Goal: Task Accomplishment & Management: Manage account settings

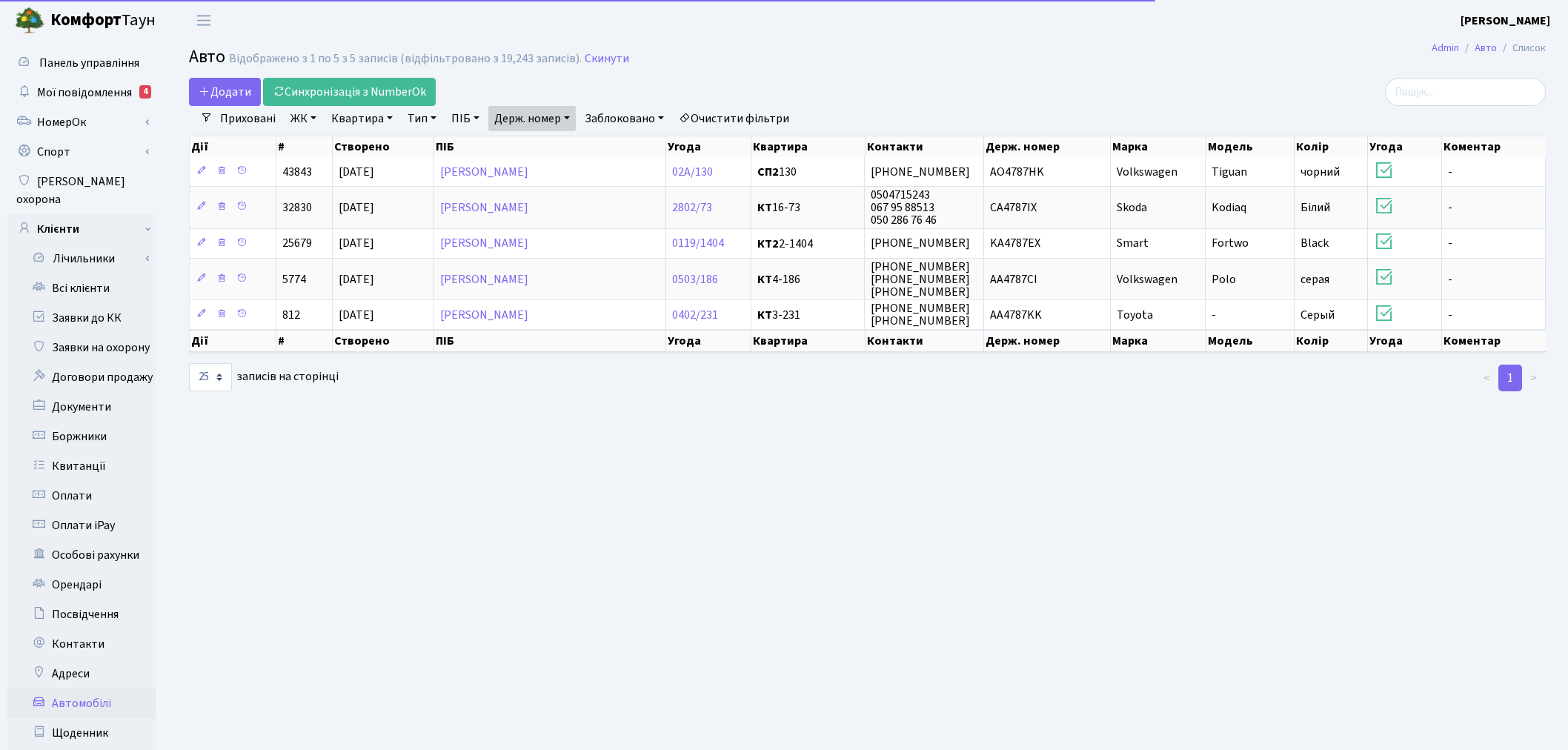
select select "25"
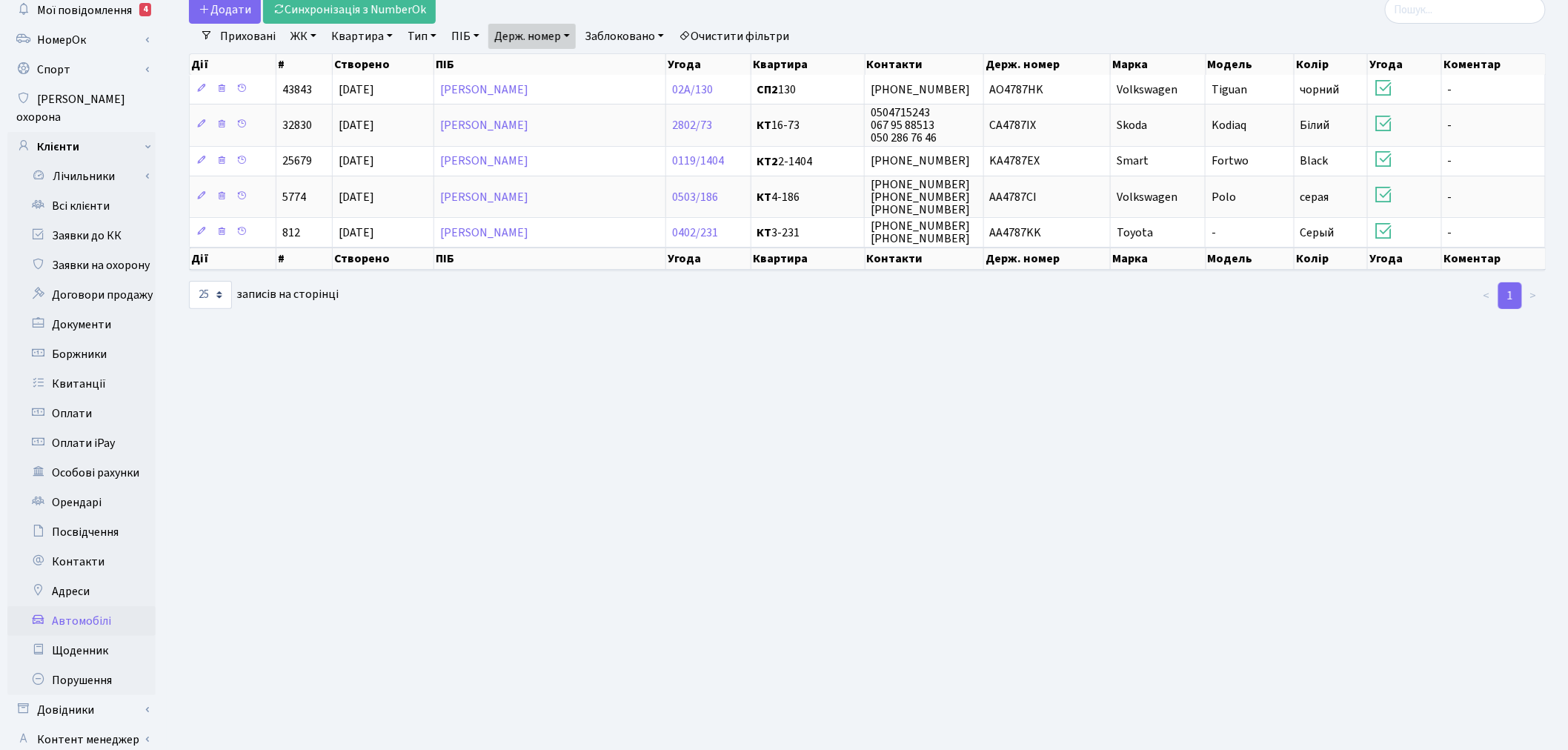
scroll to position [172, 0]
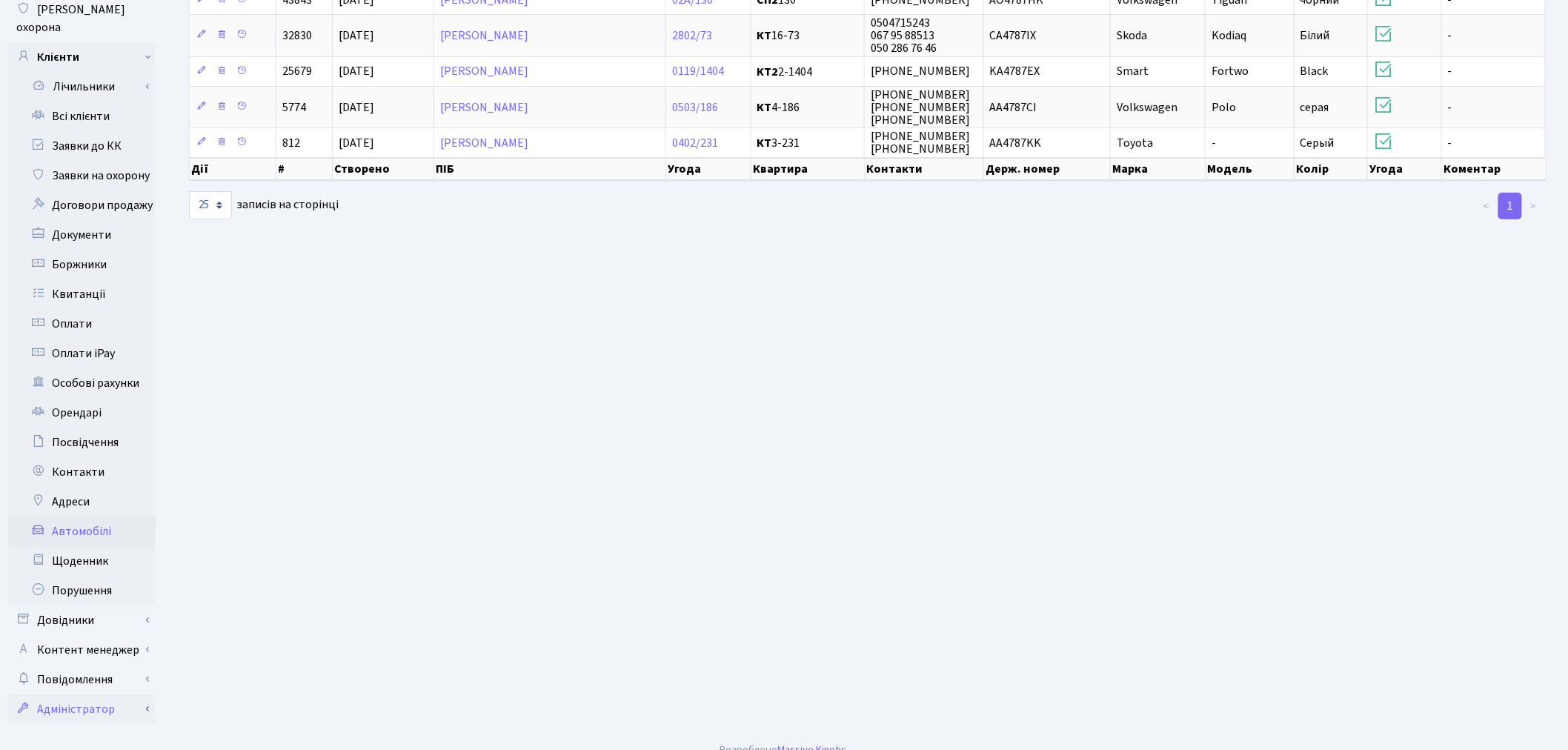
click at [151, 694] on link "Адміністратор" at bounding box center [81, 709] width 148 height 30
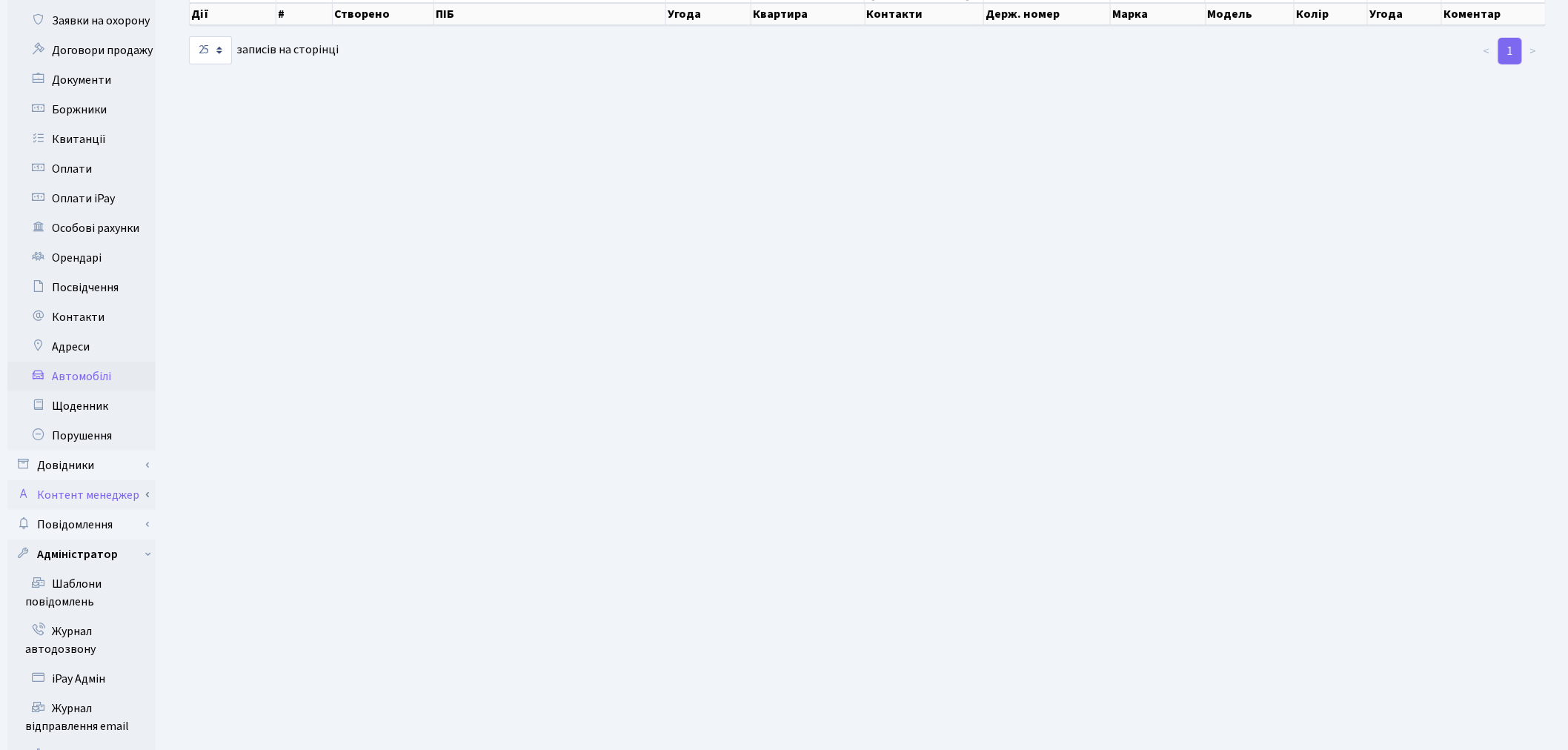
scroll to position [336, 0]
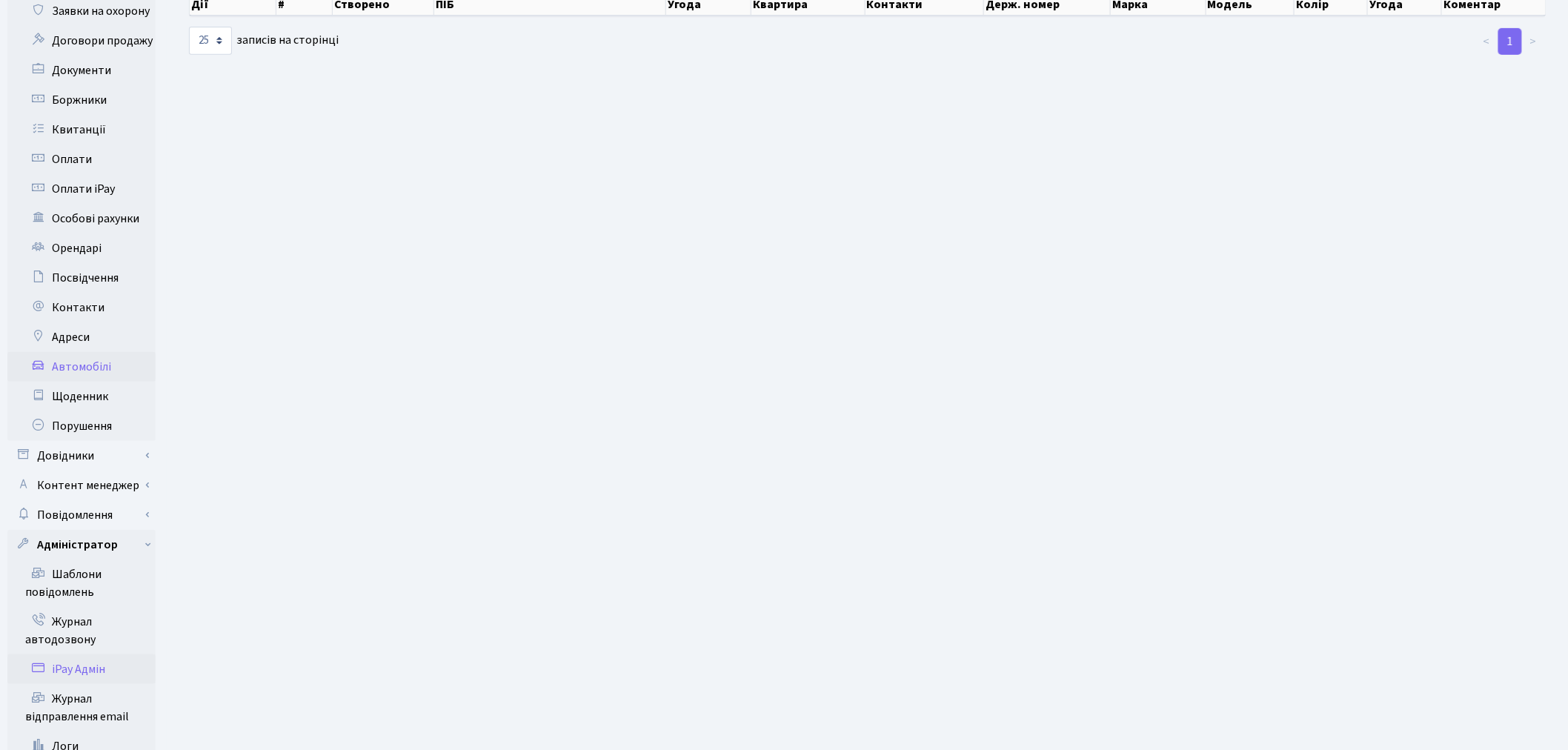
click at [112, 656] on link "iPay Адмін" at bounding box center [81, 669] width 148 height 30
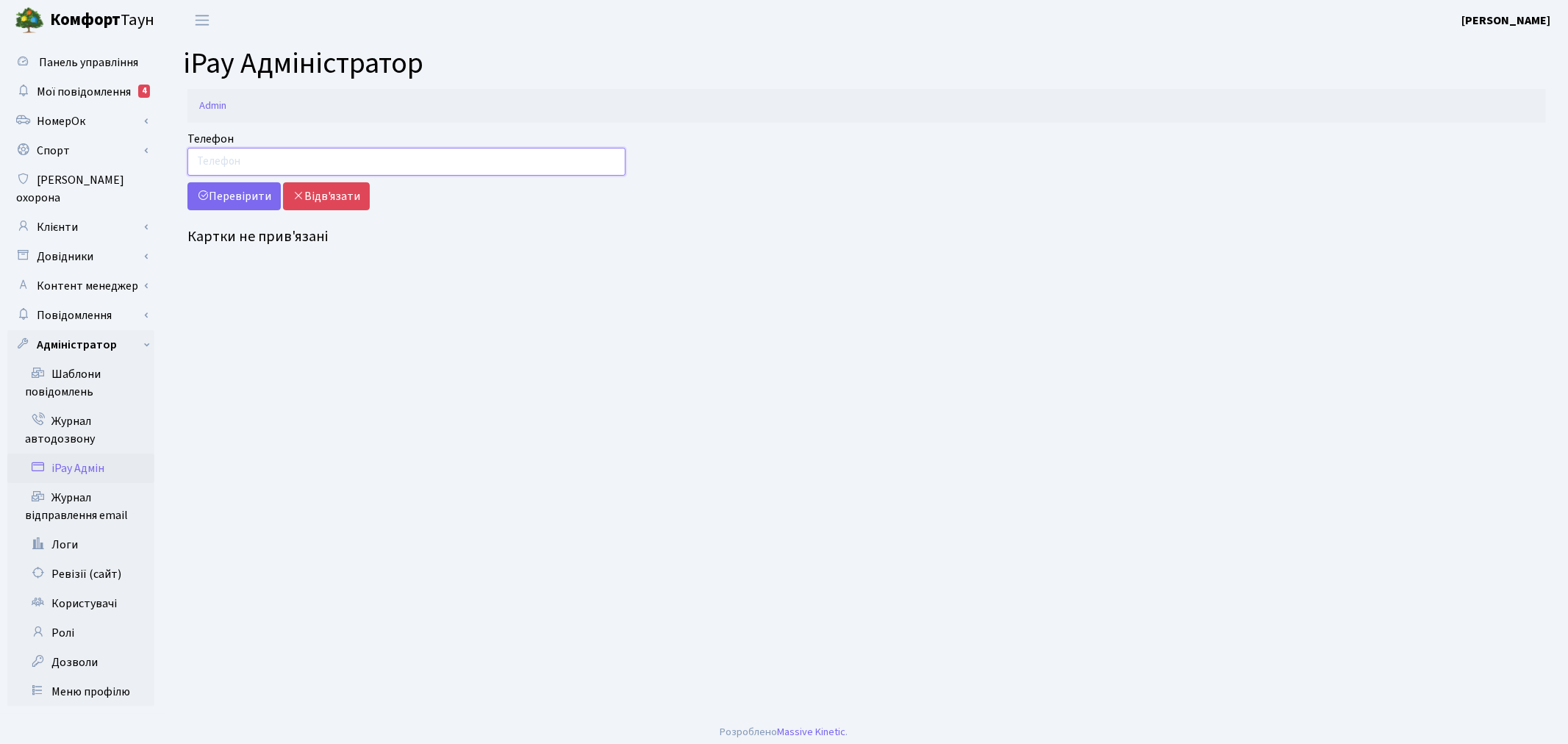
click at [271, 162] on input "Телефон" at bounding box center [407, 162] width 439 height 28
drag, startPoint x: 261, startPoint y: 162, endPoint x: 166, endPoint y: 152, distance: 95.5
click at [166, 152] on div "Телефон 0676590697 Перевірити Відв'язати Картки не прив'язані" at bounding box center [867, 190] width 1403 height 122
type input "0676590697"
click at [227, 196] on button "Перевірити" at bounding box center [234, 196] width 93 height 28
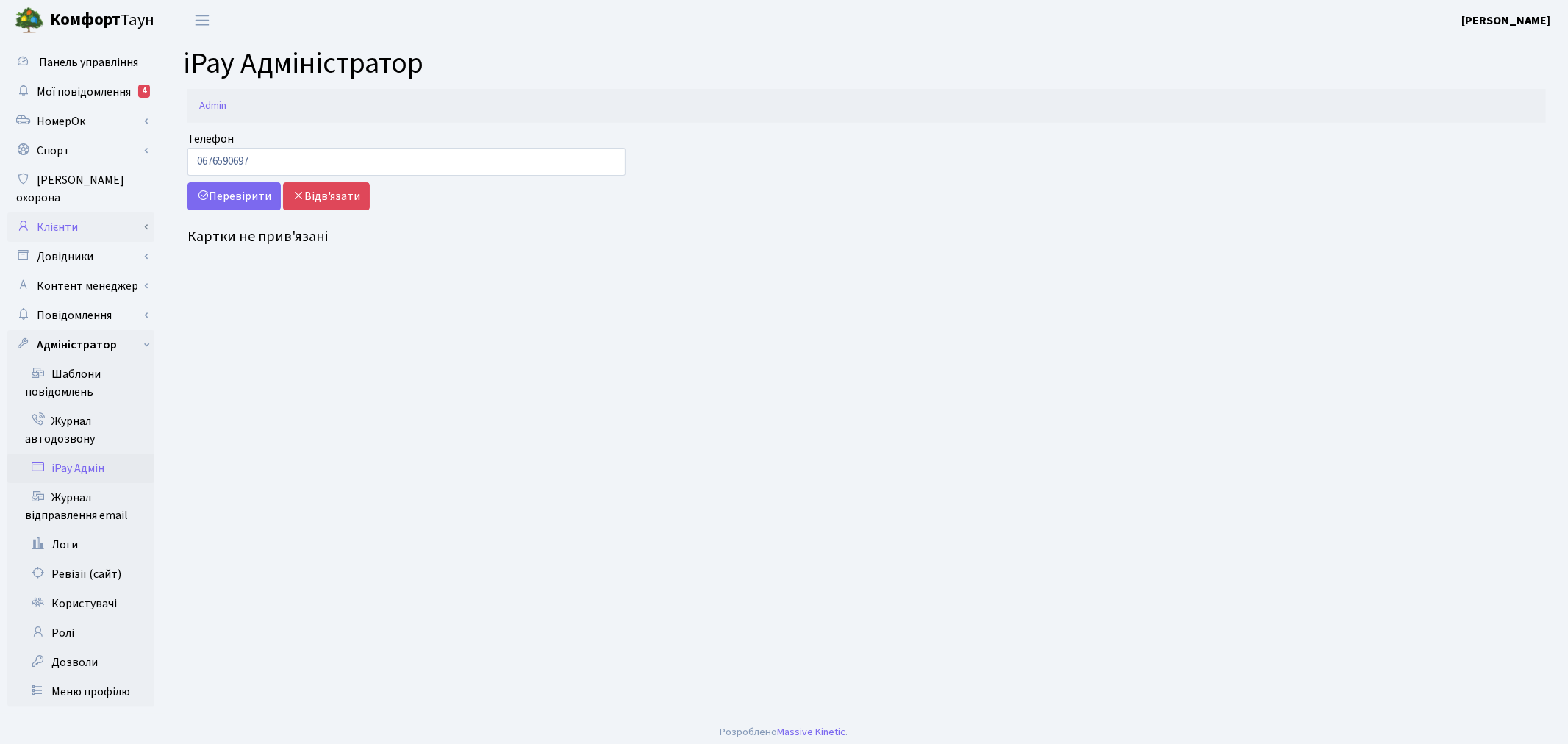
click at [89, 213] on link "Клієнти" at bounding box center [80, 227] width 147 height 30
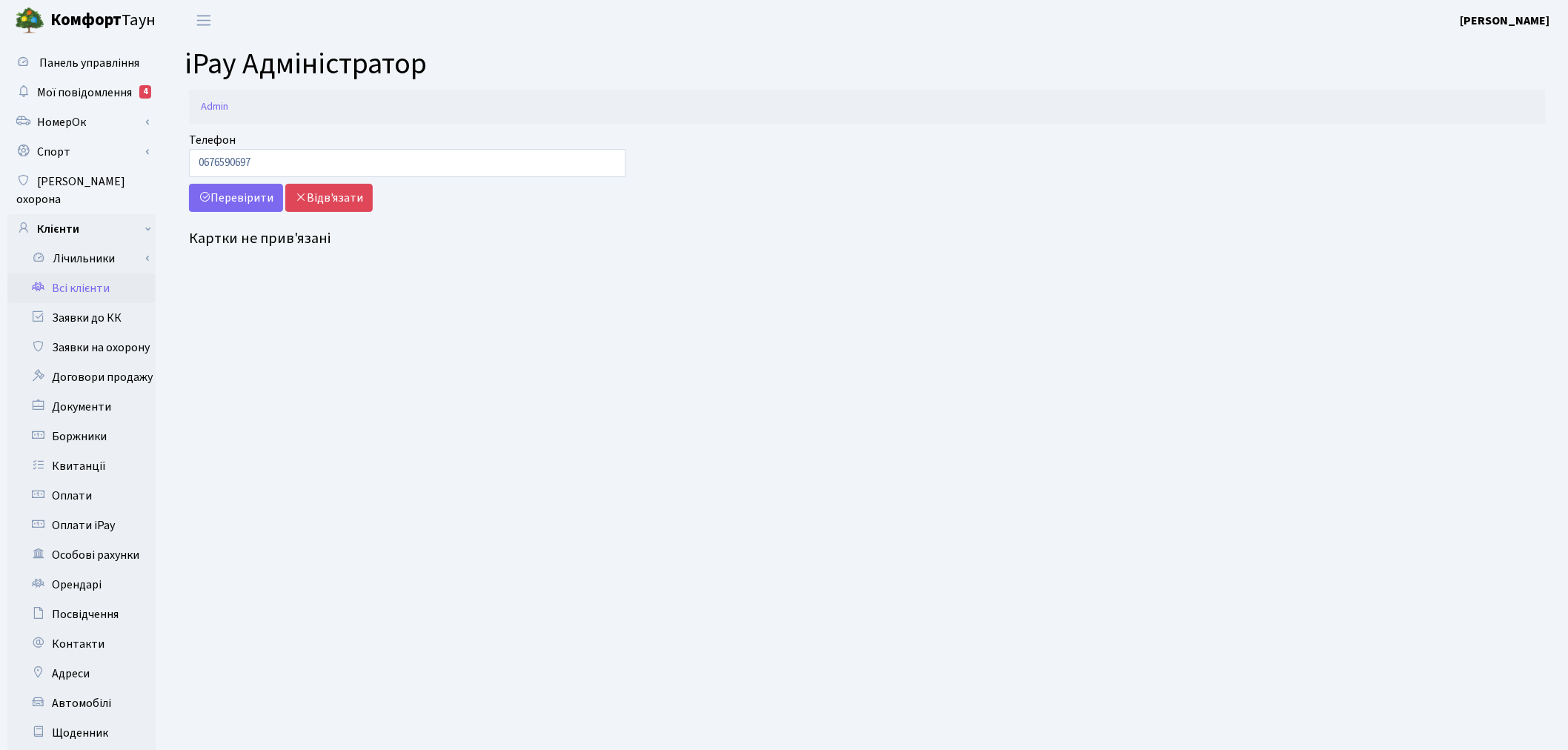
click at [99, 274] on link "Всі клієнти" at bounding box center [81, 289] width 148 height 30
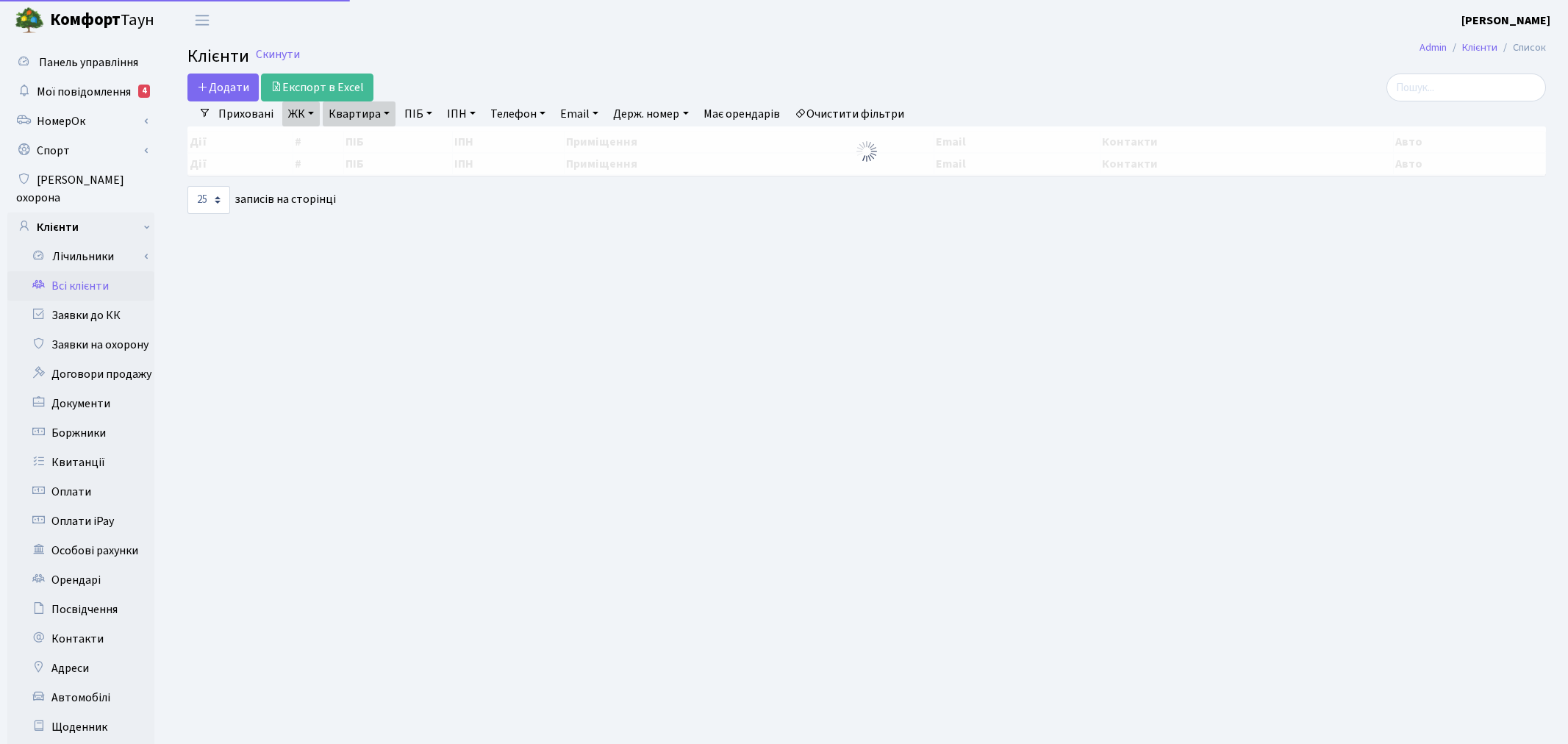
select select "25"
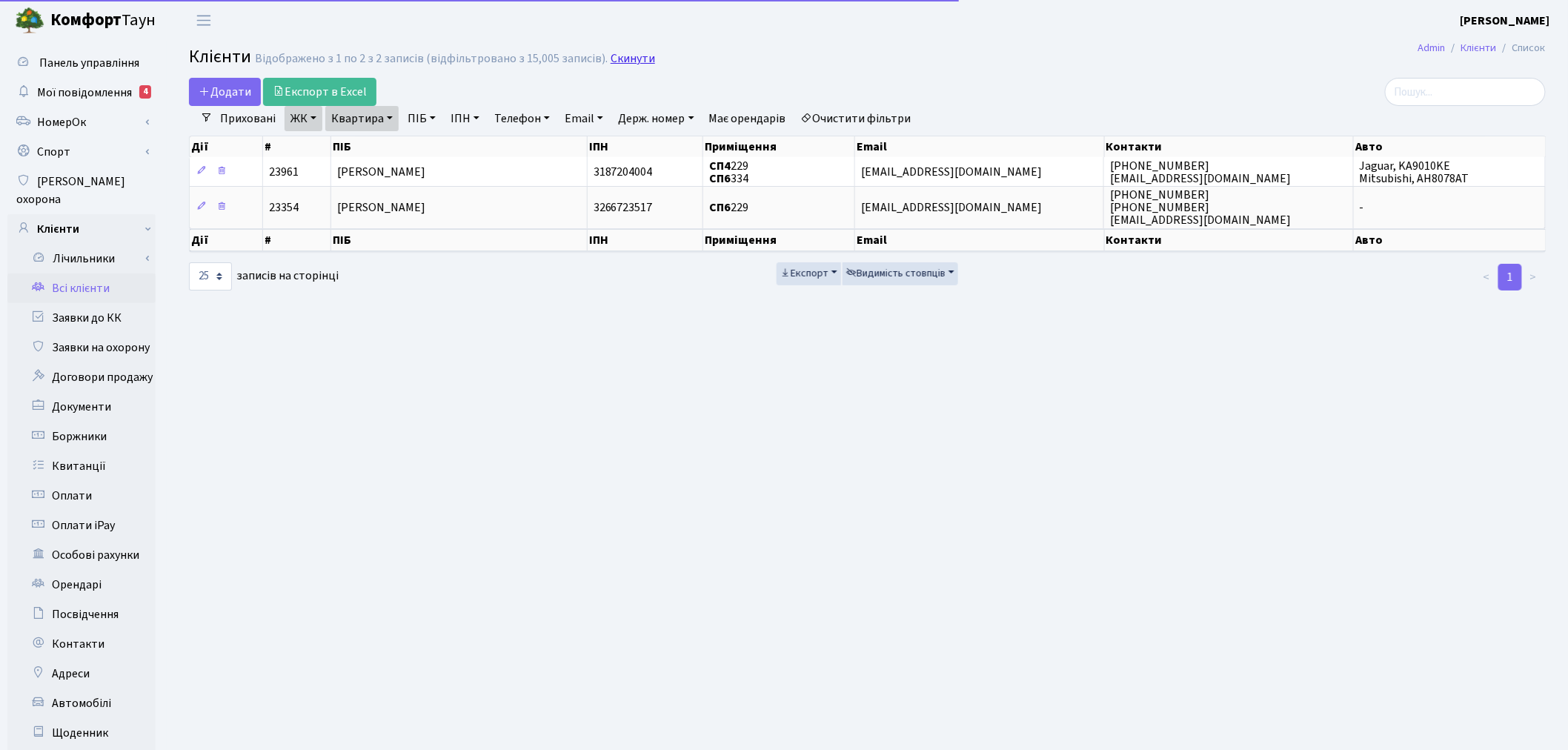
click at [632, 52] on link "Скинути" at bounding box center [633, 59] width 45 height 14
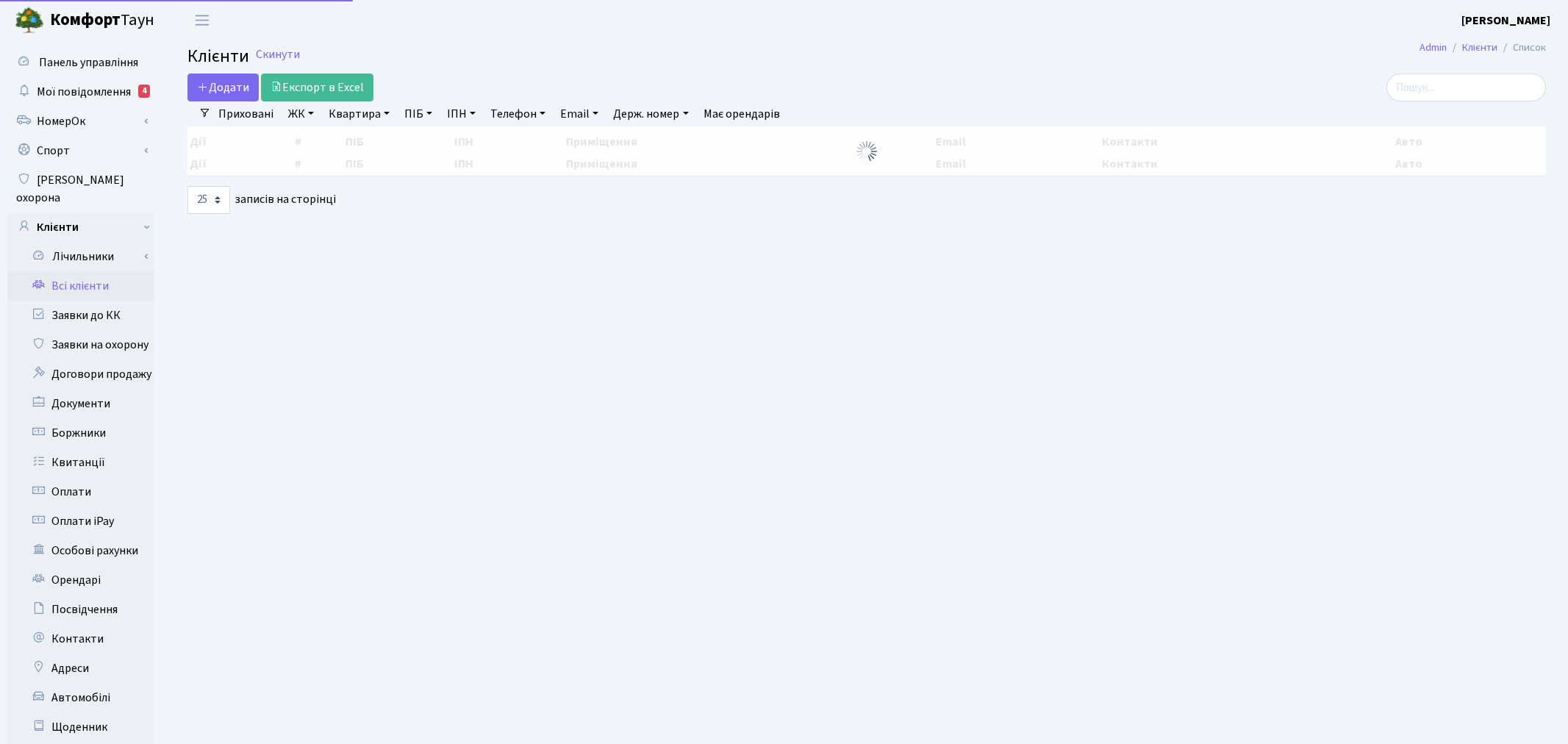
select select "25"
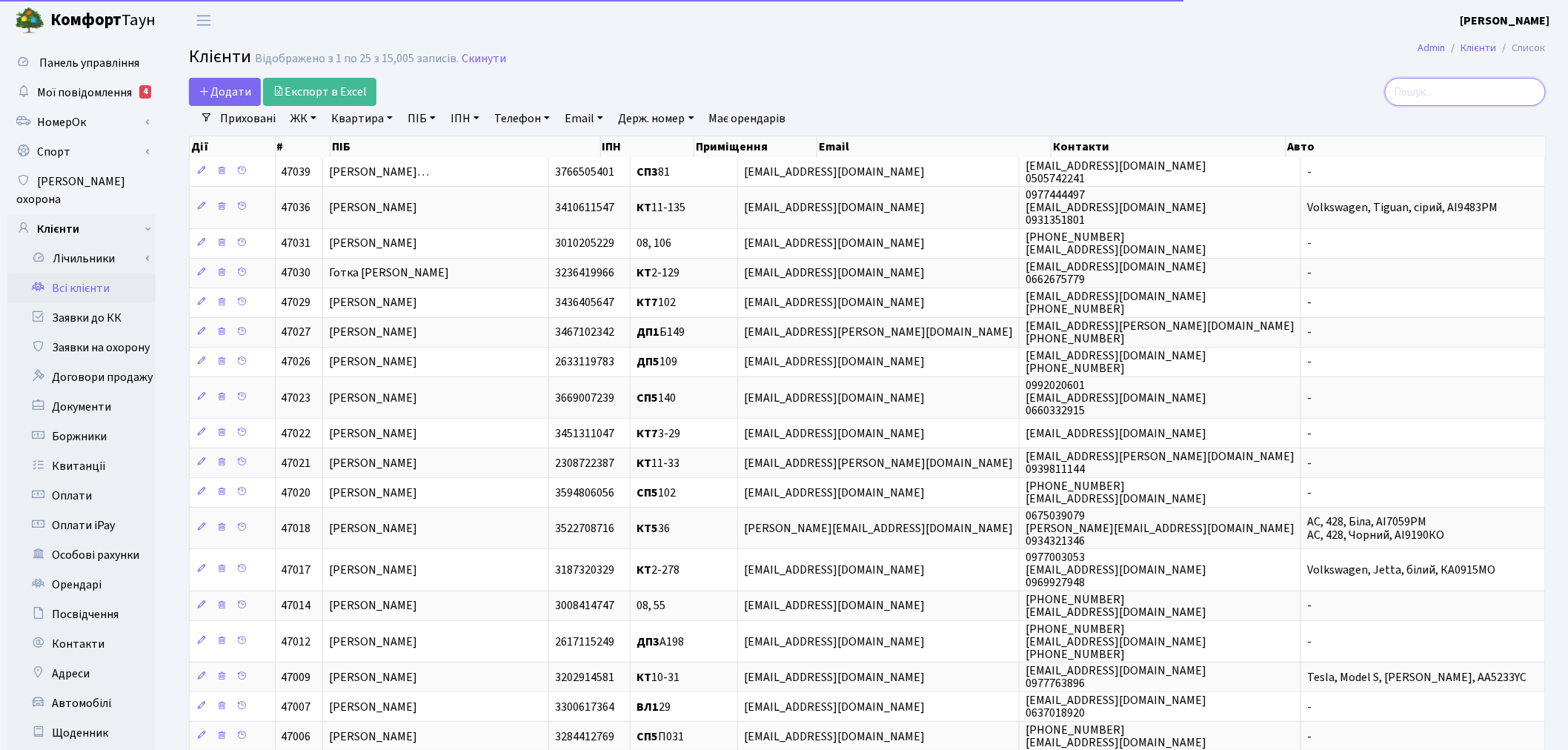
click at [1456, 94] on input "search" at bounding box center [1465, 92] width 161 height 28
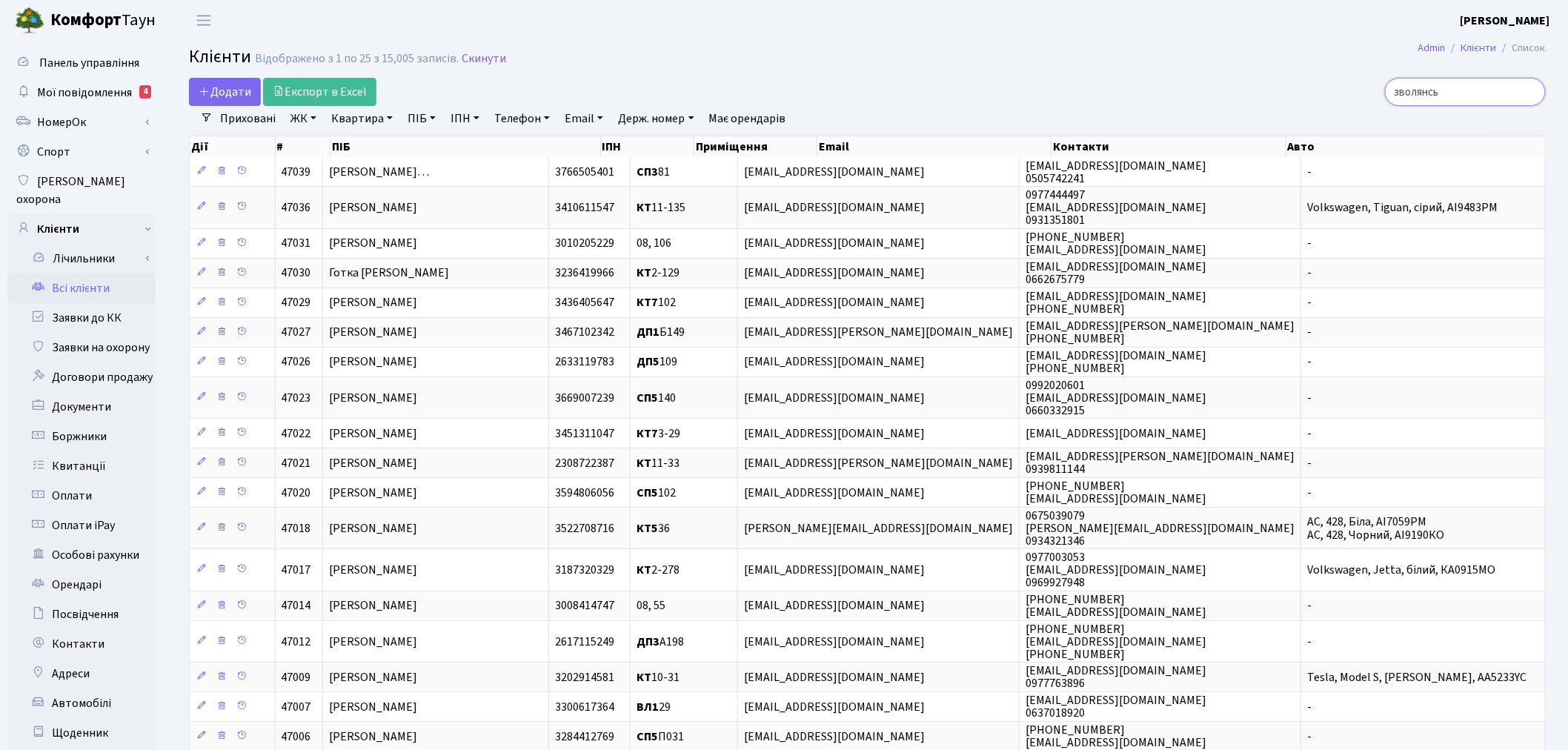
type input "зволянсь"
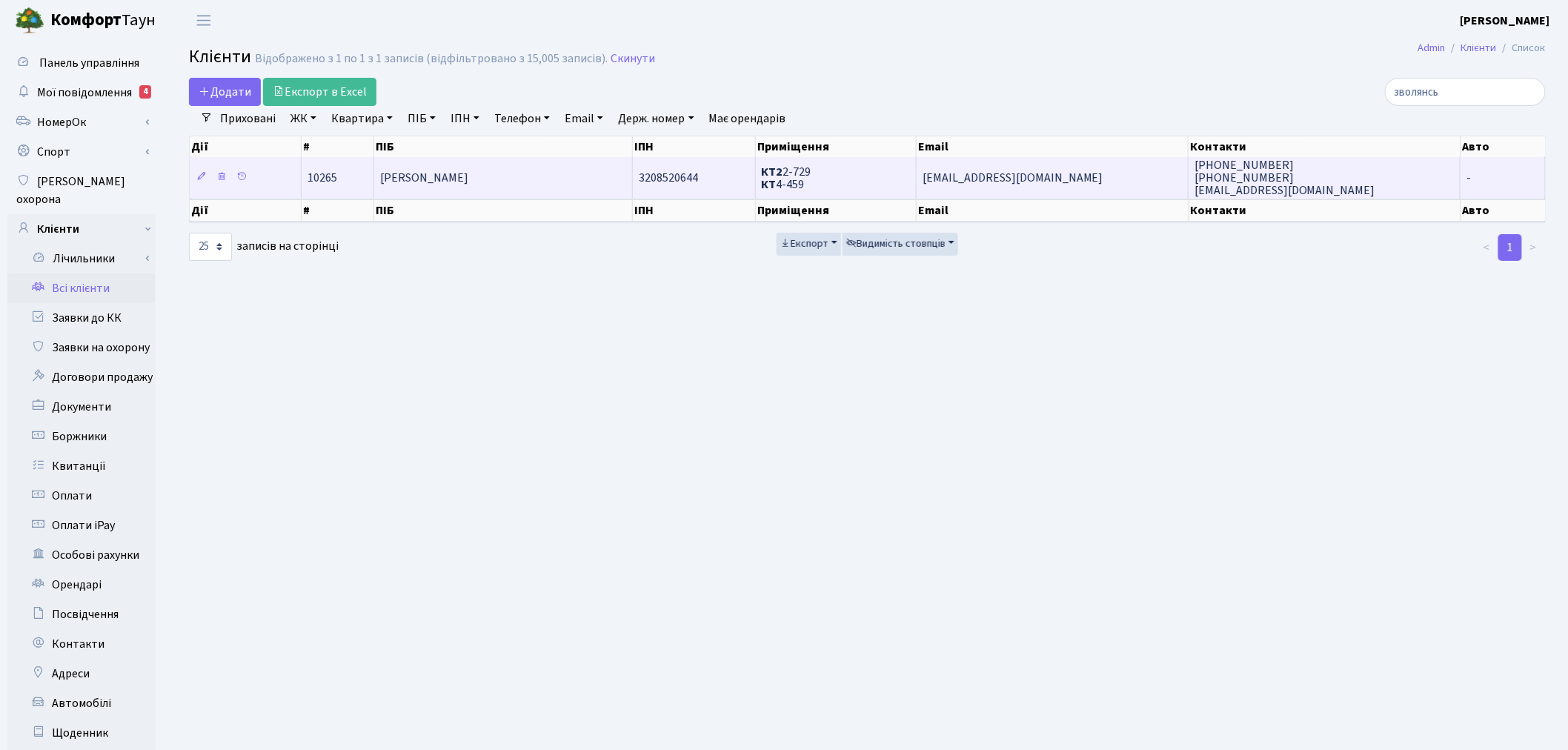
click at [974, 176] on span "[EMAIL_ADDRESS][DOMAIN_NAME]" at bounding box center [1012, 178] width 181 height 16
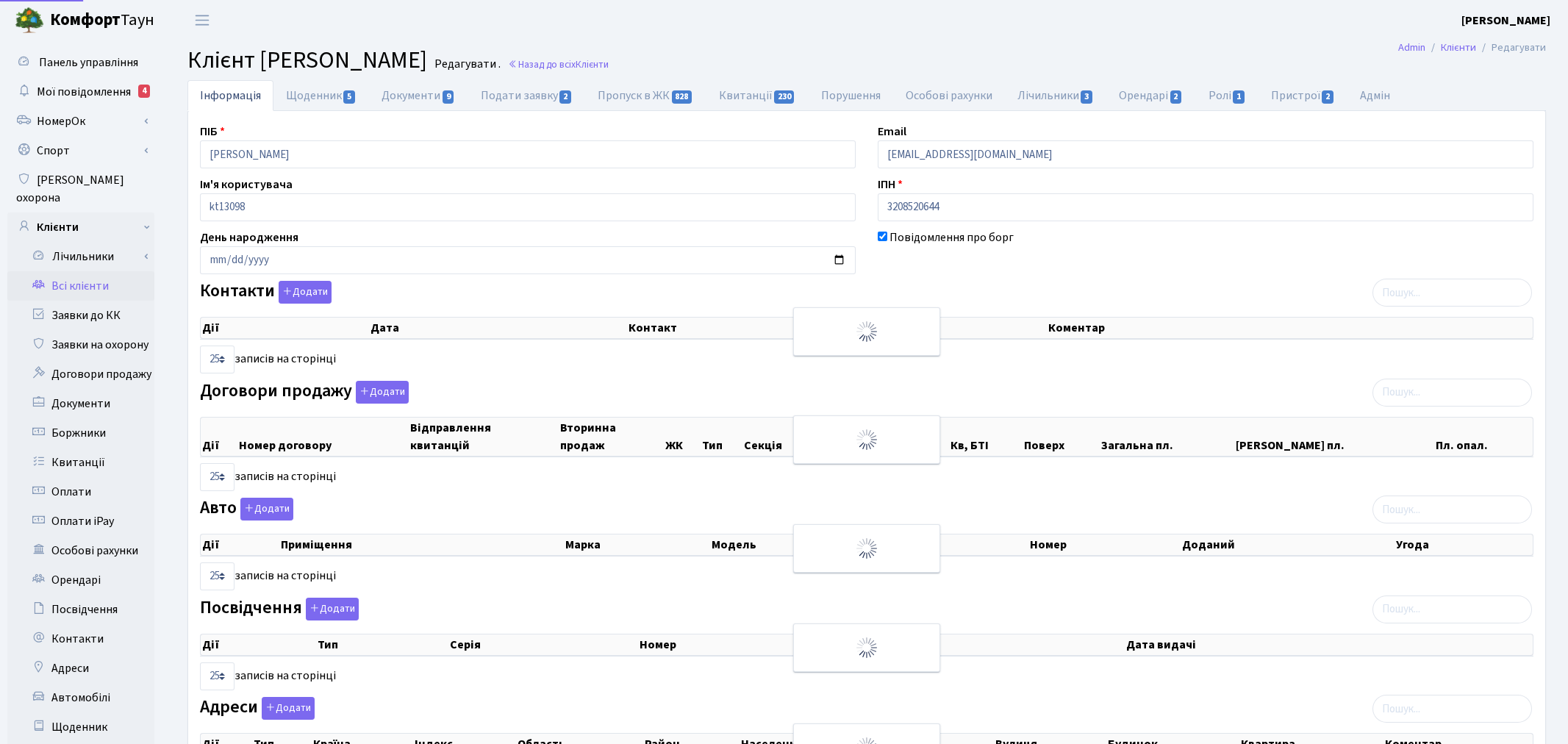
select select "25"
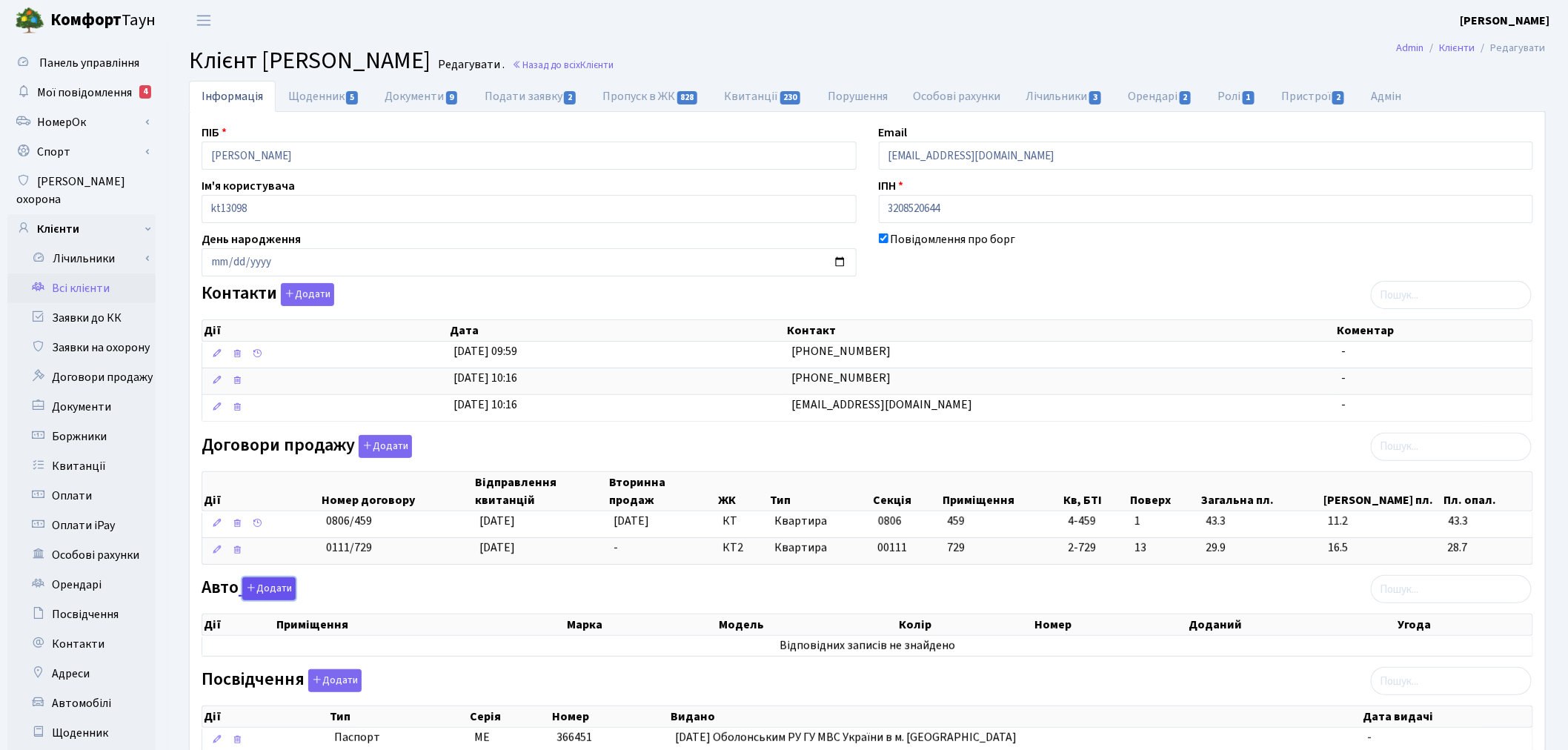
click at [269, 593] on button "Додати" at bounding box center [269, 589] width 54 height 23
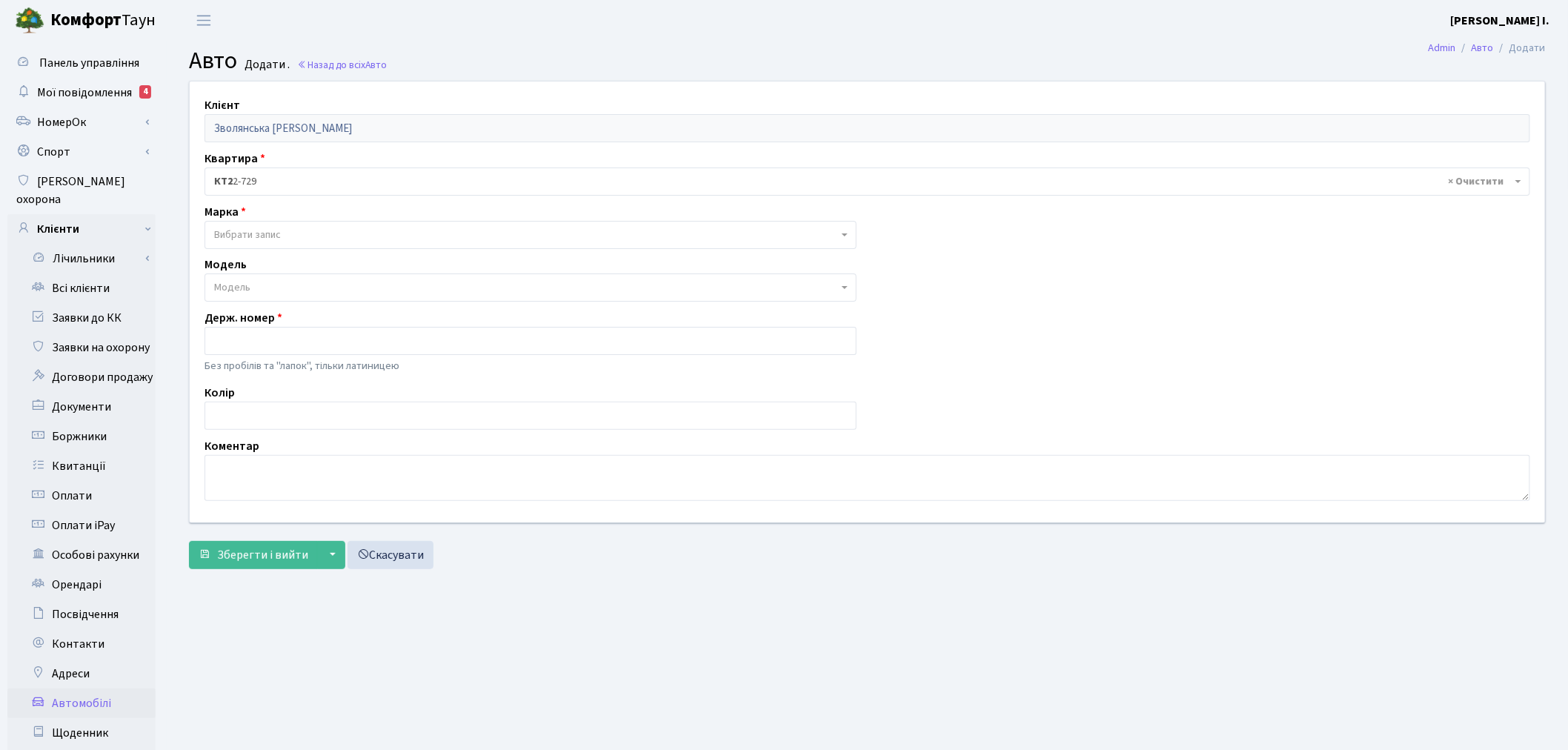
click at [283, 228] on span "Вибрати запис" at bounding box center [526, 235] width 624 height 15
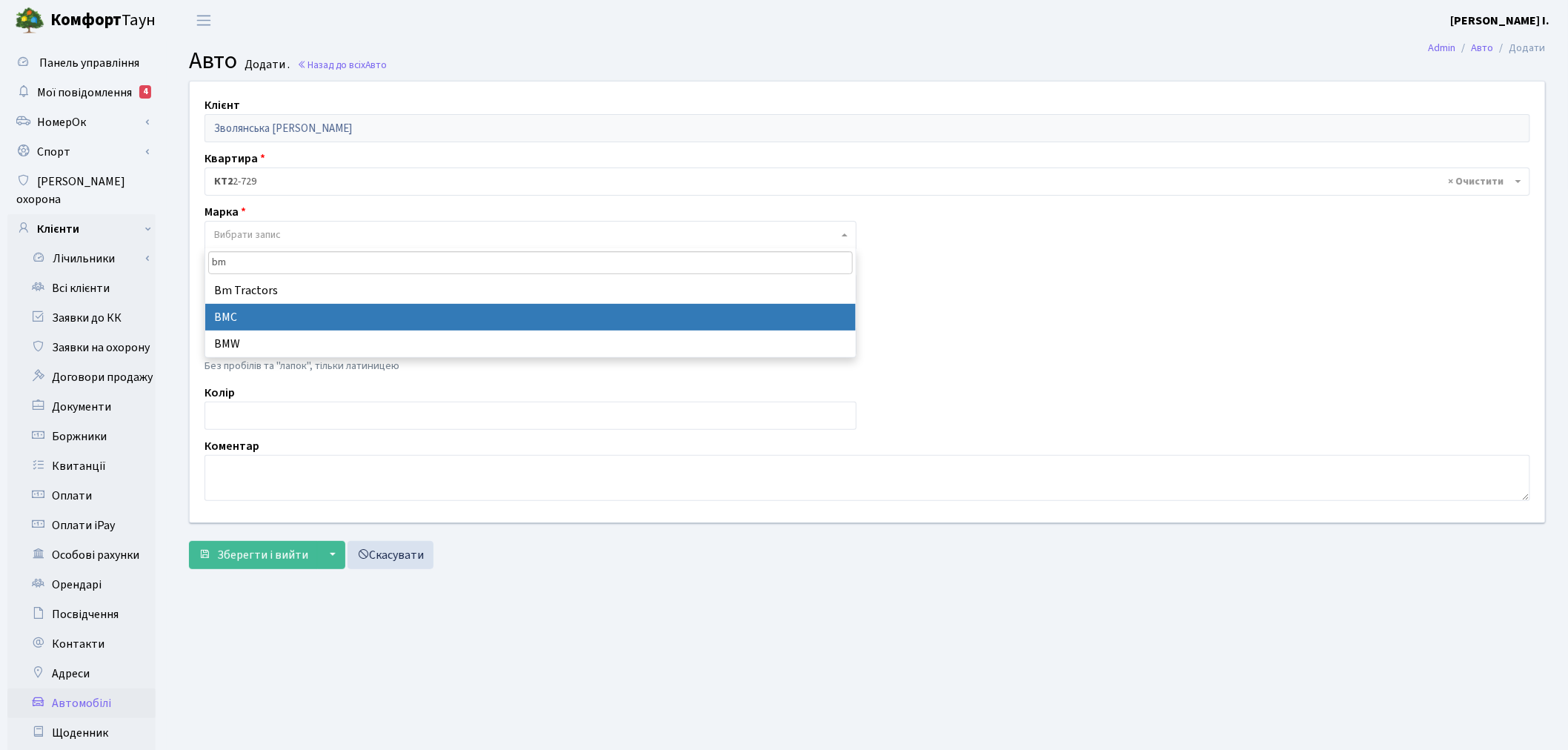
type input "bmw"
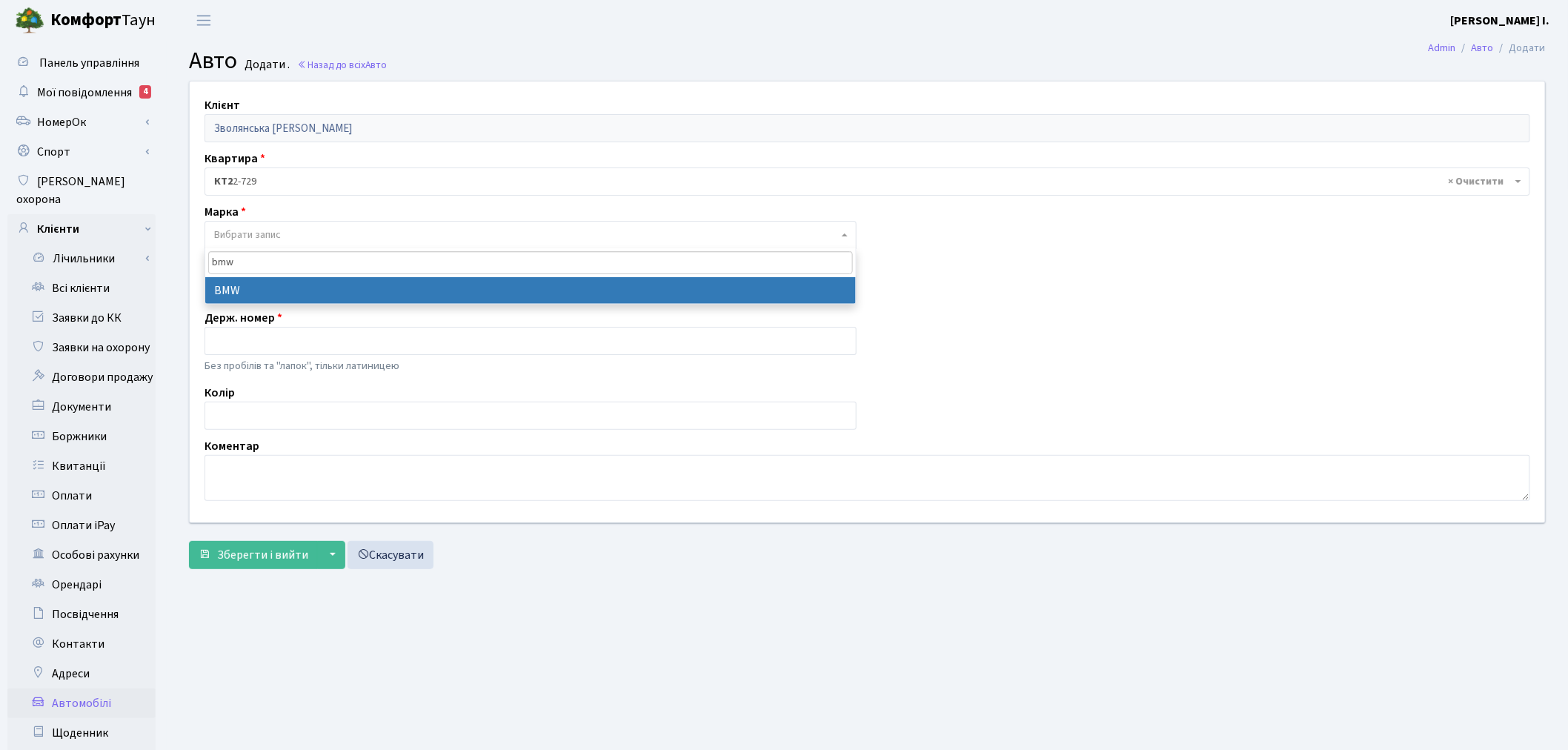
select select "19"
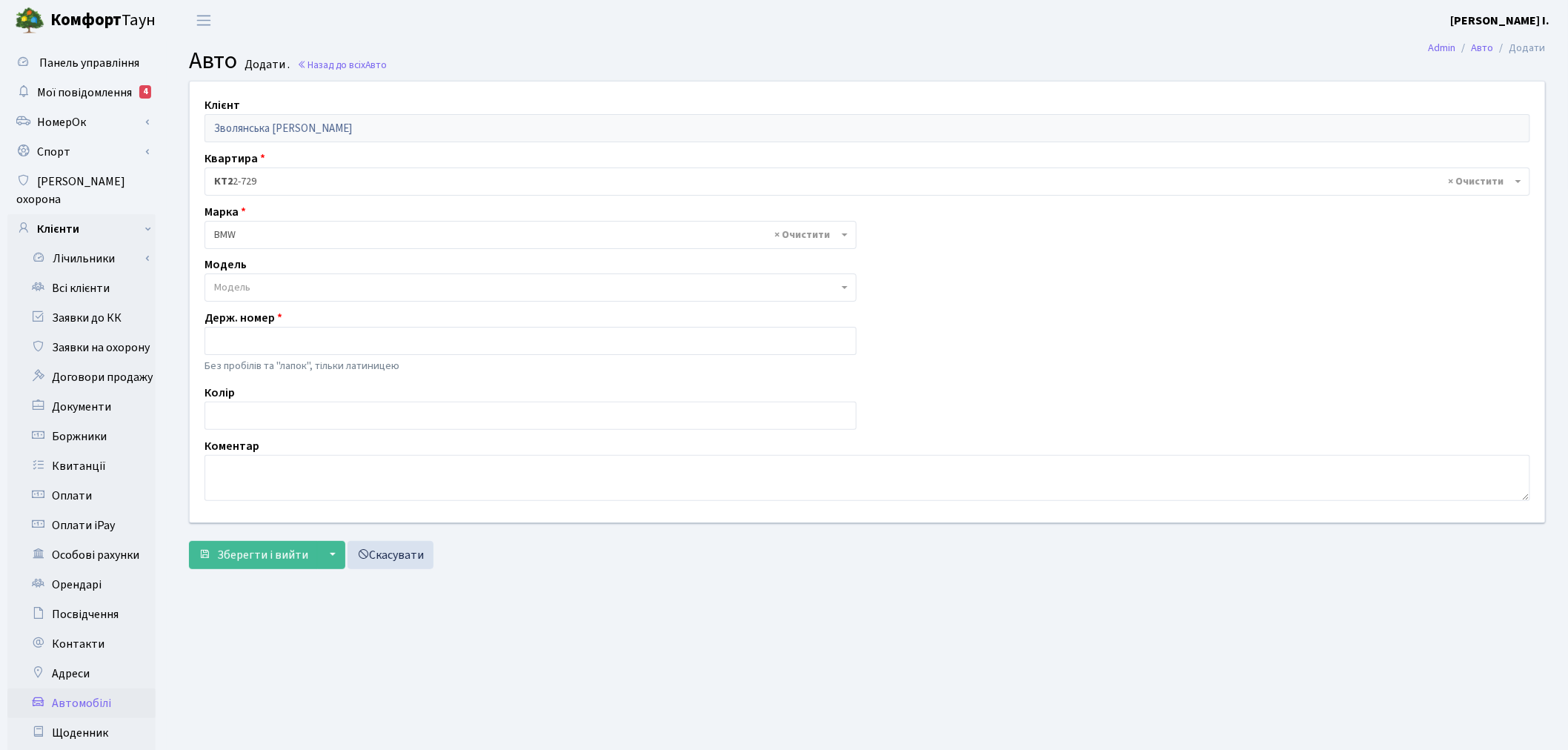
click at [210, 281] on span "Модель" at bounding box center [530, 288] width 652 height 28
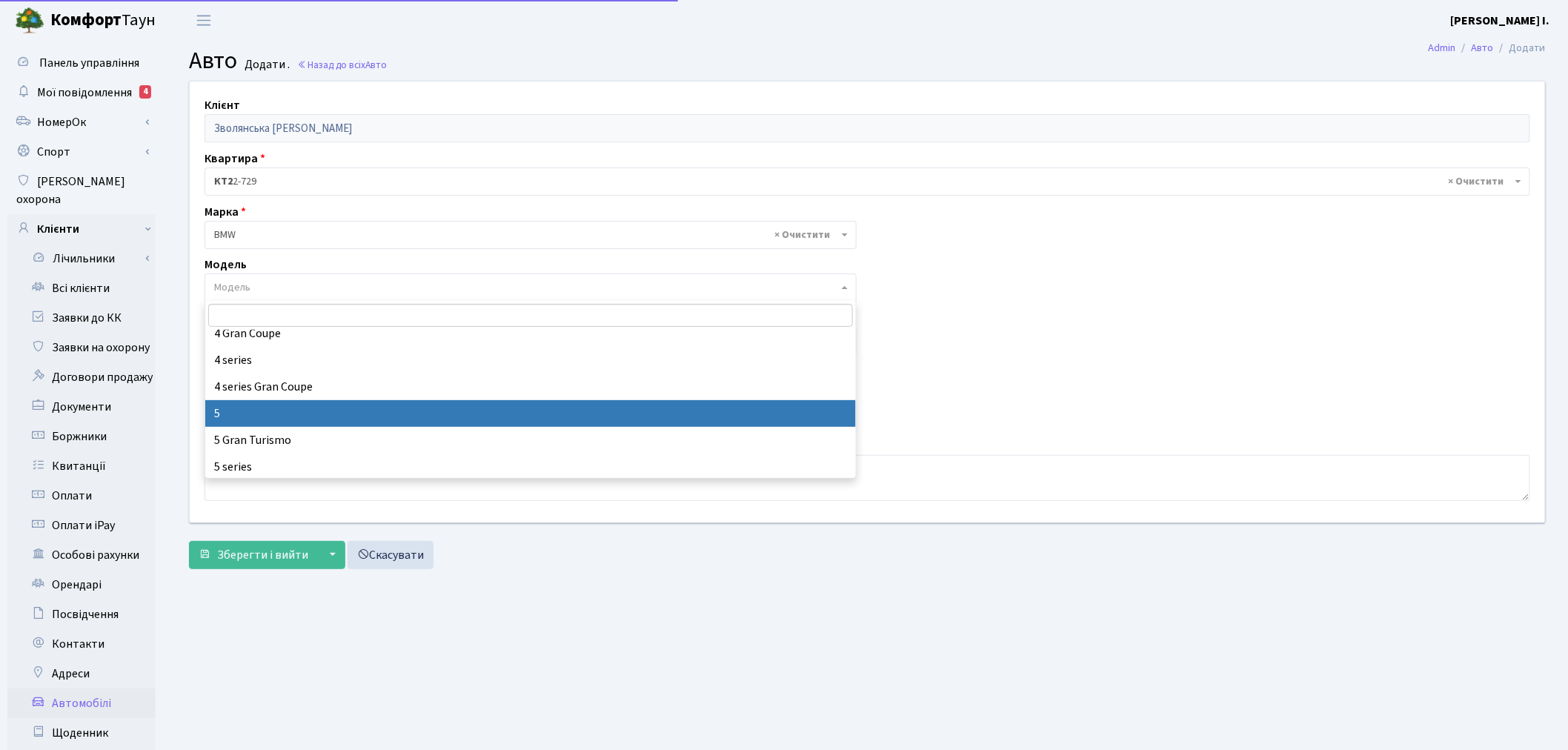
scroll to position [678, 0]
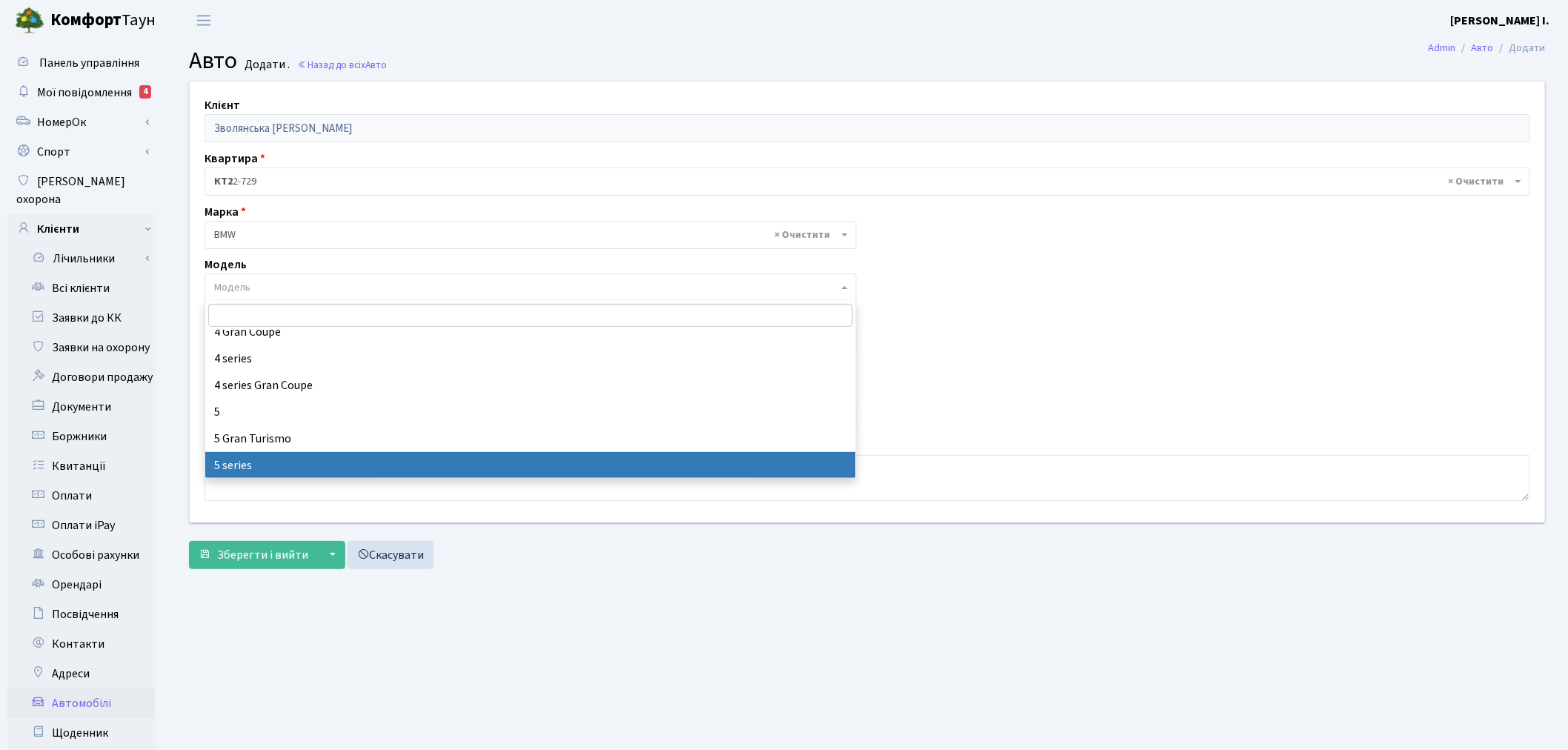
select select "4562"
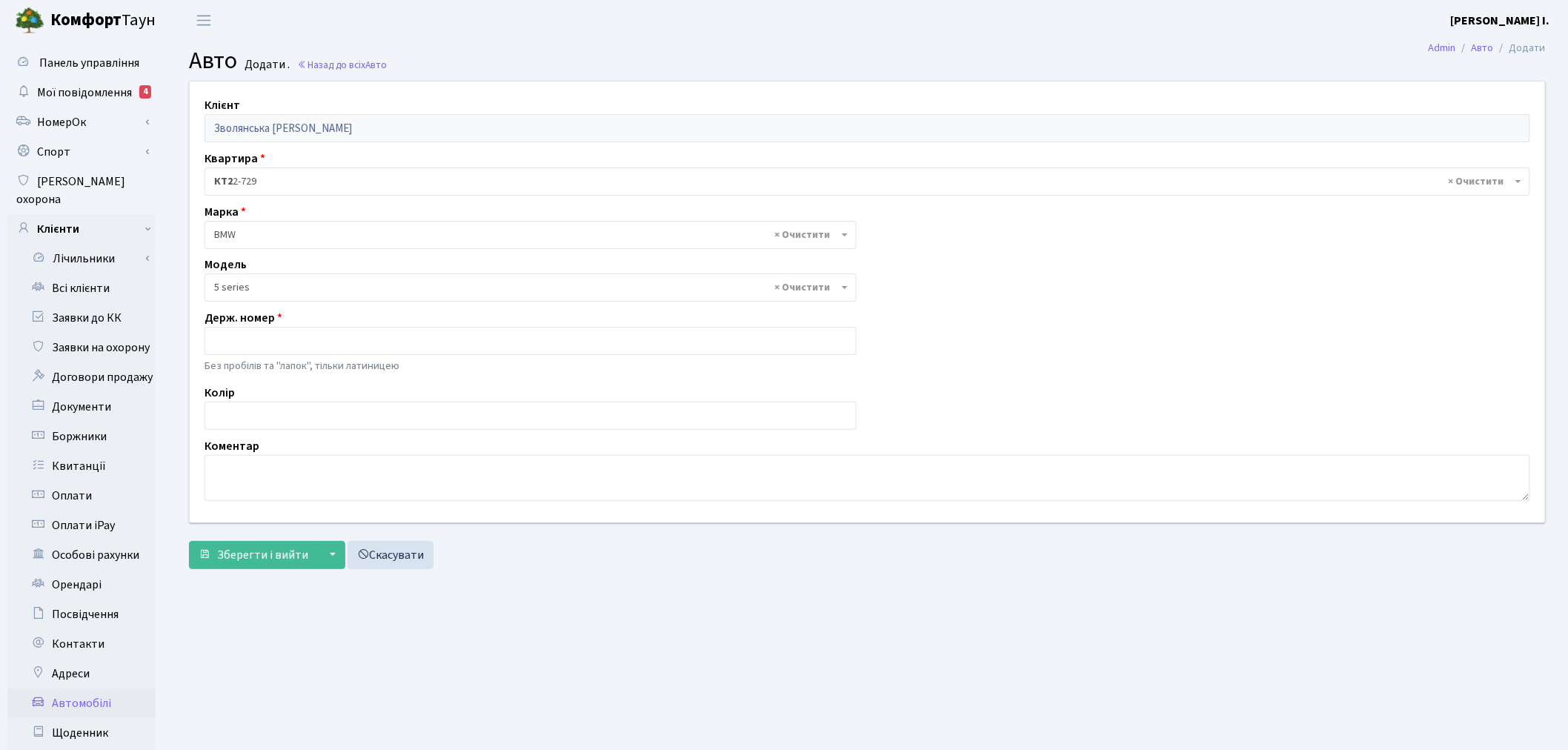
click at [282, 399] on div "Колір" at bounding box center [530, 407] width 674 height 46
click at [279, 412] on input "text" at bounding box center [530, 416] width 652 height 28
type input "білий"
click at [328, 341] on input "text" at bounding box center [530, 341] width 652 height 28
click at [350, 348] on input "text" at bounding box center [530, 341] width 652 height 28
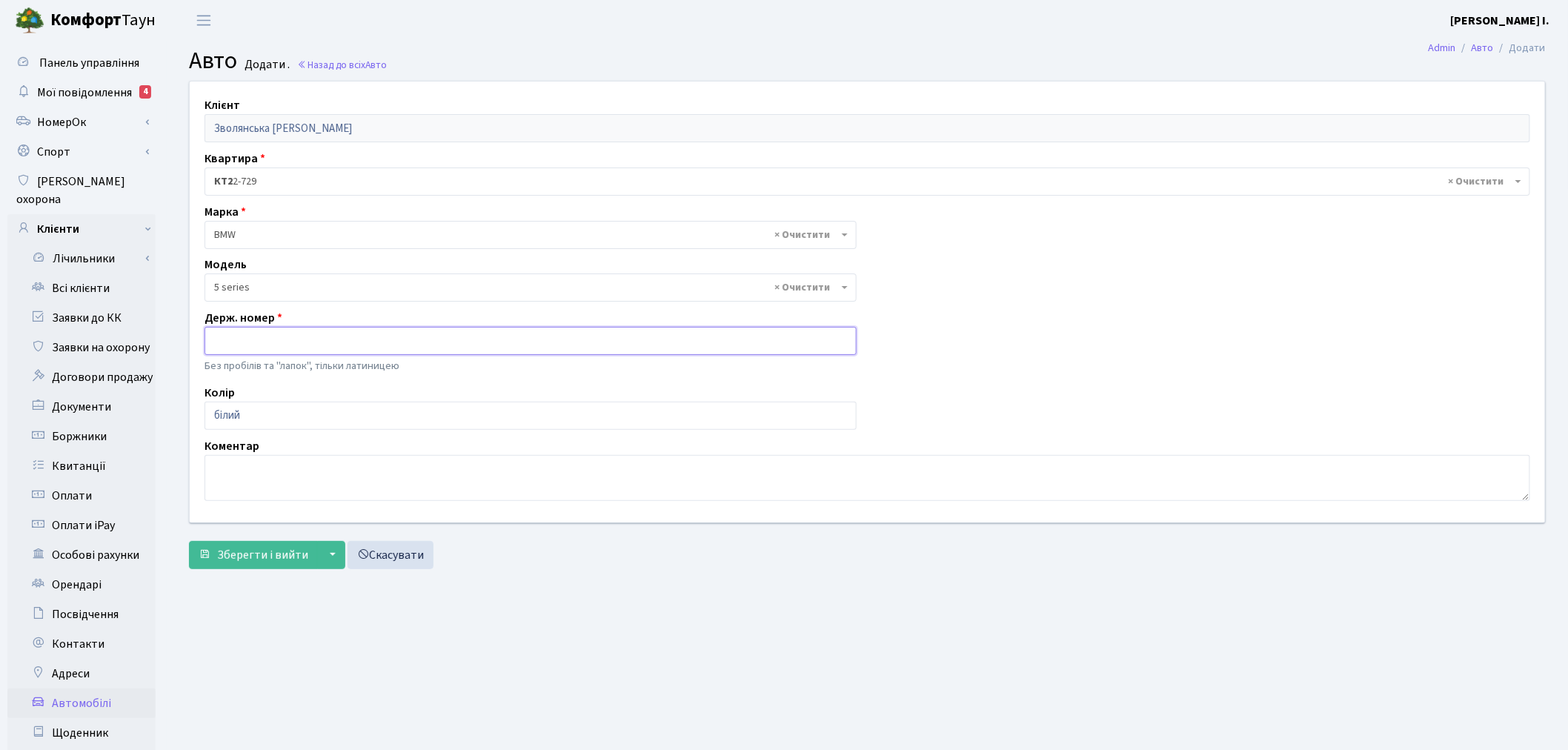
paste input "KA8667OP"
type input "KA8667OP"
click at [286, 547] on span "Зберегти і вийти" at bounding box center [263, 555] width 91 height 16
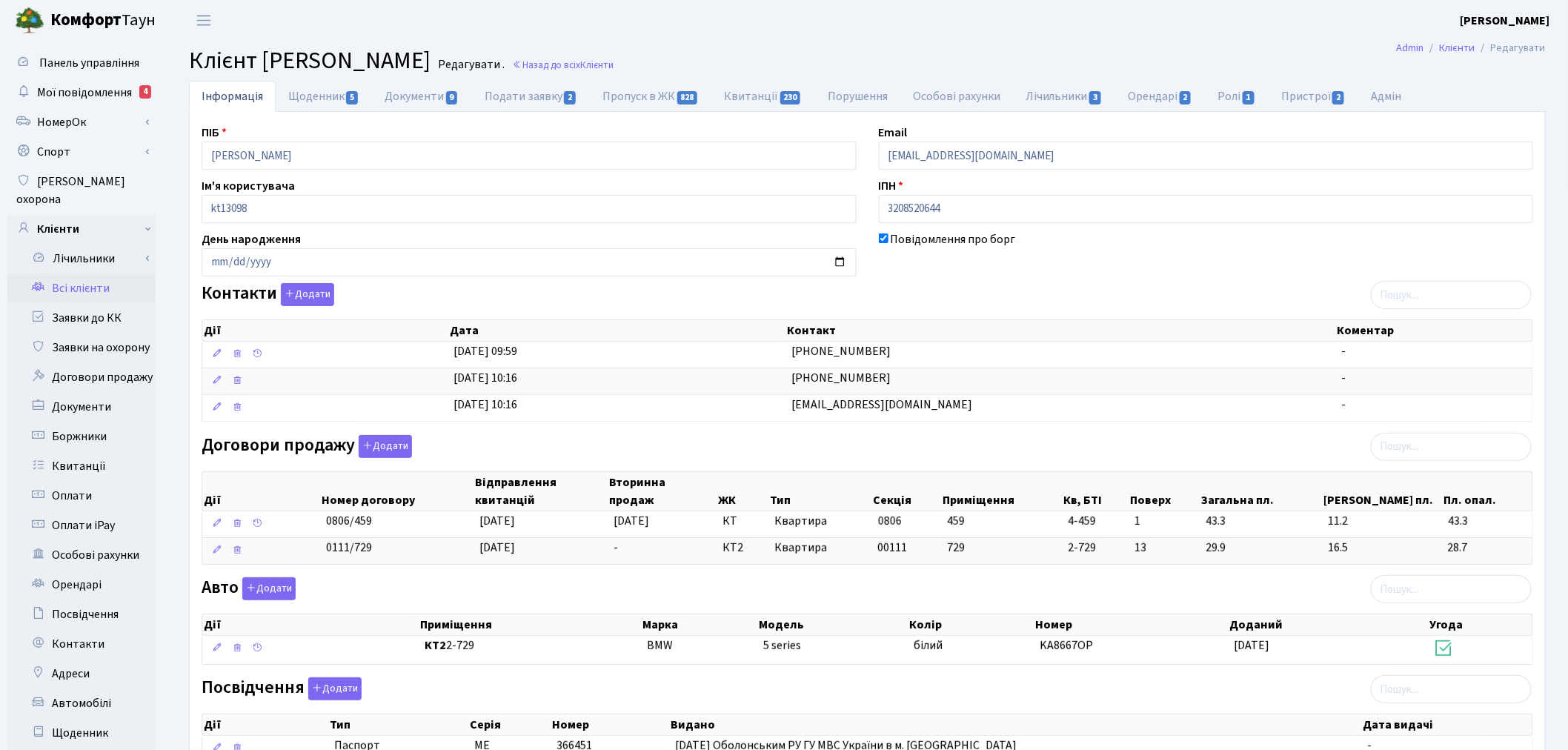
click at [100, 274] on link "Всі клієнти" at bounding box center [81, 289] width 148 height 30
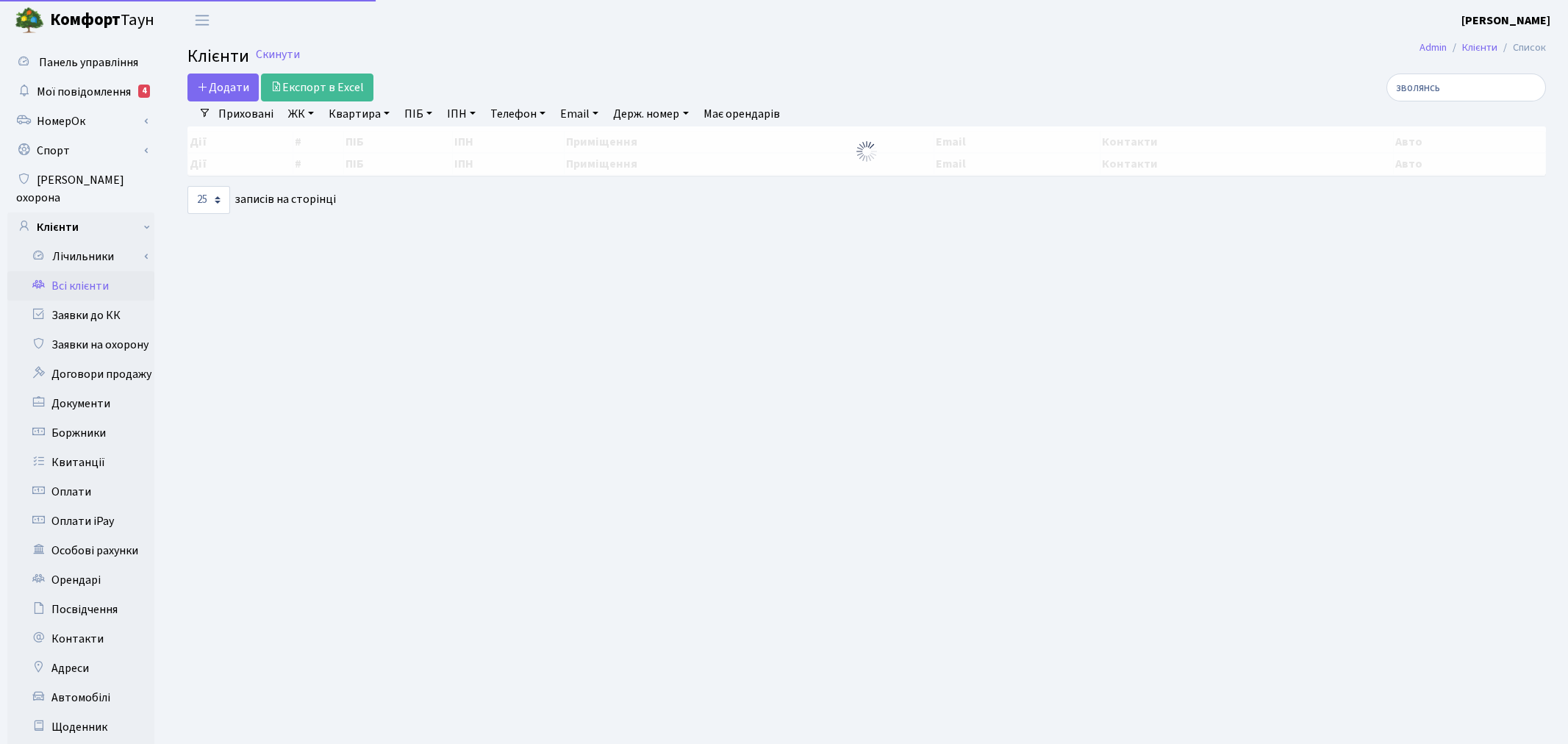
select select "25"
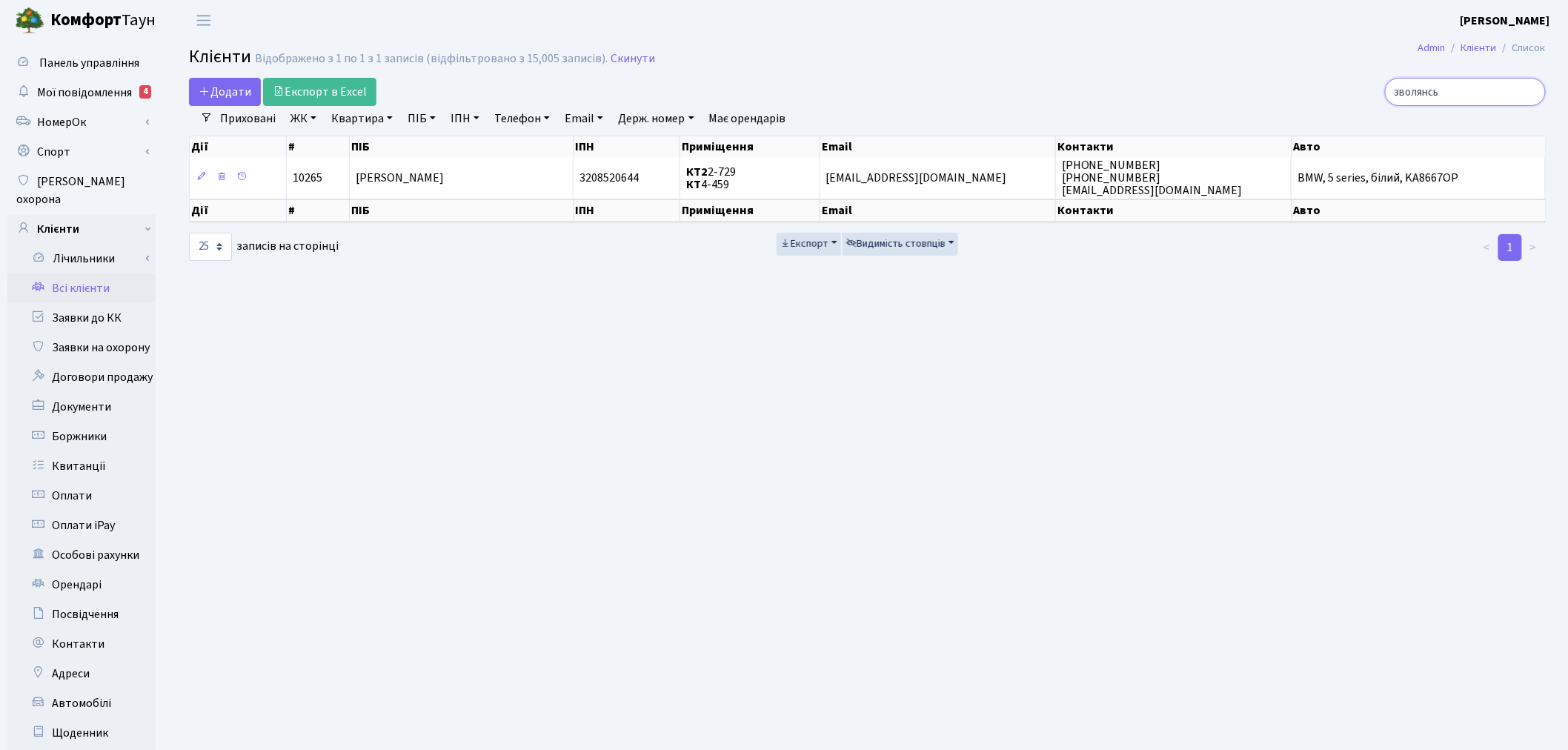
click at [1527, 92] on input "зволянсь" at bounding box center [1465, 92] width 161 height 28
click at [1497, 92] on input "search" at bounding box center [1465, 92] width 161 height 28
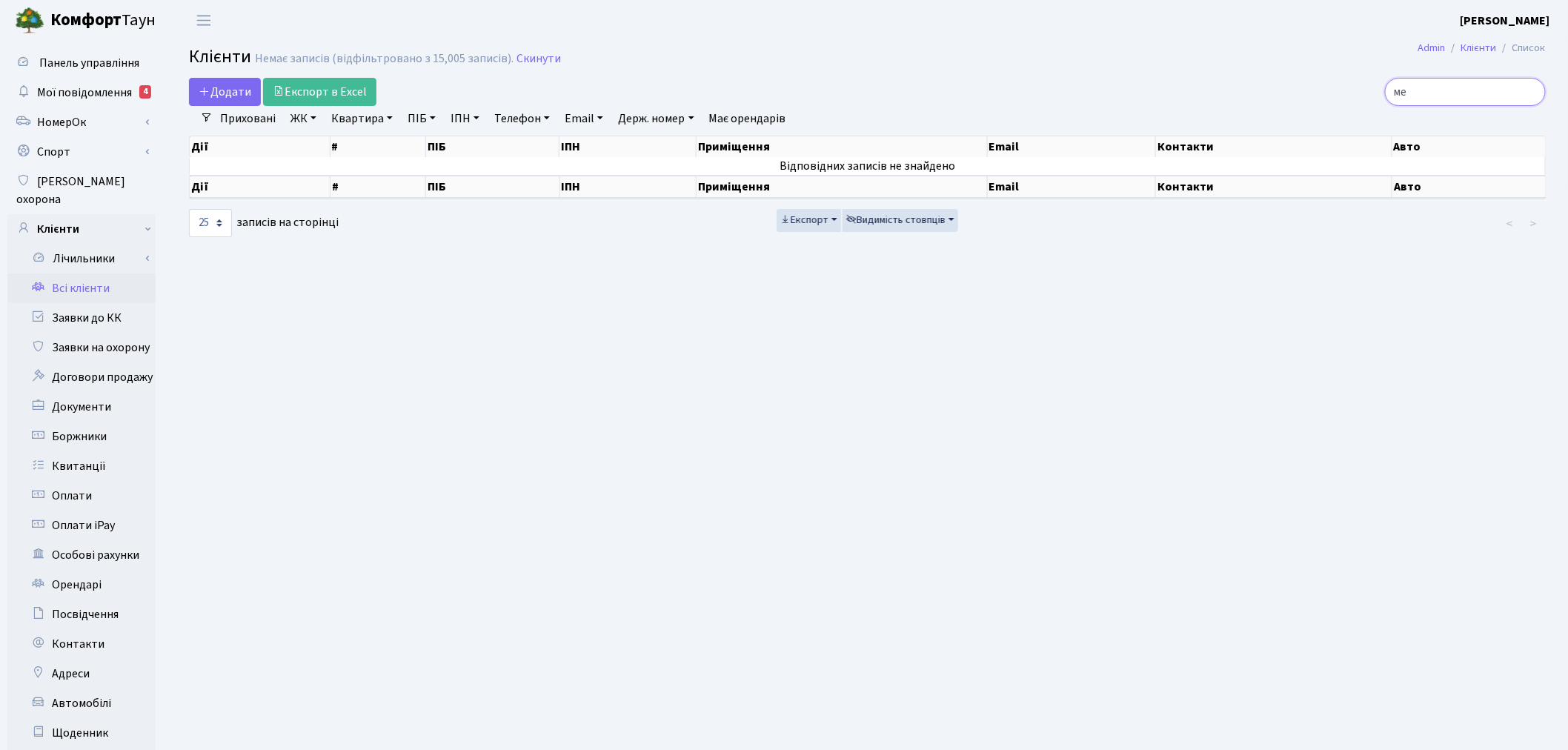
type input "м"
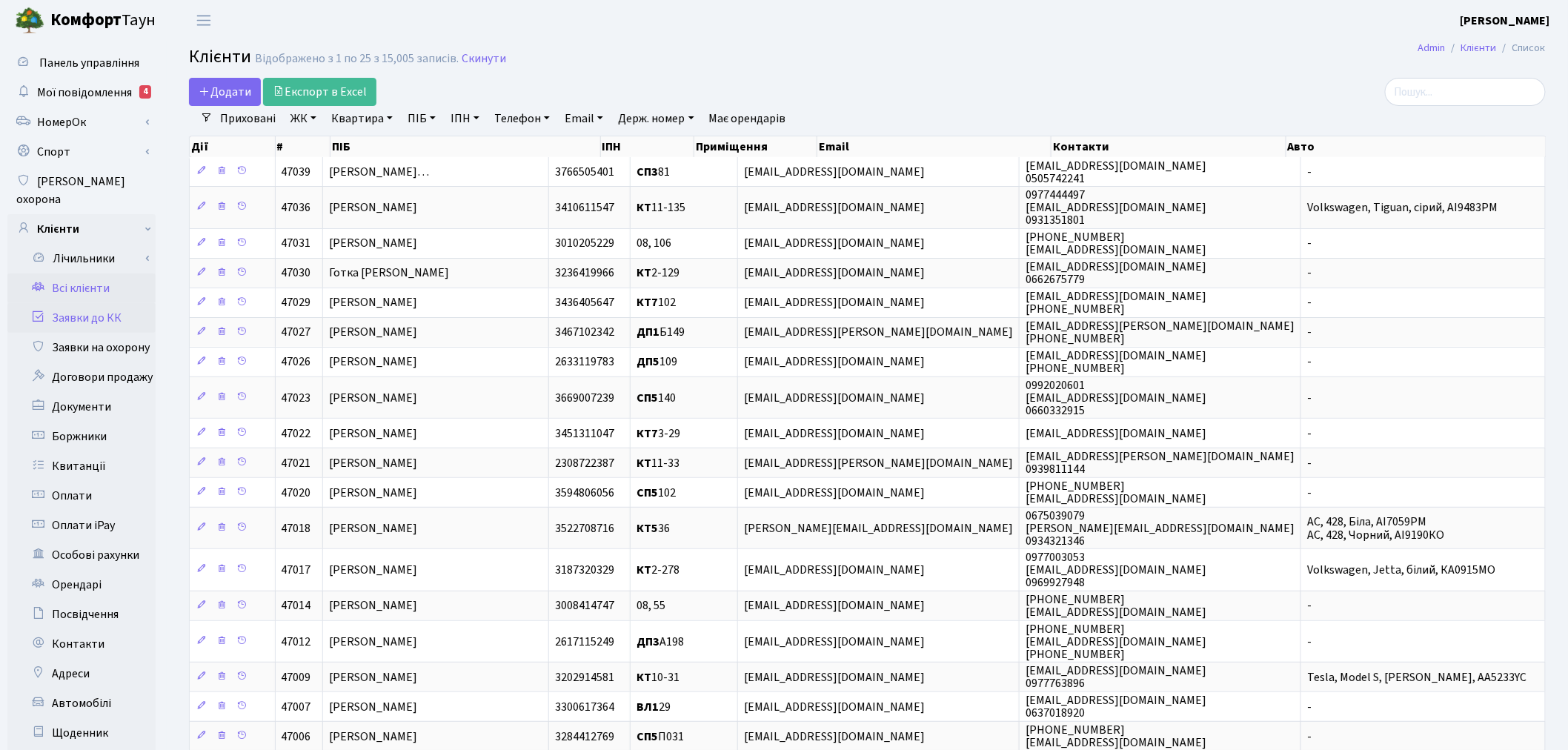
click at [67, 303] on link "Заявки до КК" at bounding box center [81, 318] width 148 height 30
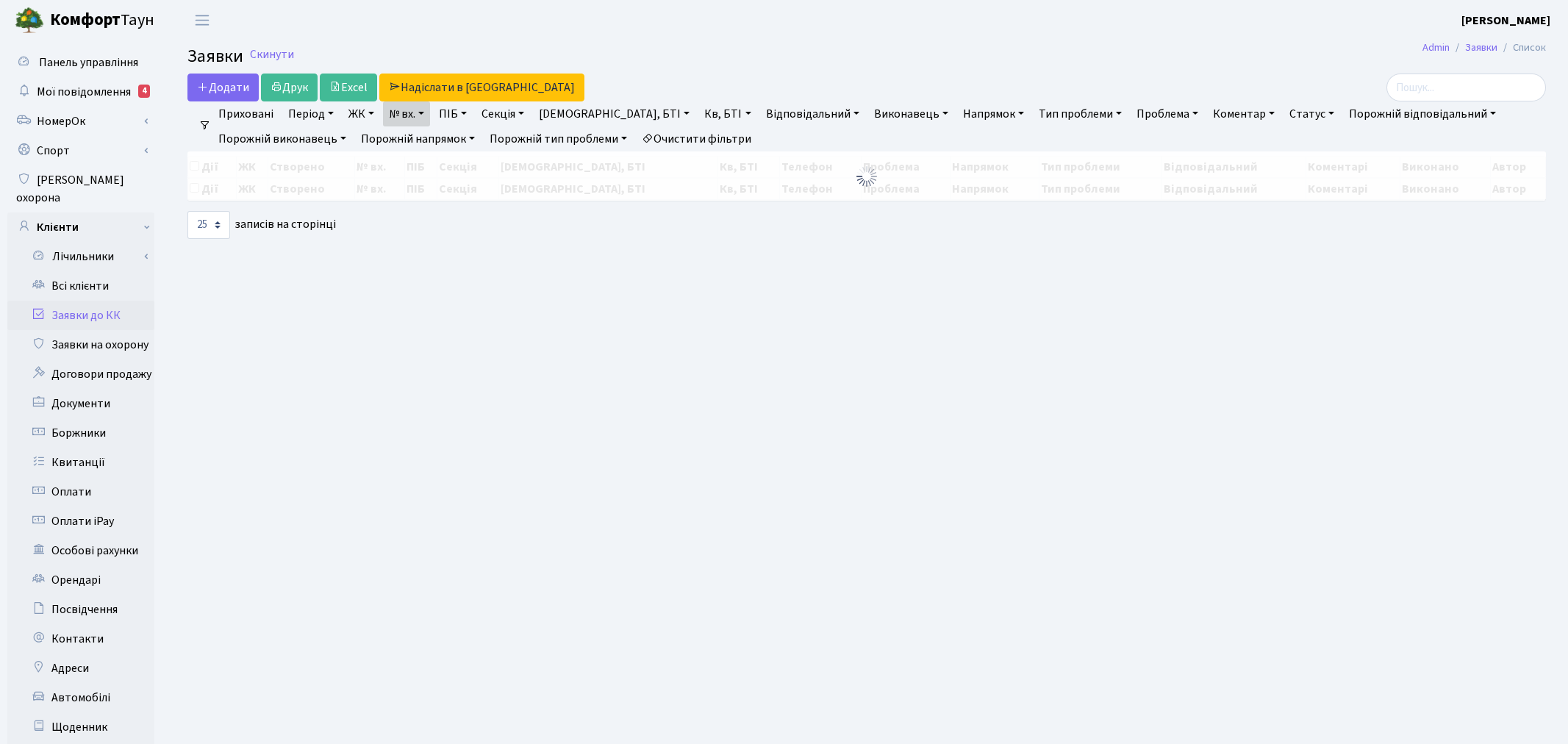
select select "25"
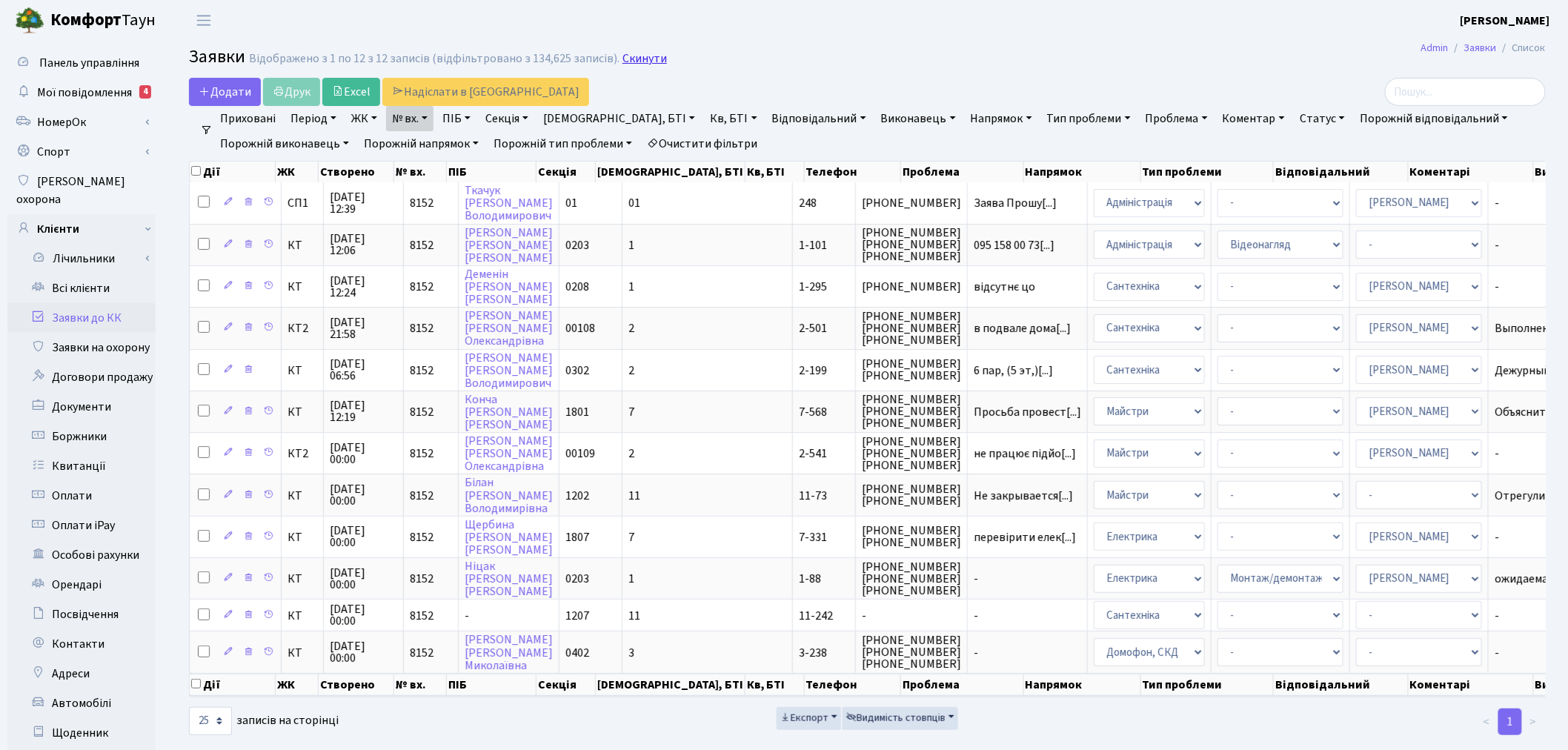
click at [640, 57] on link "Скинути" at bounding box center [645, 59] width 45 height 14
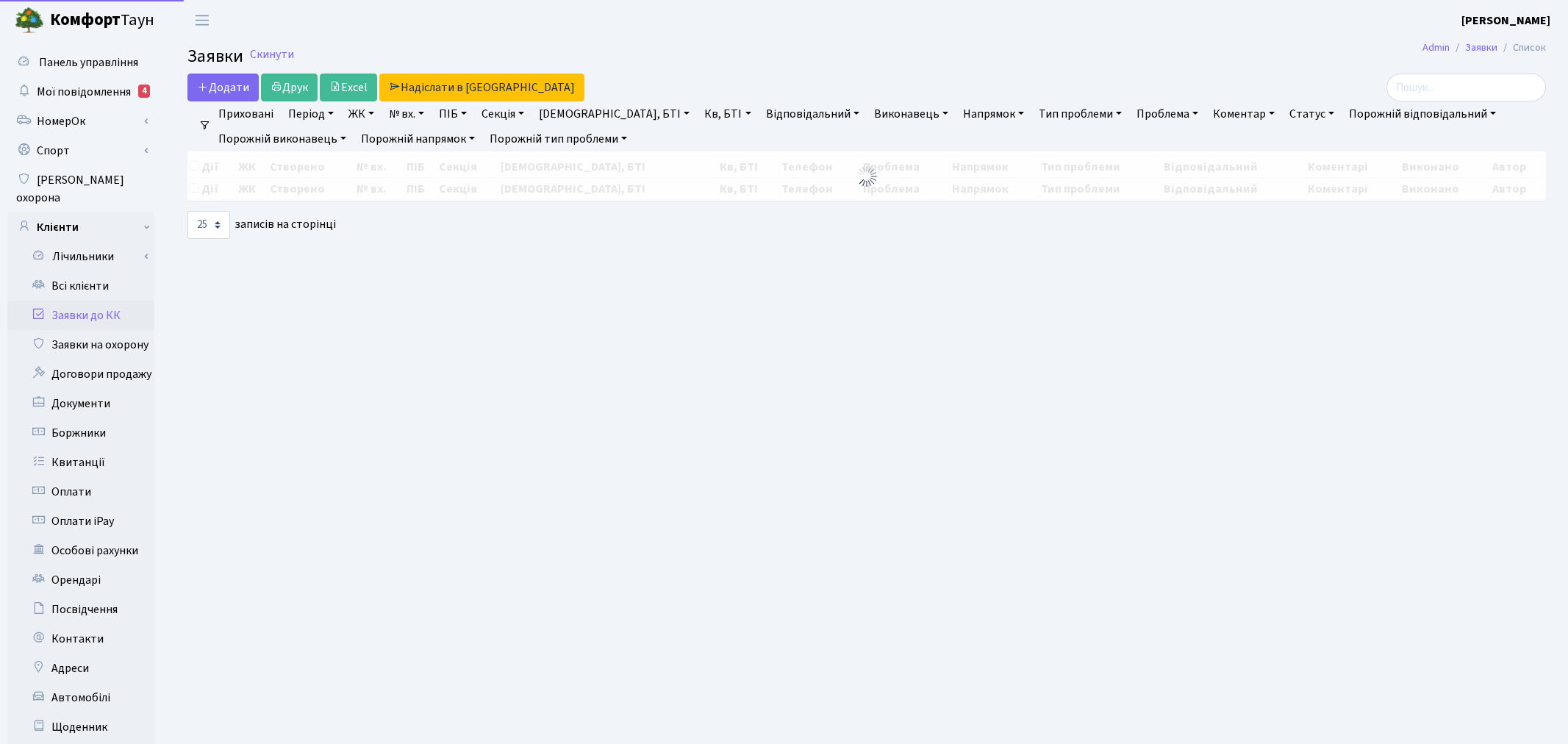
select select "25"
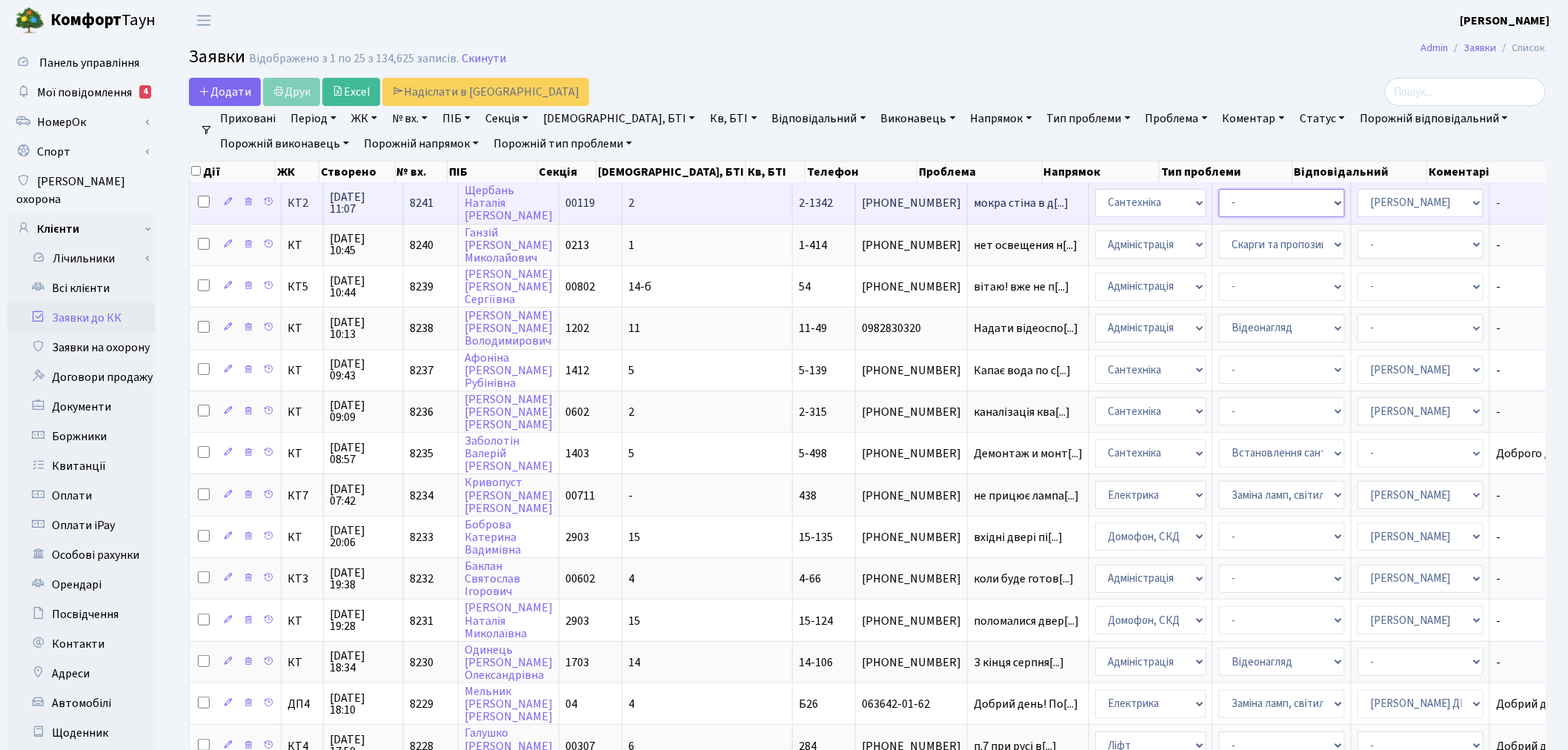
click at [1234, 202] on select "- Виклик майстра Замовлення технічних умов Заміна елементу інженерного вузла те…" at bounding box center [1281, 203] width 126 height 28
select select "32"
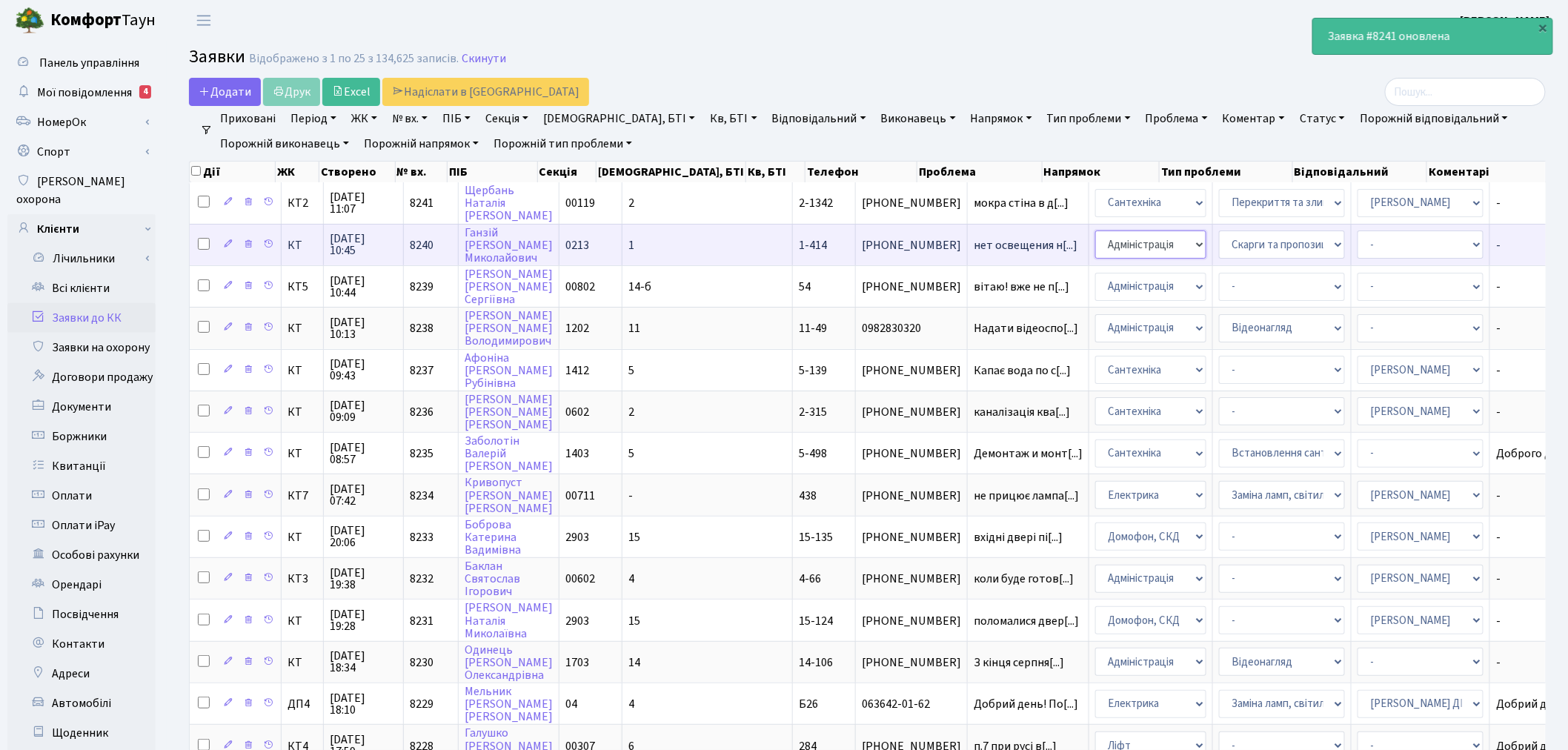
click at [1095, 243] on select "- Адміністрація Домофон, СКД Ліфт Майстри Сантехніка Економічний відділ Електри…" at bounding box center [1150, 245] width 111 height 28
select select "3"
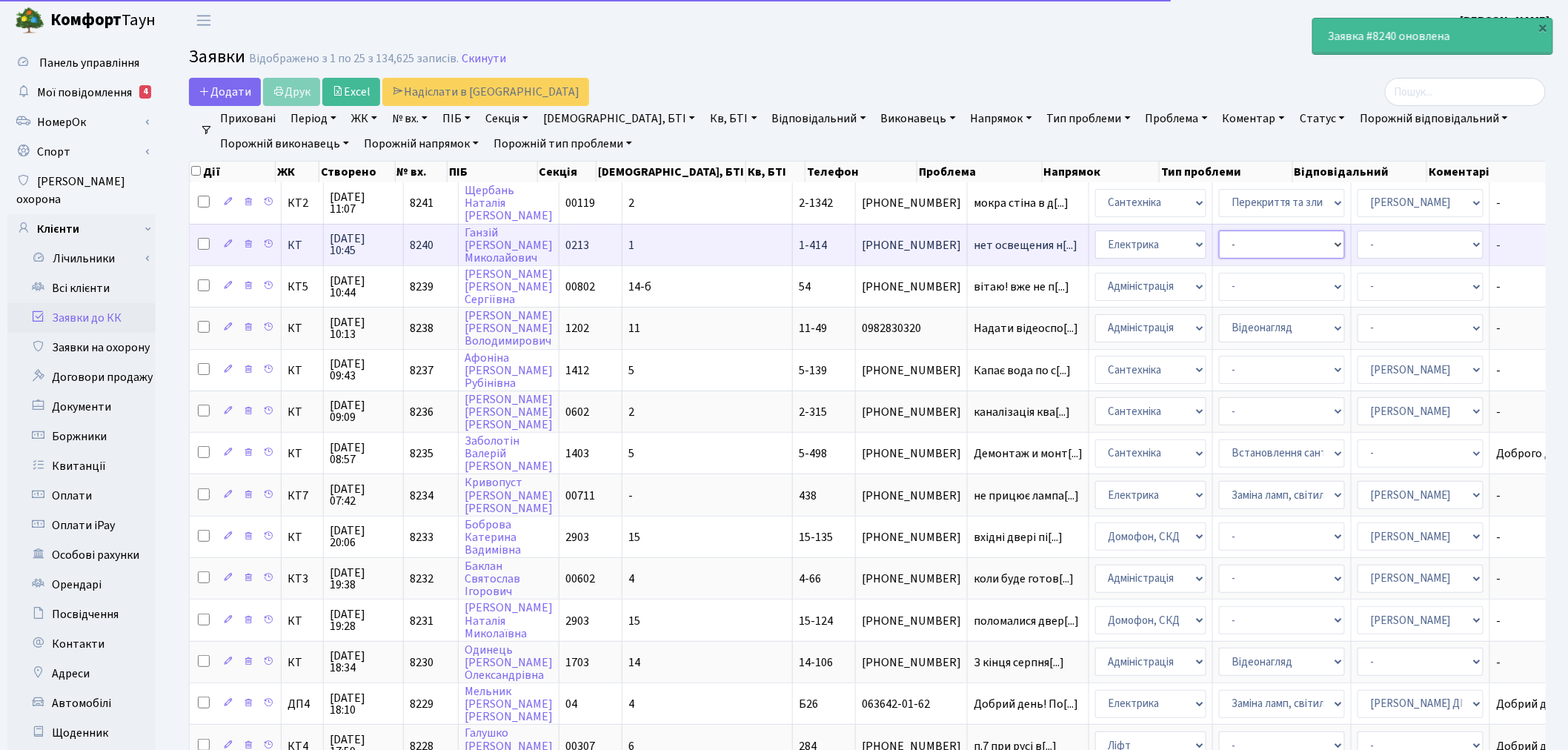
click at [1218, 243] on select "- Виклик майстра Заміна ламп, світильників Монтаж/демонтаж електролічильника Оп…" at bounding box center [1281, 245] width 126 height 28
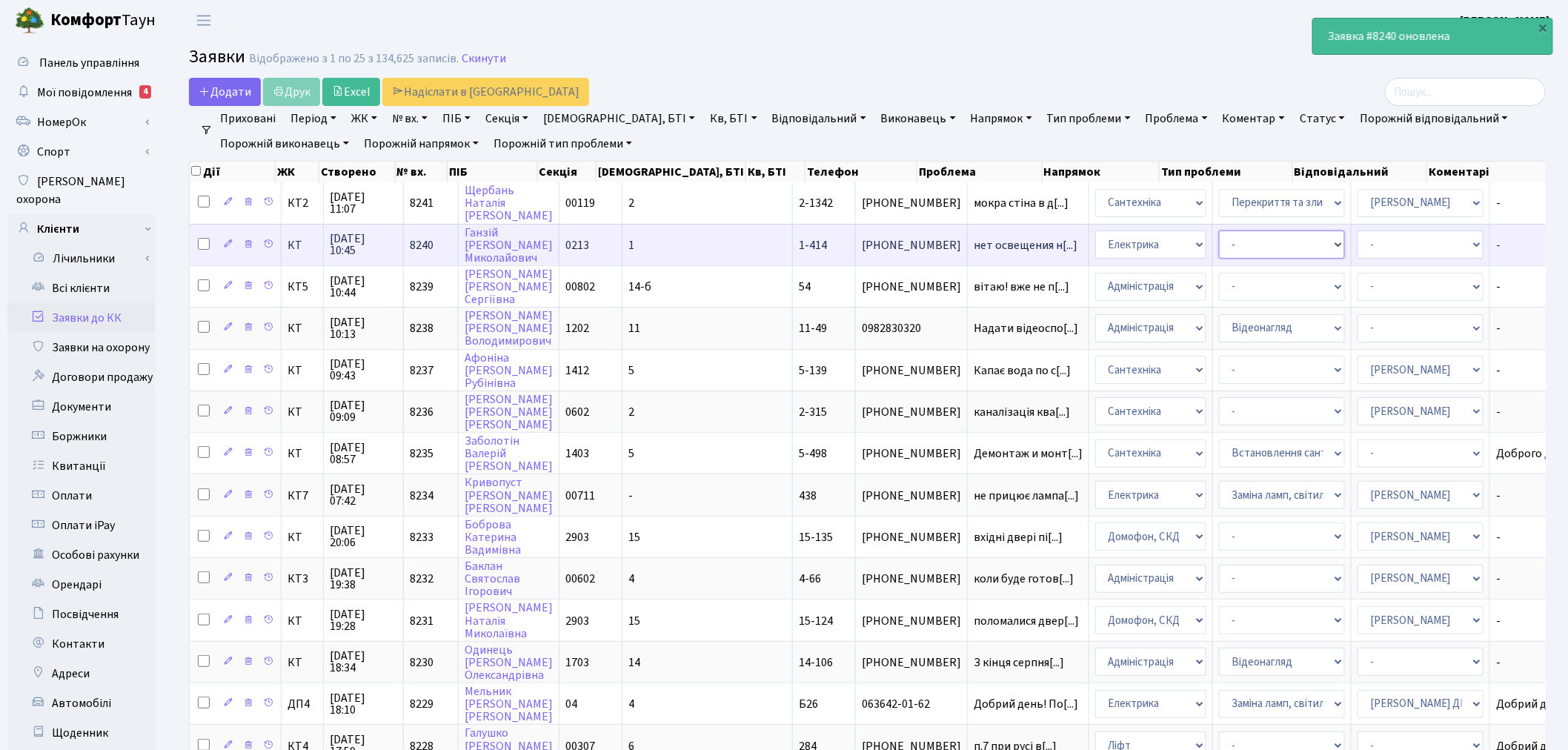
select select "40"
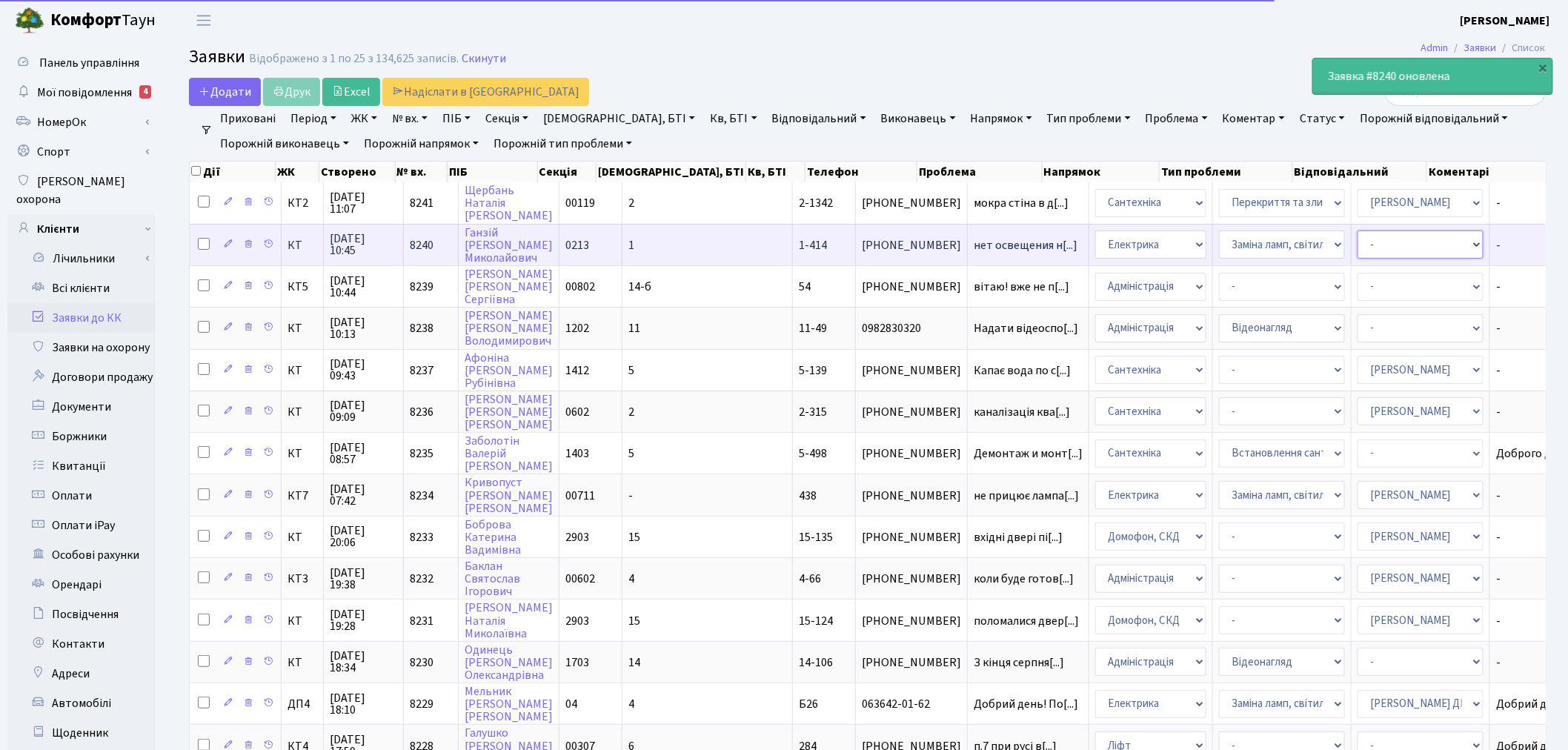
drag, startPoint x: 1330, startPoint y: 241, endPoint x: 1330, endPoint y: 252, distance: 11.0
click at [1357, 241] on select "- Адміністратор ЖК КТ [PERSON_NAME] [PERSON_NAME] [PERSON_NAME]Ю. [PERSON_NAME]…" at bounding box center [1420, 245] width 126 height 28
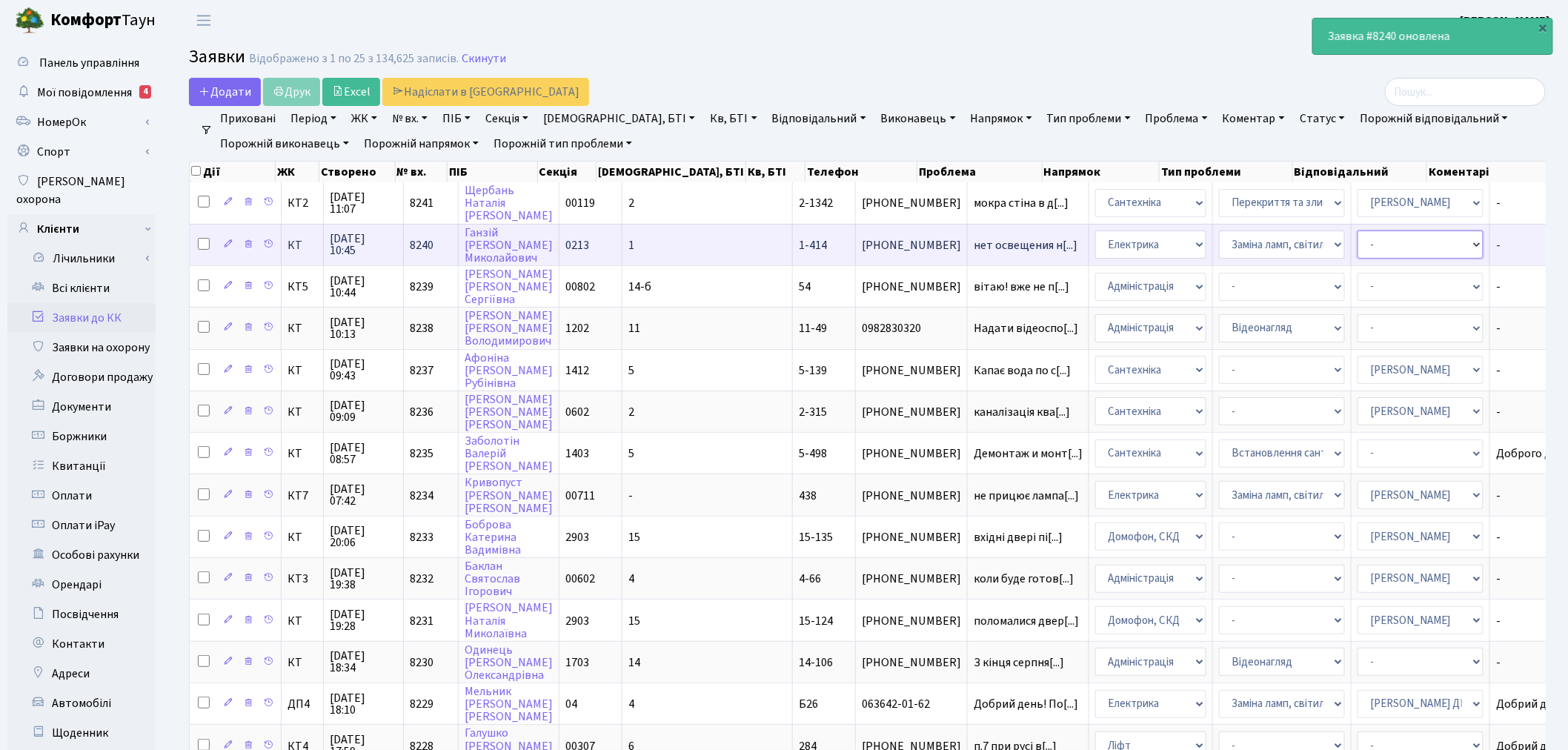
select select "22"
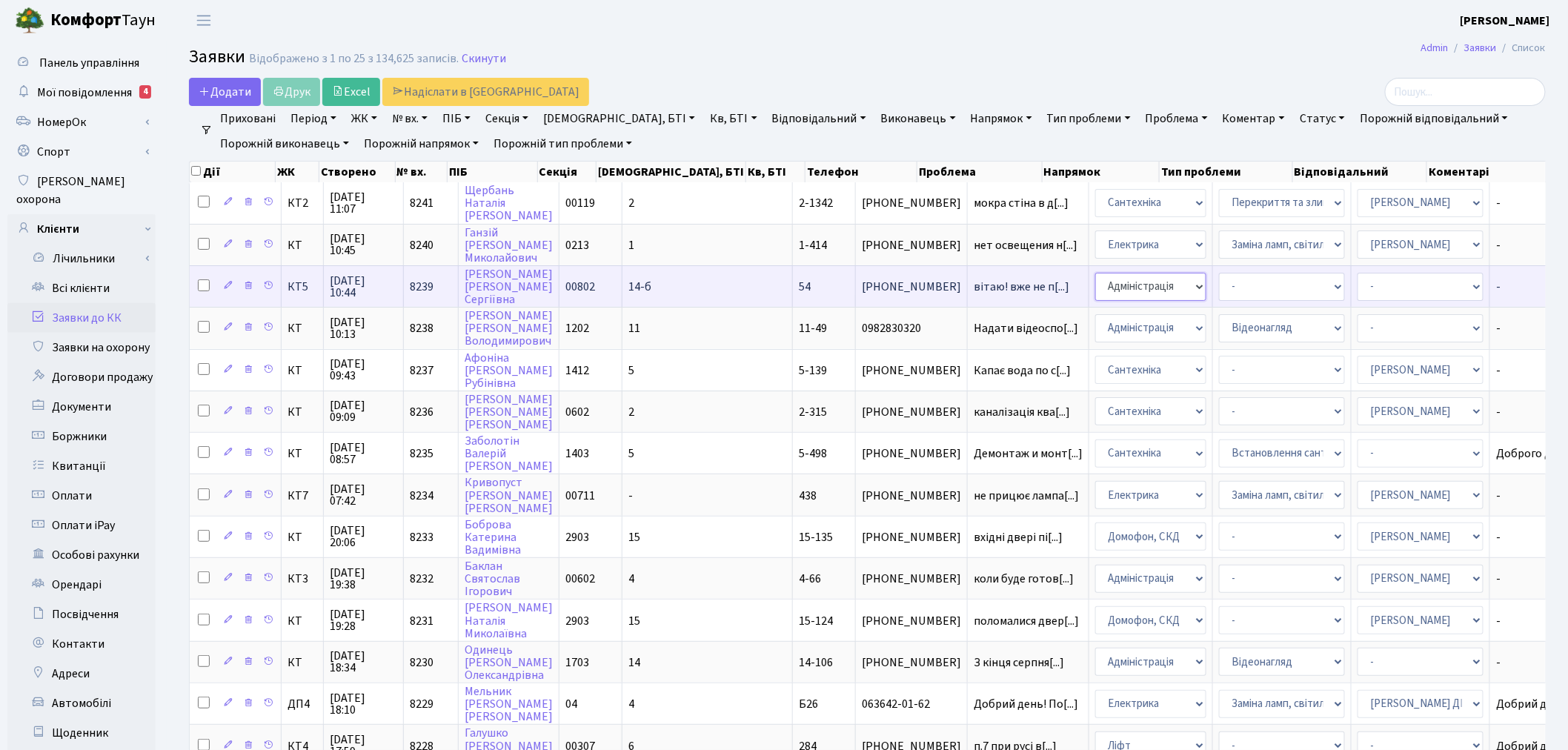
click at [1095, 279] on select "- Адміністрація Домофон, СКД Ліфт Майстри Сантехніка Економічний відділ Електри…" at bounding box center [1150, 287] width 111 height 28
select select "1"
click at [1357, 283] on select "- Адміністратор ЖК КТ Вижул В. В. Гордієнко Н.В. Дядюшкін Д.Ю. Кипчук Т. А. Кла…" at bounding box center [1420, 287] width 126 height 28
select select "18"
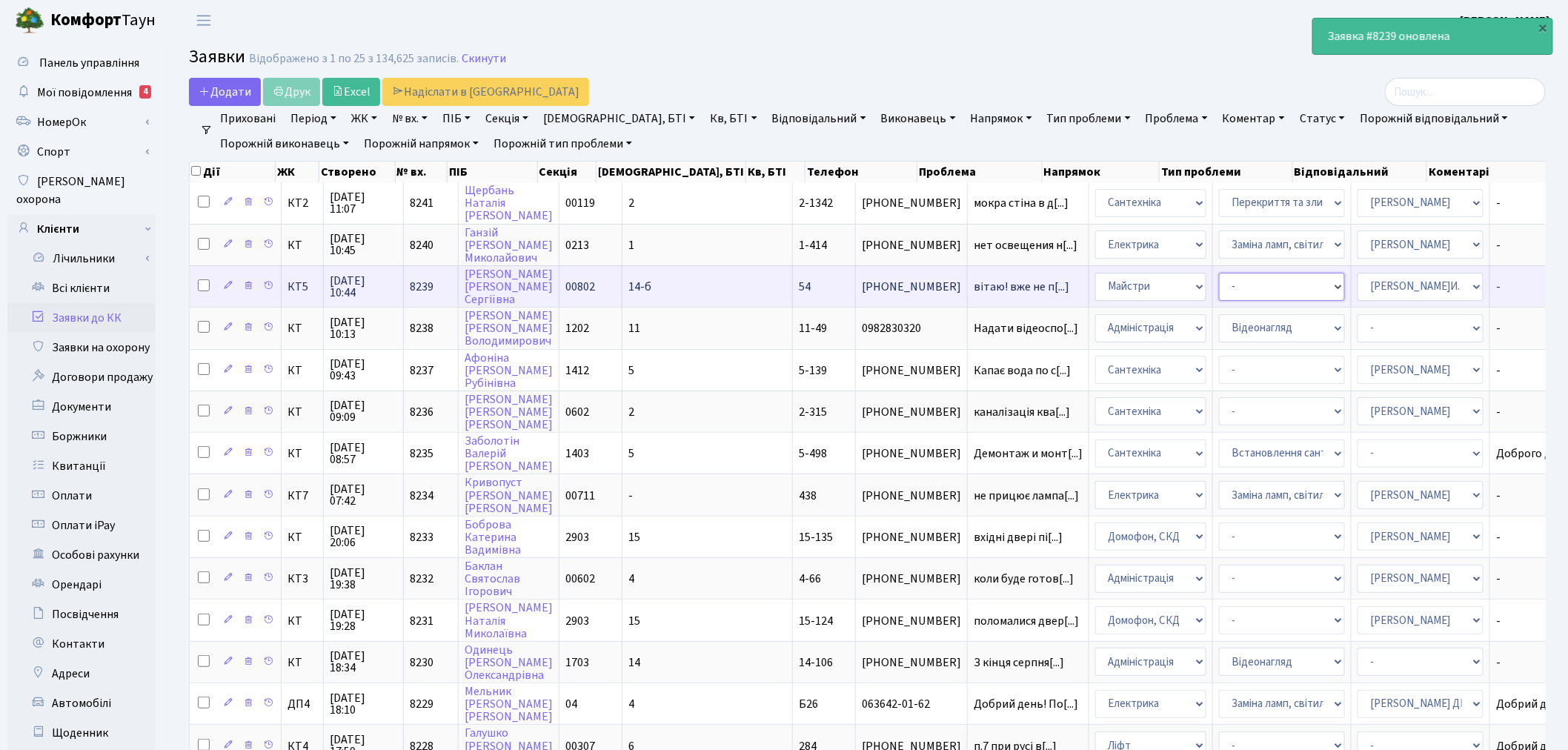
click at [1218, 279] on select "- Дитячі майданчики Замовлення плану комунікацій Озеленення Прибирання в будинк…" at bounding box center [1281, 287] width 126 height 28
select select "62"
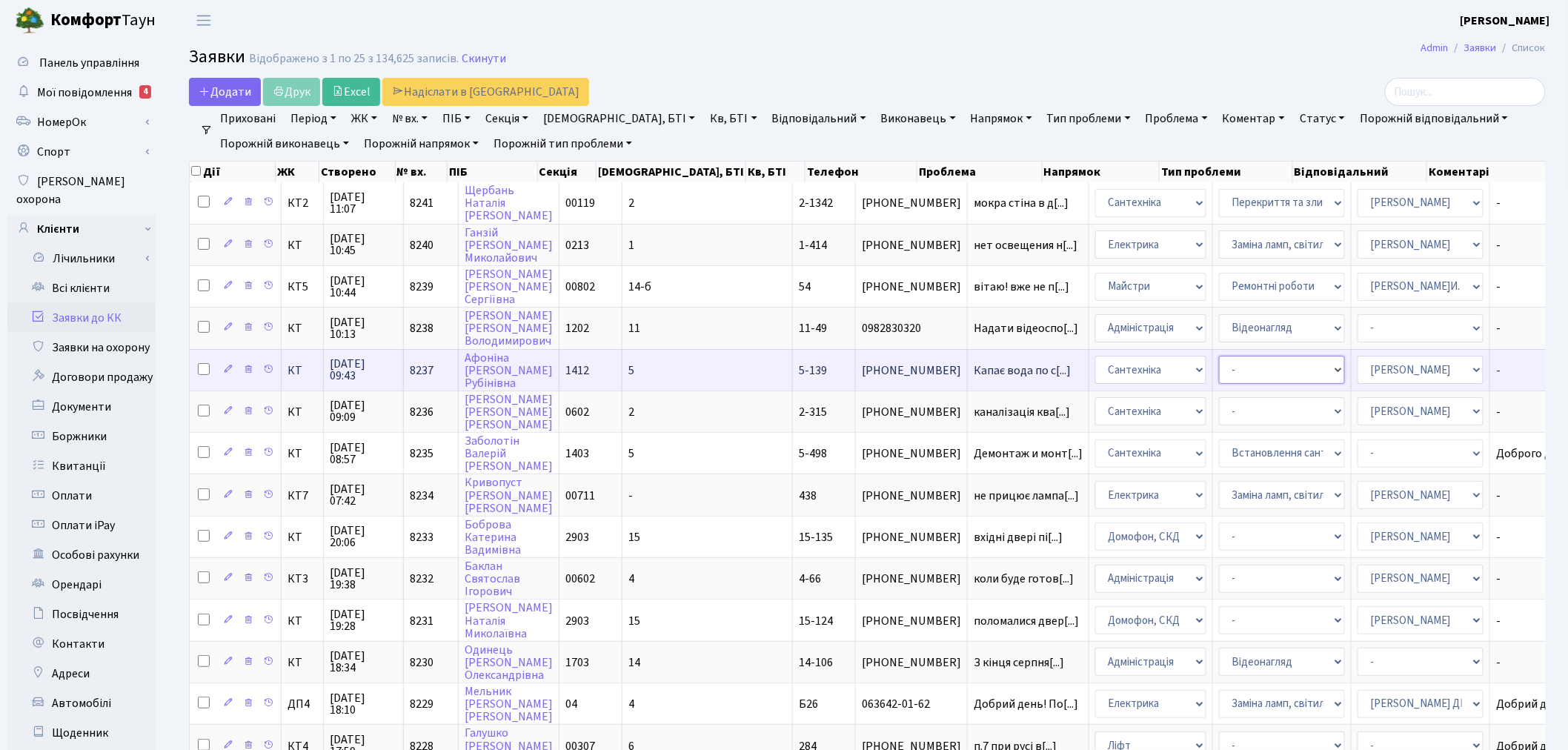
click at [1218, 356] on select "- Виклик майстра Замовлення технічних умов Заміна елементу інженерного вузла те…" at bounding box center [1281, 370] width 126 height 28
select select "32"
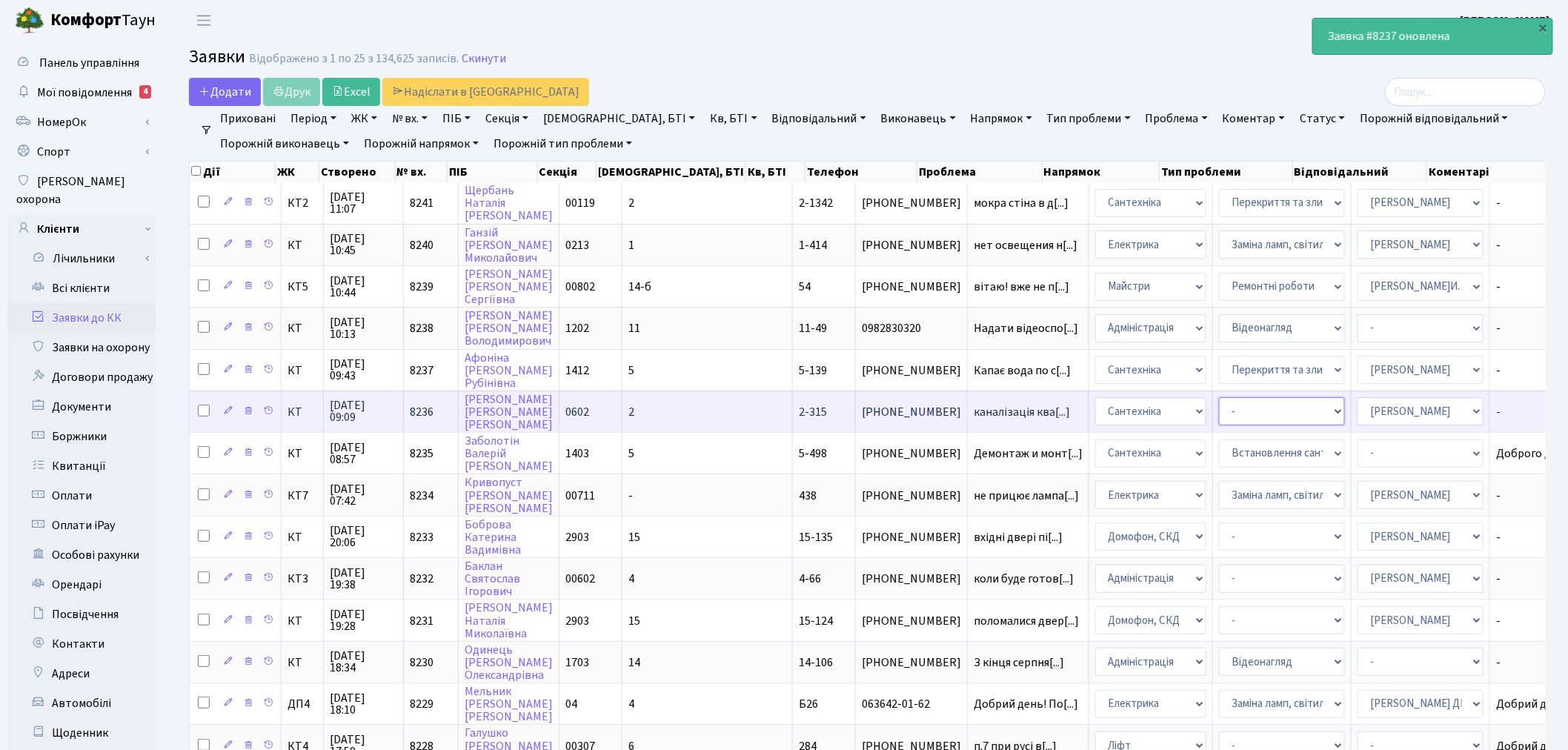
click at [1218, 399] on select "- Виклик майстра Замовлення технічних умов Заміна елементу інженерного вузла те…" at bounding box center [1281, 411] width 126 height 28
select select "32"
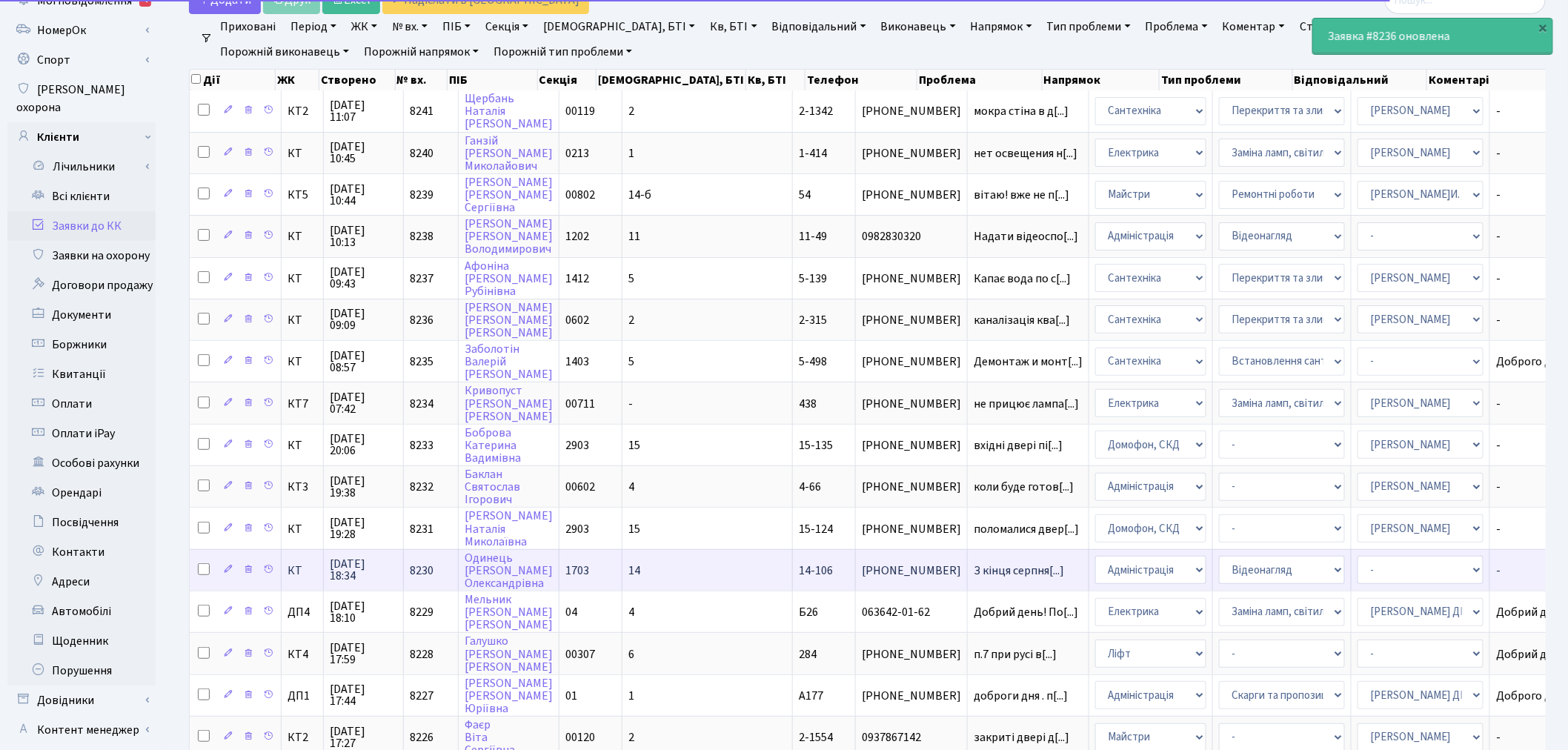
scroll to position [164, 0]
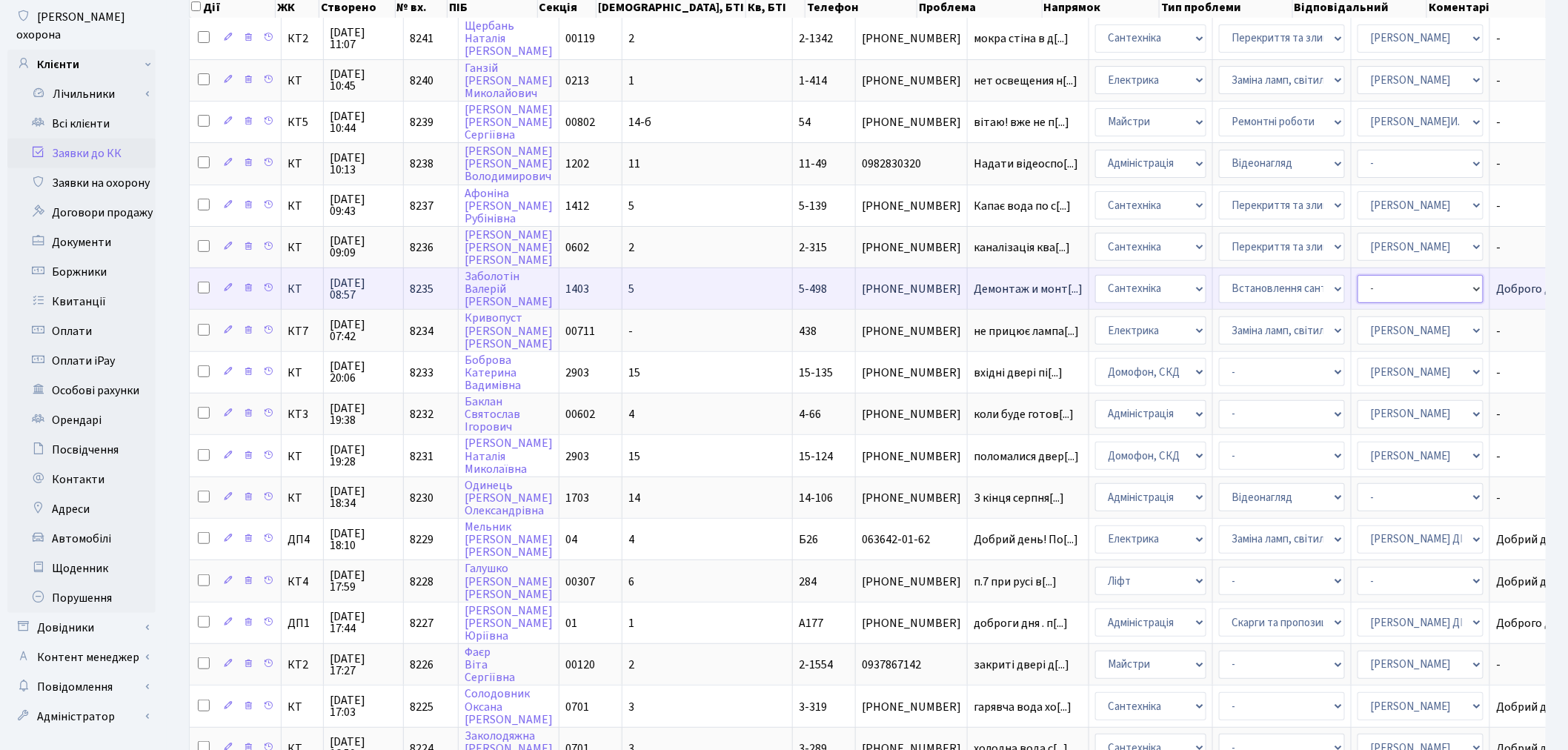
click at [1357, 275] on select "- Адміністратор ЖК КТ Вижул В. В. Гордієнко Н.В. Дядюшкін Д.Ю. Кипчук Т. А. Кла…" at bounding box center [1420, 289] width 126 height 28
select select "67"
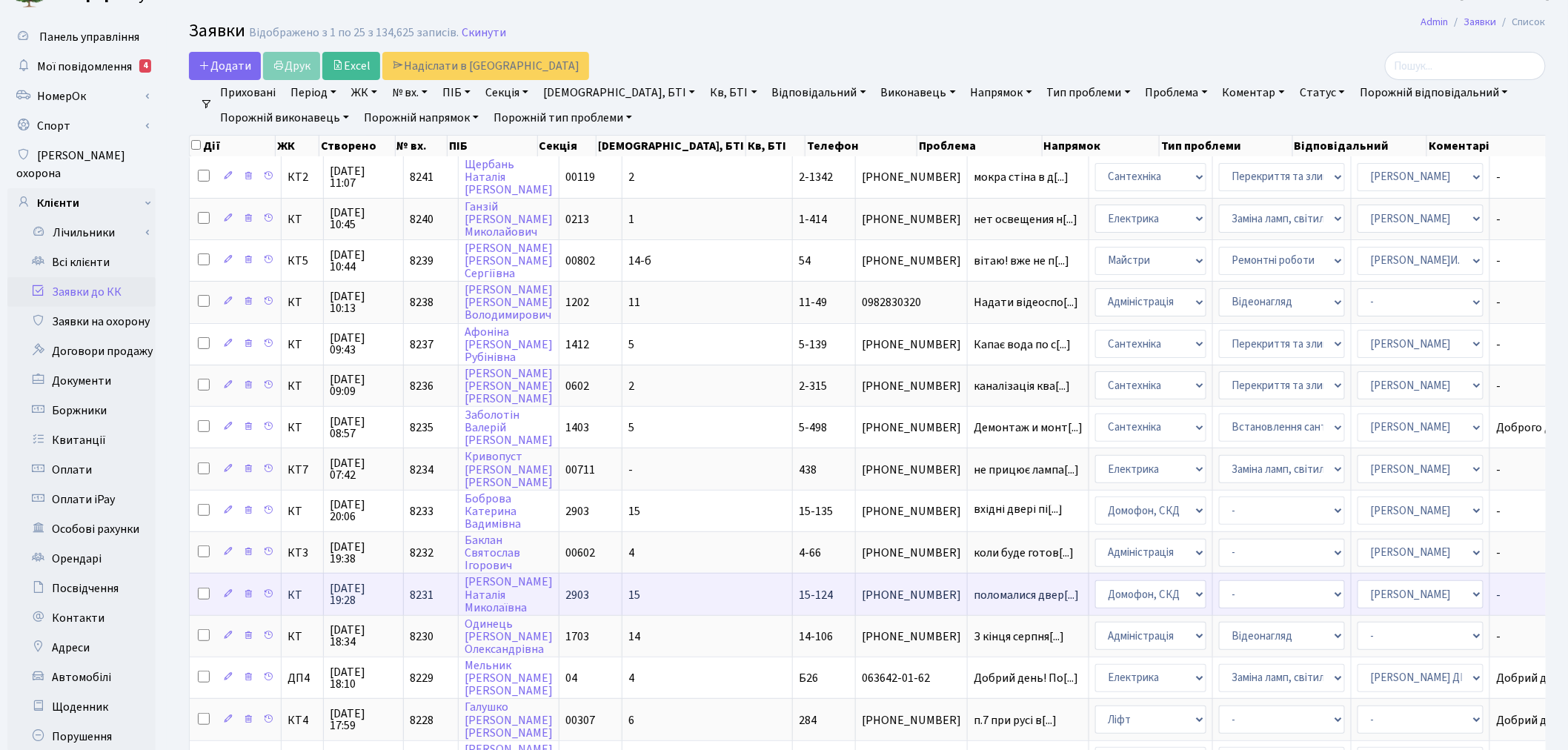
scroll to position [0, 0]
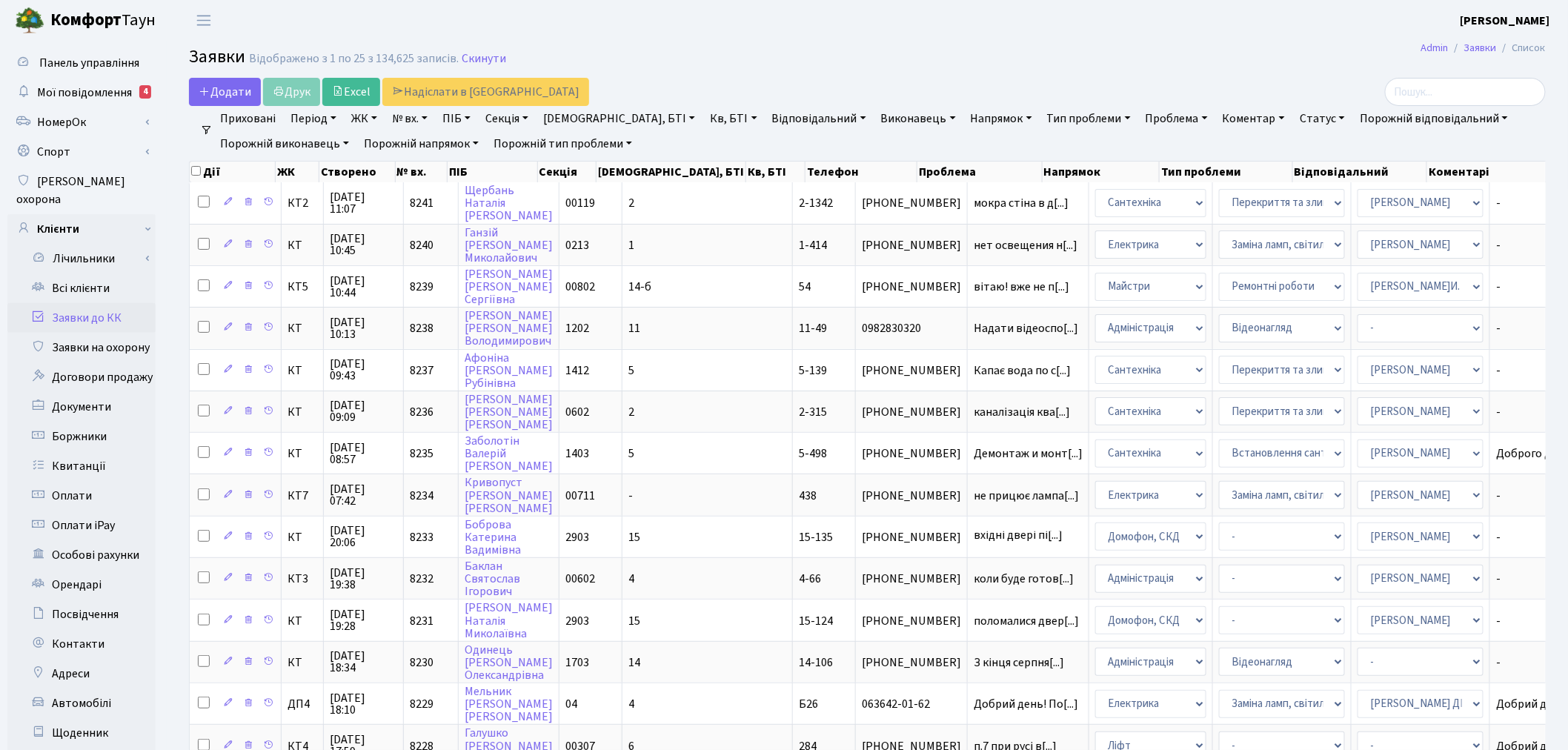
click at [109, 303] on link "Заявки до КК" at bounding box center [81, 318] width 148 height 30
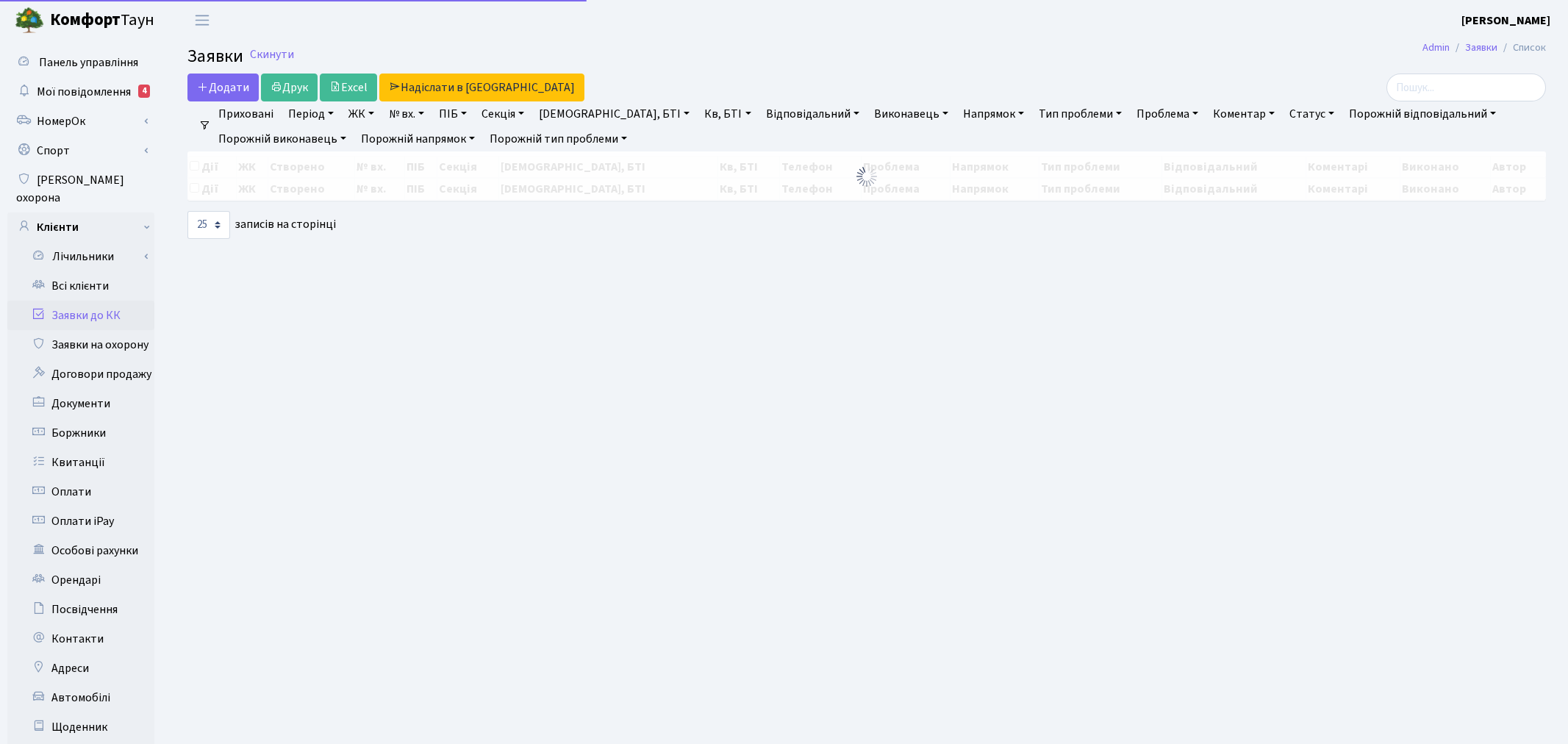
select select "25"
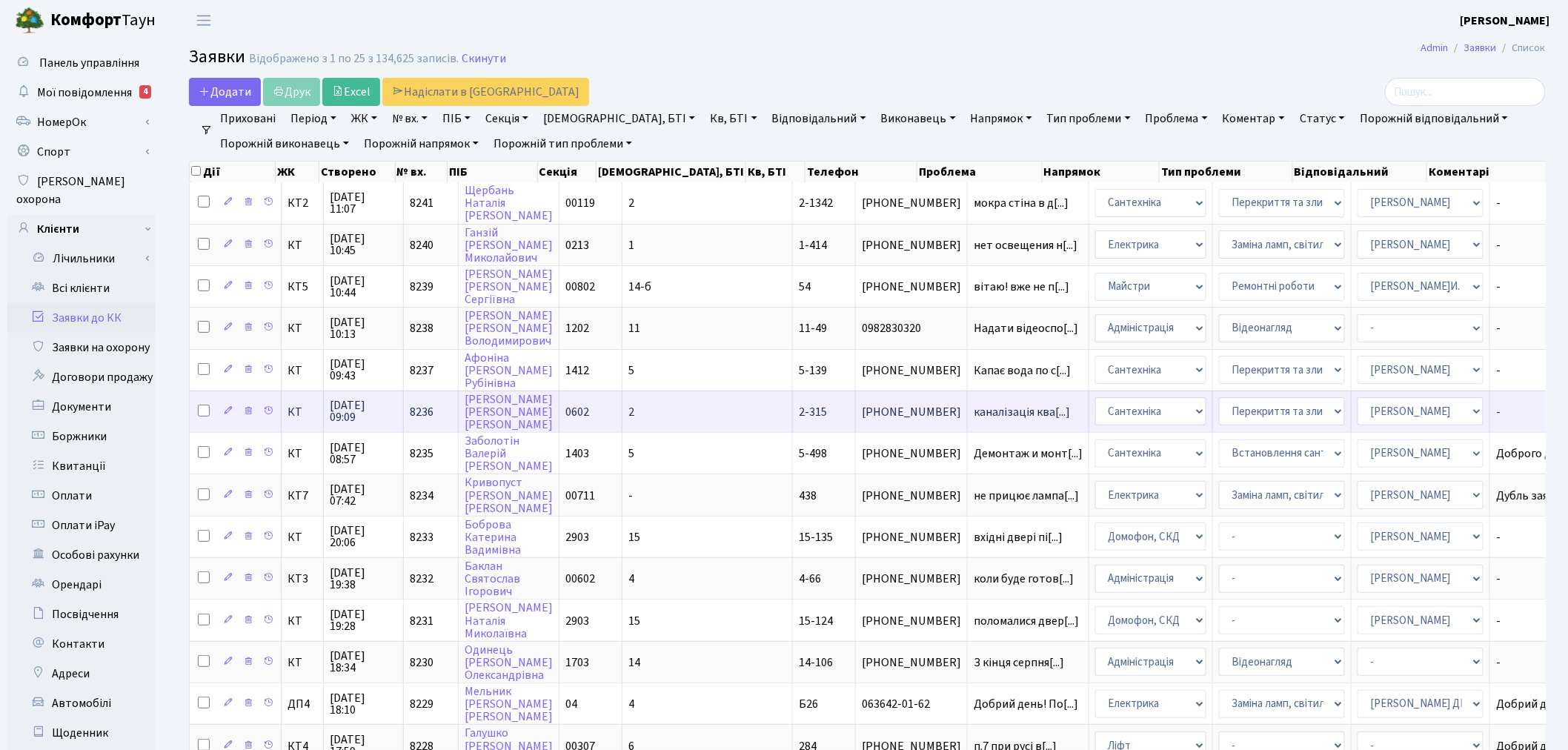
scroll to position [83, 0]
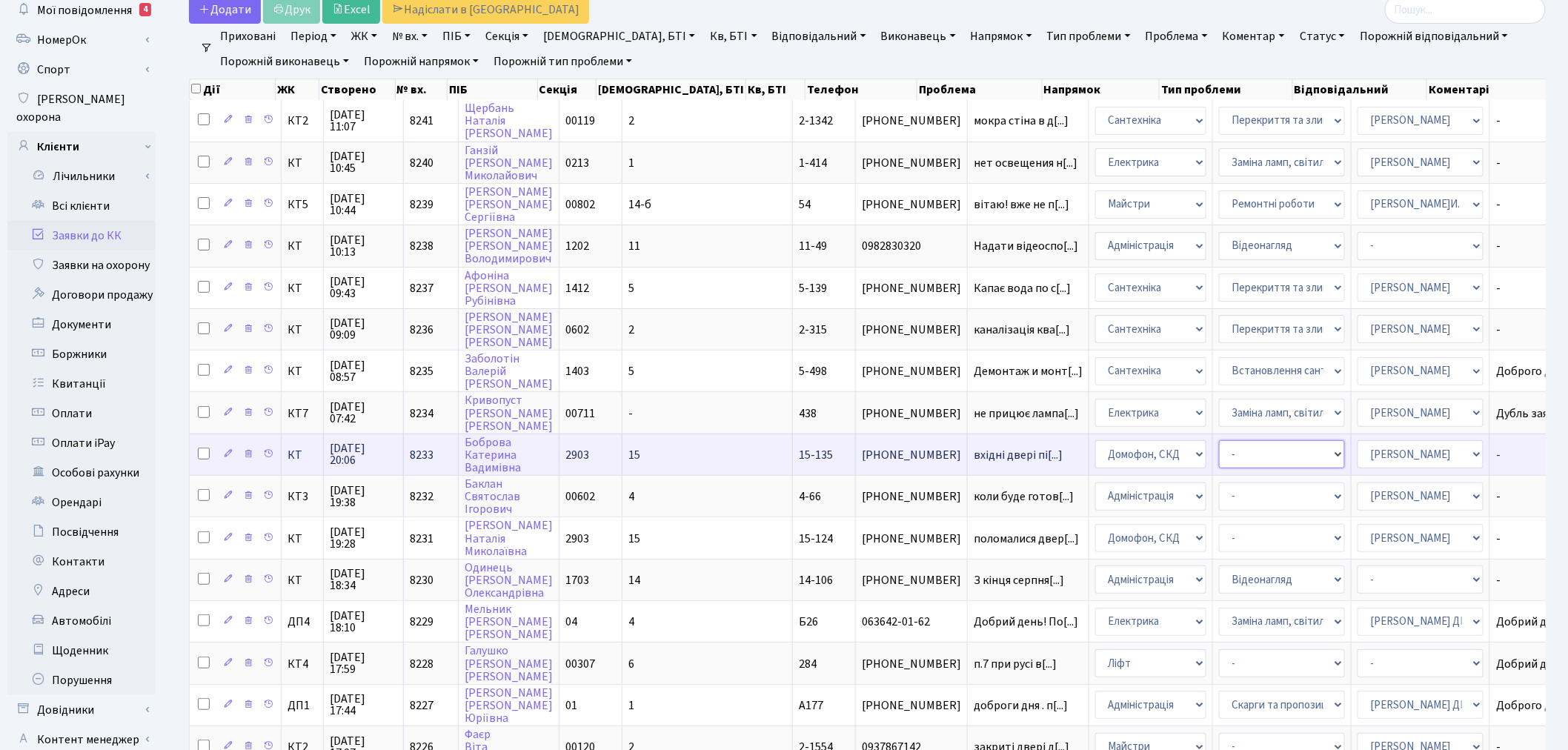
click at [1218, 449] on select "- Некоректна робота домофону Встановлення трубки домофону" at bounding box center [1281, 455] width 126 height 28
select select "38"
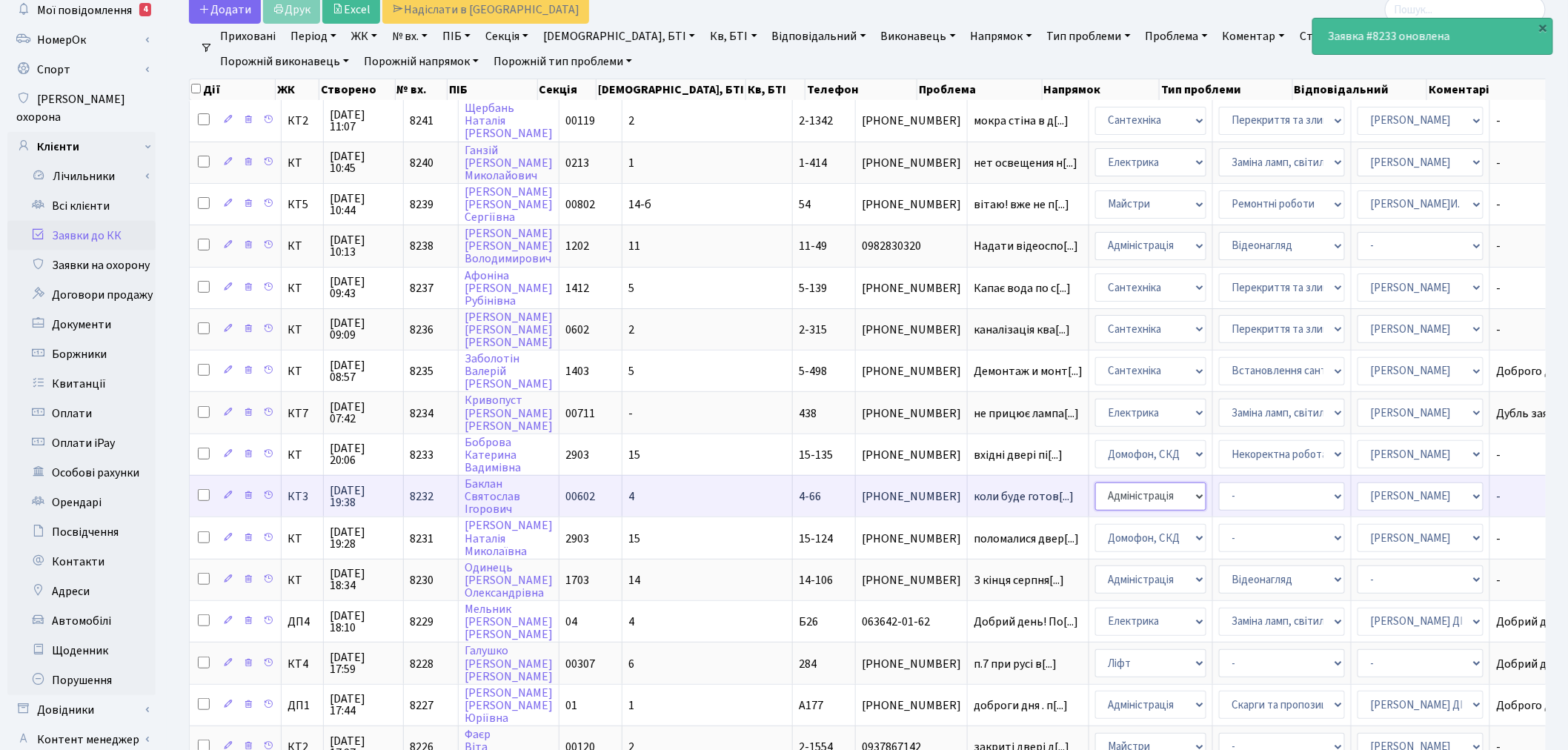
click at [1095, 482] on select "- Адміністрація Домофон, СКД Ліфт Майстри Сантехніка Економічний відділ Електри…" at bounding box center [1150, 496] width 111 height 28
select select "16"
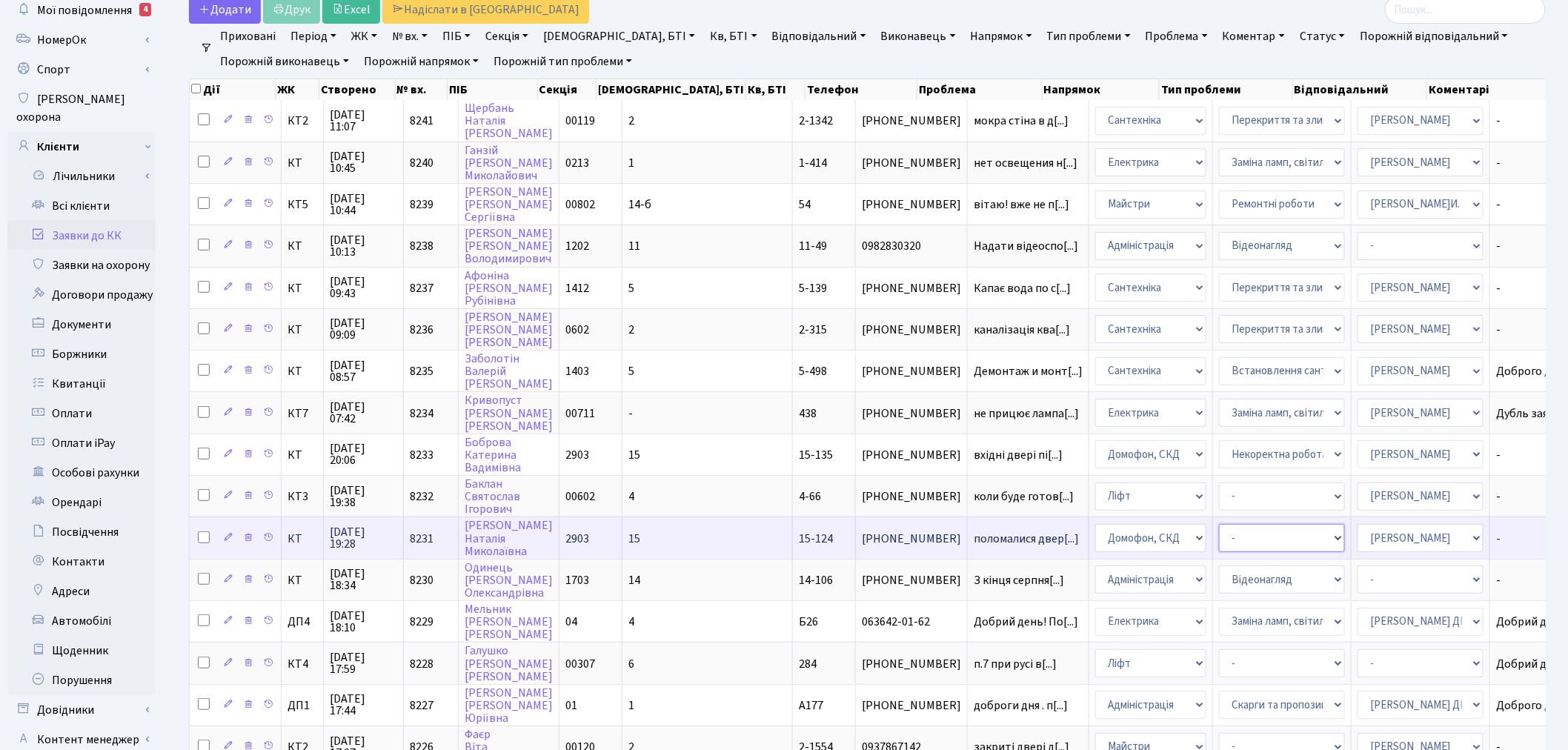
click at [1218, 524] on select "- Некоректна робота домофону Встановлення трубки домофону" at bounding box center [1281, 538] width 126 height 28
select select "38"
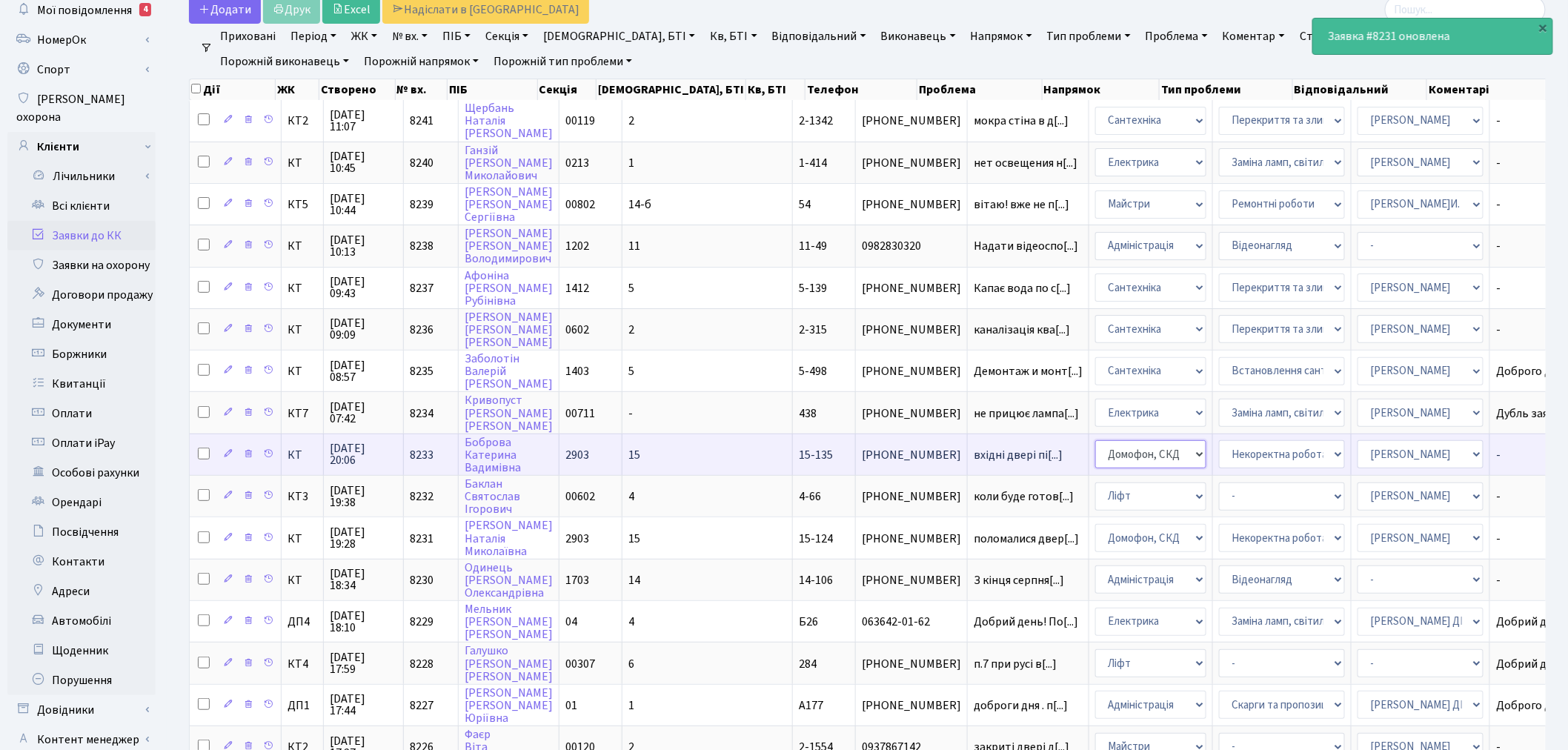
click at [1095, 442] on select "- Адміністрація Домофон, СКД Ліфт Майстри Сантехніка Економічний відділ Електри…" at bounding box center [1150, 455] width 111 height 28
select select "1"
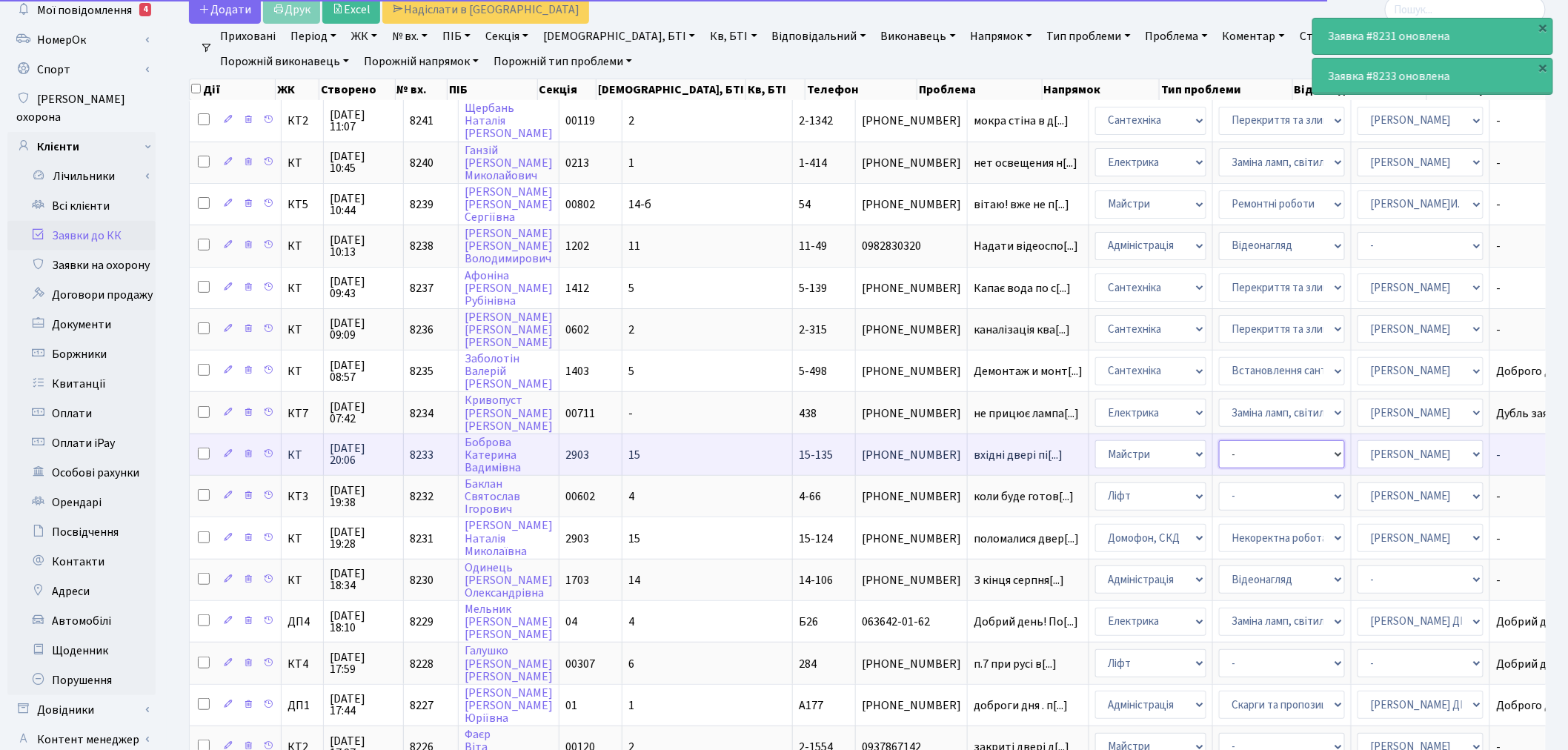
click at [1218, 440] on select "- Дитячі майданчики Замовлення плану комунікацій Озеленення Прибирання в будинк…" at bounding box center [1281, 455] width 126 height 28
select select "62"
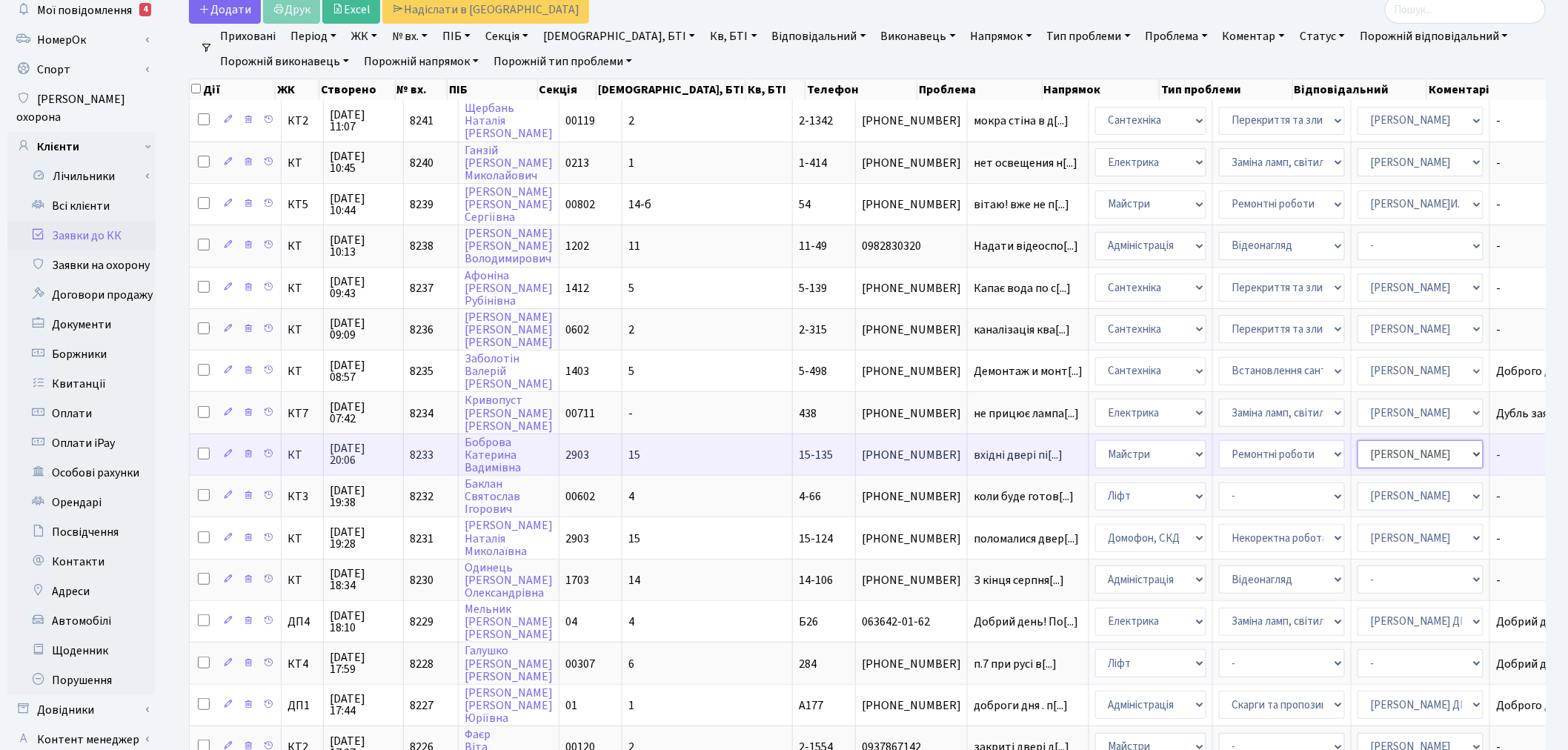
click at [1357, 440] on select "- Адміністратор ЖК КТ Вижул В. В. Гордієнко Н.В. Дядюшкін Д.Ю. Кипчук Т. А. Кла…" at bounding box center [1420, 455] width 126 height 28
select select "18"
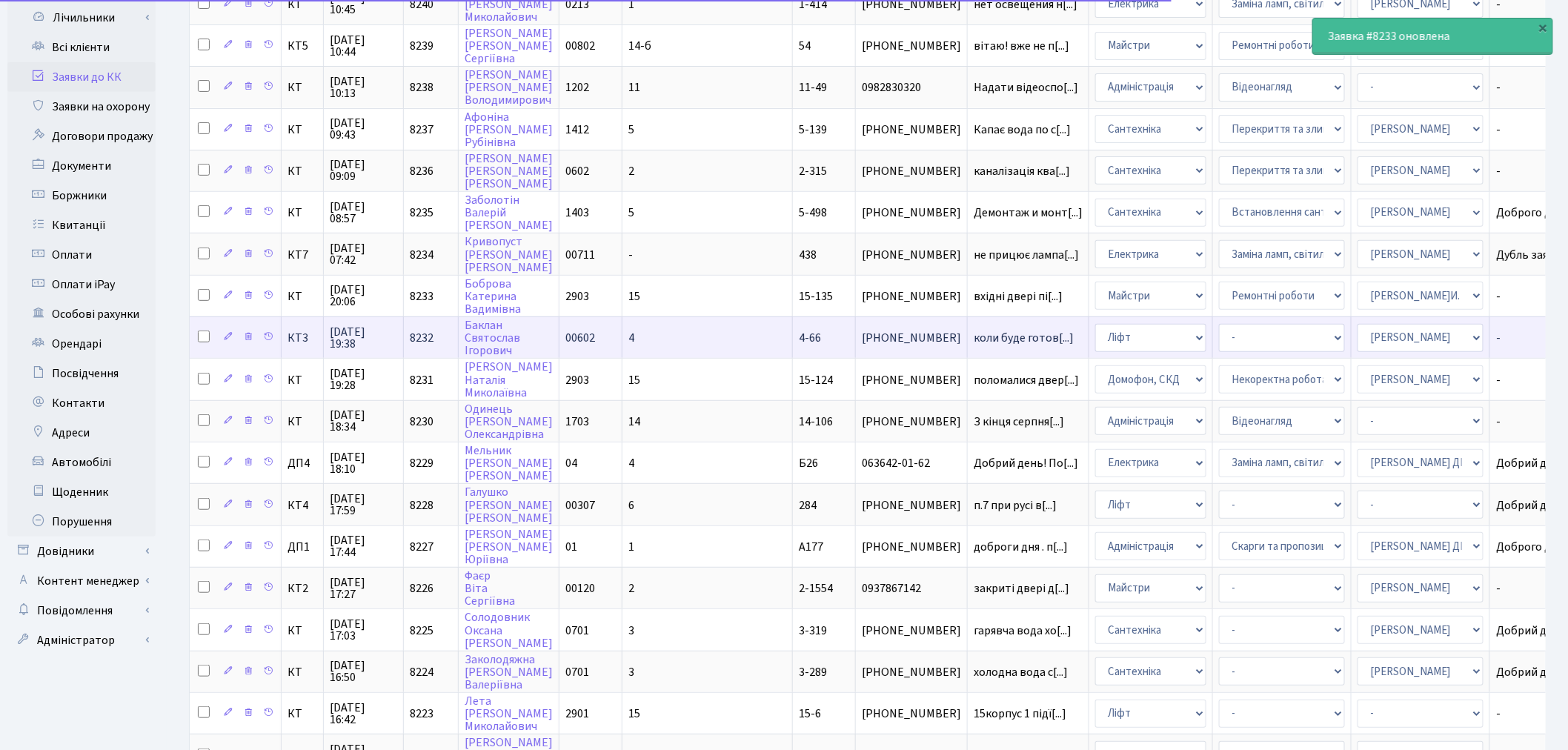
scroll to position [247, 0]
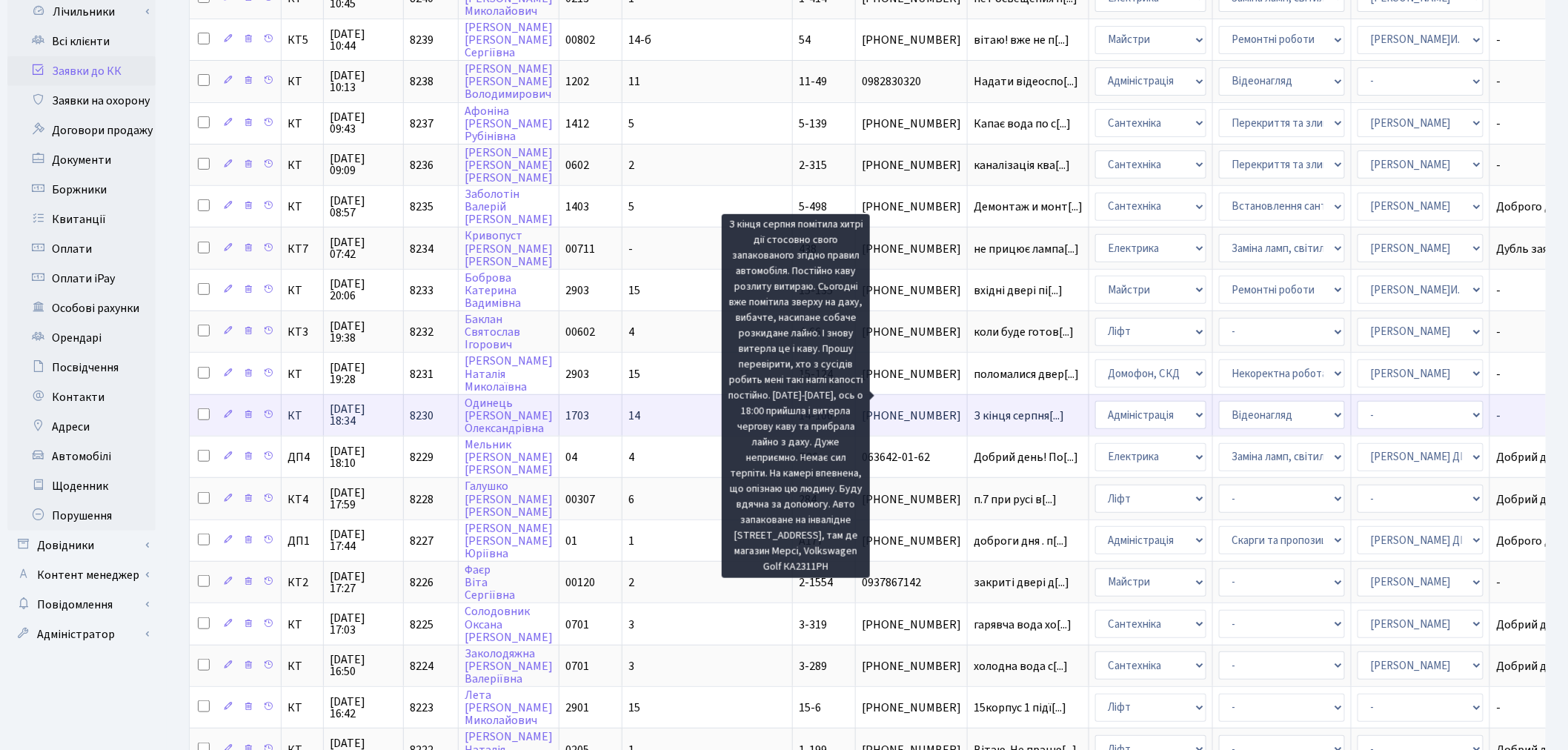
click at [974, 408] on span "З кінця серпня[...]" at bounding box center [1019, 416] width 91 height 16
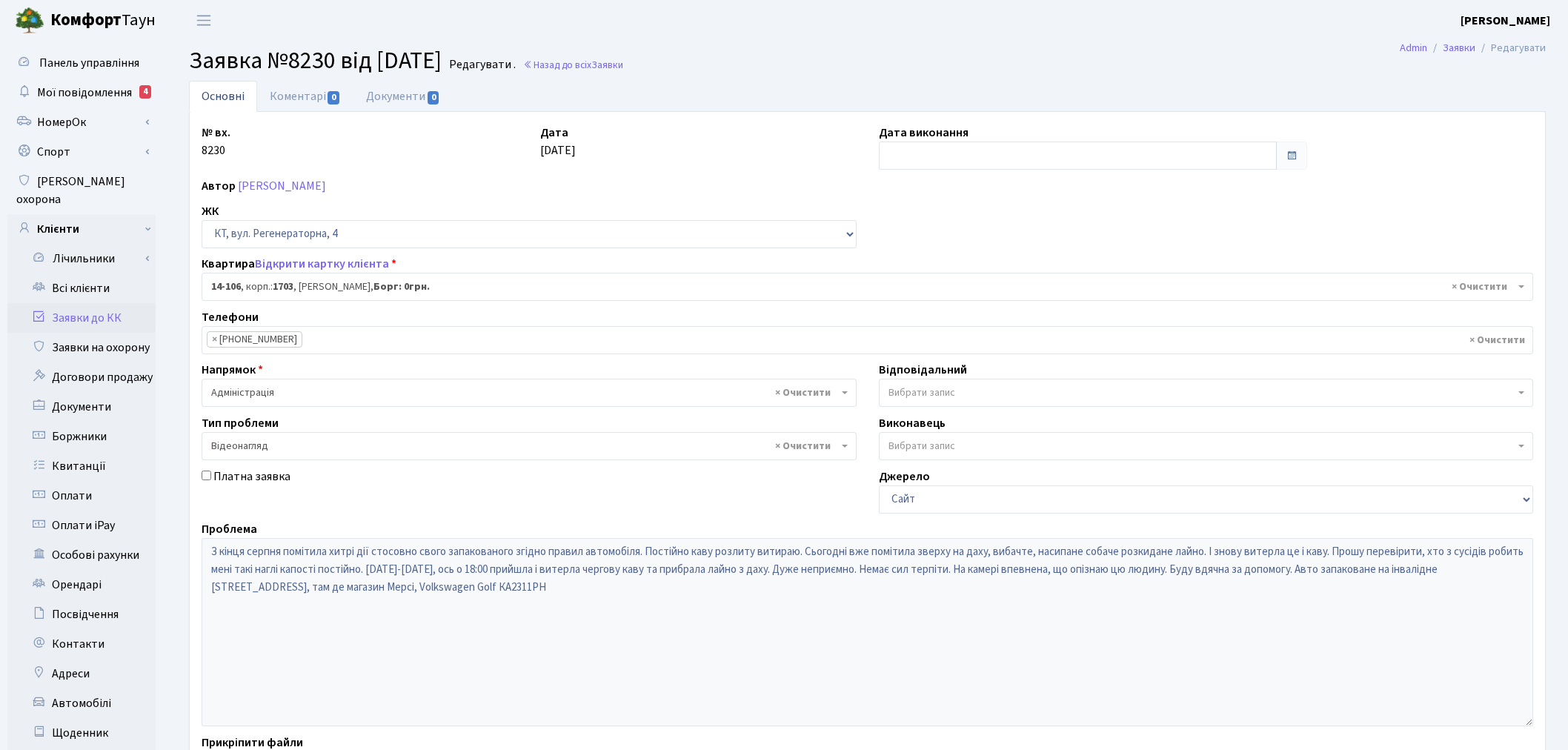
select select "7483"
select select "45"
click at [317, 264] on link "Відкрити картку клієнта" at bounding box center [322, 264] width 134 height 16
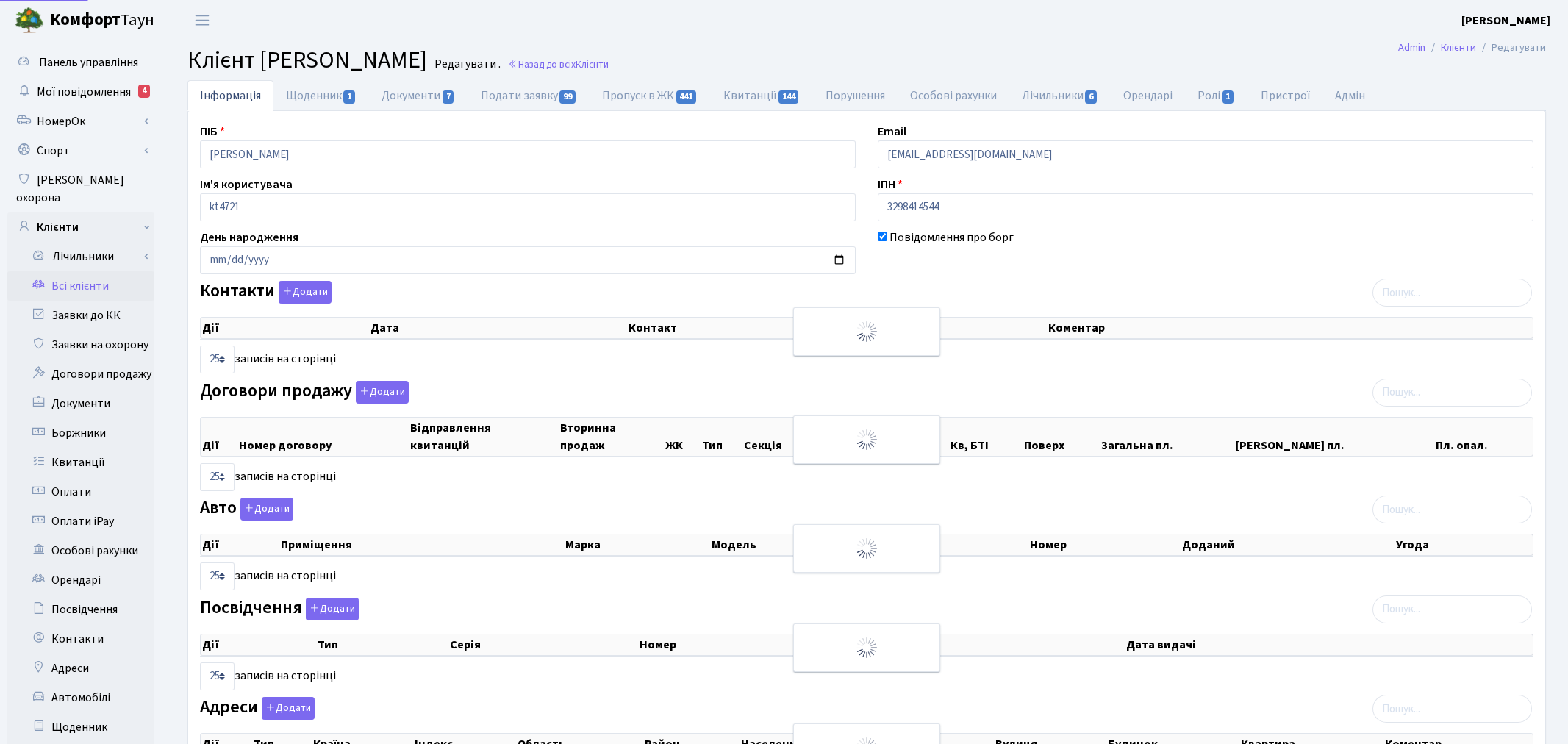
select select "25"
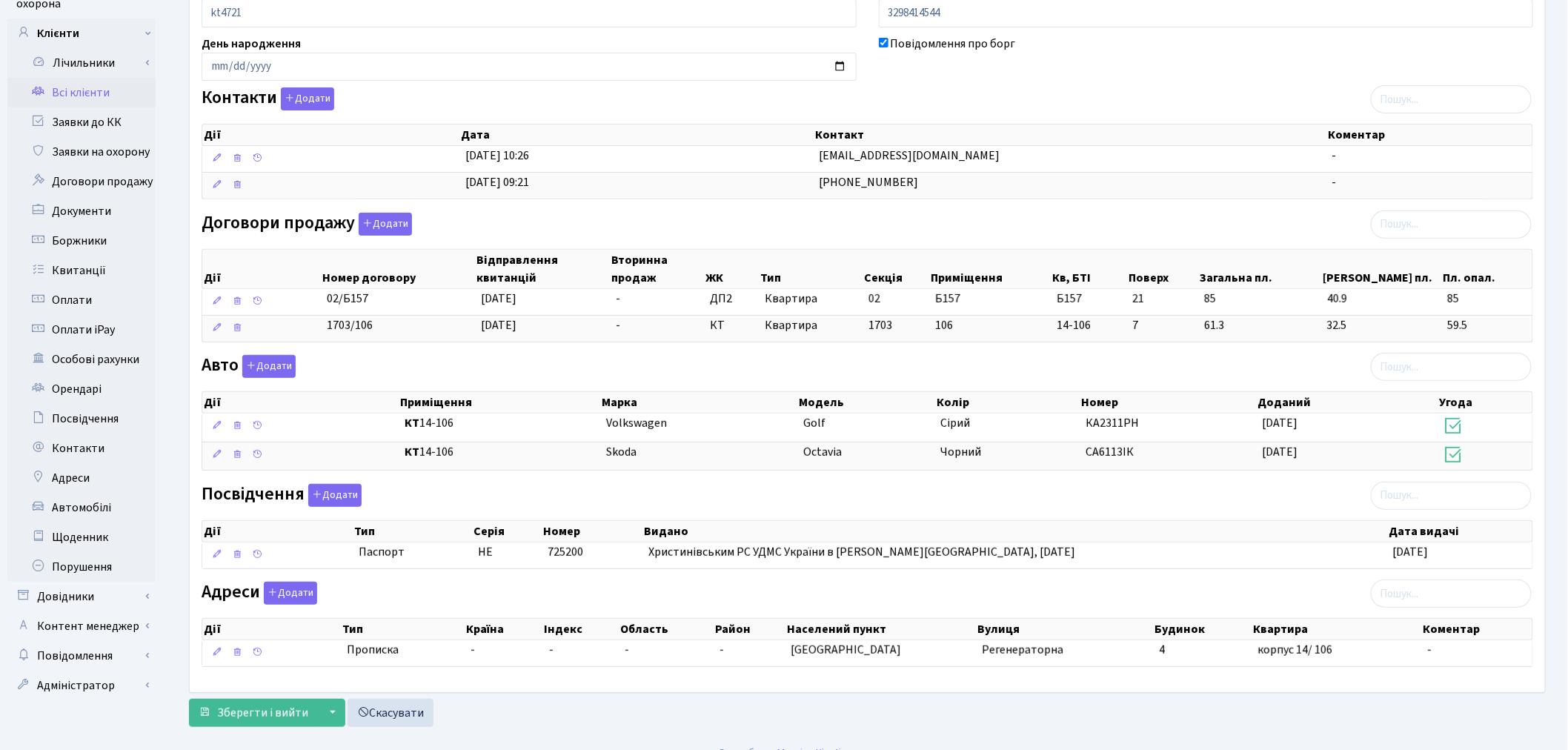
scroll to position [219, 0]
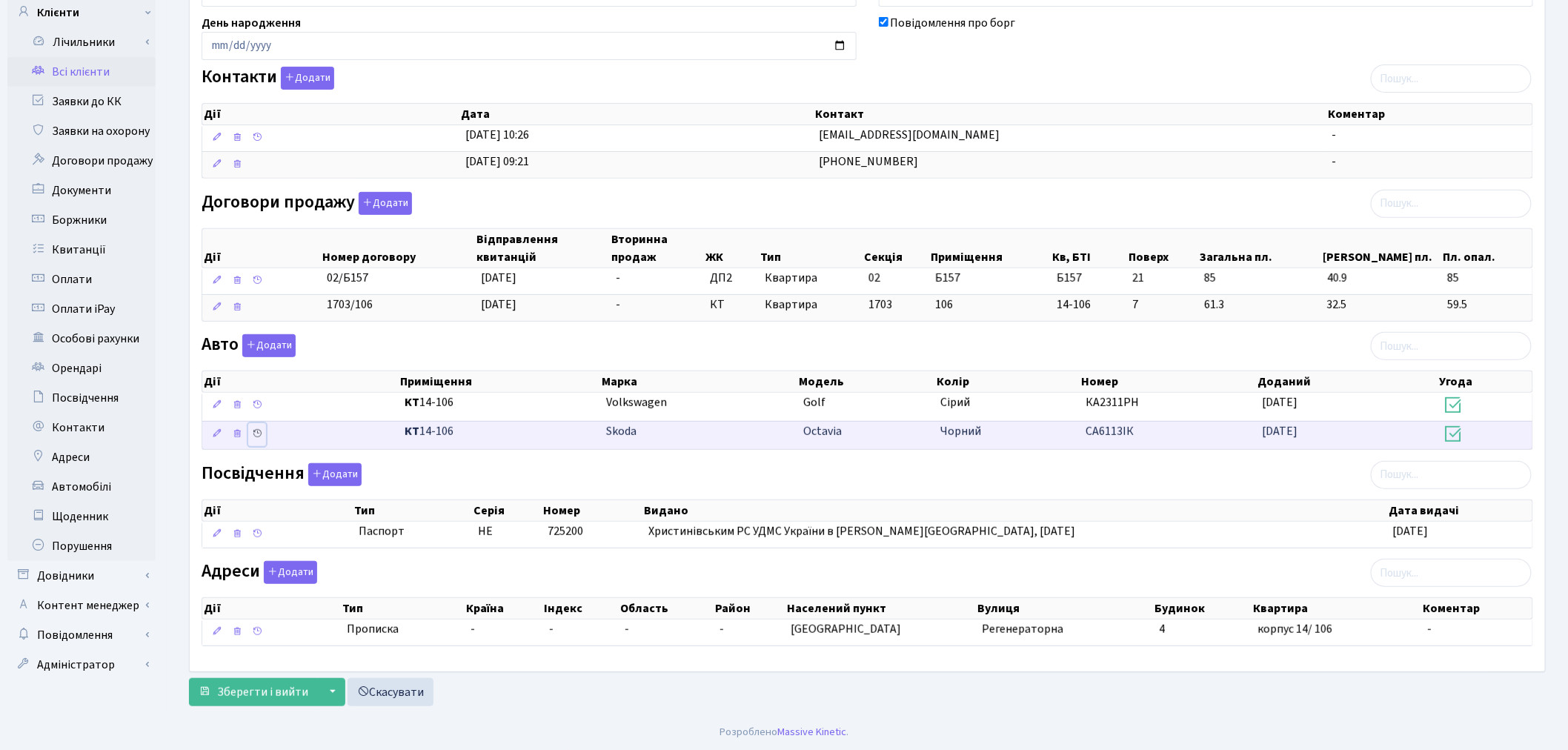
click at [258, 429] on icon at bounding box center [257, 434] width 10 height 10
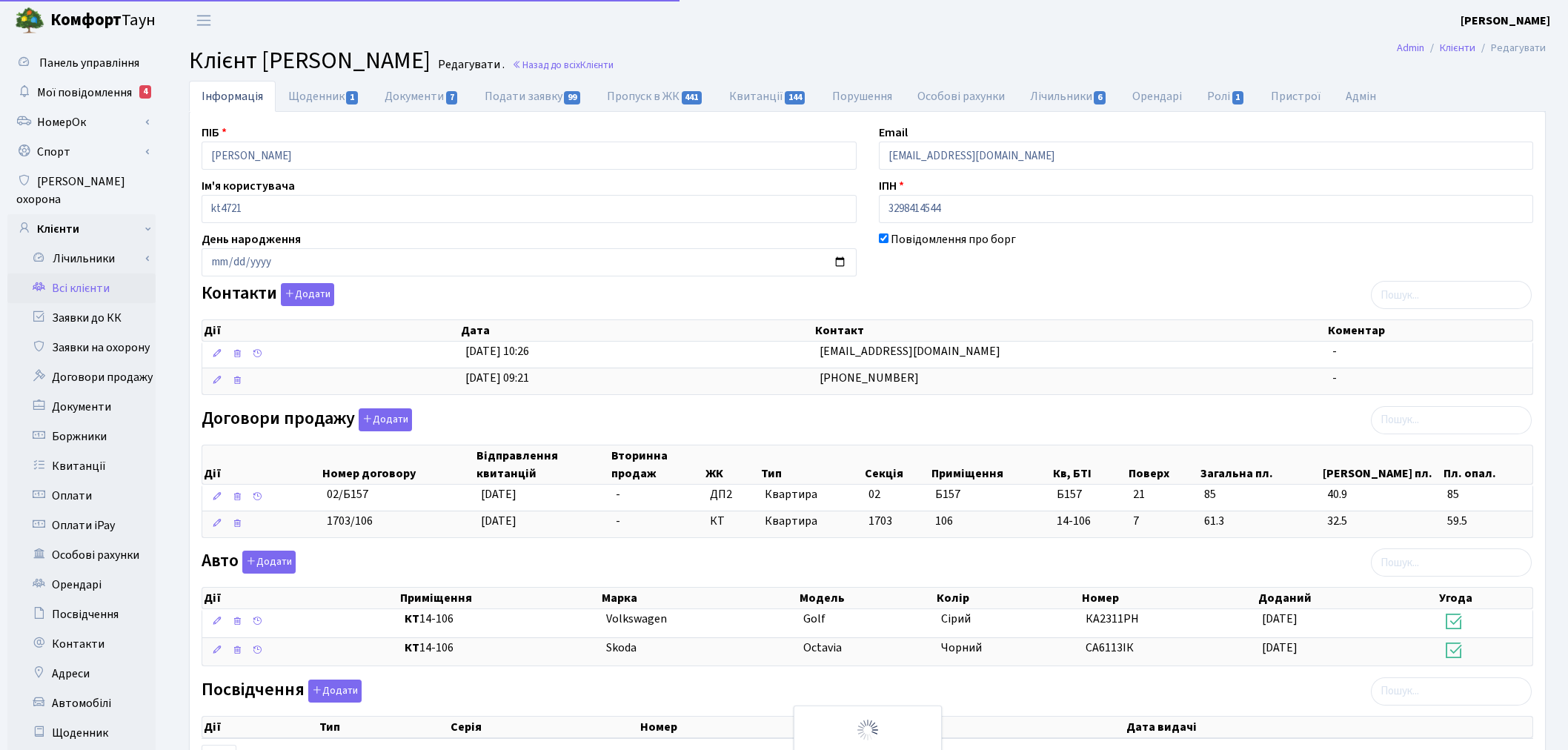
scroll to position [145, 0]
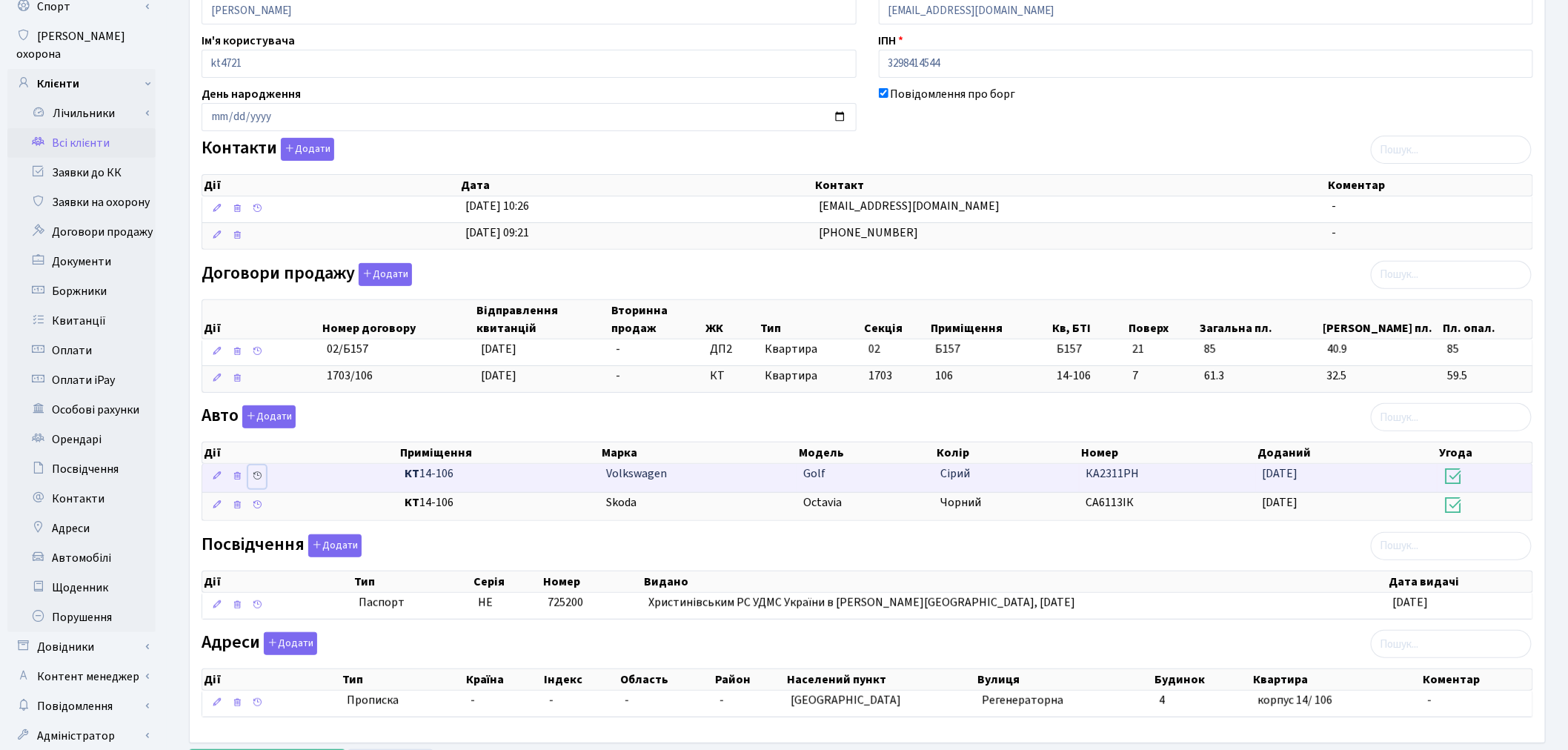
click at [258, 475] on icon at bounding box center [257, 475] width 10 height 10
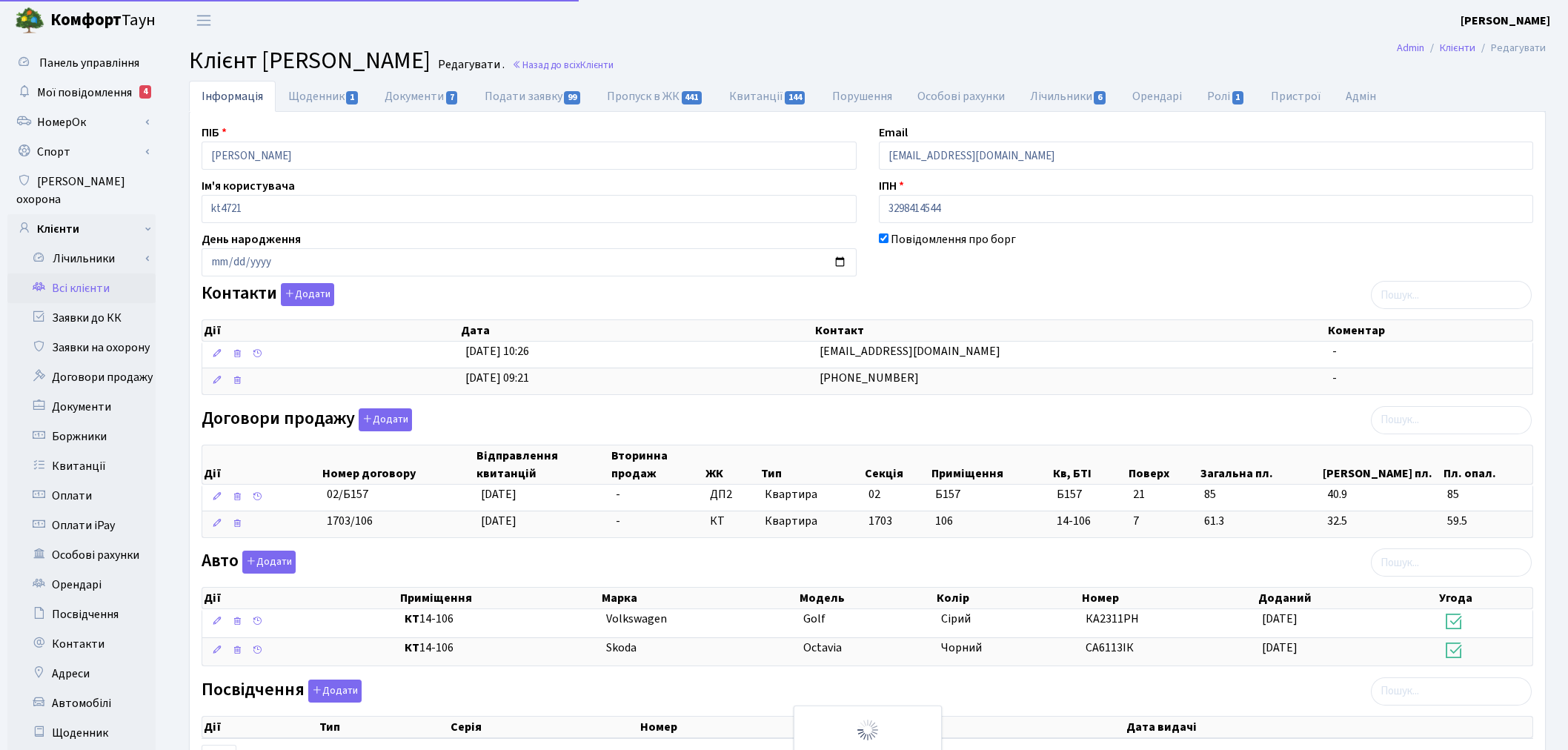
select select "25"
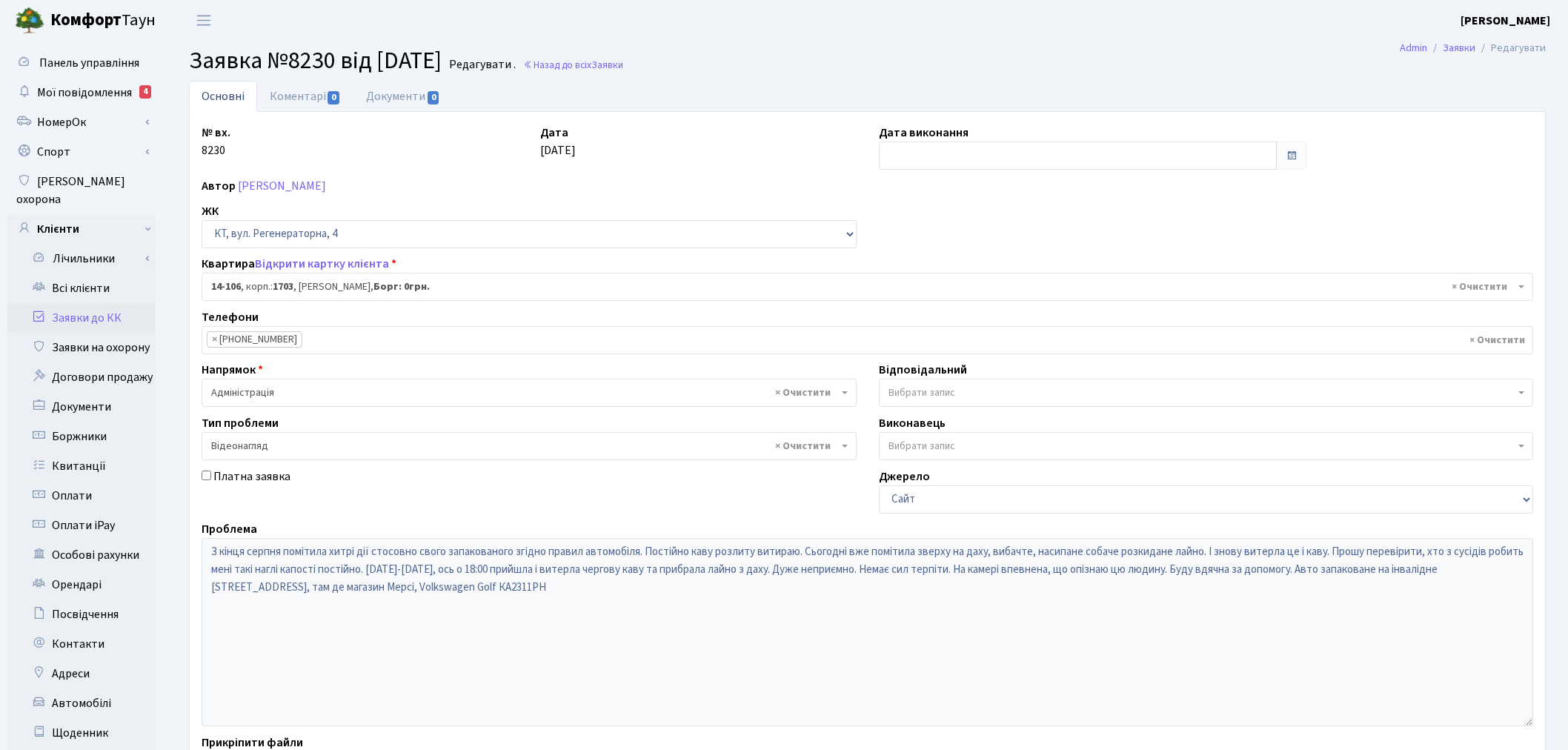
select select "7483"
select select "45"
click at [130, 303] on link "Заявки до КК" at bounding box center [81, 318] width 148 height 30
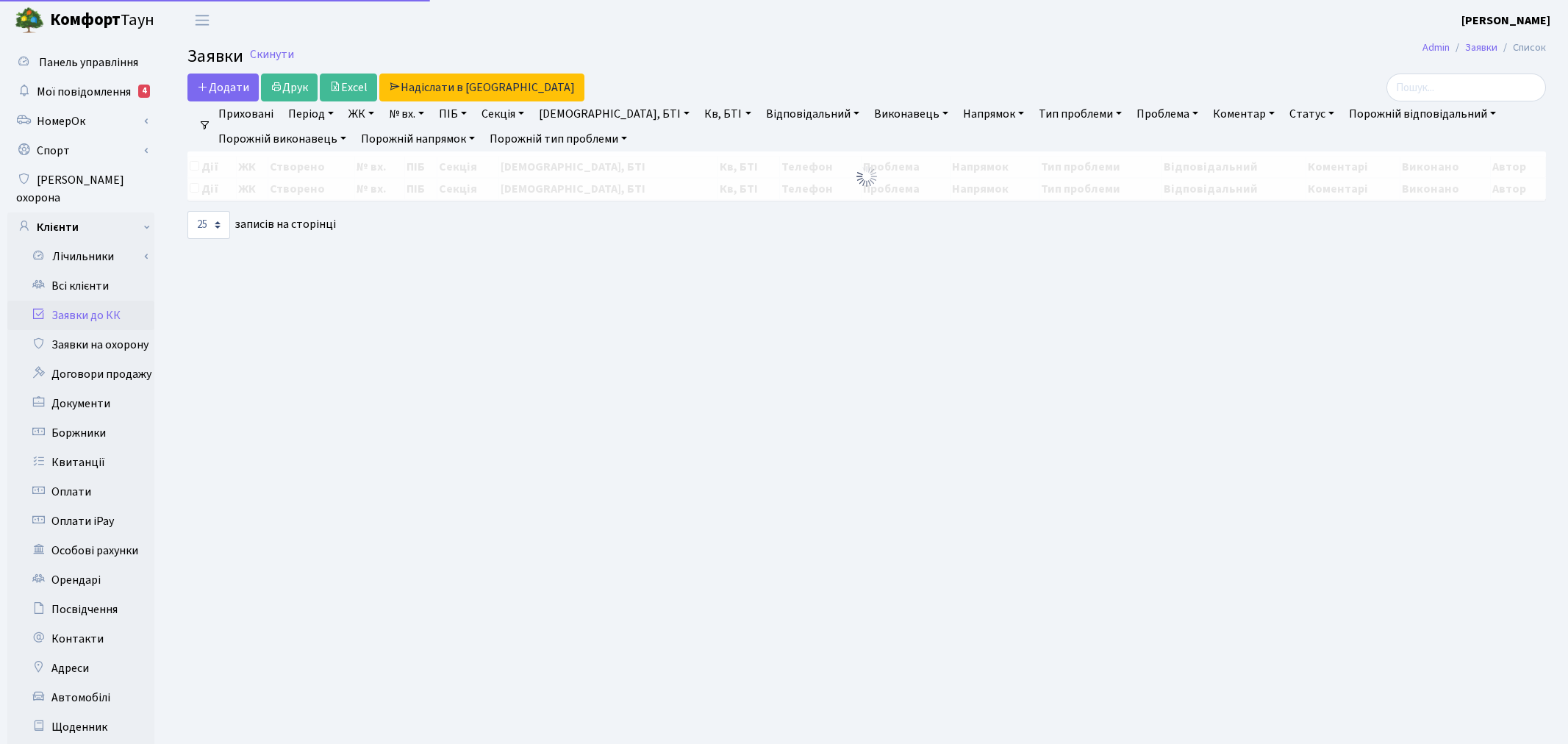
select select "25"
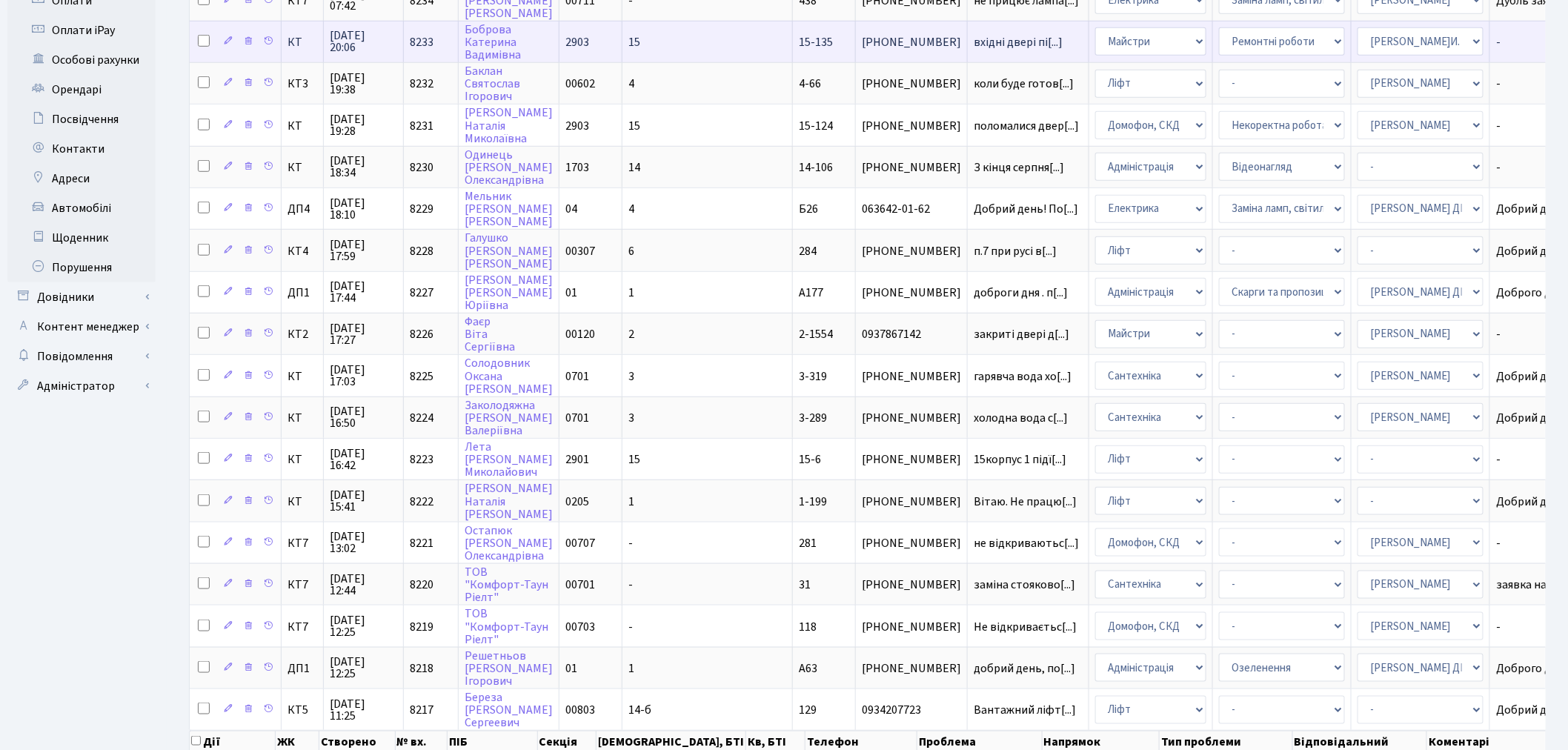
scroll to position [547, 0]
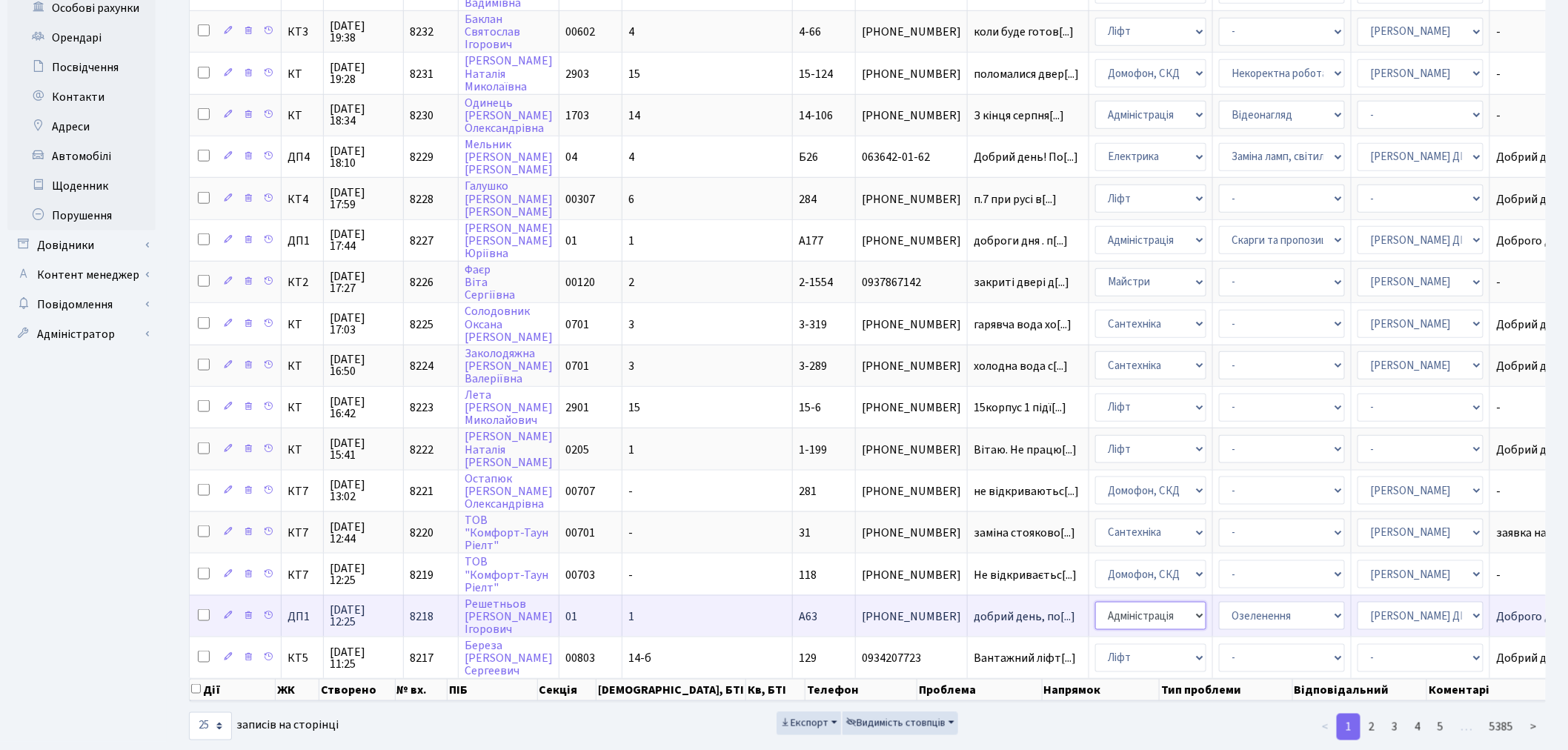
click at [1095, 602] on select "- Адміністрація Домофон, СКД Ліфт Майстри Сантехніка Економічний відділ Електри…" at bounding box center [1150, 616] width 111 height 28
select select "2"
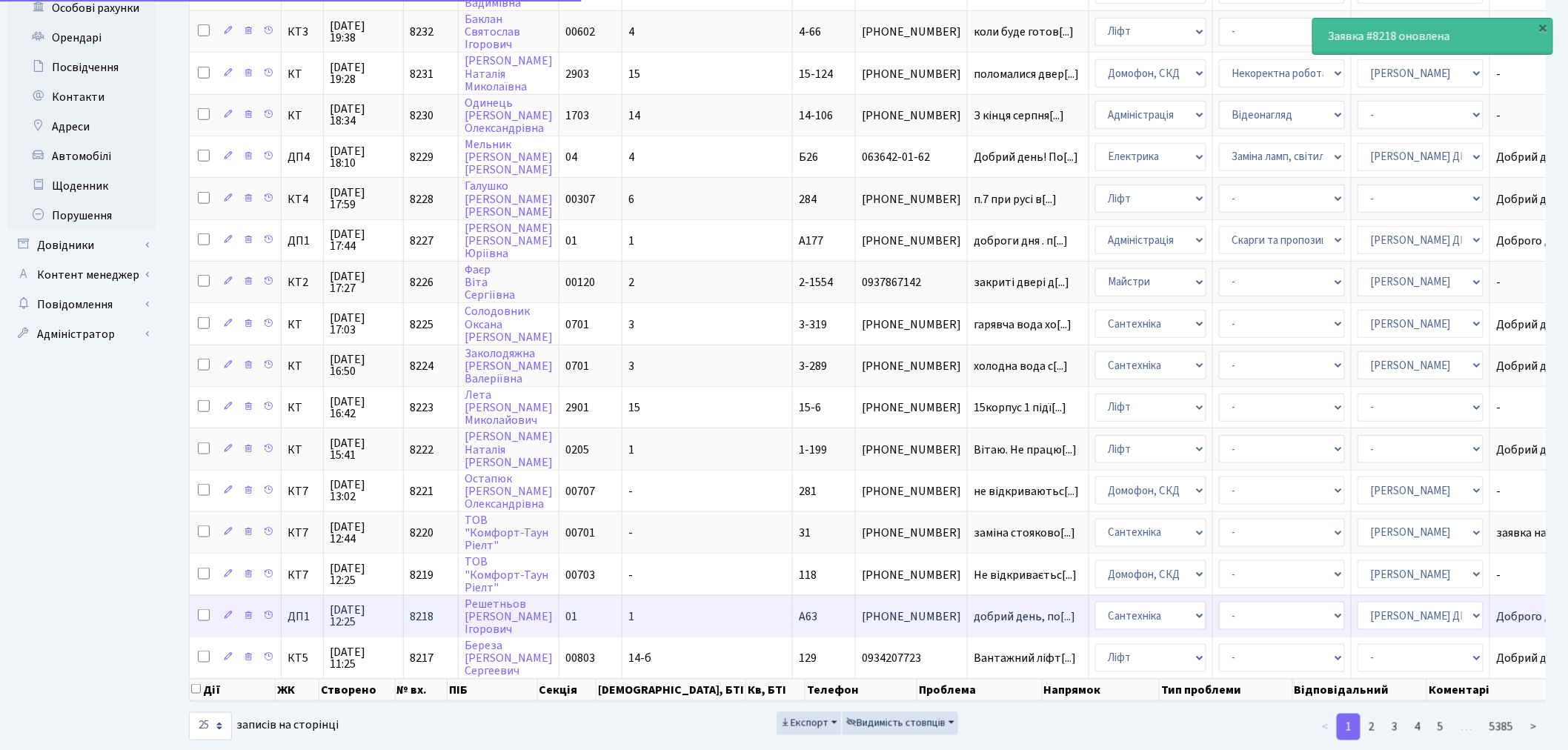
click at [1219, 595] on td "- Виклик майстра Встановлення сантехнічного обладнання Замовлення технічних умо…" at bounding box center [1282, 616] width 138 height 42
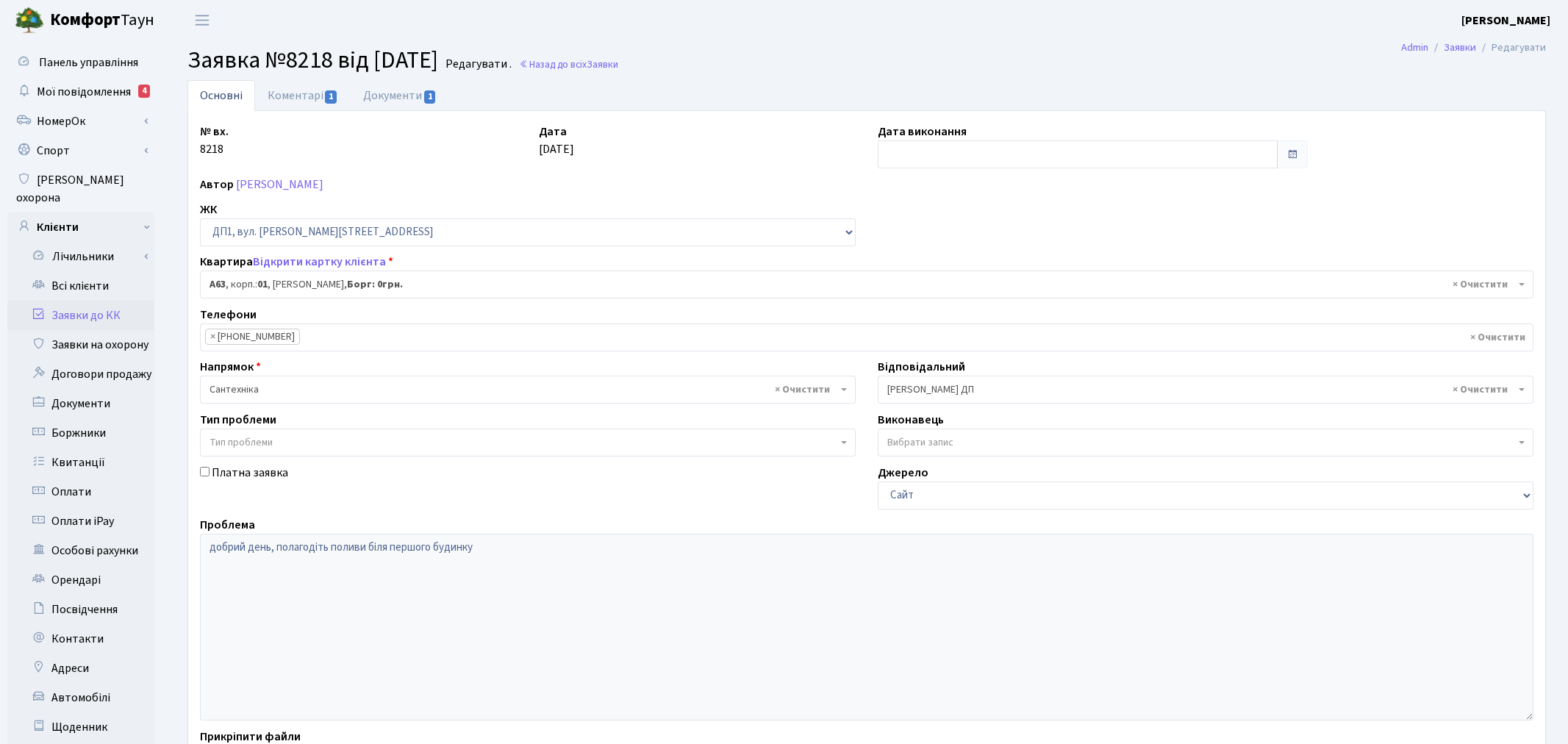
select select "29641"
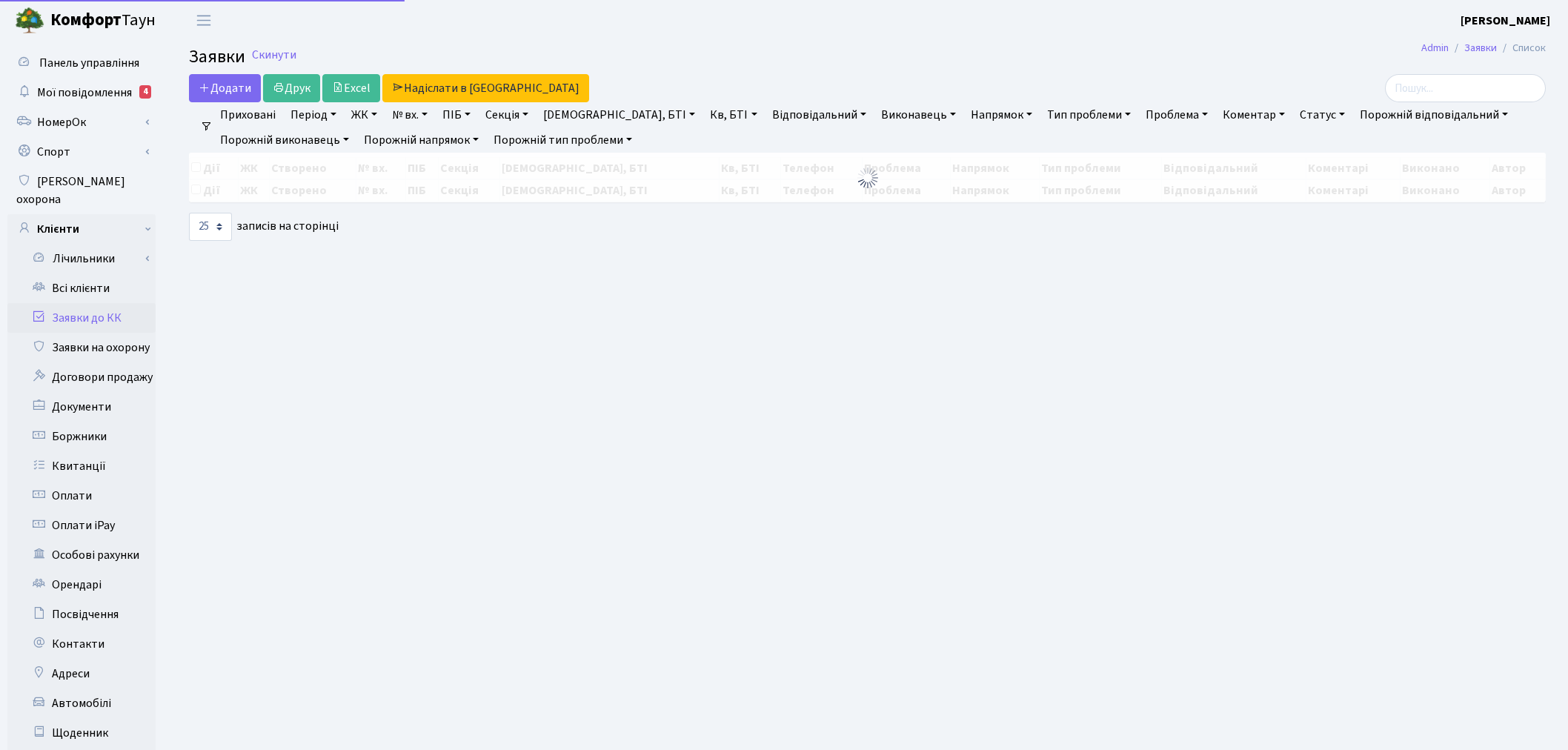
select select "25"
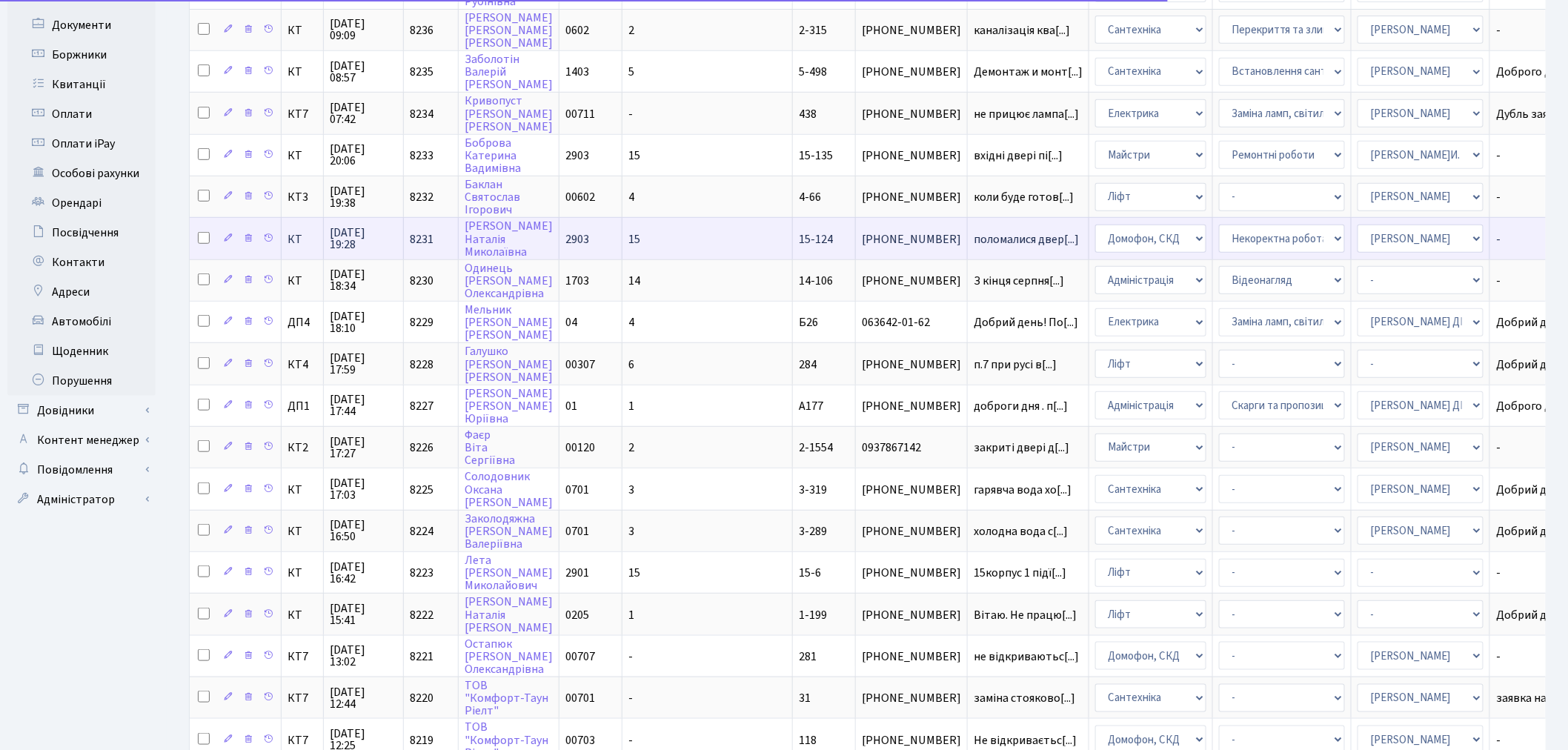
scroll to position [547, 0]
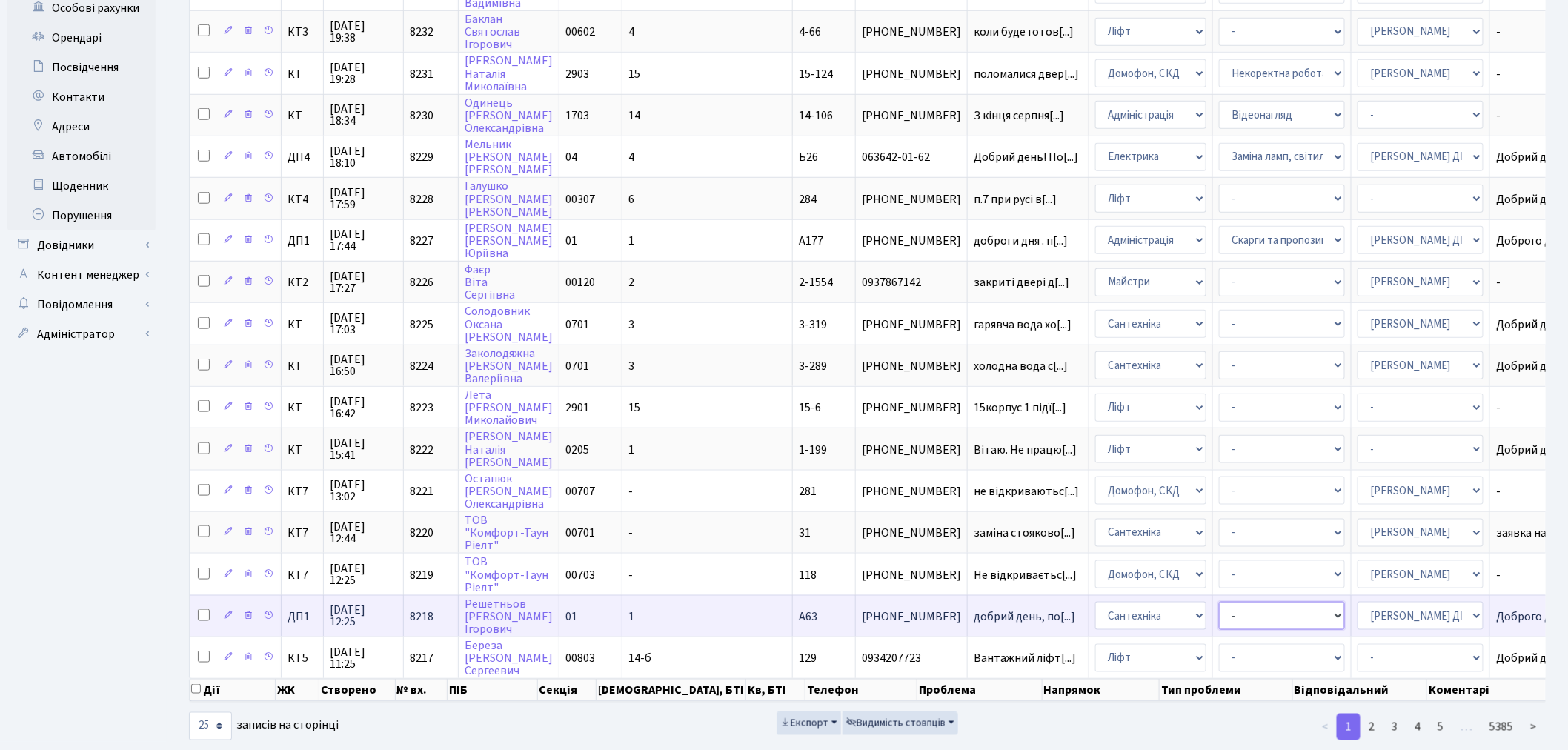
click at [1240, 602] on select "- Виклик майстра Замовлення технічних умов Заміна елементу інженерного вузла те…" at bounding box center [1281, 616] width 126 height 28
click at [1218, 602] on select "- Виклик майстра Замовлення технічних умов Заміна елементу інженерного вузла те…" at bounding box center [1281, 616] width 126 height 28
click at [1368, 714] on link "2" at bounding box center [1372, 727] width 24 height 27
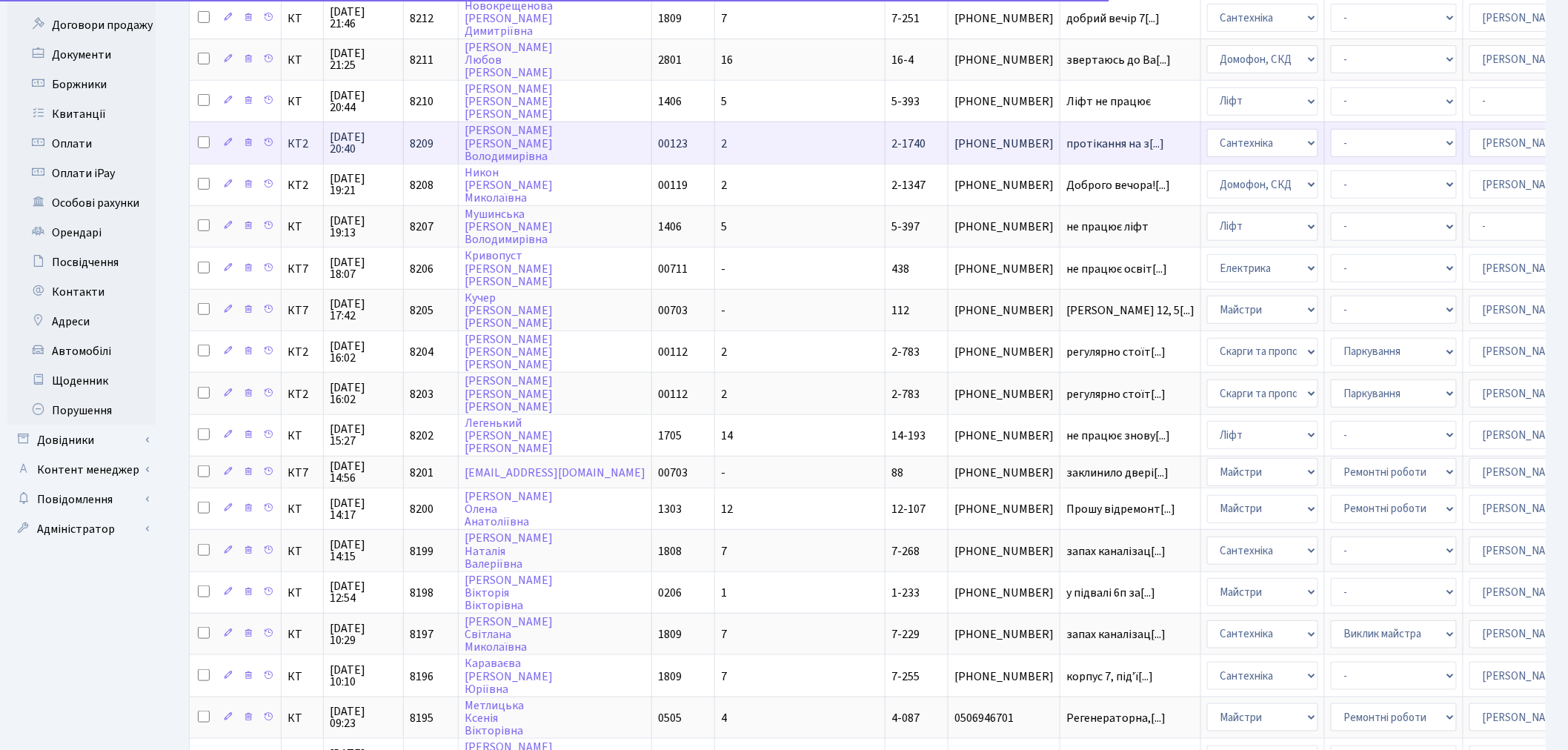
scroll to position [0, 0]
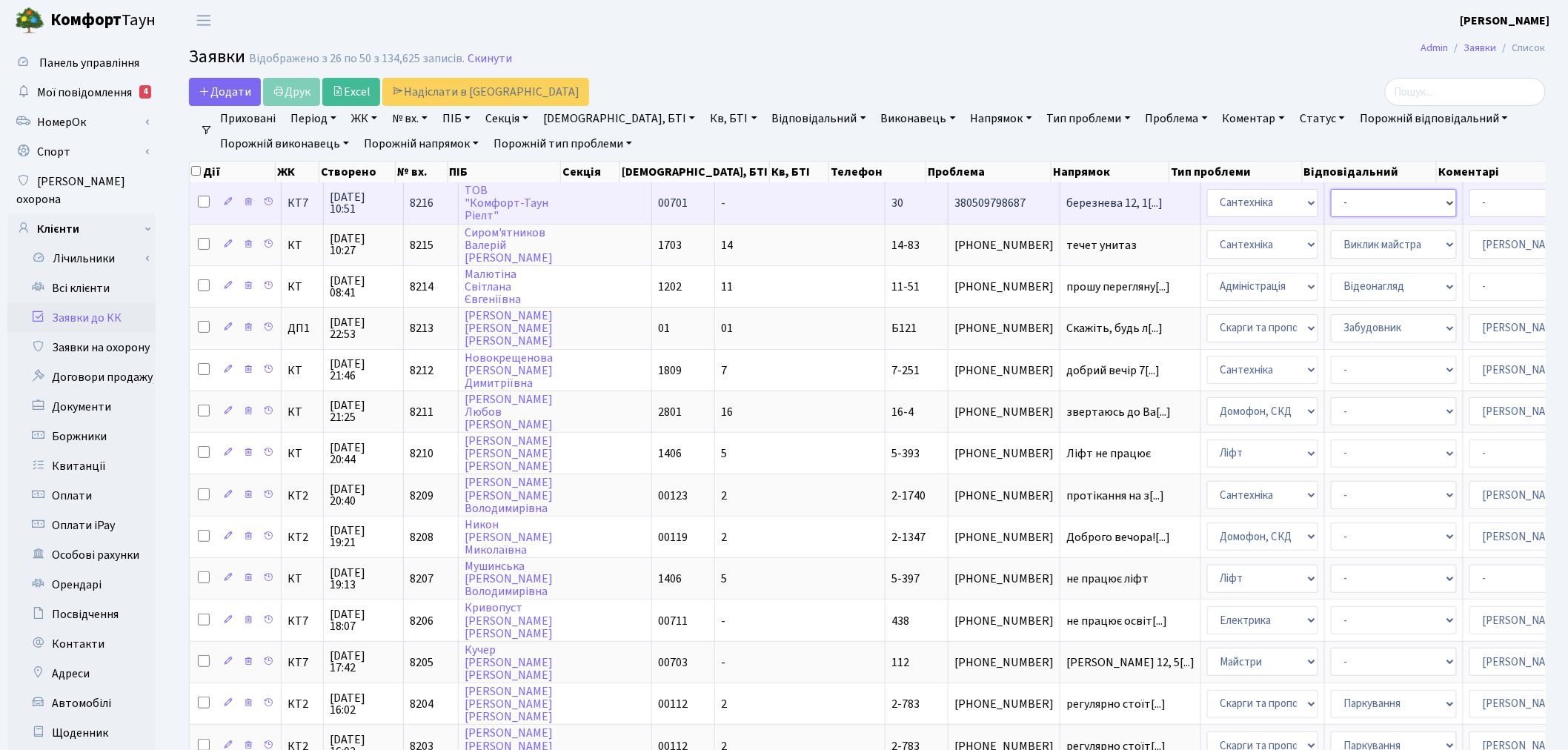
click at [1331, 202] on select "- Виклик майстра Замовлення технічних умов Заміна елементу інженерного вузла те…" at bounding box center [1393, 203] width 126 height 28
select select "32"
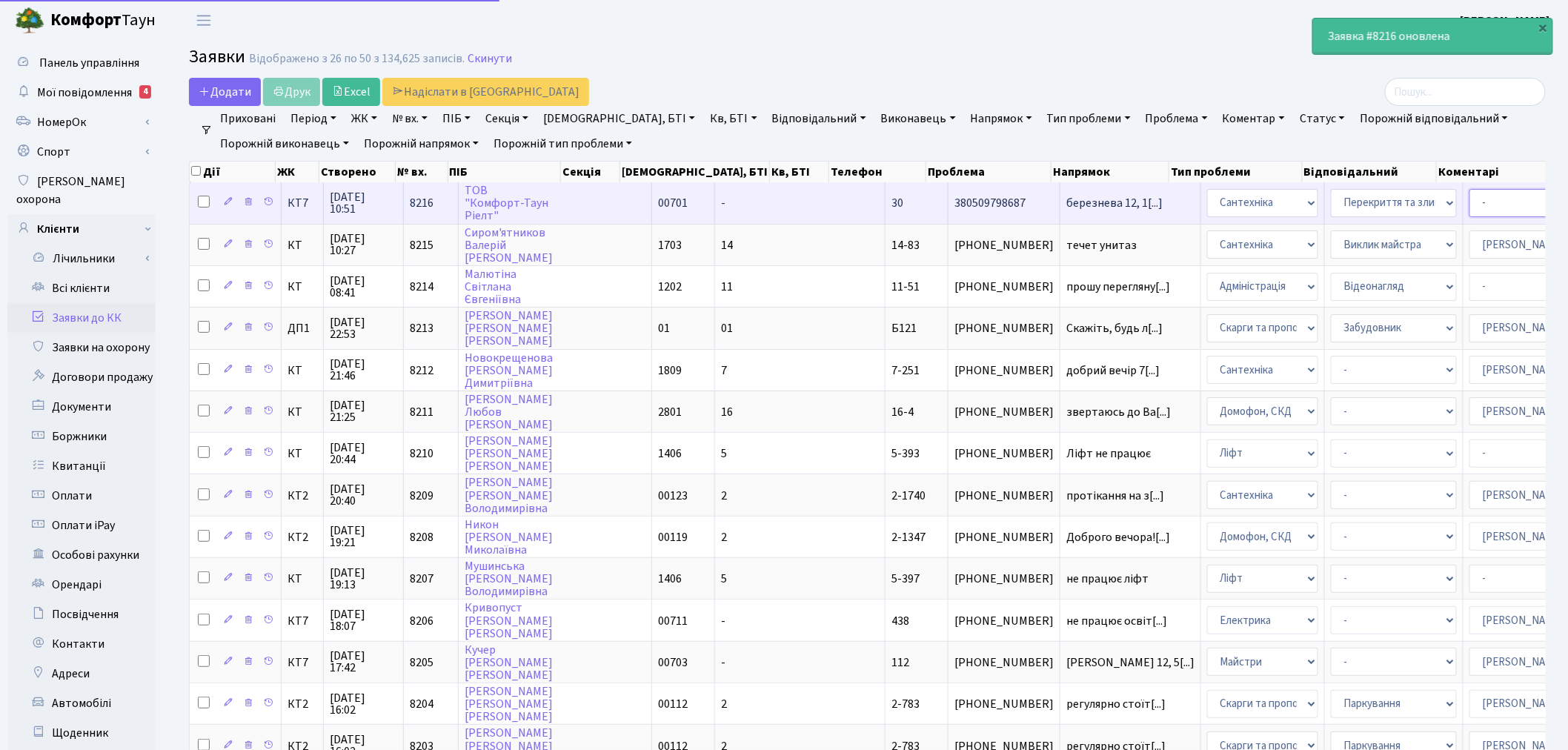
click at [1469, 206] on select "- Адміністратор ЖК КТ Вижул В. В. Гордієнко Н.В. Дядюшкін Д.Ю. Кипчук Т. А. Кла…" at bounding box center [1532, 203] width 126 height 28
select select "67"
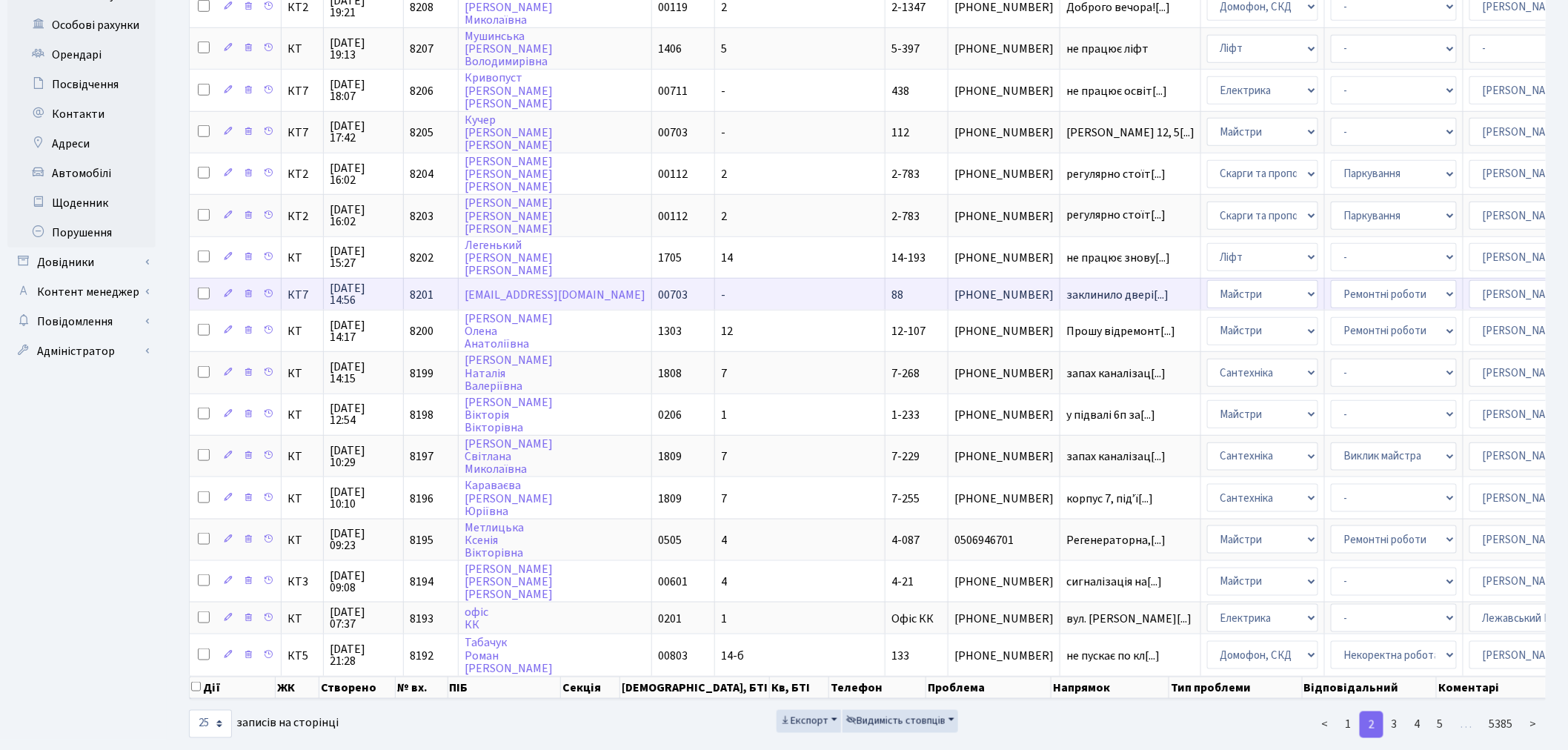
scroll to position [531, 0]
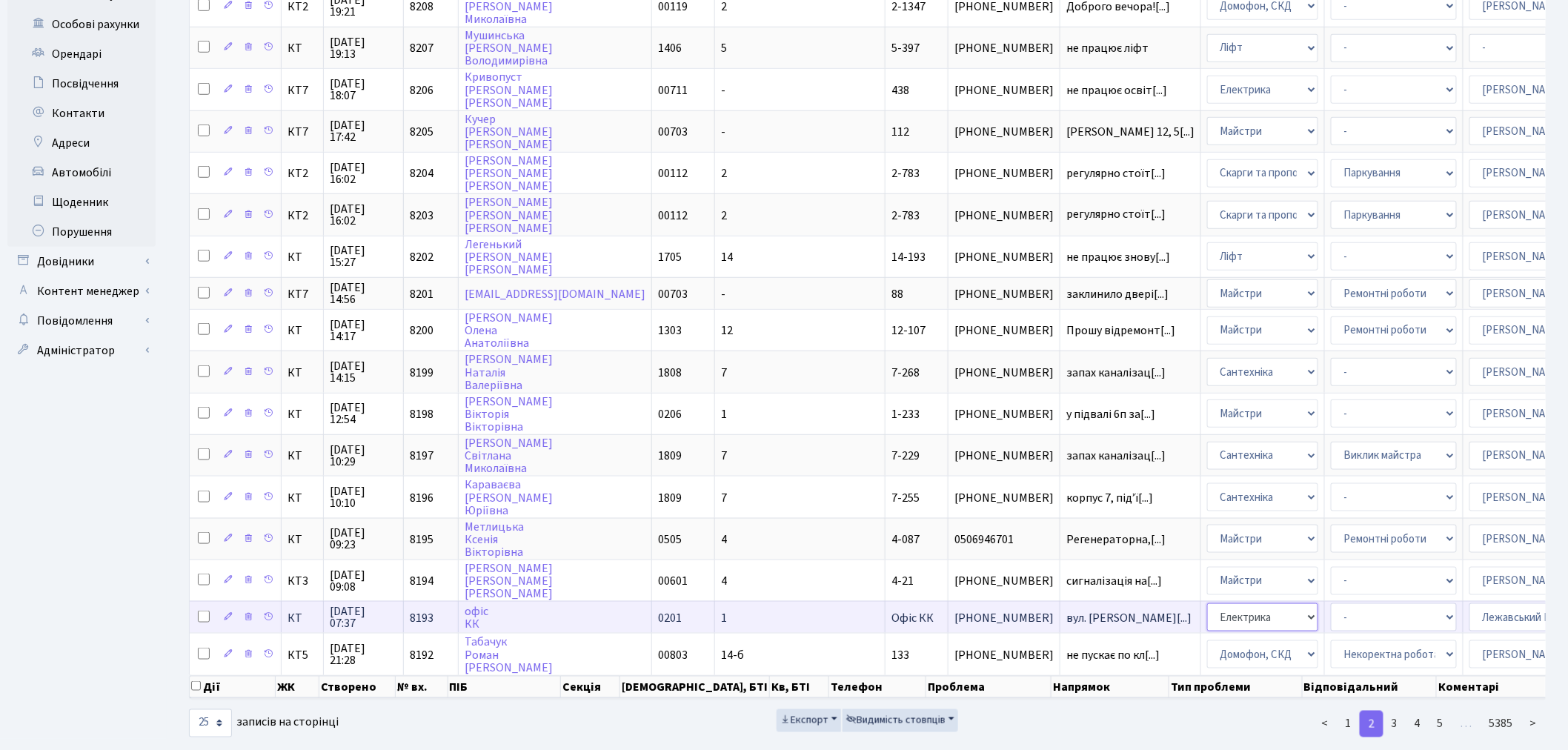
click at [1207, 603] on select "- Адміністрація Домофон, СКД Ліфт Майстри Сантехніка Економічний відділ Електри…" at bounding box center [1262, 618] width 111 height 28
click at [1398, 711] on link "3" at bounding box center [1395, 724] width 24 height 27
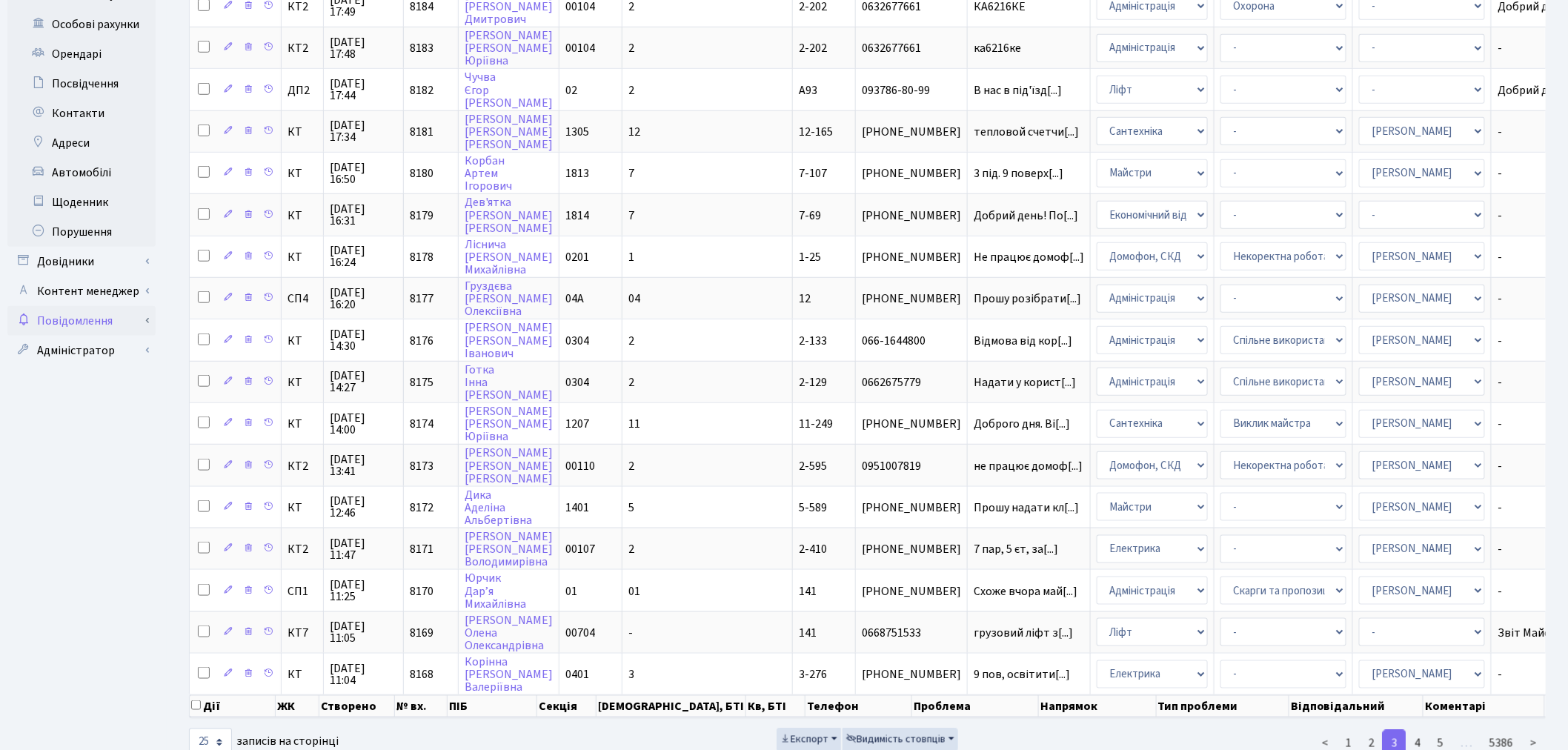
click at [141, 306] on link "Повідомлення" at bounding box center [81, 321] width 148 height 30
click at [150, 306] on link "Повідомлення" at bounding box center [81, 321] width 148 height 30
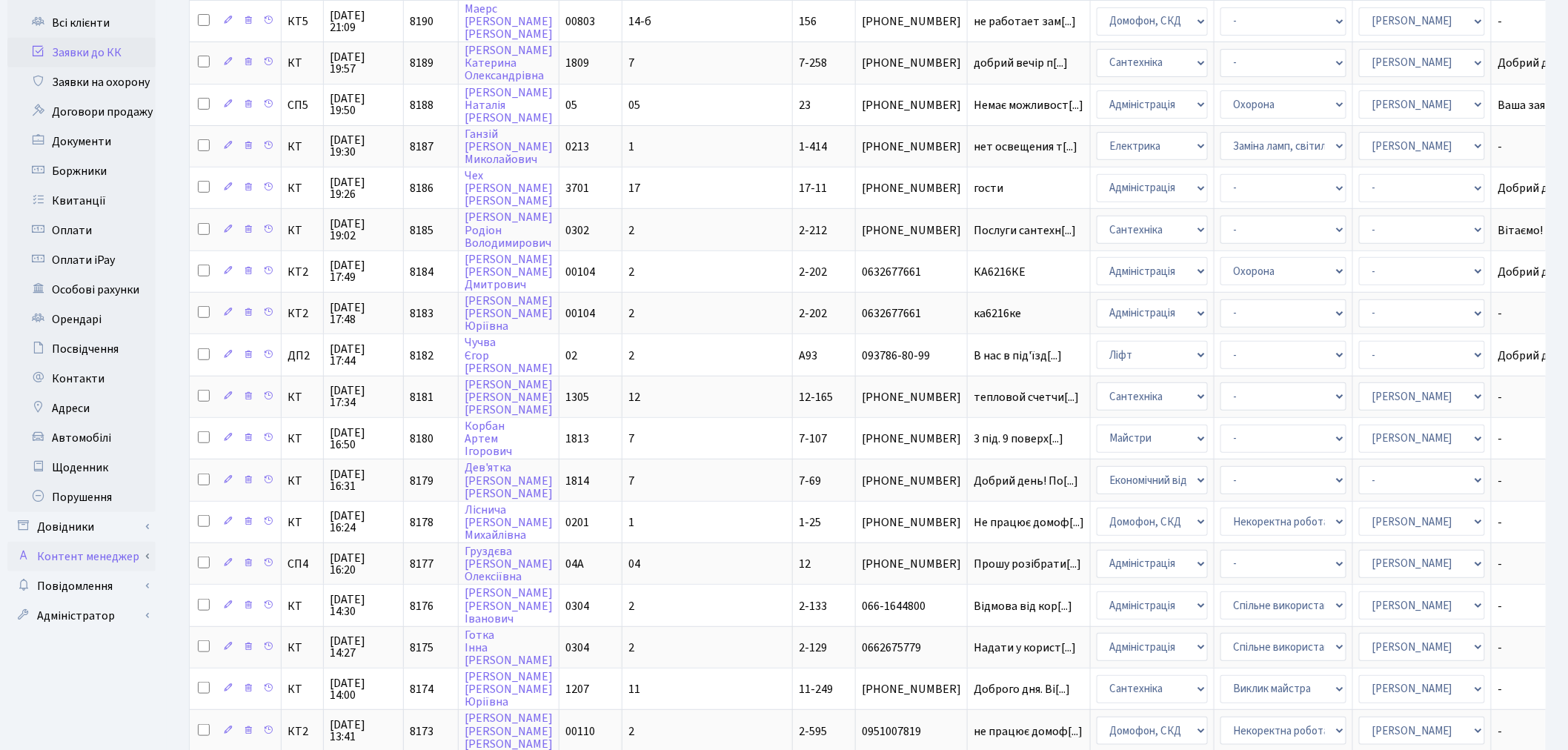
scroll to position [283, 0]
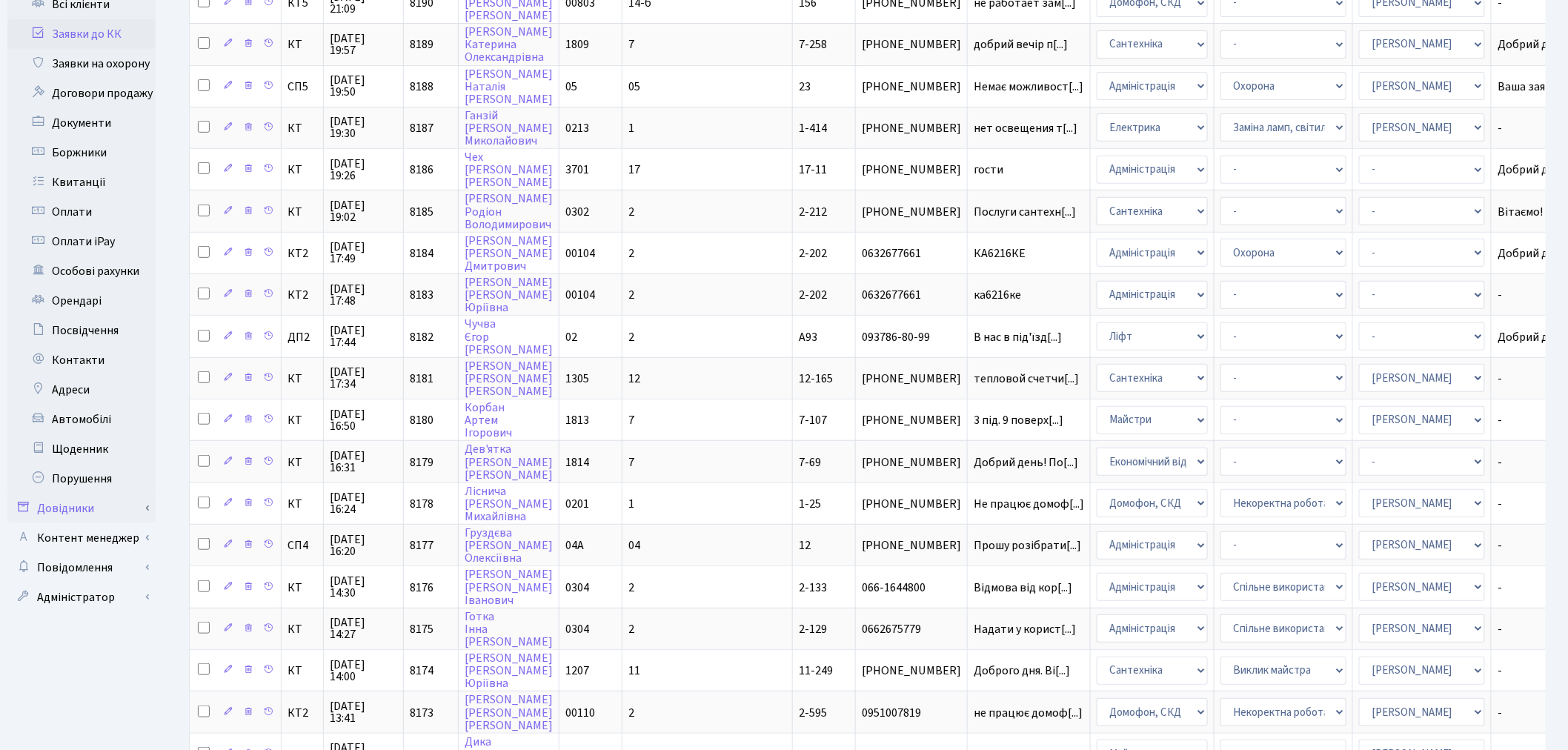
click at [141, 499] on link "Довідники" at bounding box center [81, 508] width 148 height 30
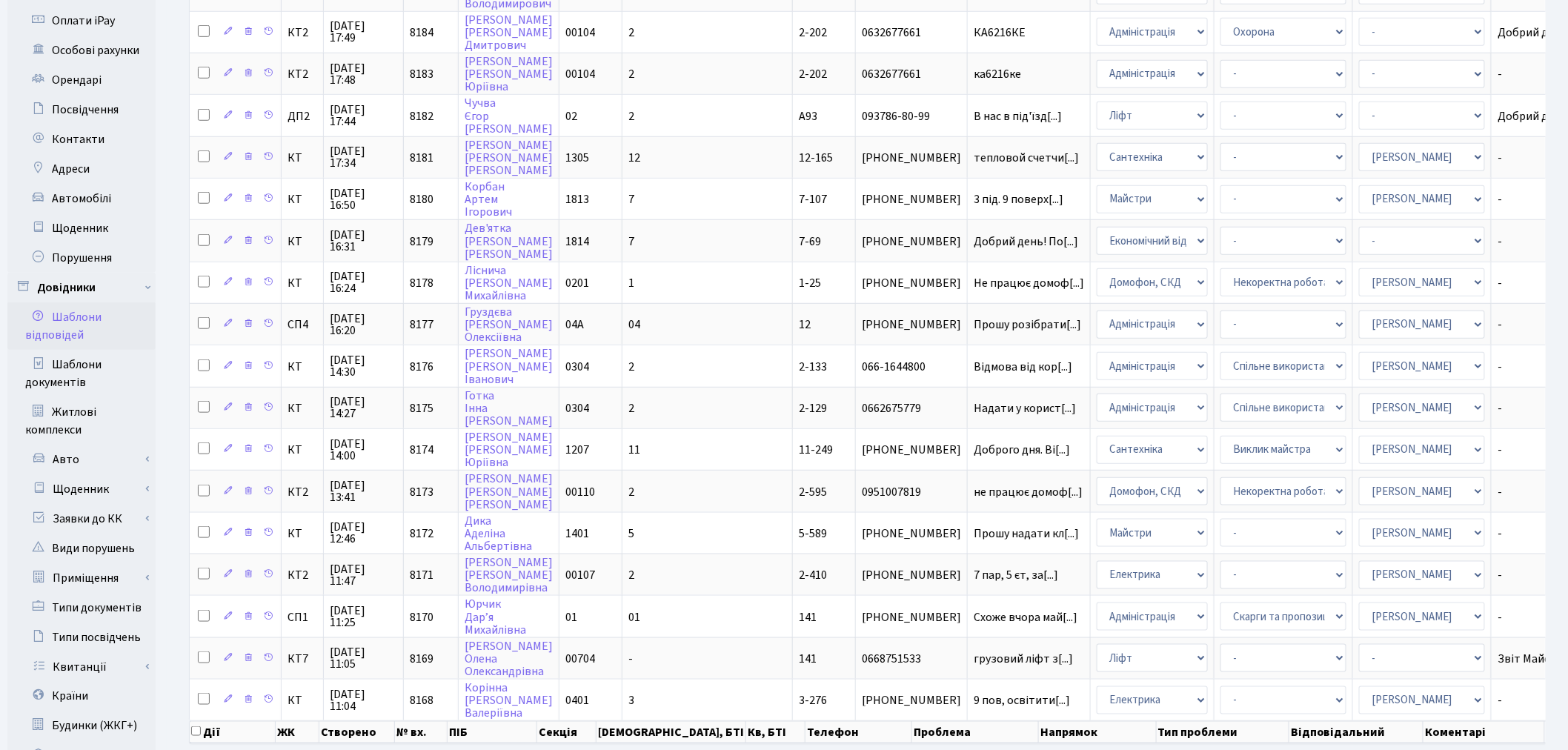
scroll to position [505, 0]
click at [141, 503] on link "Заявки до КК" at bounding box center [86, 518] width 138 height 30
click at [126, 562] on link "Відповідальні" at bounding box center [86, 577] width 138 height 30
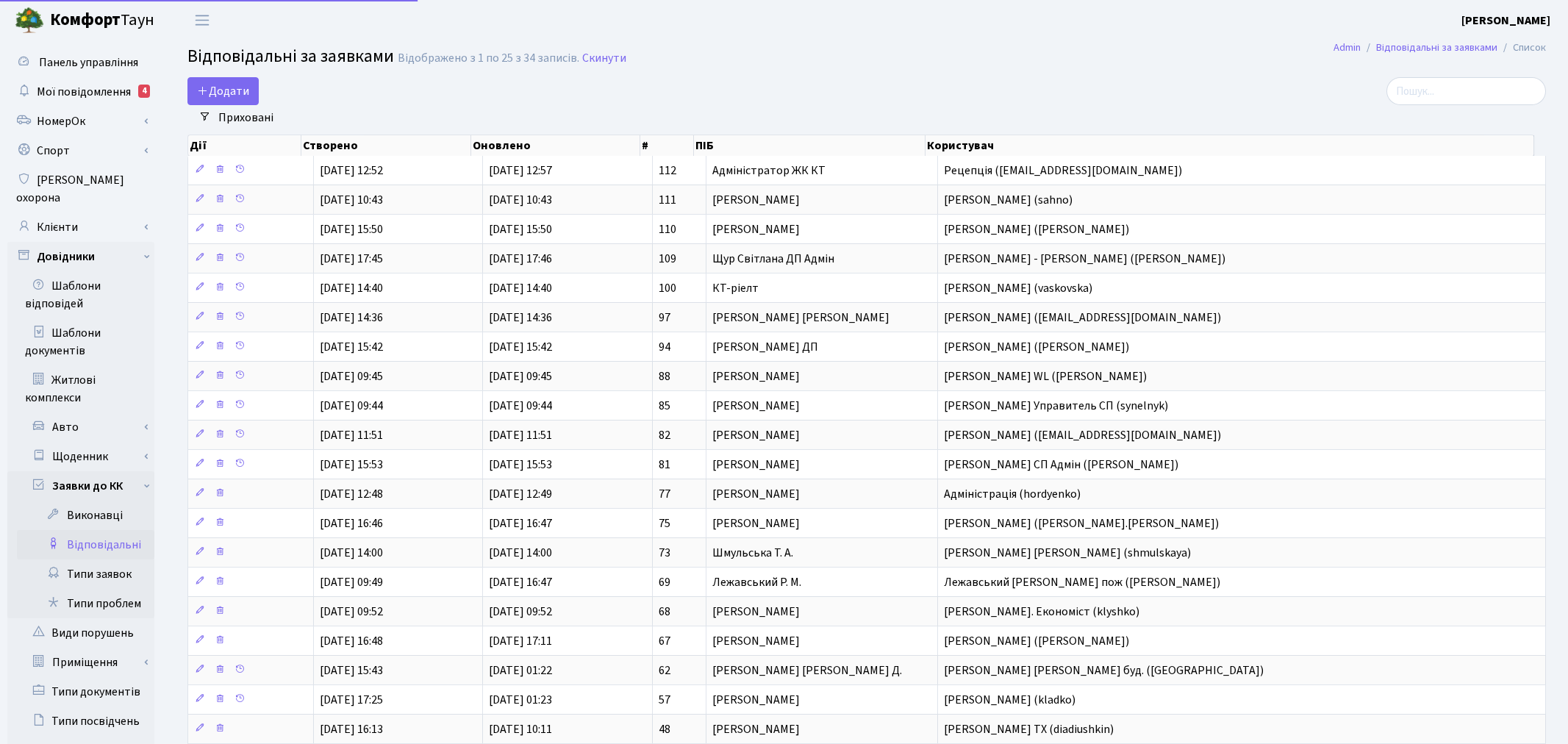
select select "25"
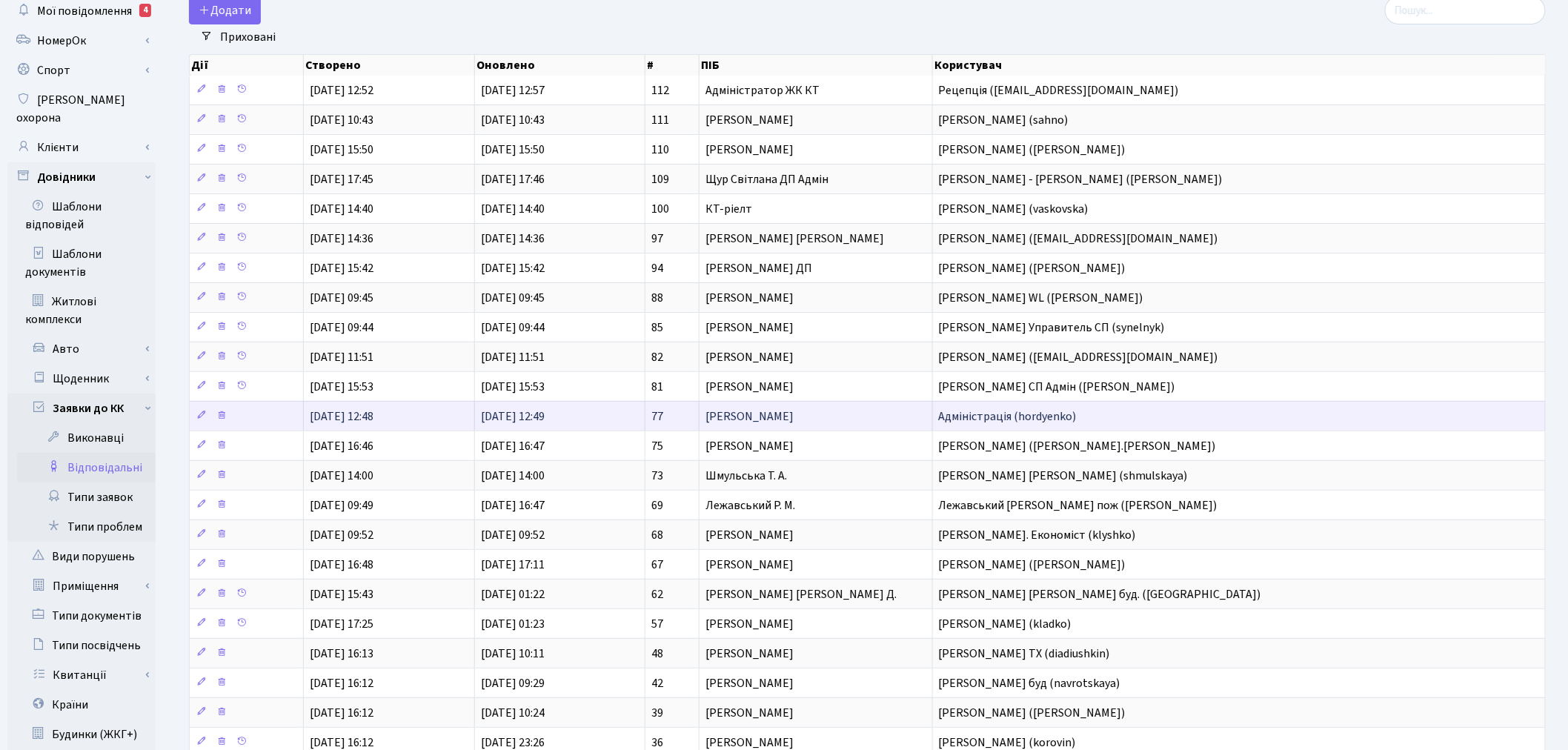
scroll to position [83, 0]
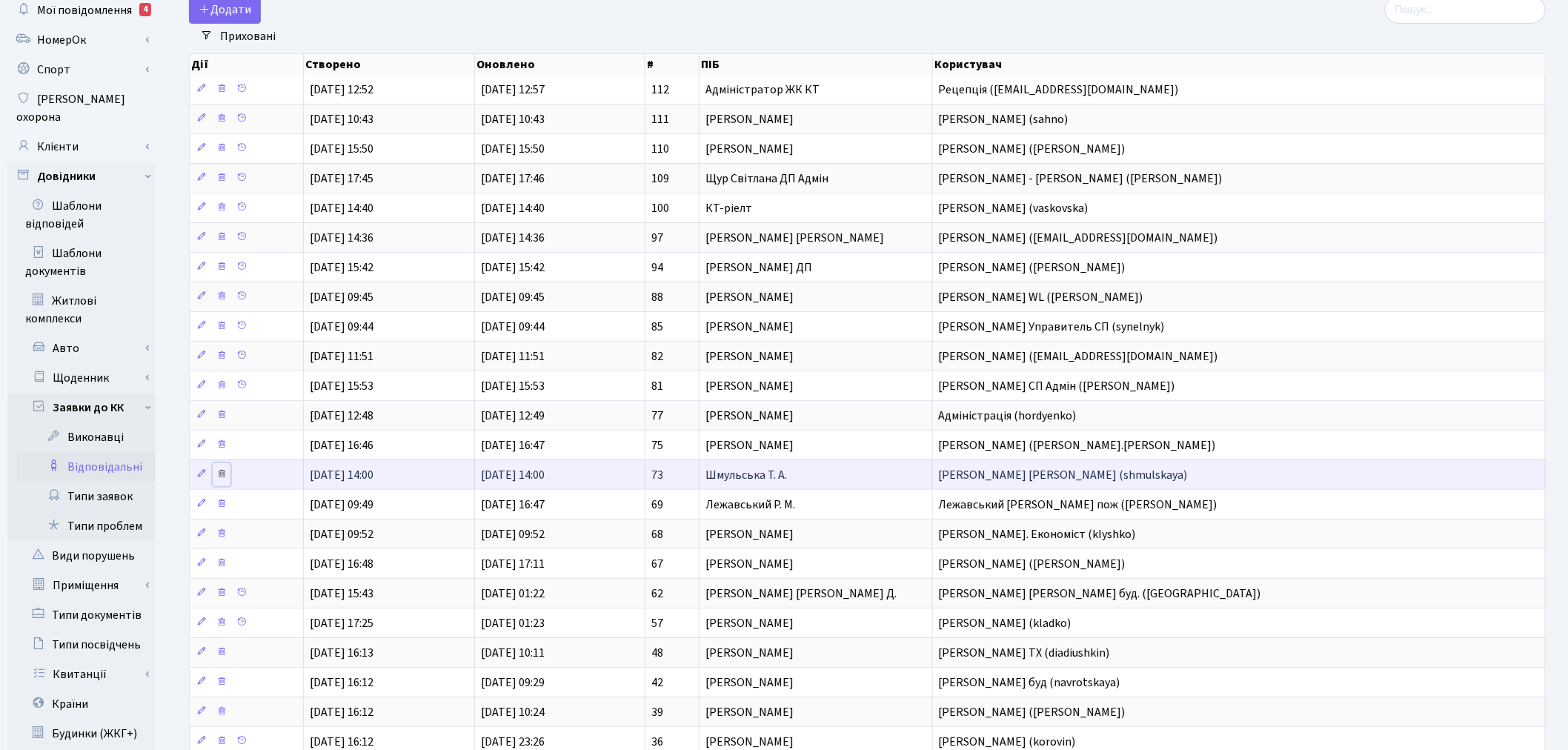
click at [221, 476] on icon at bounding box center [222, 473] width 10 height 10
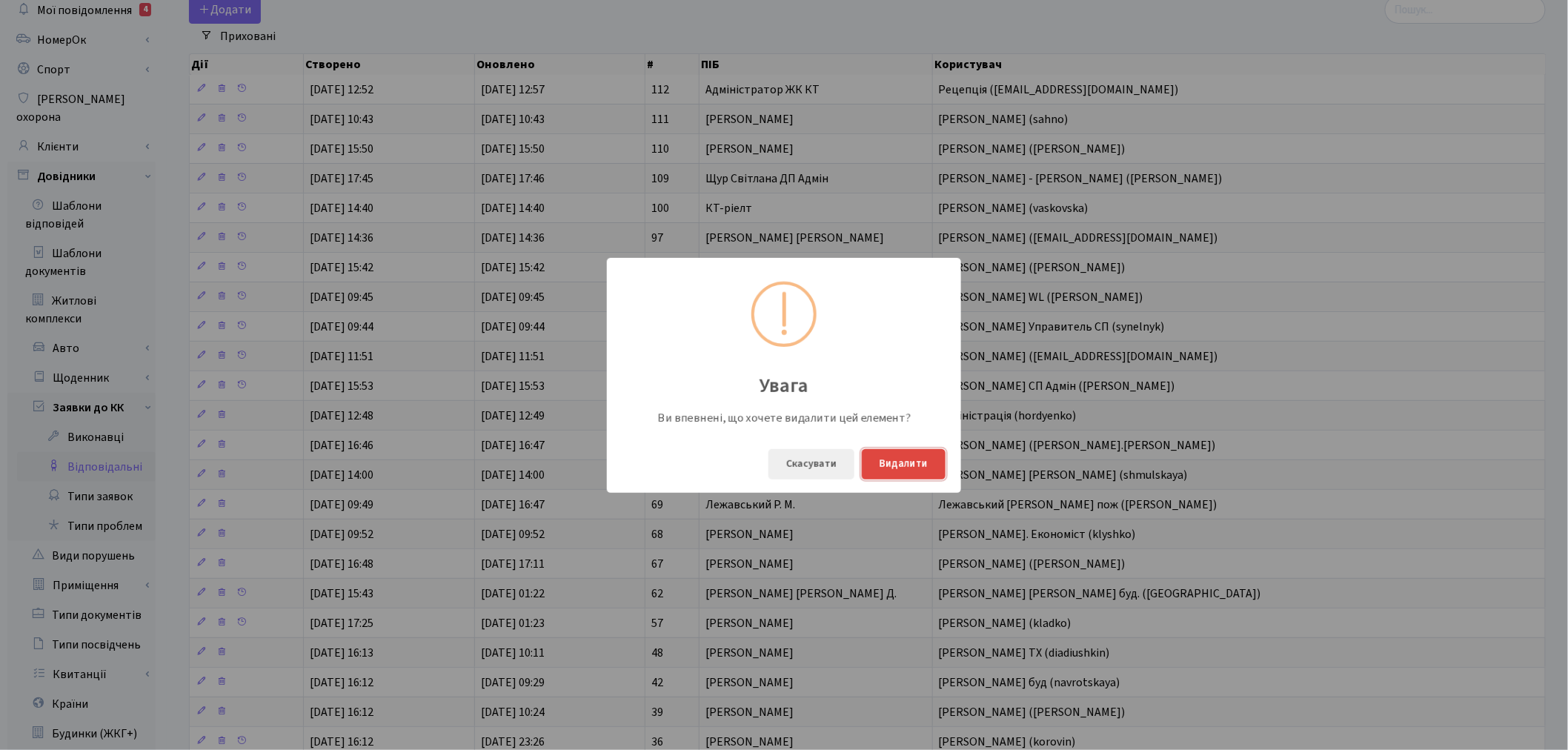
click at [922, 464] on button "Видалити" at bounding box center [903, 464] width 84 height 31
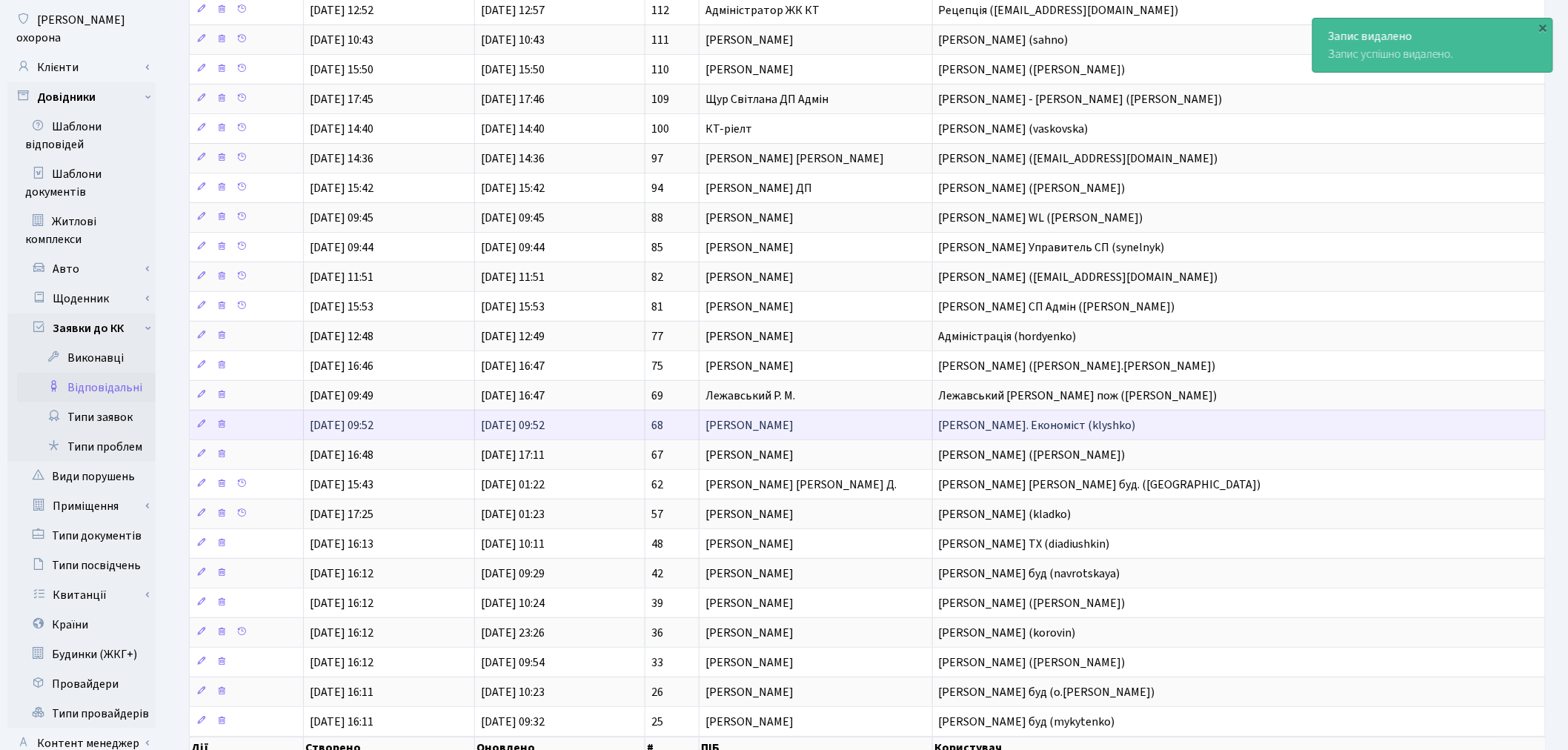
scroll to position [164, 0]
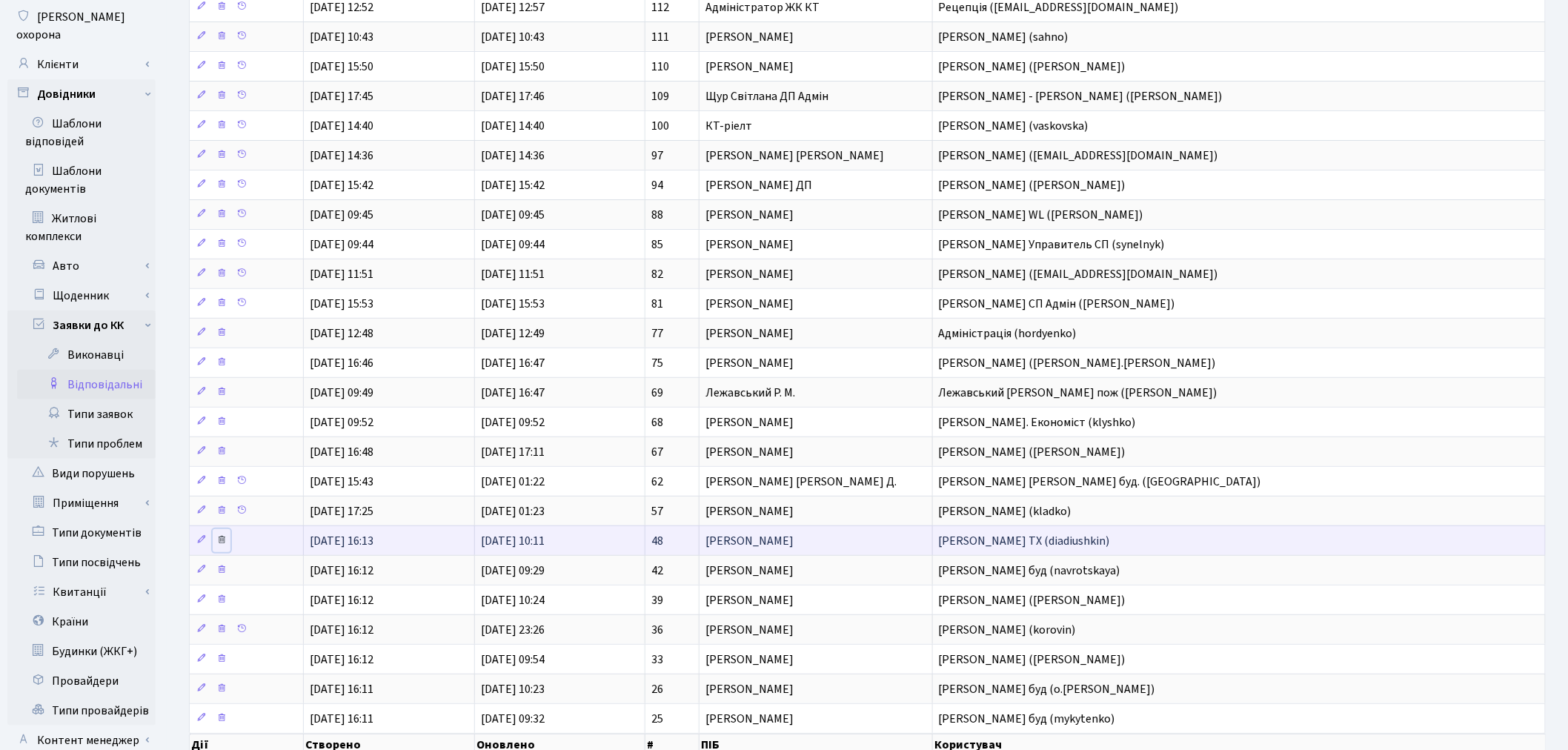
click at [220, 542] on icon at bounding box center [222, 539] width 10 height 10
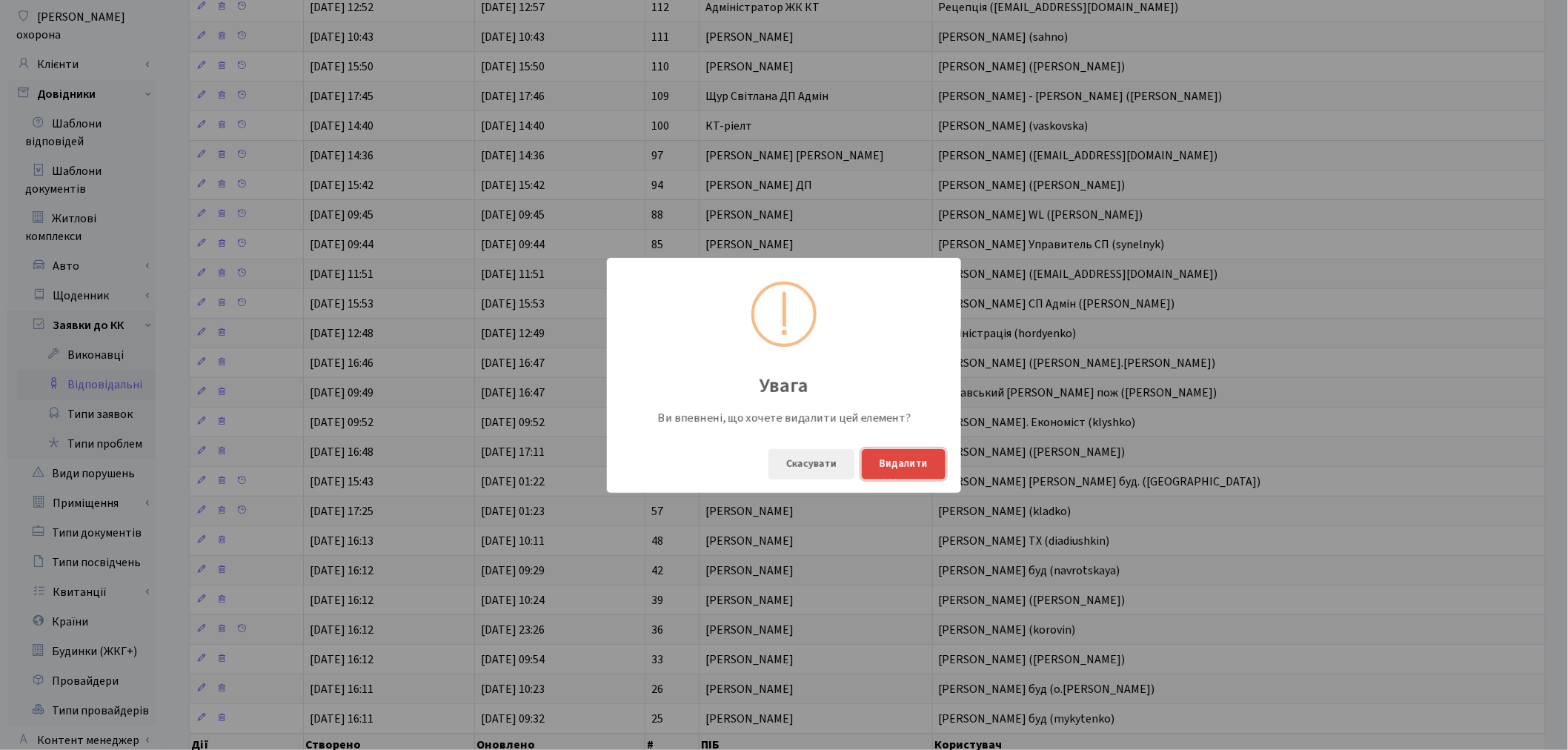
click at [894, 469] on button "Видалити" at bounding box center [903, 464] width 84 height 31
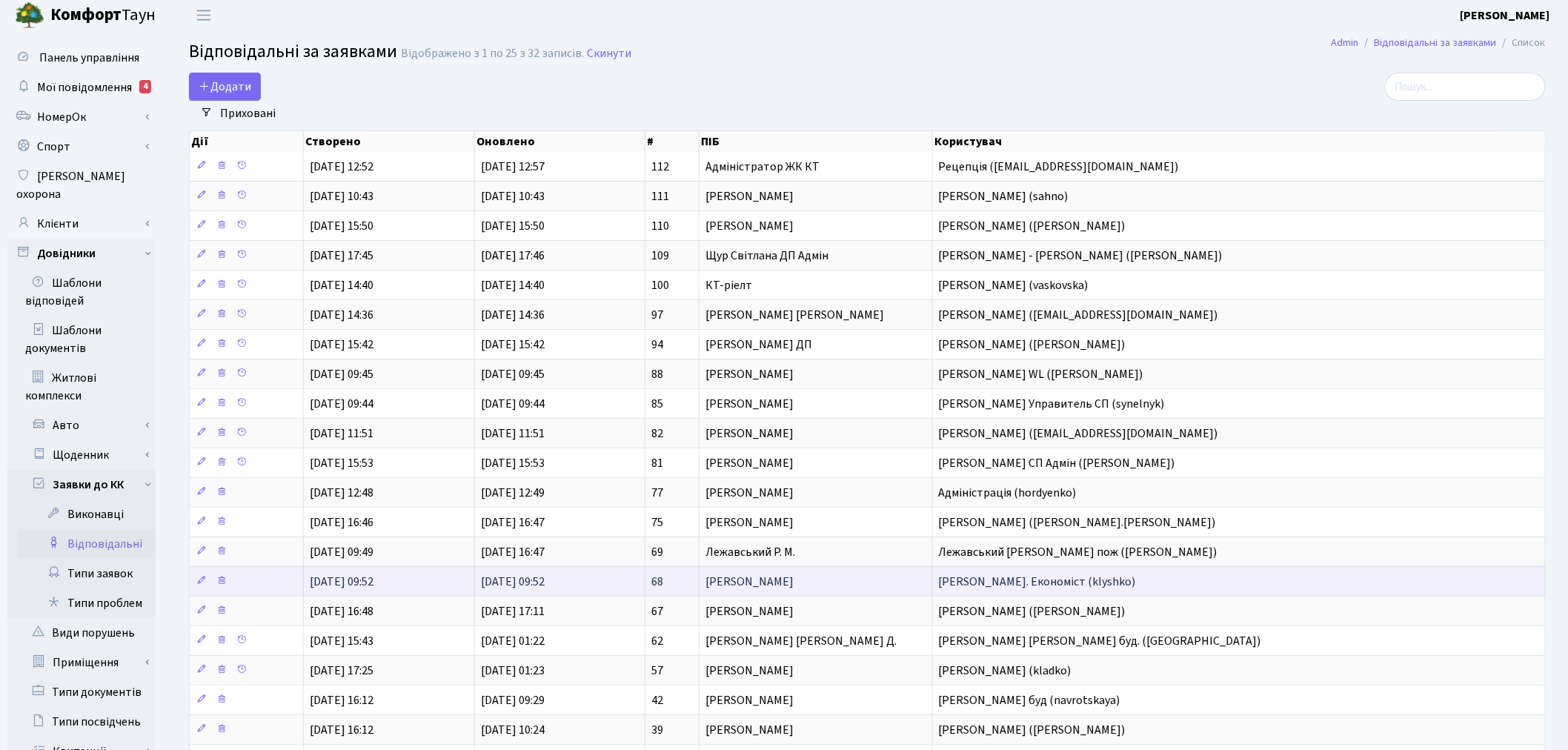
scroll to position [0, 0]
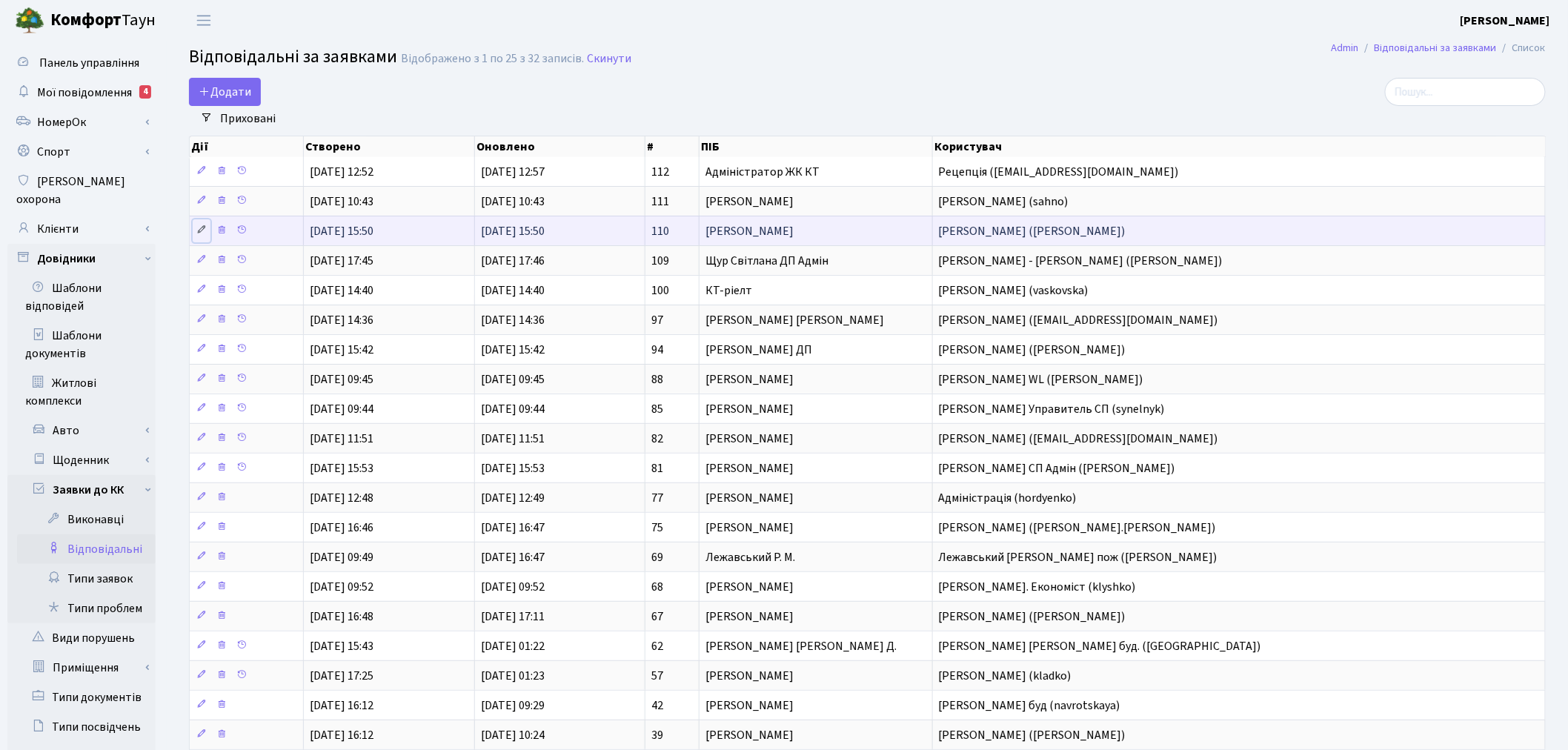
click at [205, 227] on icon at bounding box center [202, 230] width 10 height 10
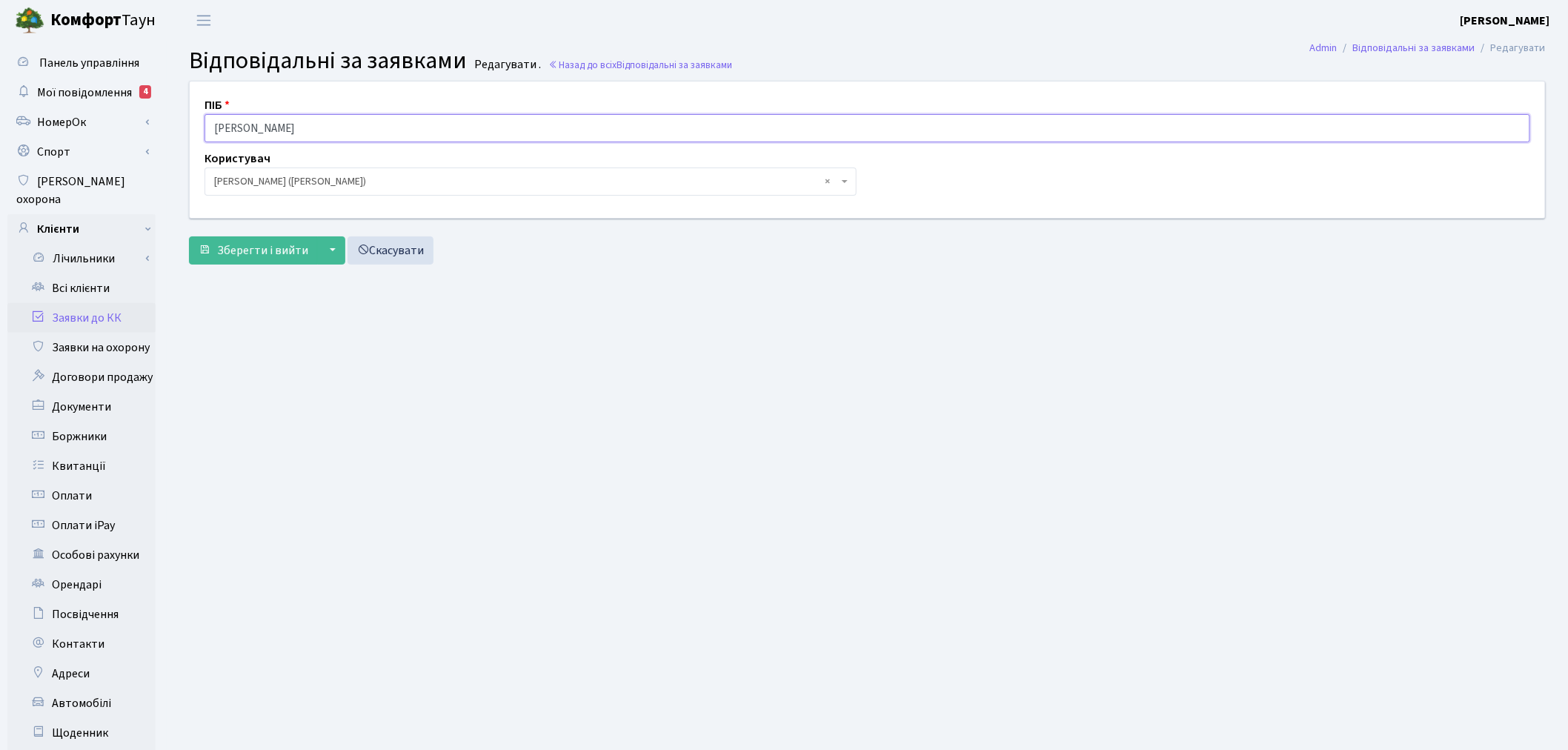
drag, startPoint x: 293, startPoint y: 121, endPoint x: 204, endPoint y: 124, distance: 89.1
click at [205, 124] on input "[PERSON_NAME]" at bounding box center [867, 128] width 1326 height 28
type input "R"
type input "Керуючий ЖК КТ"
click at [263, 246] on span "Зберегти і вийти" at bounding box center [263, 251] width 91 height 16
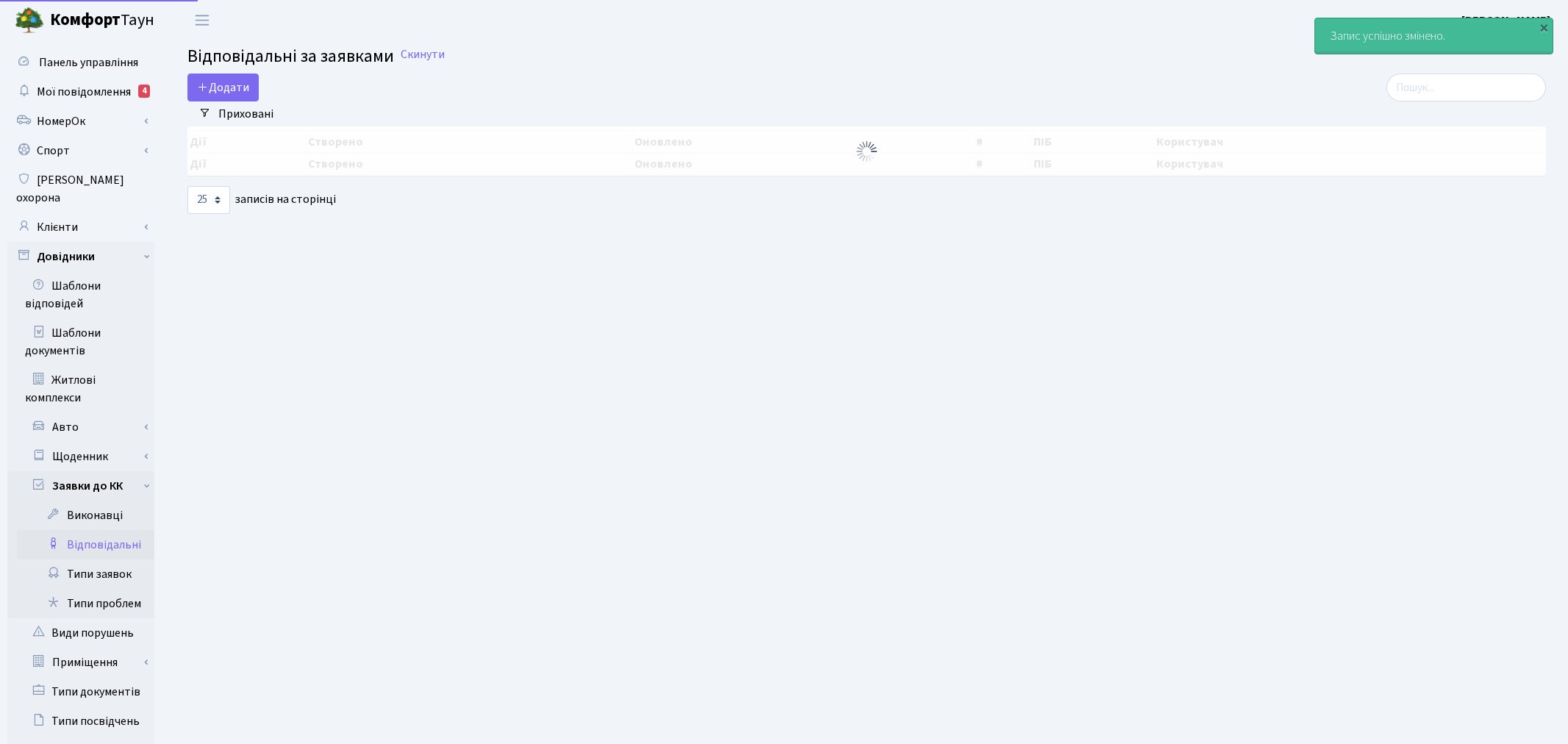
select select "25"
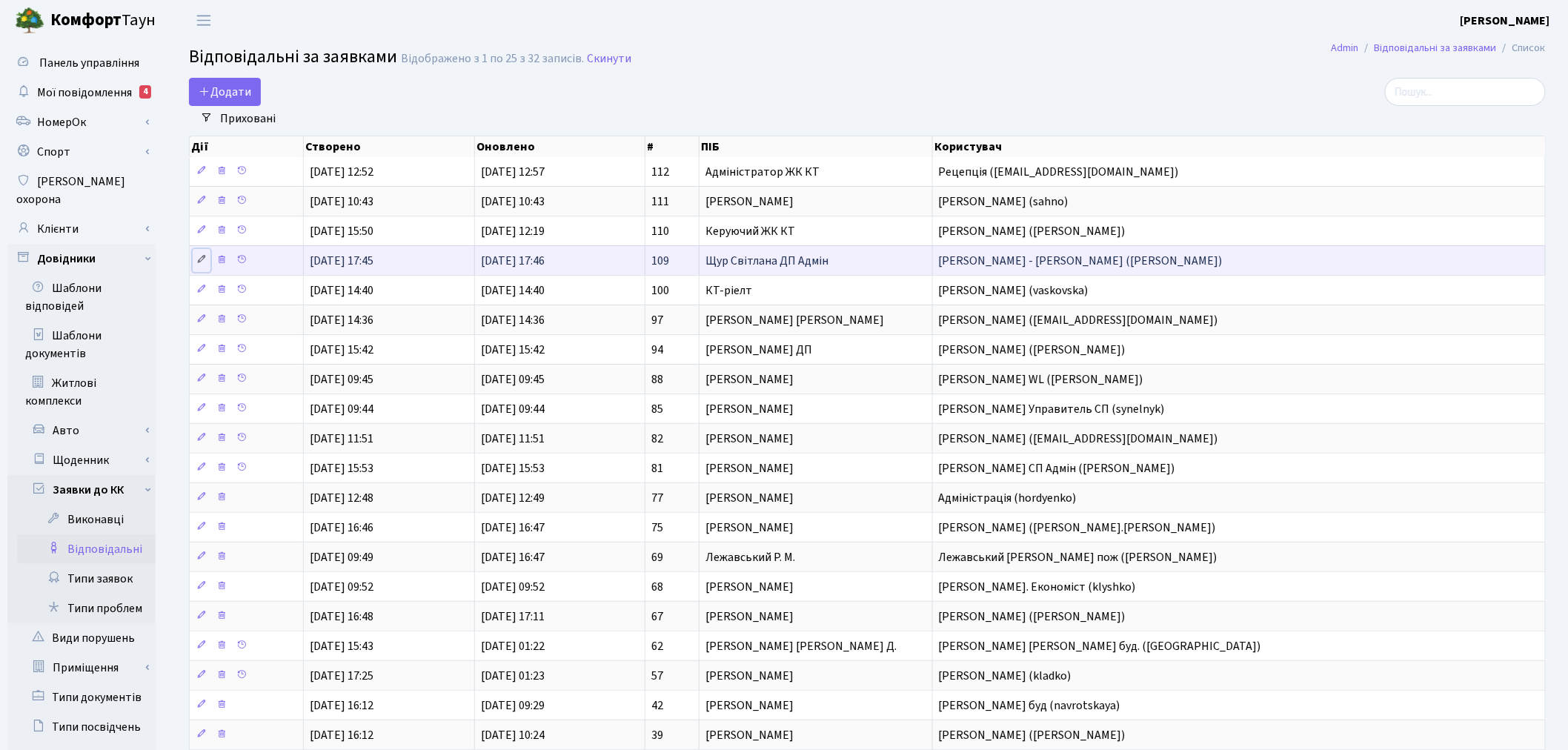
click at [203, 260] on icon at bounding box center [202, 260] width 10 height 10
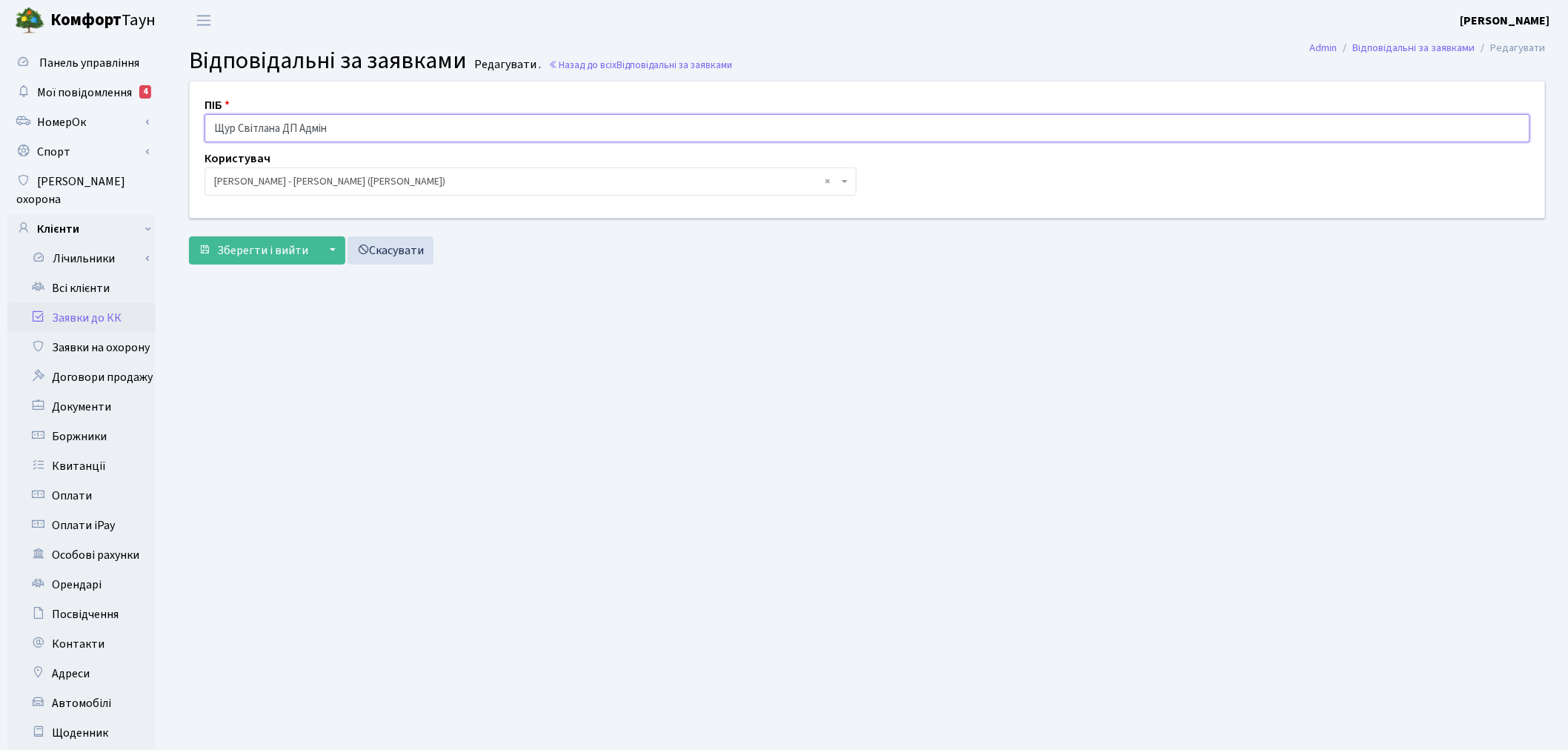
drag, startPoint x: 298, startPoint y: 129, endPoint x: 179, endPoint y: 129, distance: 119.0
click at [179, 129] on div "ПІБ Щур Світлана ДП Адмін Користувач - Konstantin Komarov (monoteos@gmail.com) …" at bounding box center [867, 150] width 1378 height 135
type input "Адміністратор ЖК ДП"
click at [239, 251] on span "Зберегти і вийти" at bounding box center [263, 251] width 91 height 16
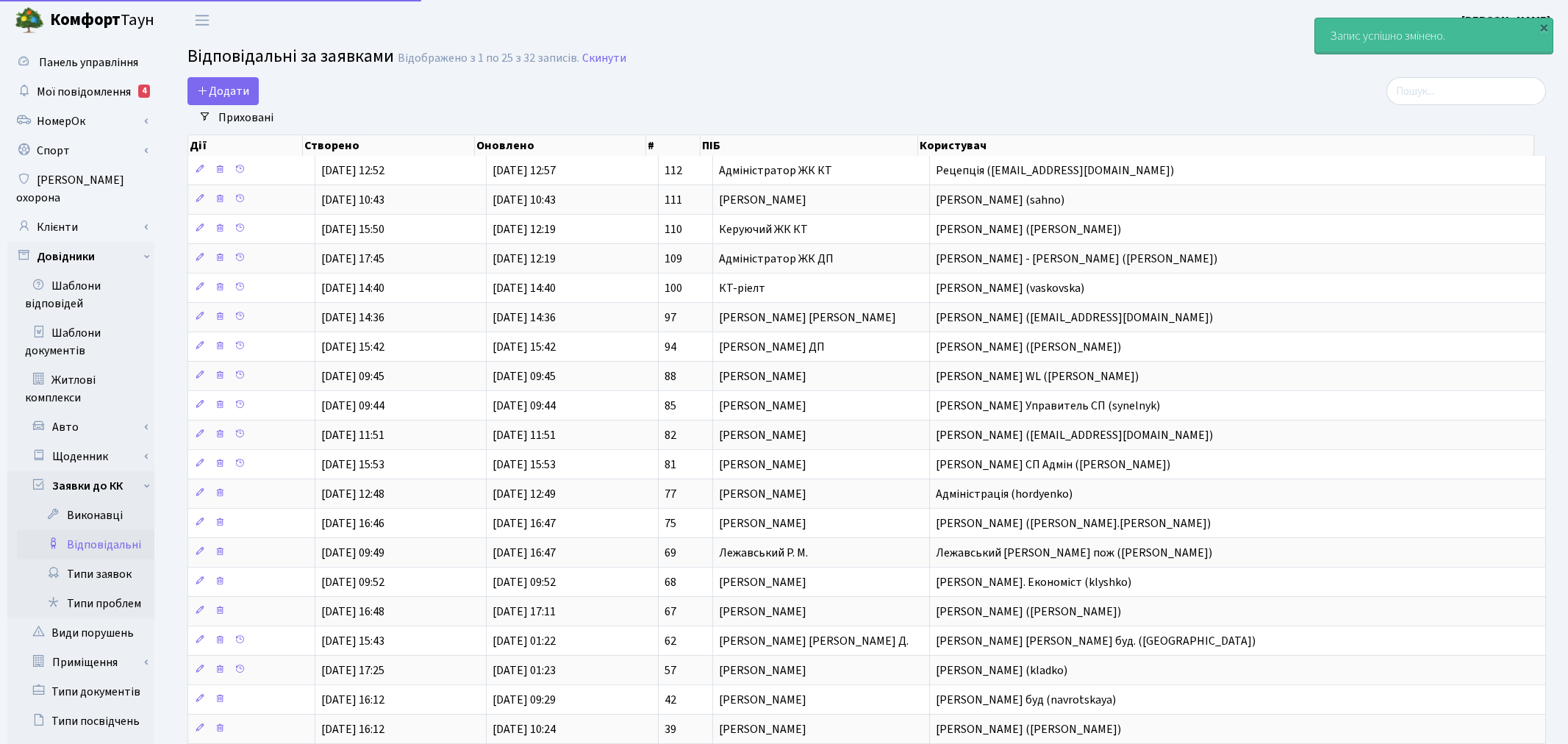
select select "25"
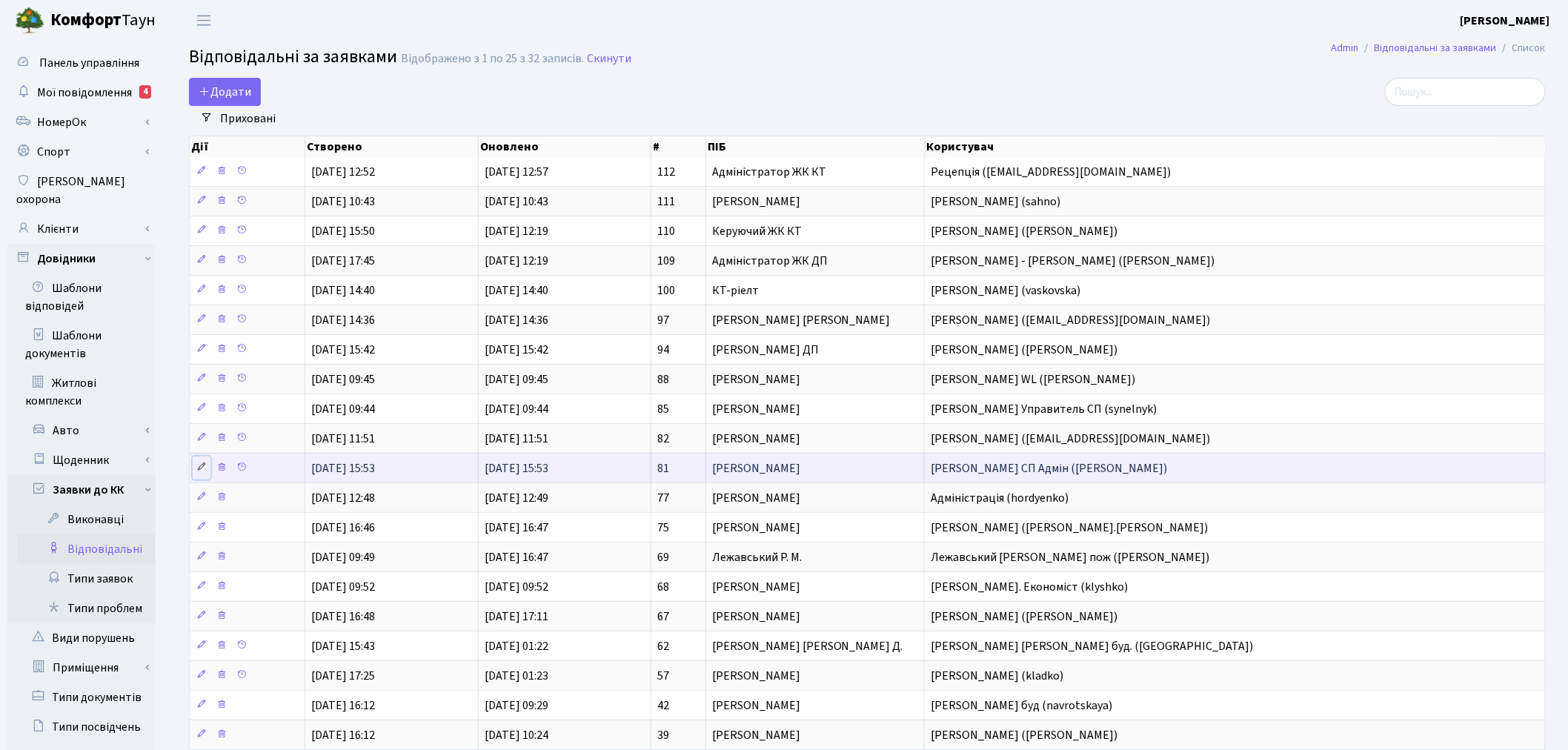
click at [196, 467] on icon at bounding box center [202, 467] width 10 height 10
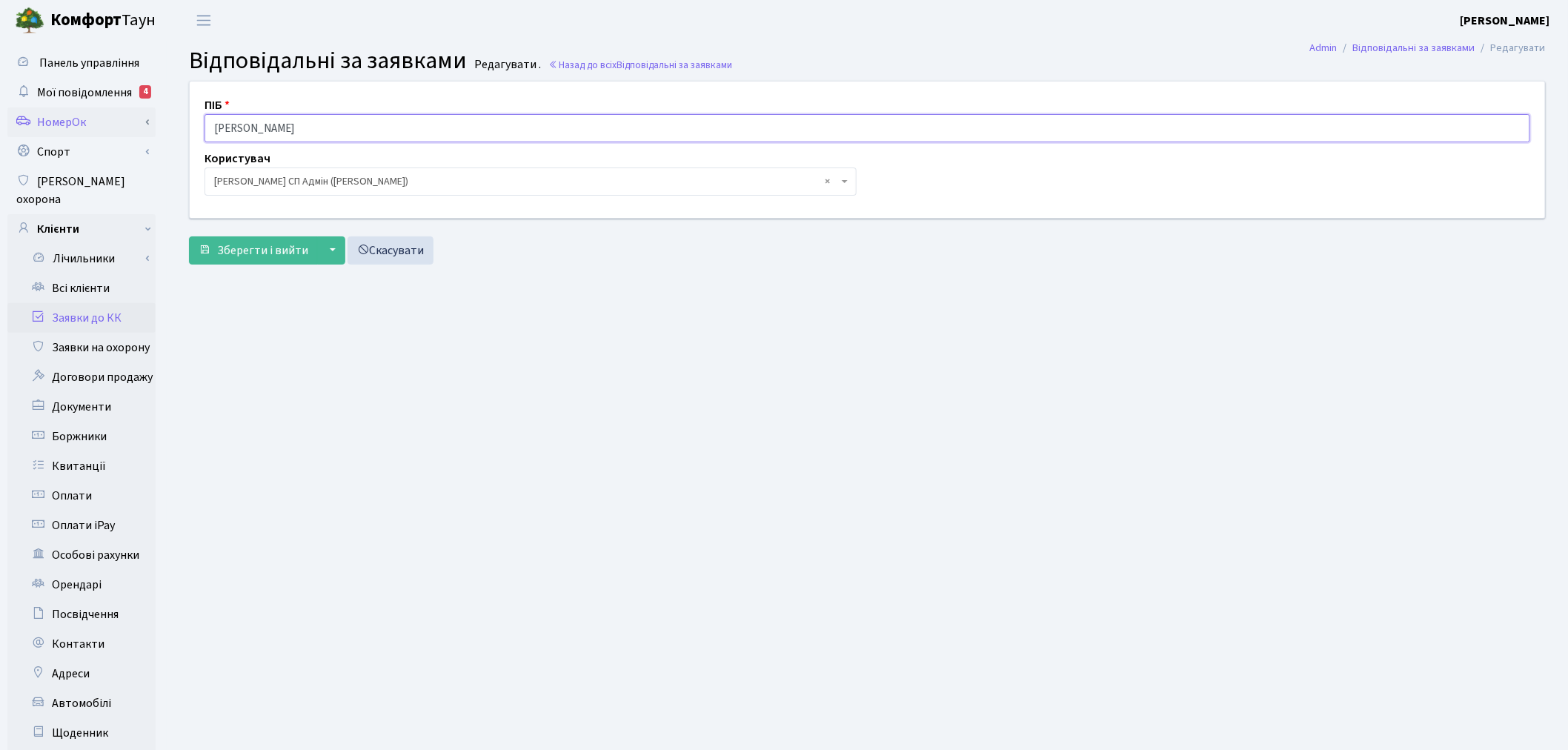
drag, startPoint x: 320, startPoint y: 124, endPoint x: 113, endPoint y: 124, distance: 207.0
type input "Адміністратор ЖК СП"
click at [254, 257] on span "Зберегти і вийти" at bounding box center [263, 251] width 91 height 16
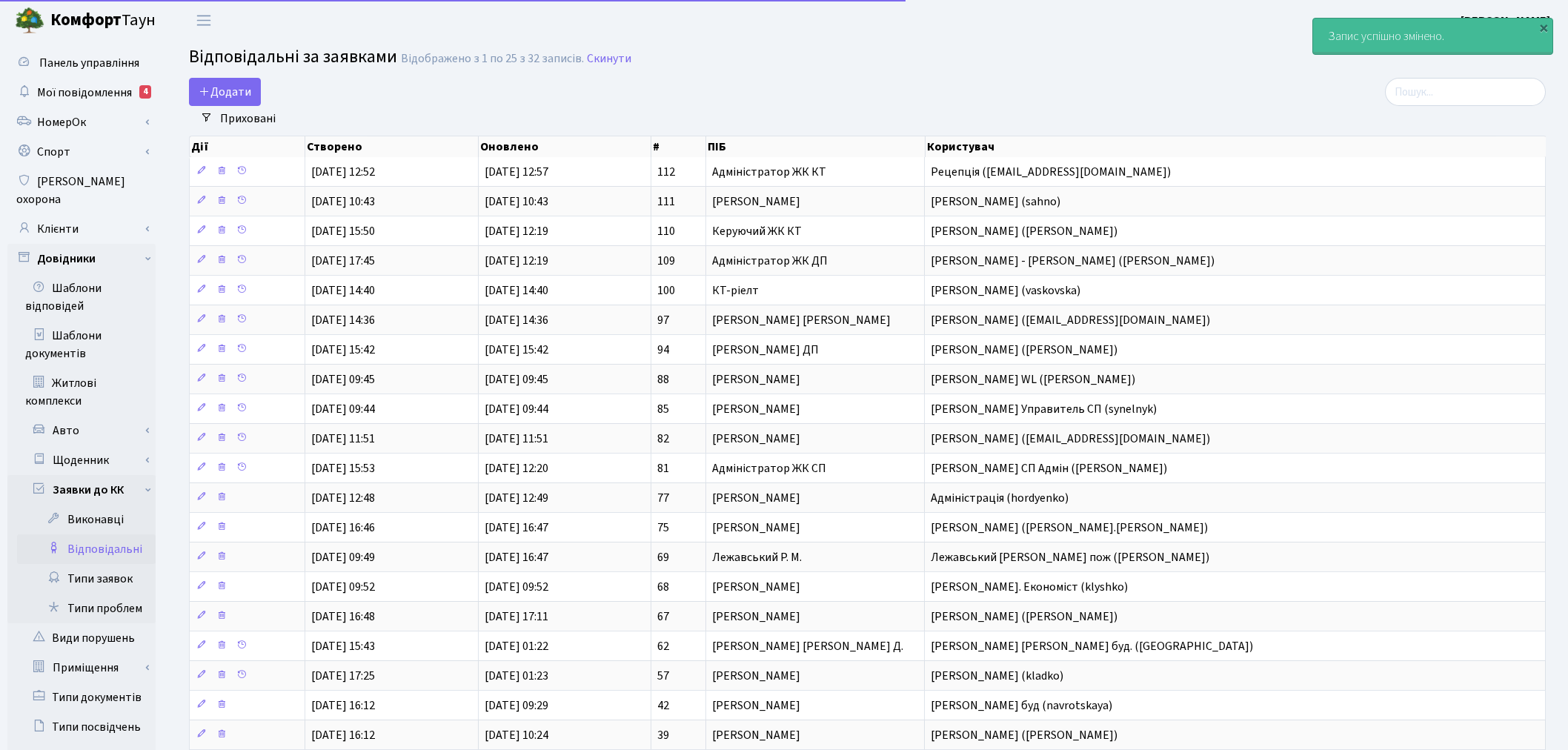
select select "25"
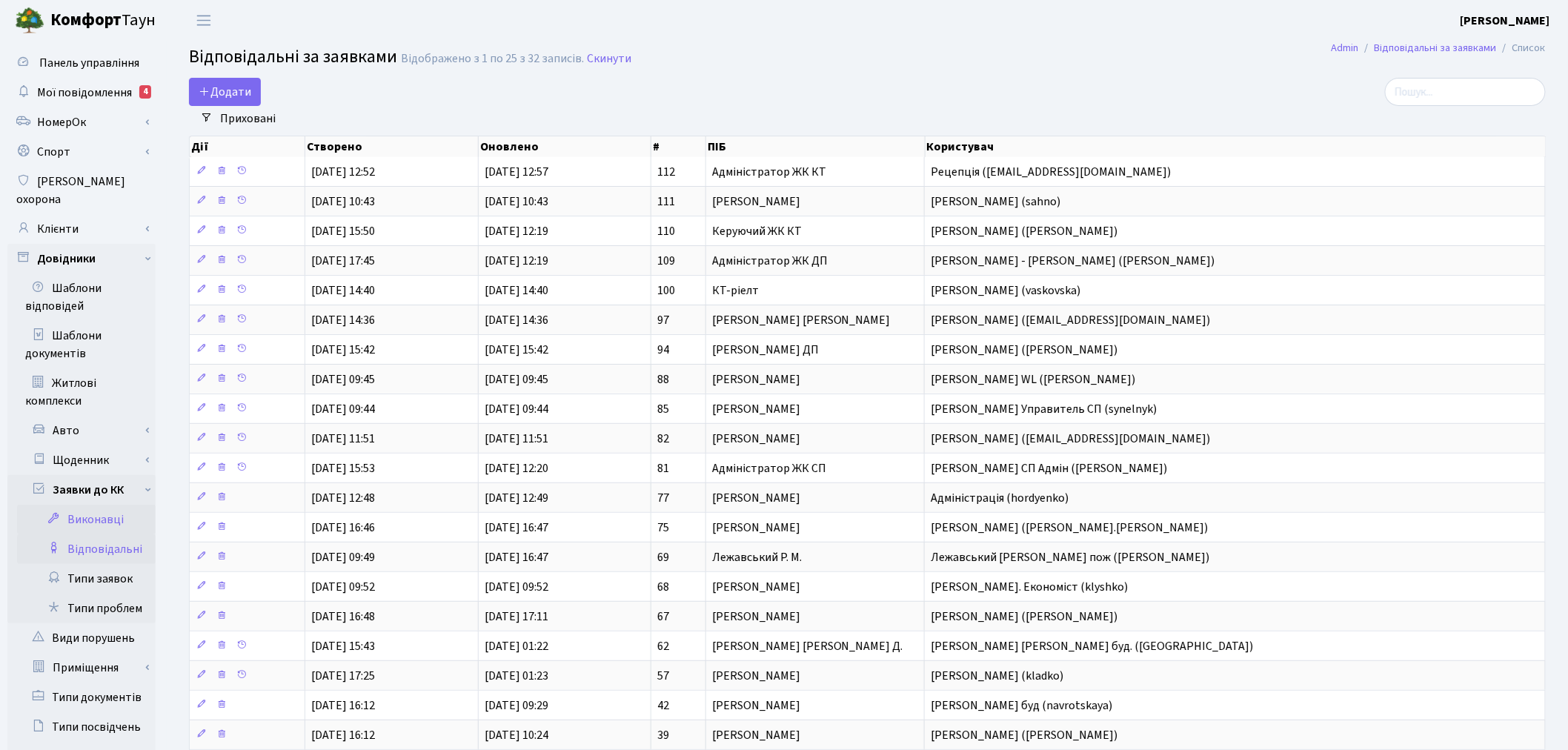
click at [115, 504] on link "Виконавці" at bounding box center [86, 519] width 138 height 30
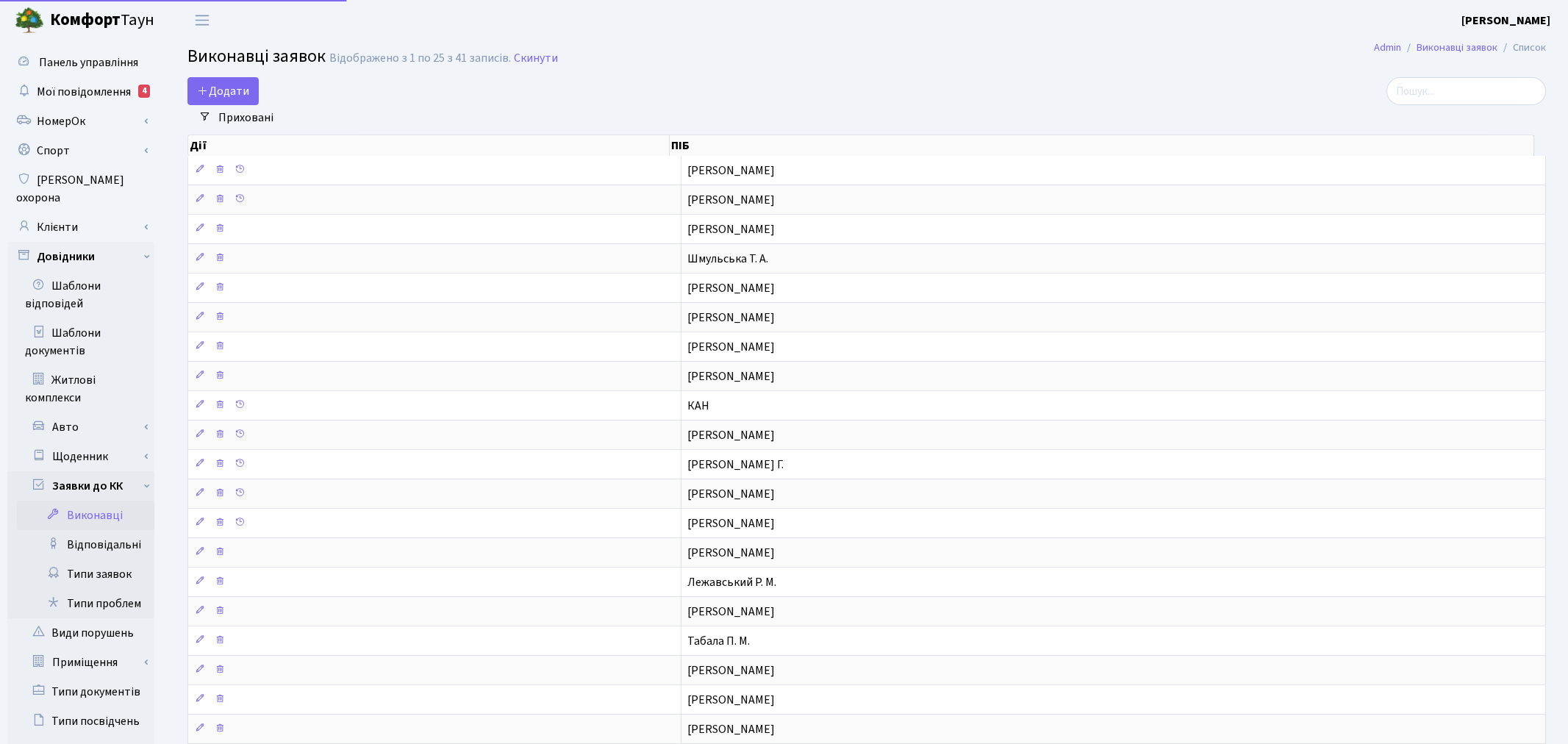
select select "25"
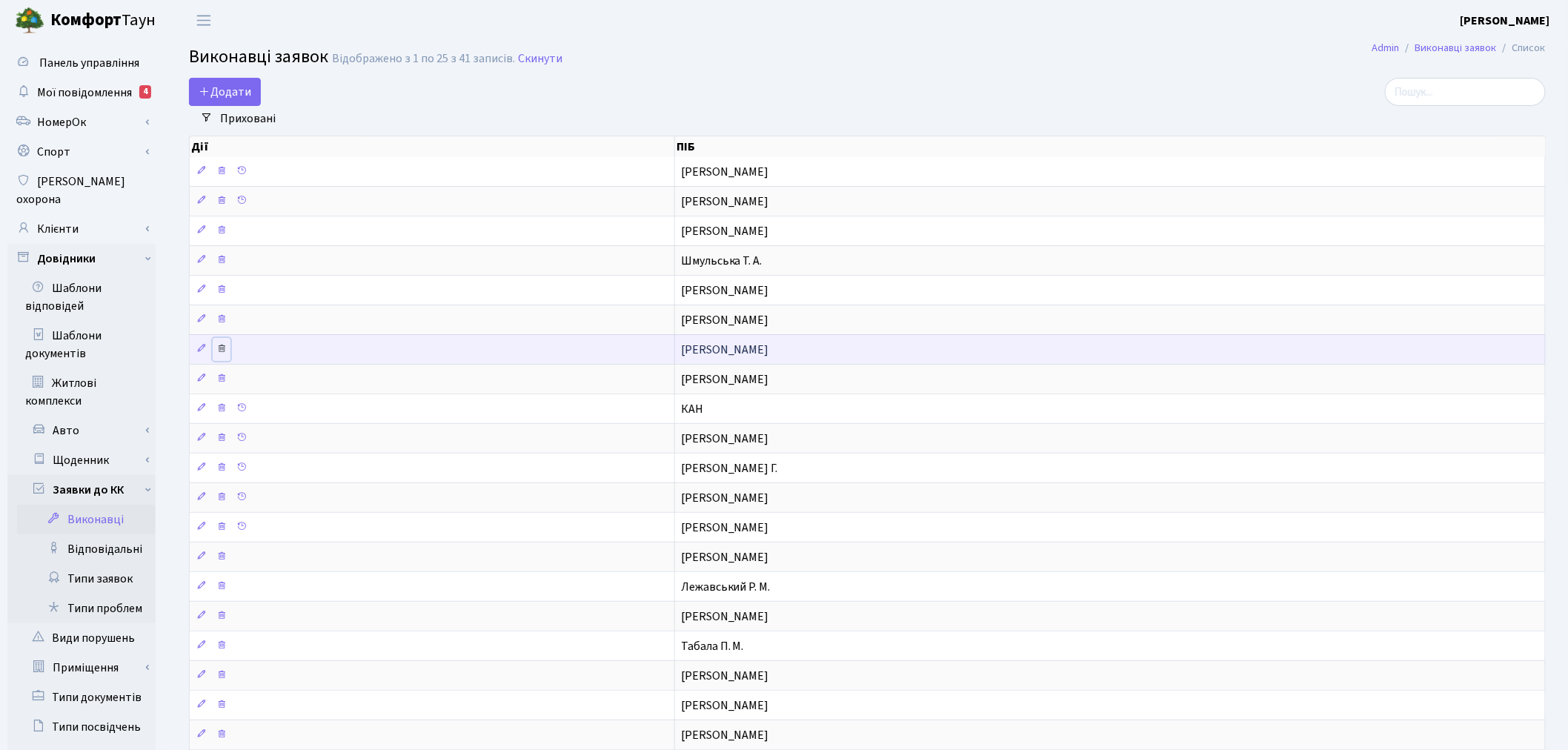
click at [222, 346] on icon at bounding box center [222, 348] width 10 height 10
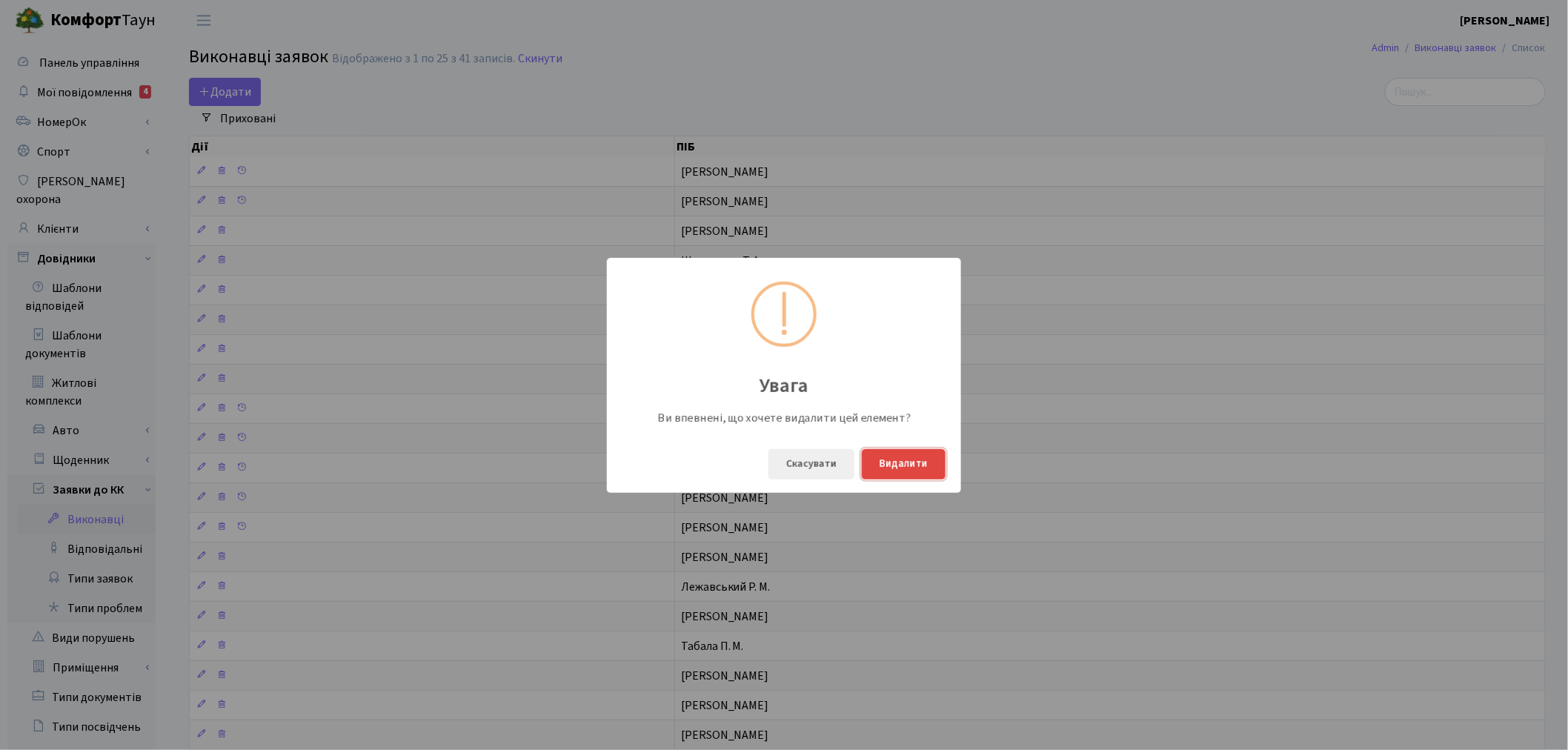
click at [904, 461] on button "Видалити" at bounding box center [903, 464] width 84 height 31
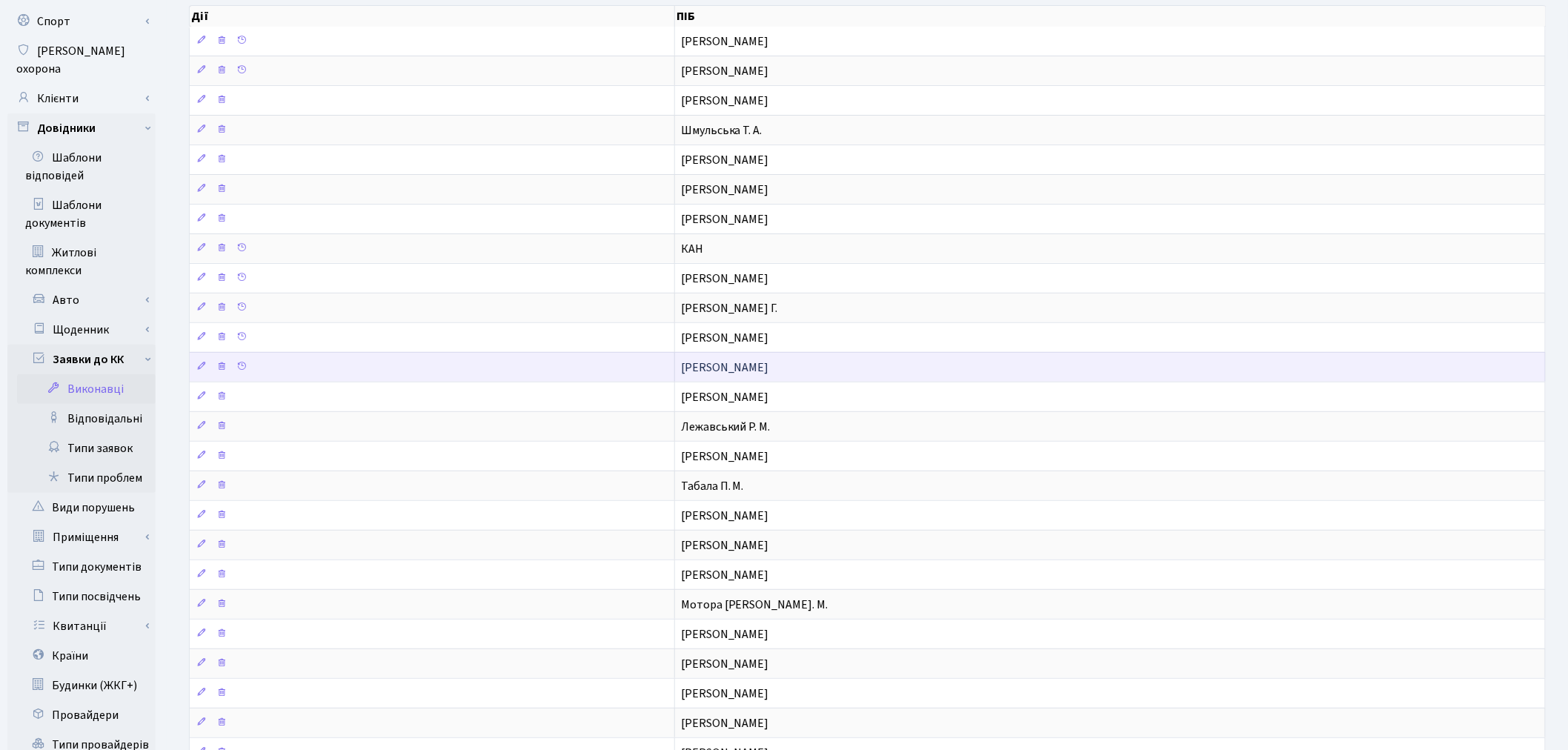
scroll to position [247, 0]
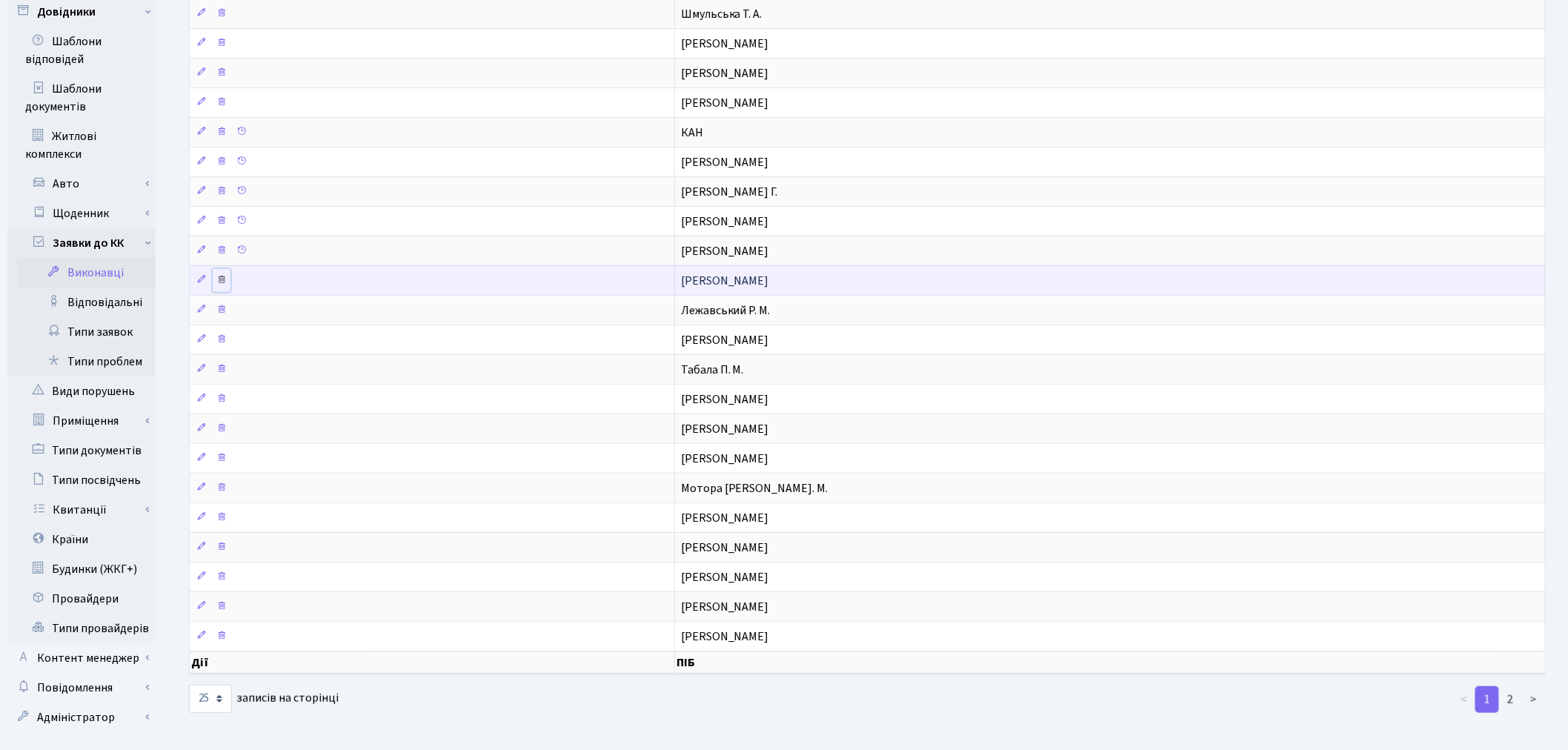
click at [222, 280] on icon at bounding box center [222, 280] width 10 height 10
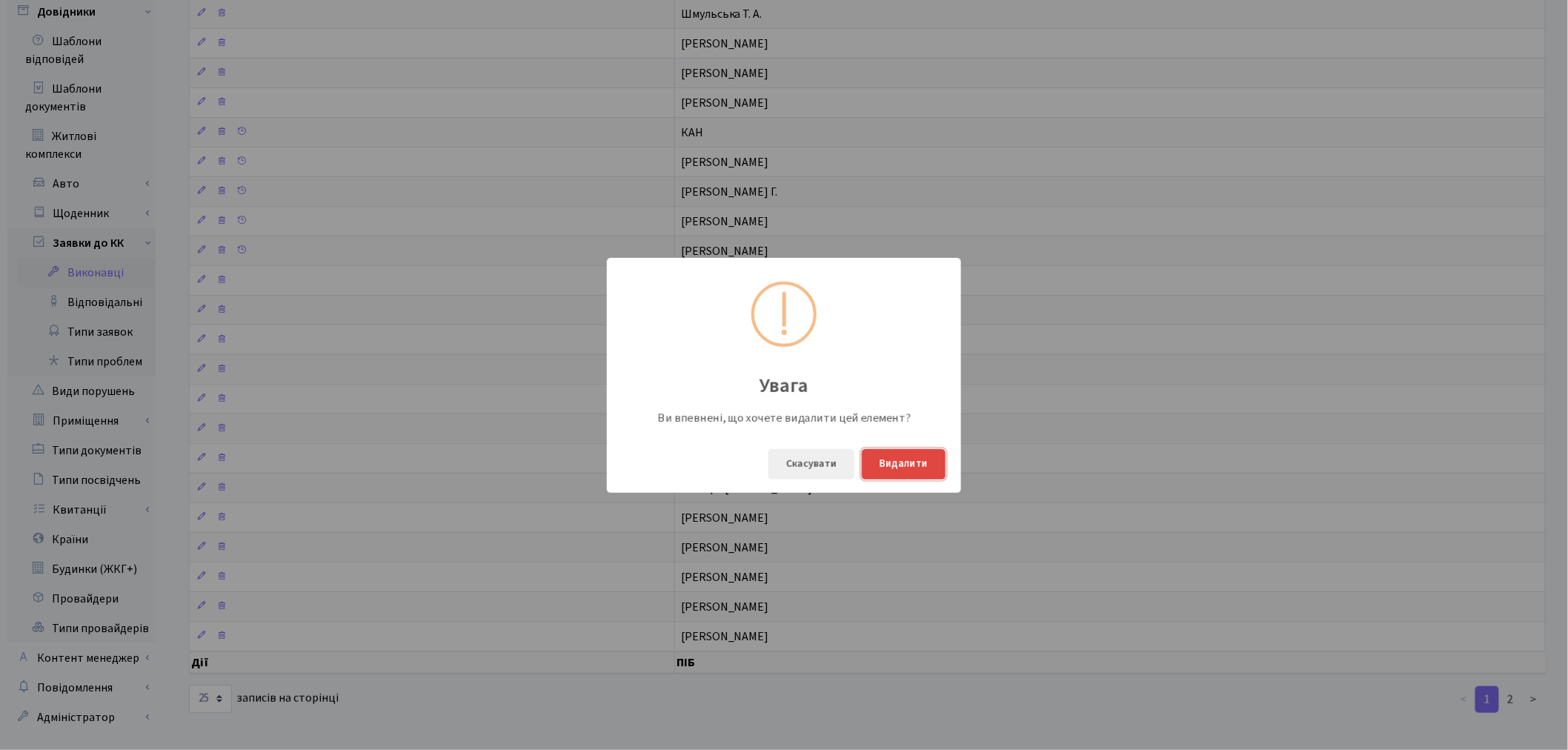
click at [890, 469] on button "Видалити" at bounding box center [903, 464] width 84 height 31
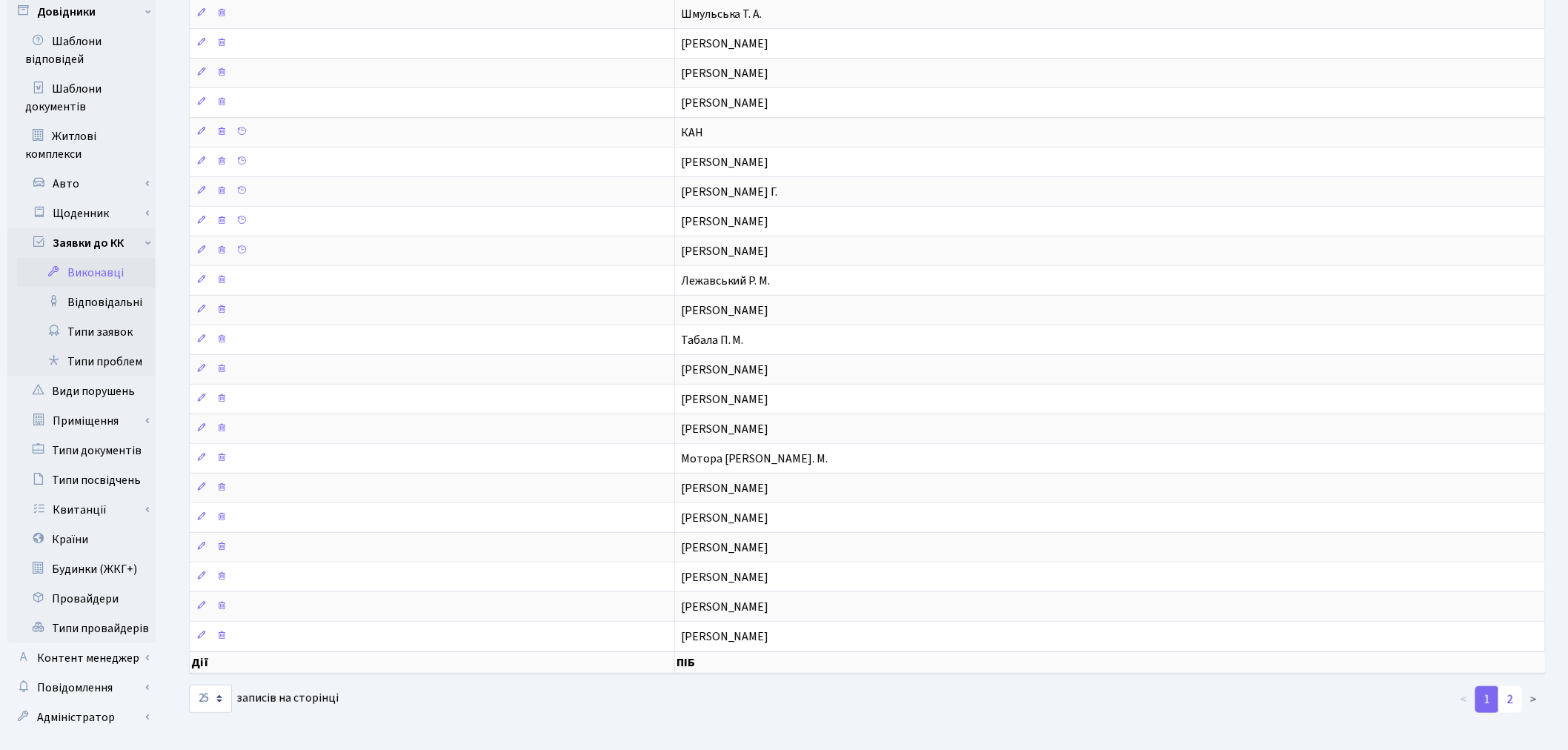
click at [1507, 710] on link "2" at bounding box center [1510, 699] width 24 height 27
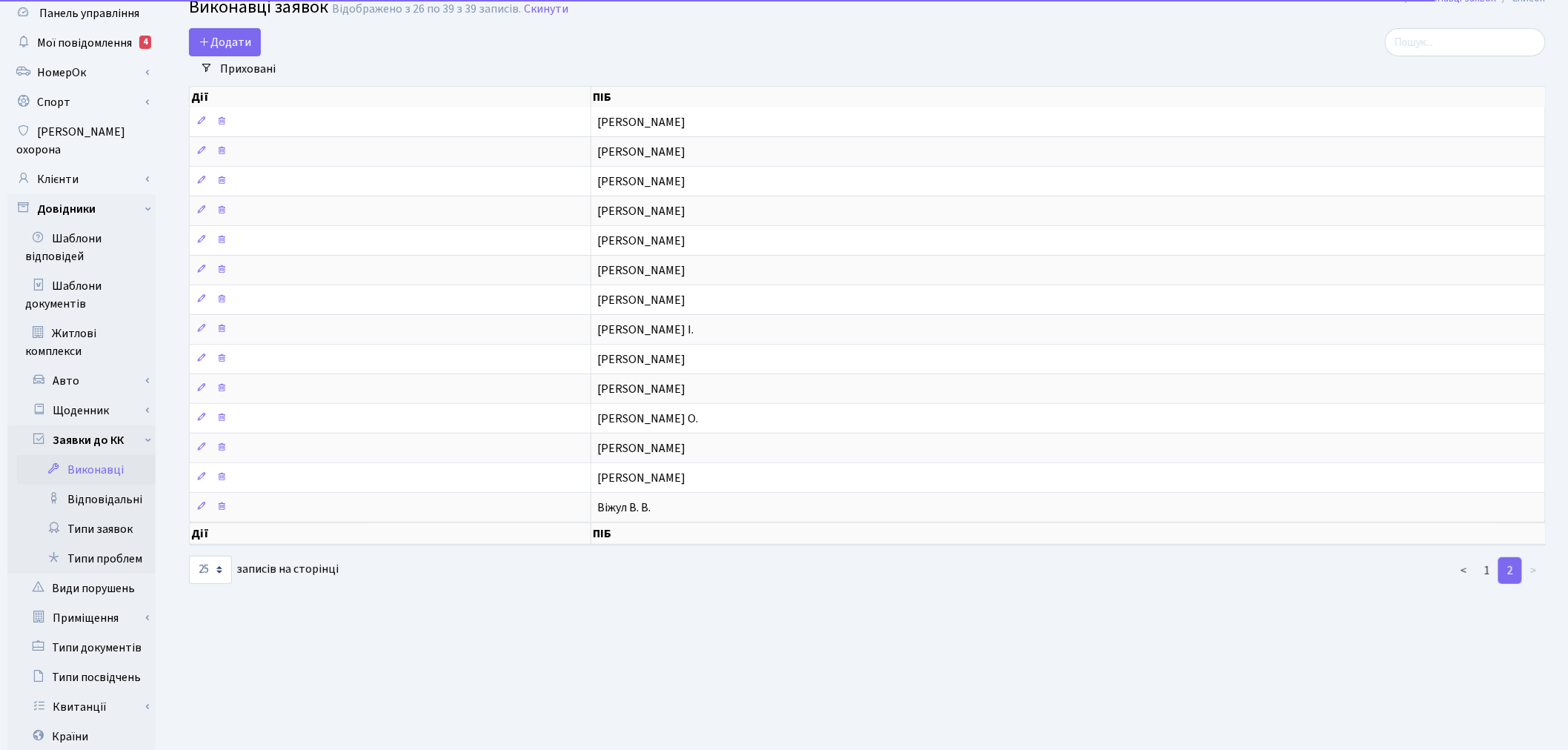
scroll to position [0, 0]
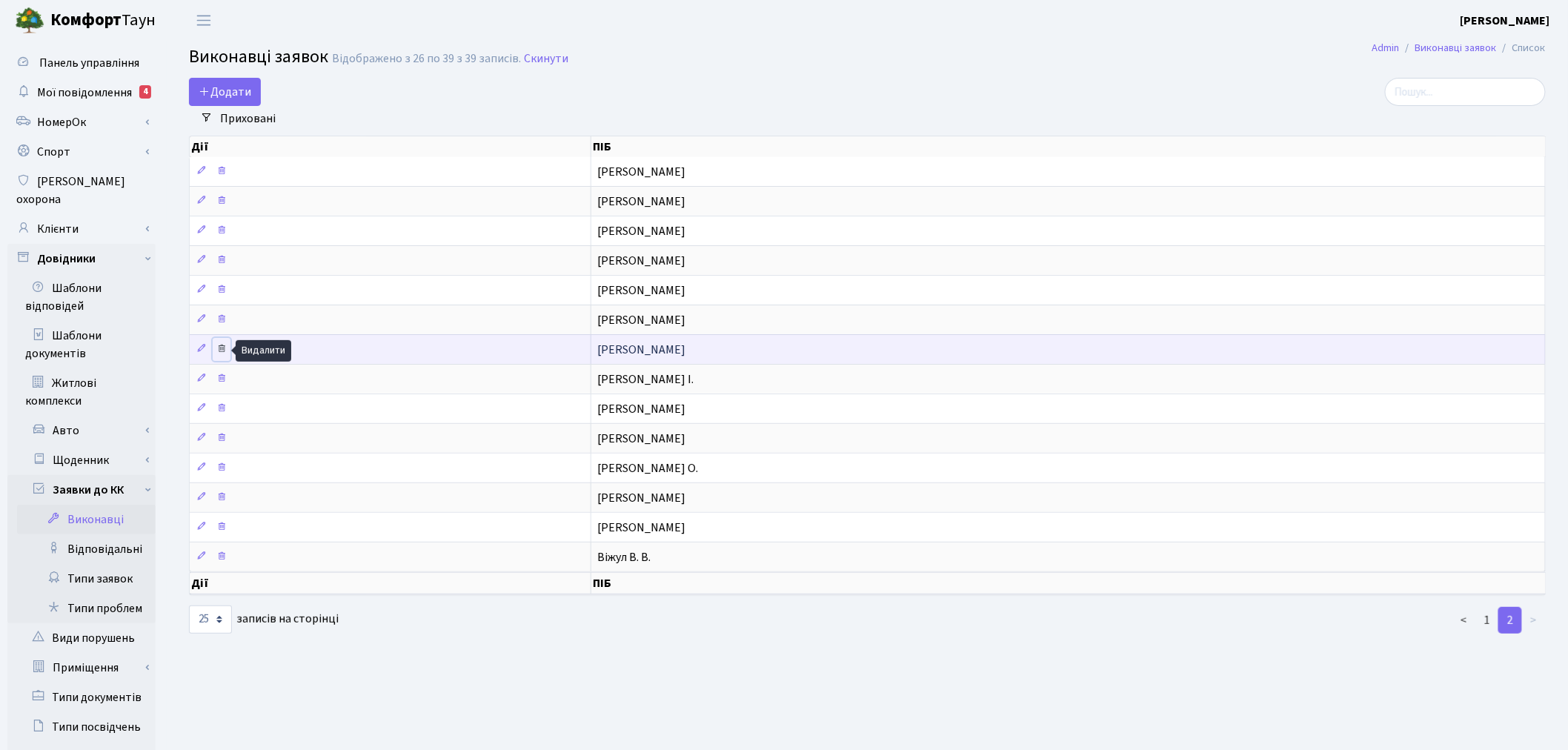
click at [225, 350] on icon at bounding box center [222, 348] width 10 height 10
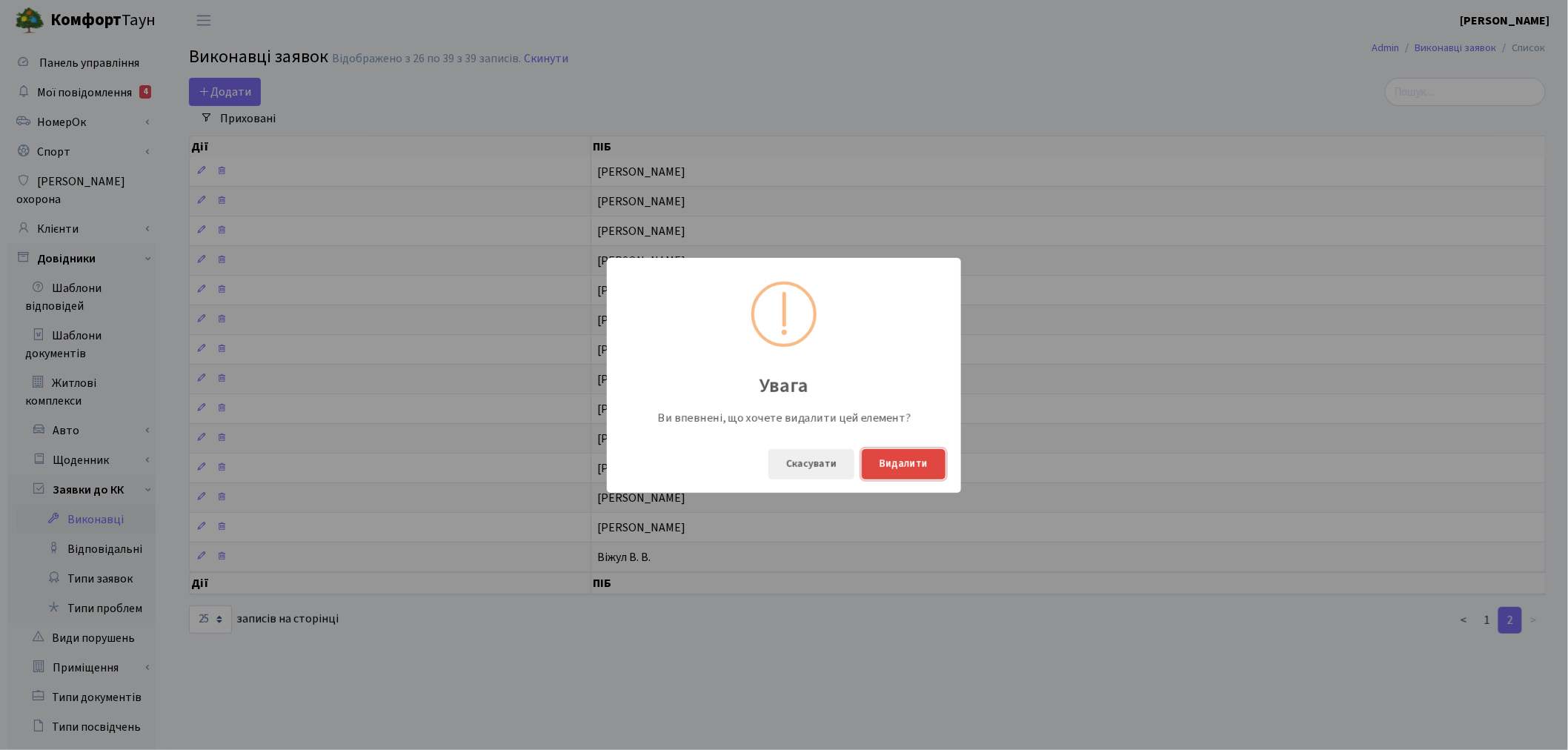
click at [924, 467] on button "Видалити" at bounding box center [903, 464] width 84 height 31
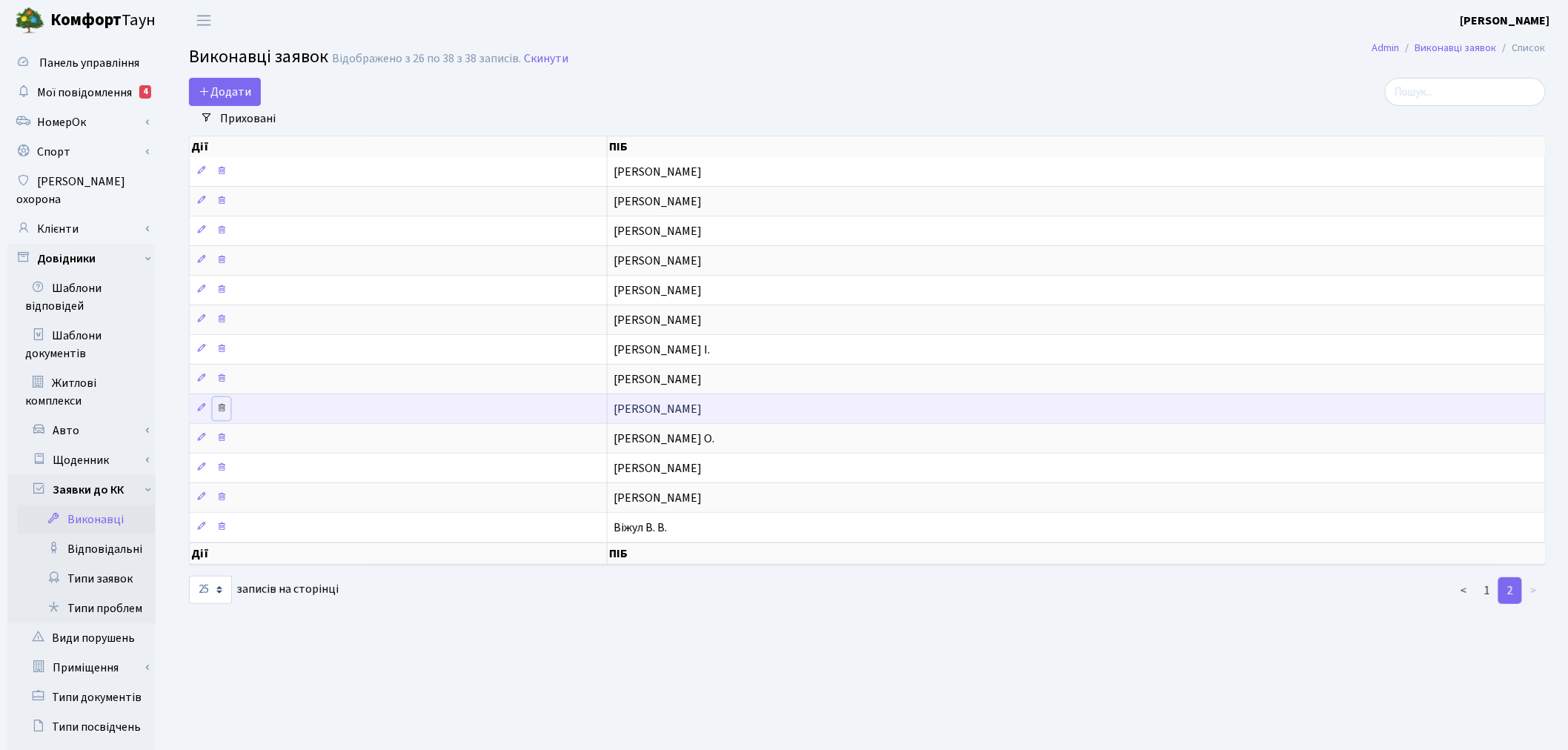
click at [221, 406] on icon at bounding box center [222, 408] width 10 height 10
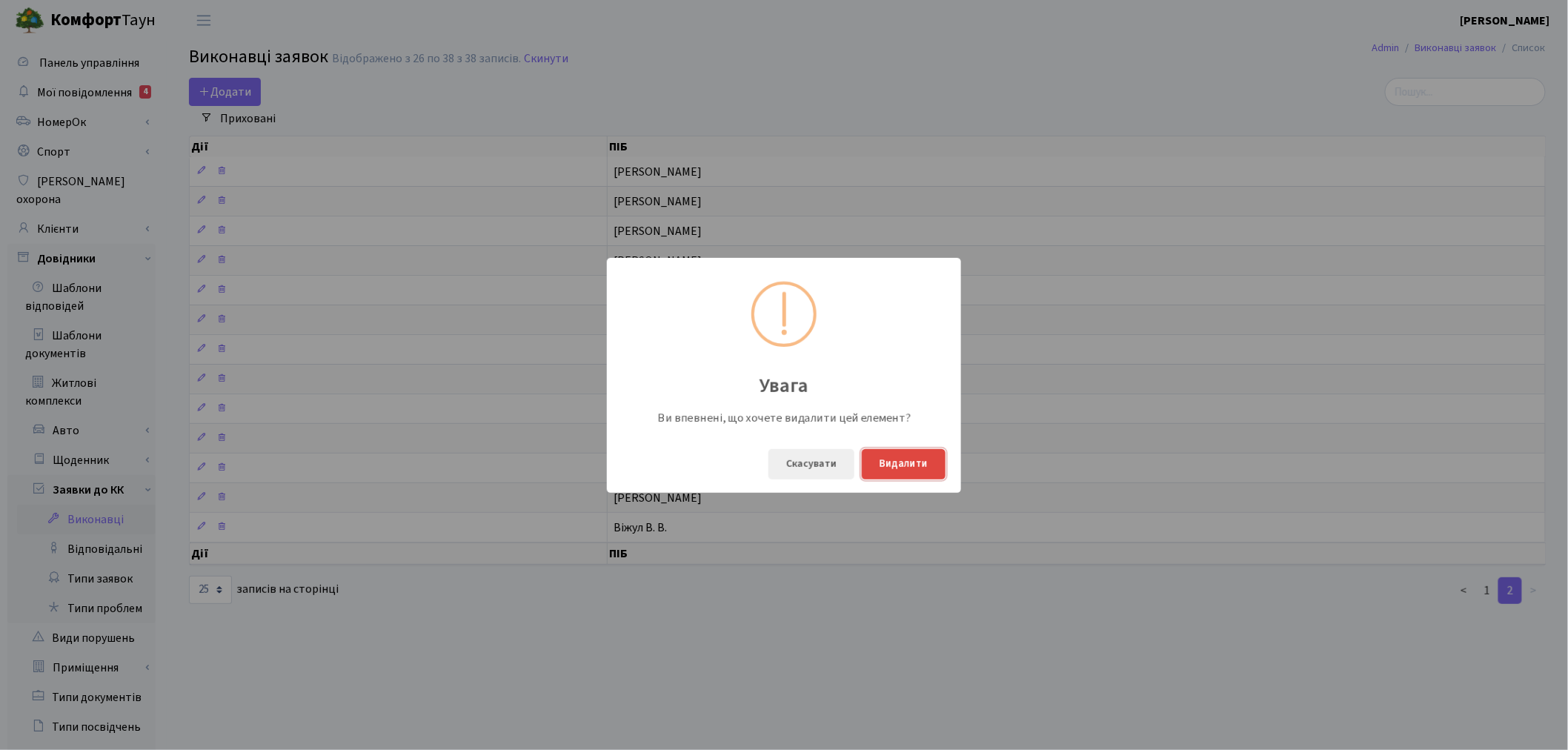
click at [886, 467] on button "Видалити" at bounding box center [903, 464] width 84 height 31
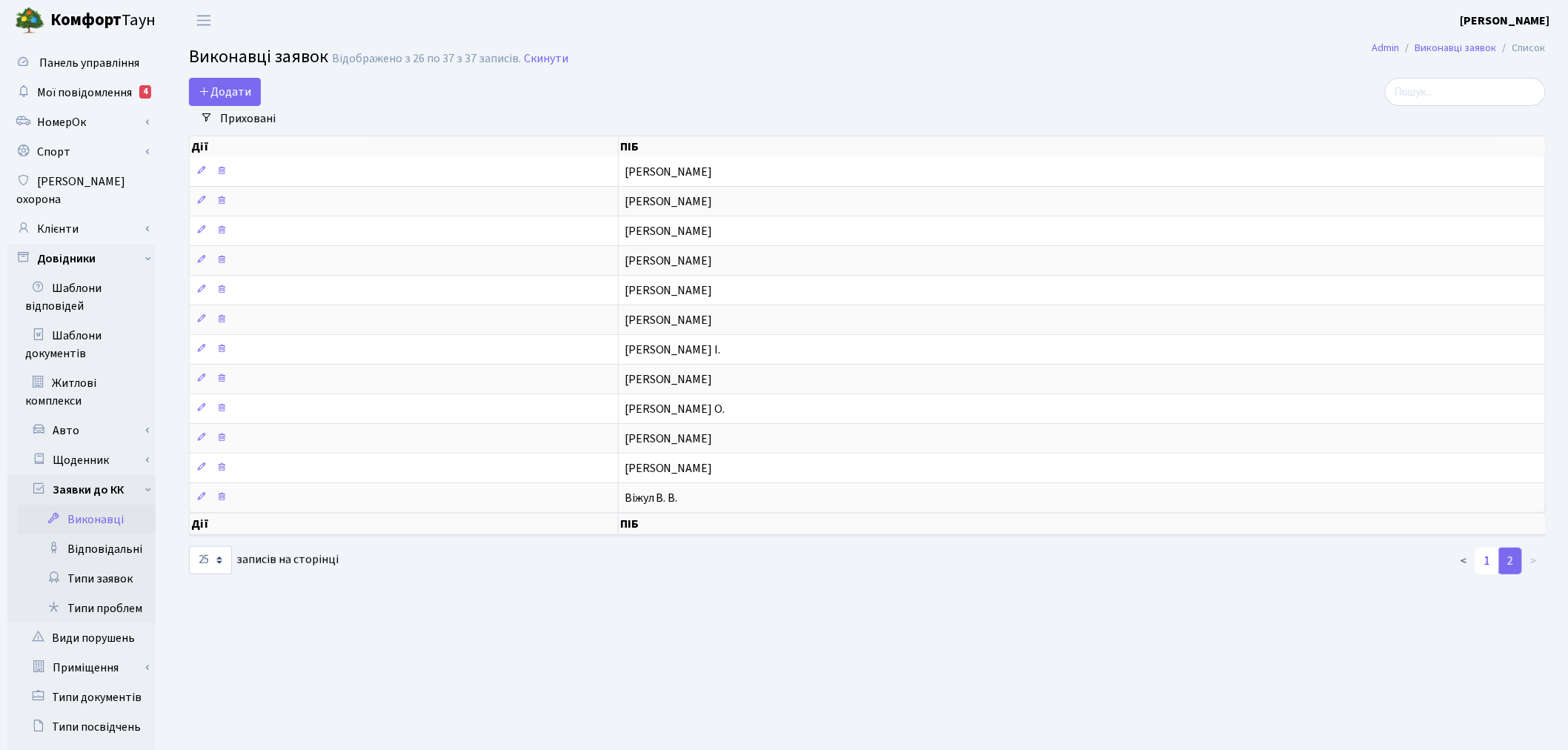
click at [1484, 568] on link "1" at bounding box center [1487, 561] width 24 height 27
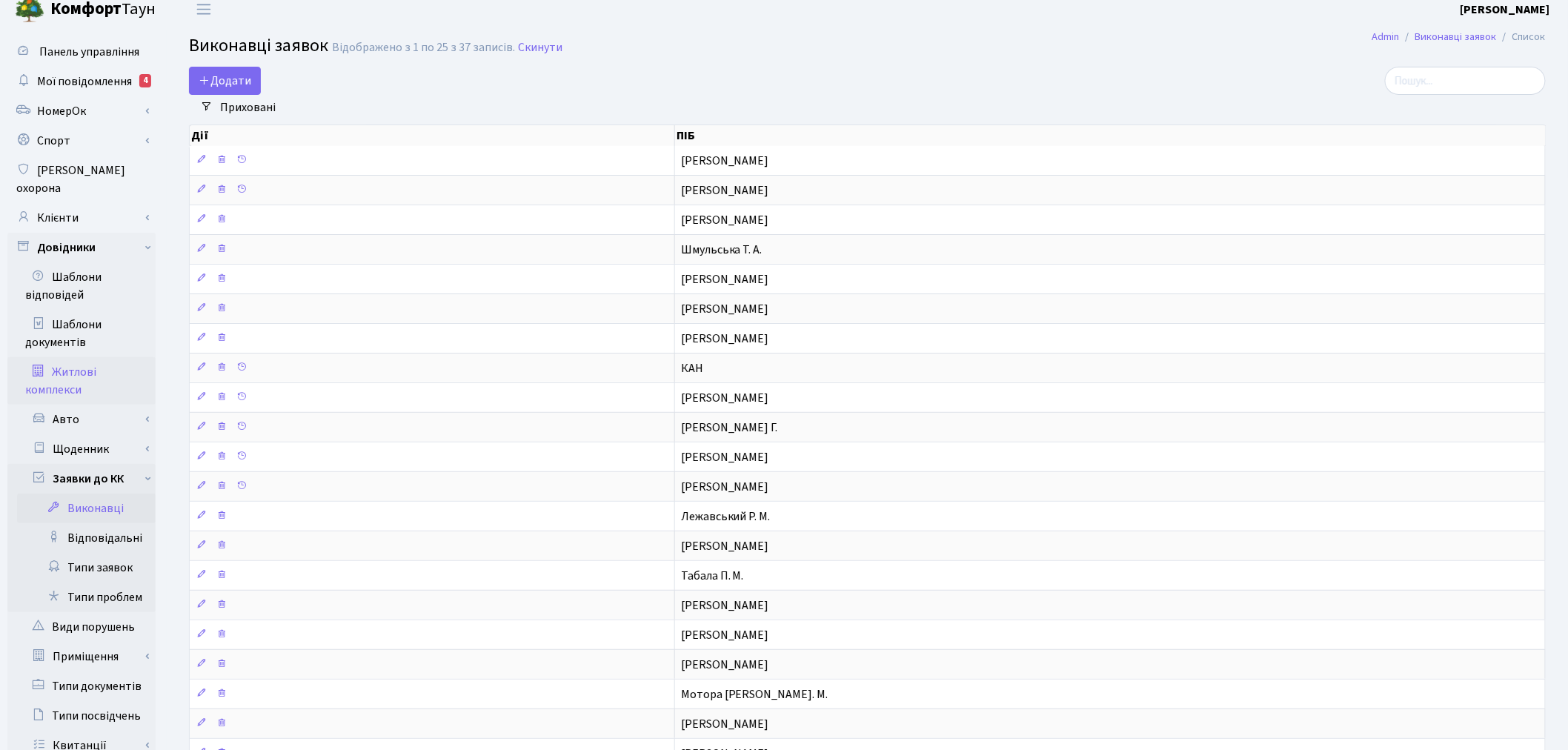
scroll to position [8, 0]
click at [138, 206] on link "Клієнти" at bounding box center [81, 221] width 148 height 30
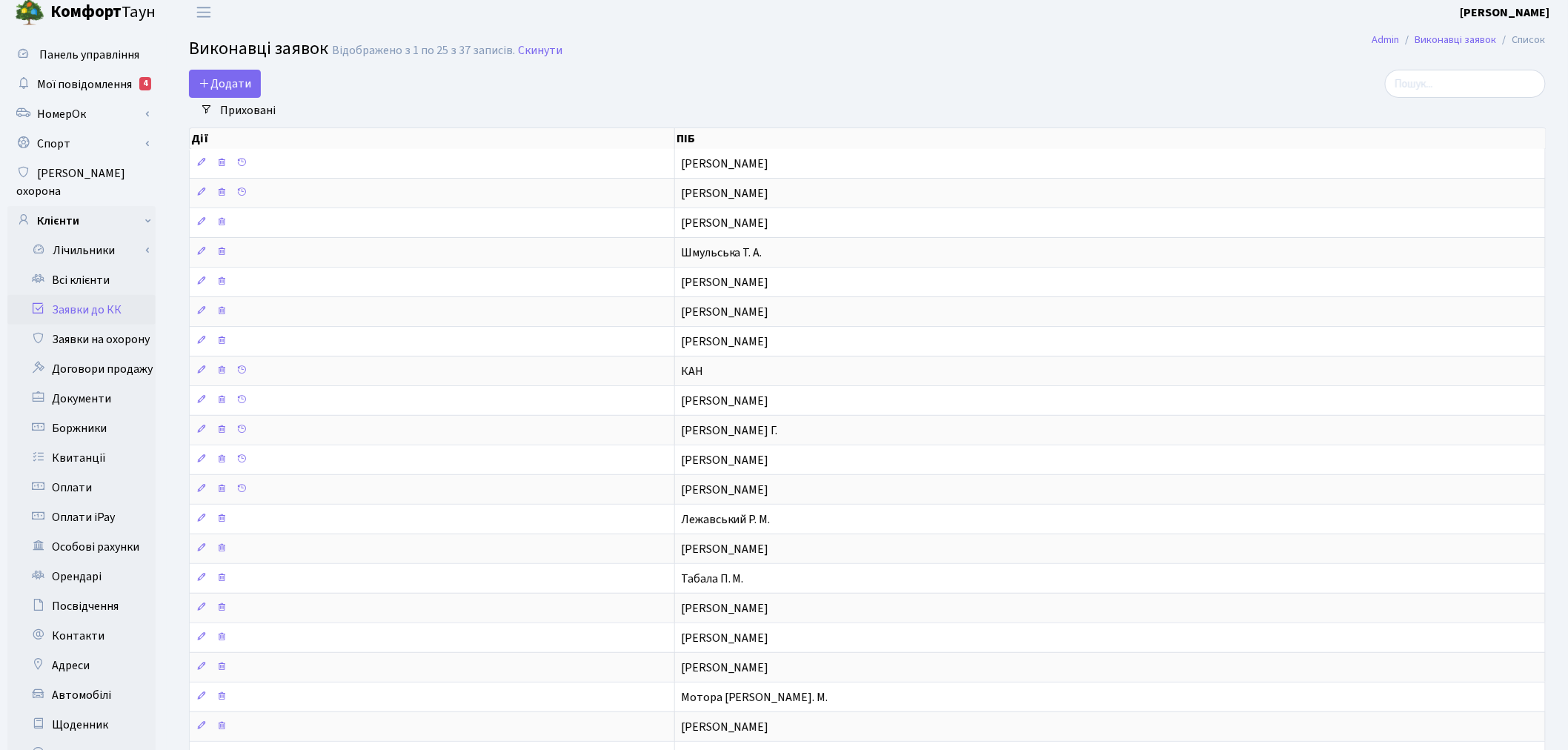
click at [137, 301] on link "Заявки до КК" at bounding box center [81, 310] width 148 height 30
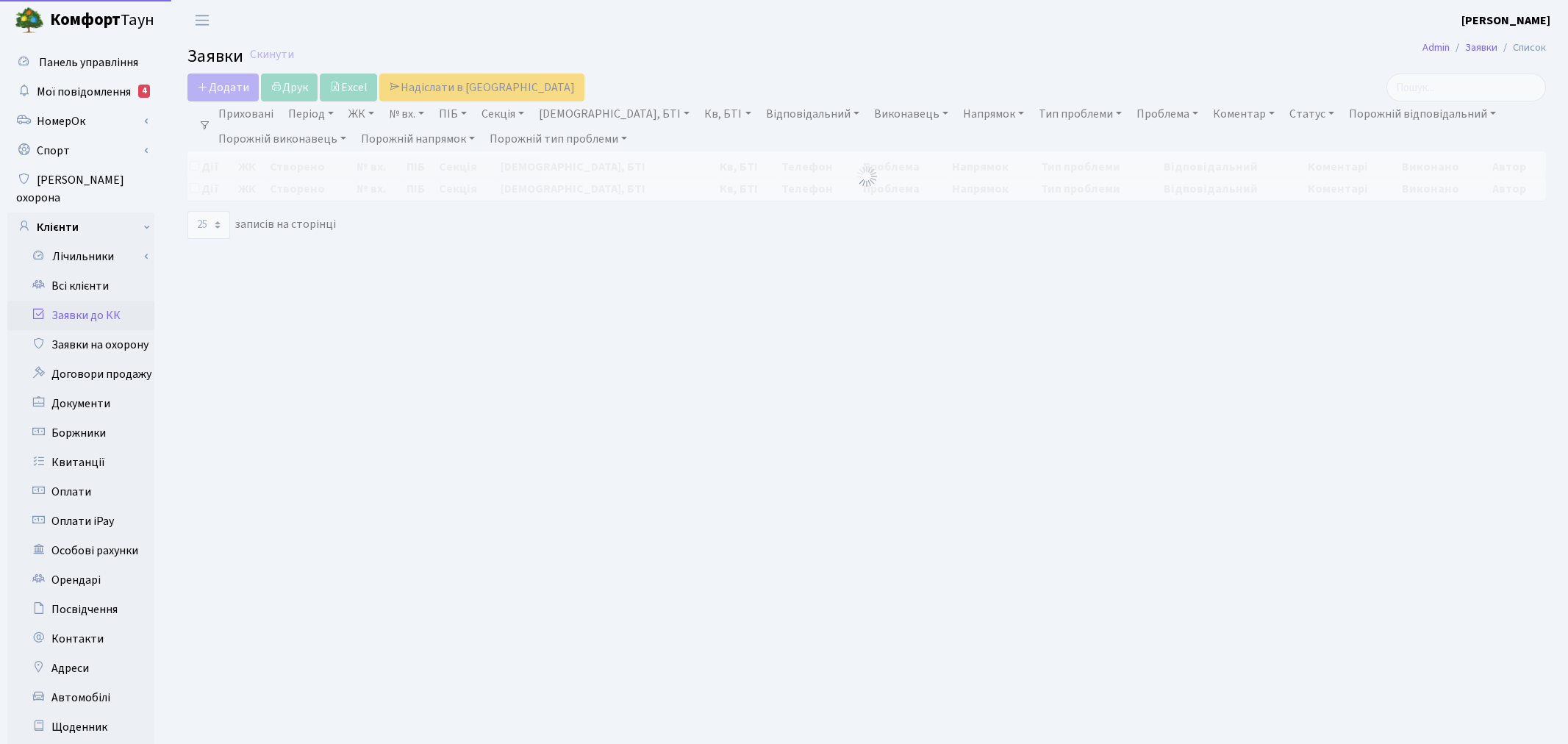
select select "25"
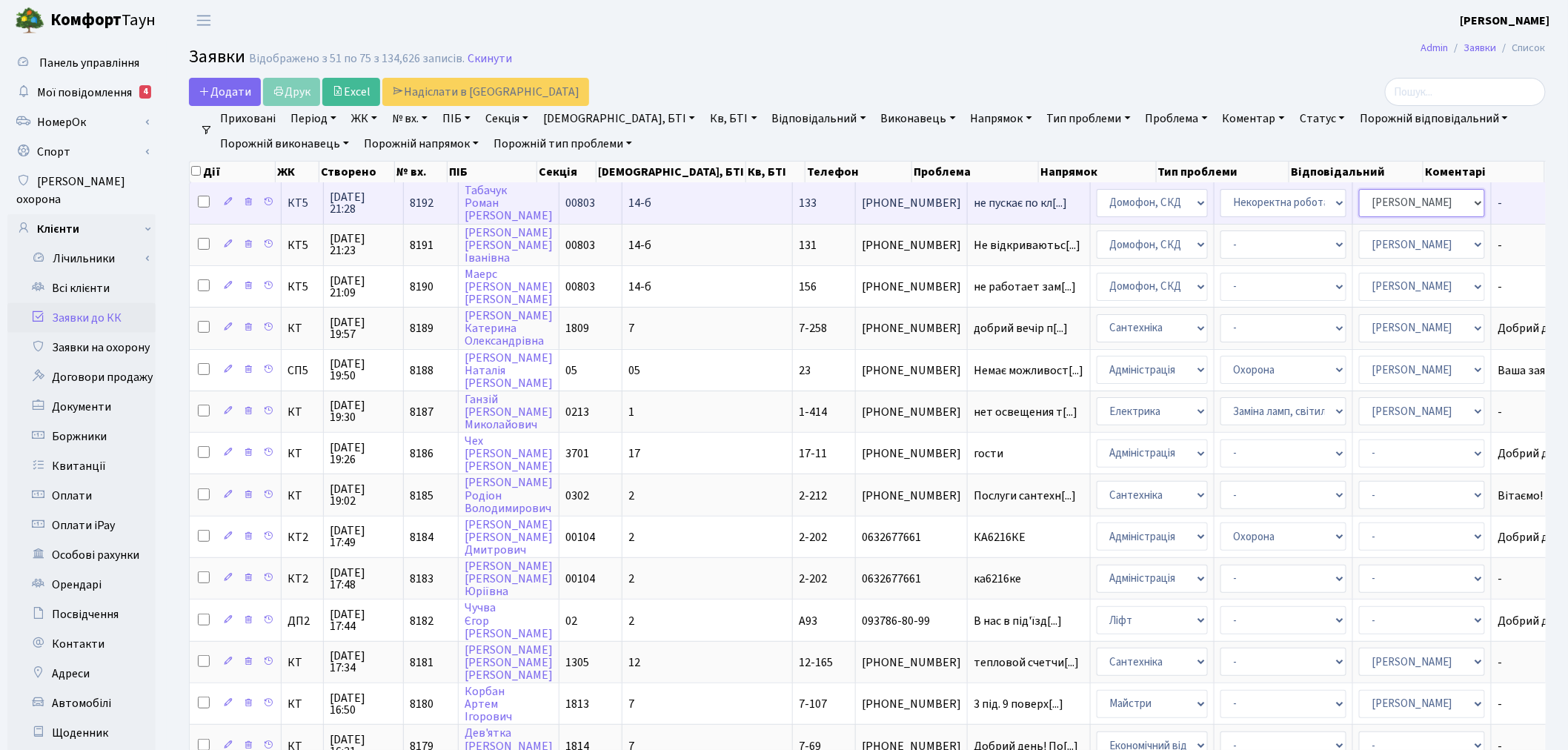
click at [1359, 205] on select "- Адміністратор ЖК ДП Адміністратор ЖК КТ Адміністратор ЖК СП [PERSON_NAME] [PE…" at bounding box center [1421, 203] width 126 height 28
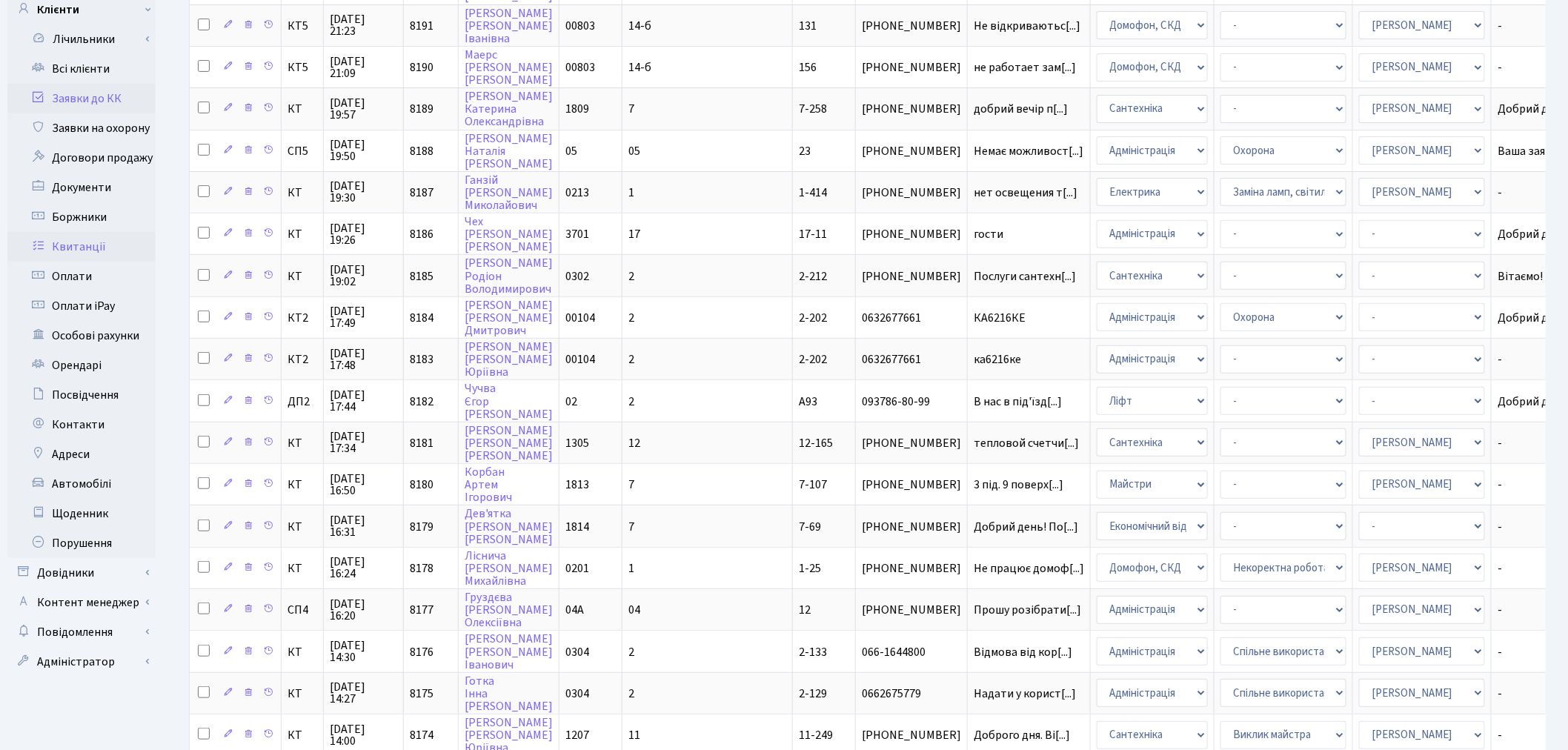
scroll to position [247, 0]
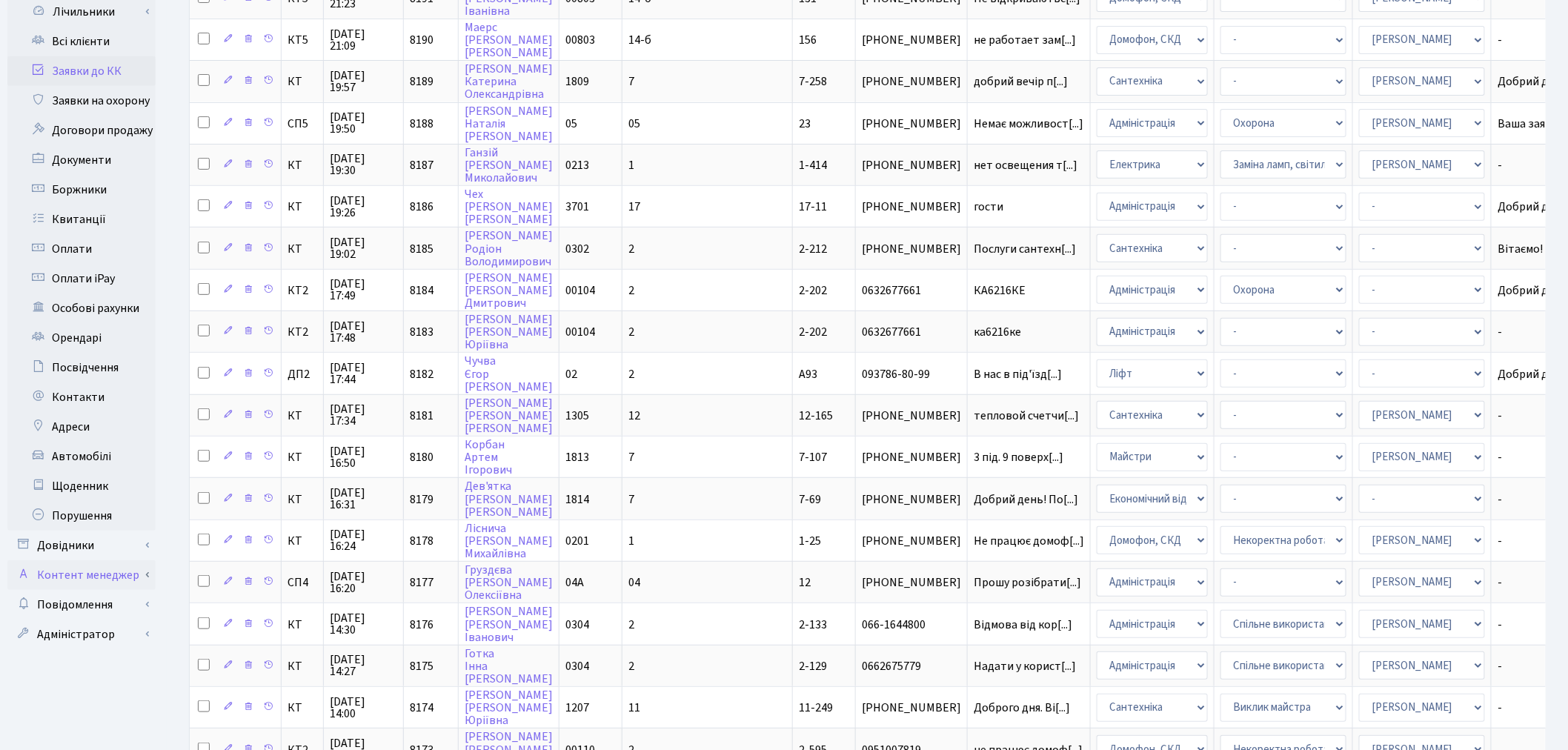
click at [106, 560] on link "Контент менеджер" at bounding box center [81, 575] width 148 height 30
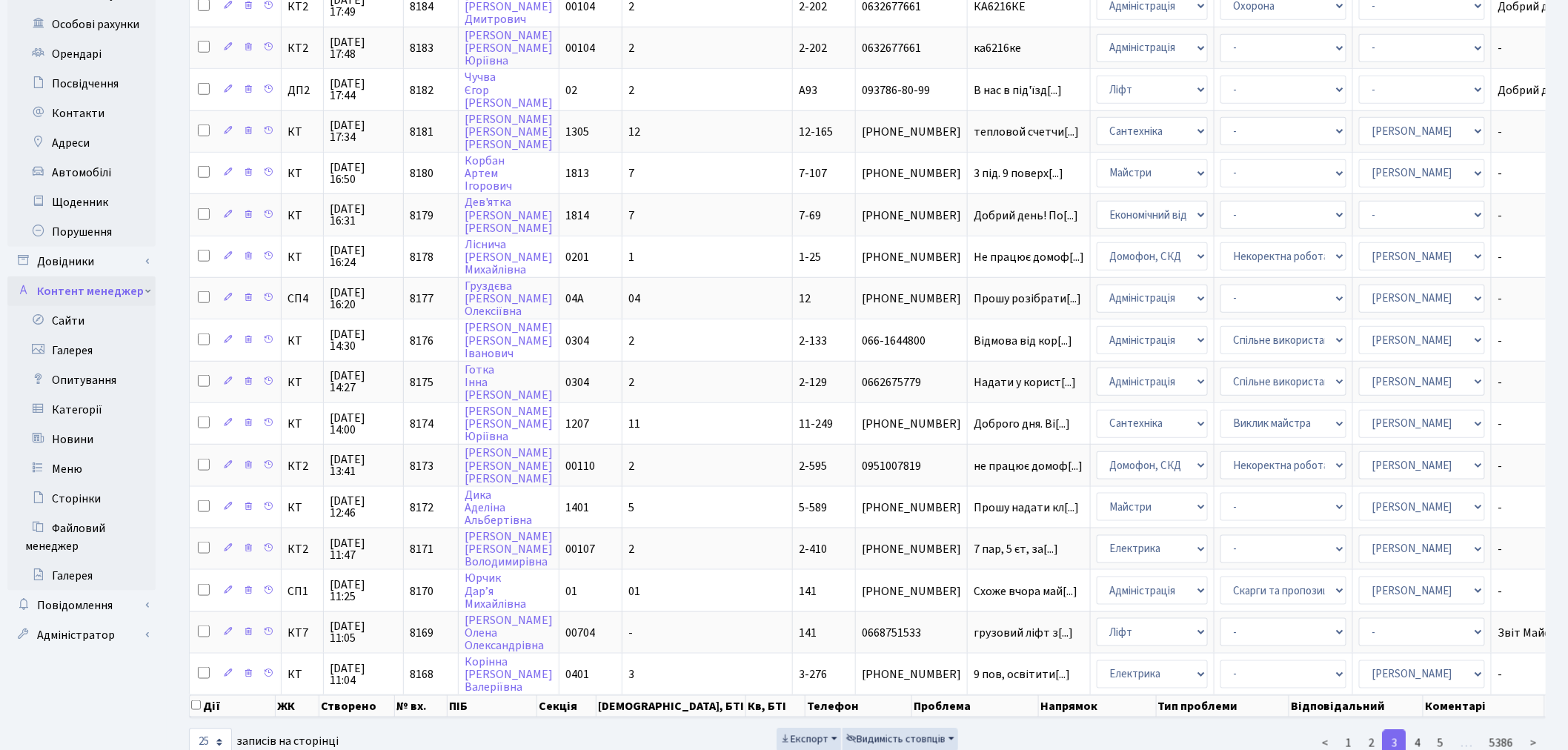
scroll to position [547, 0]
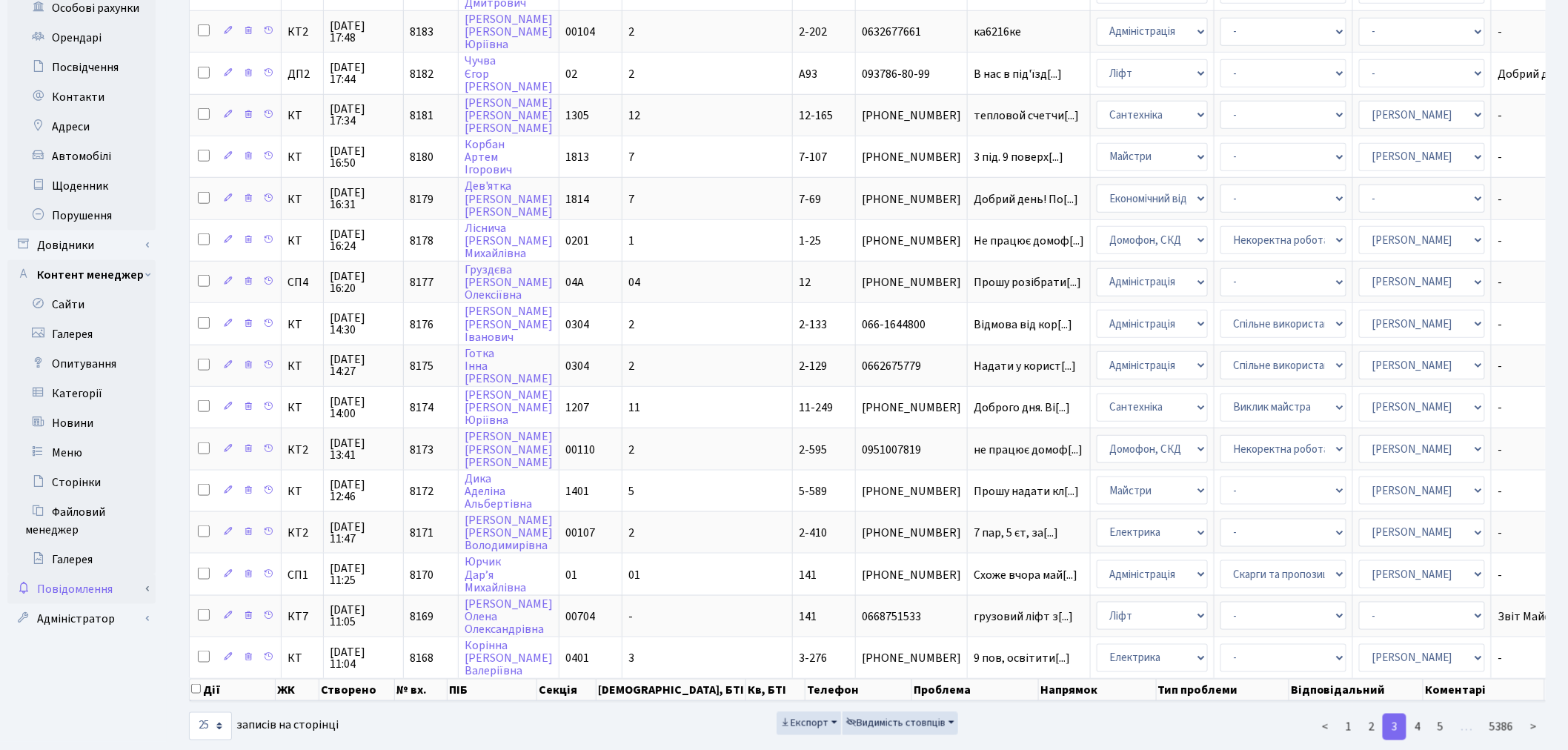
click at [123, 574] on link "Повідомлення" at bounding box center [81, 589] width 148 height 30
click at [147, 604] on link "Адміністратор" at bounding box center [81, 619] width 148 height 30
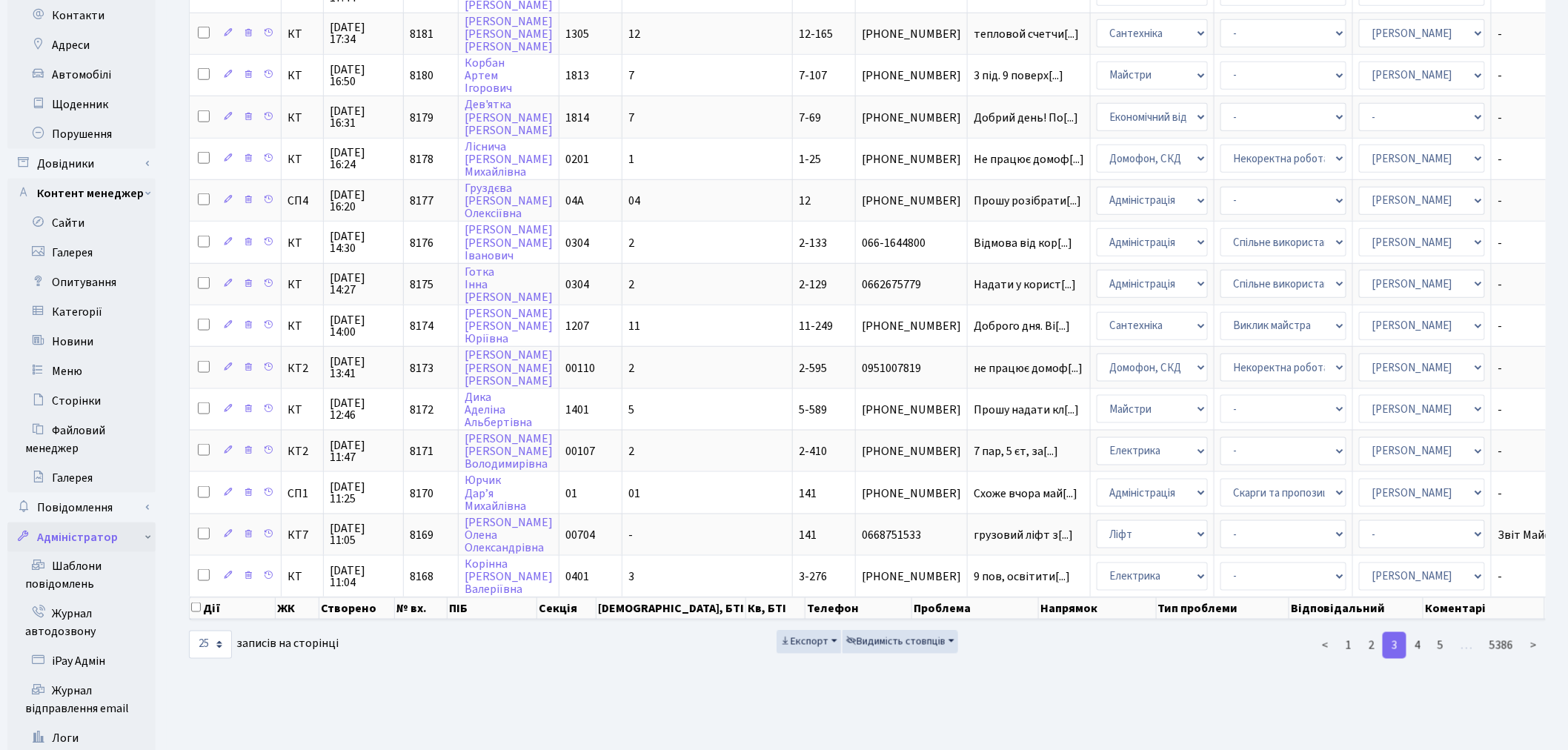
scroll to position [630, 0]
click at [148, 521] on link "Адміністратор" at bounding box center [81, 536] width 148 height 30
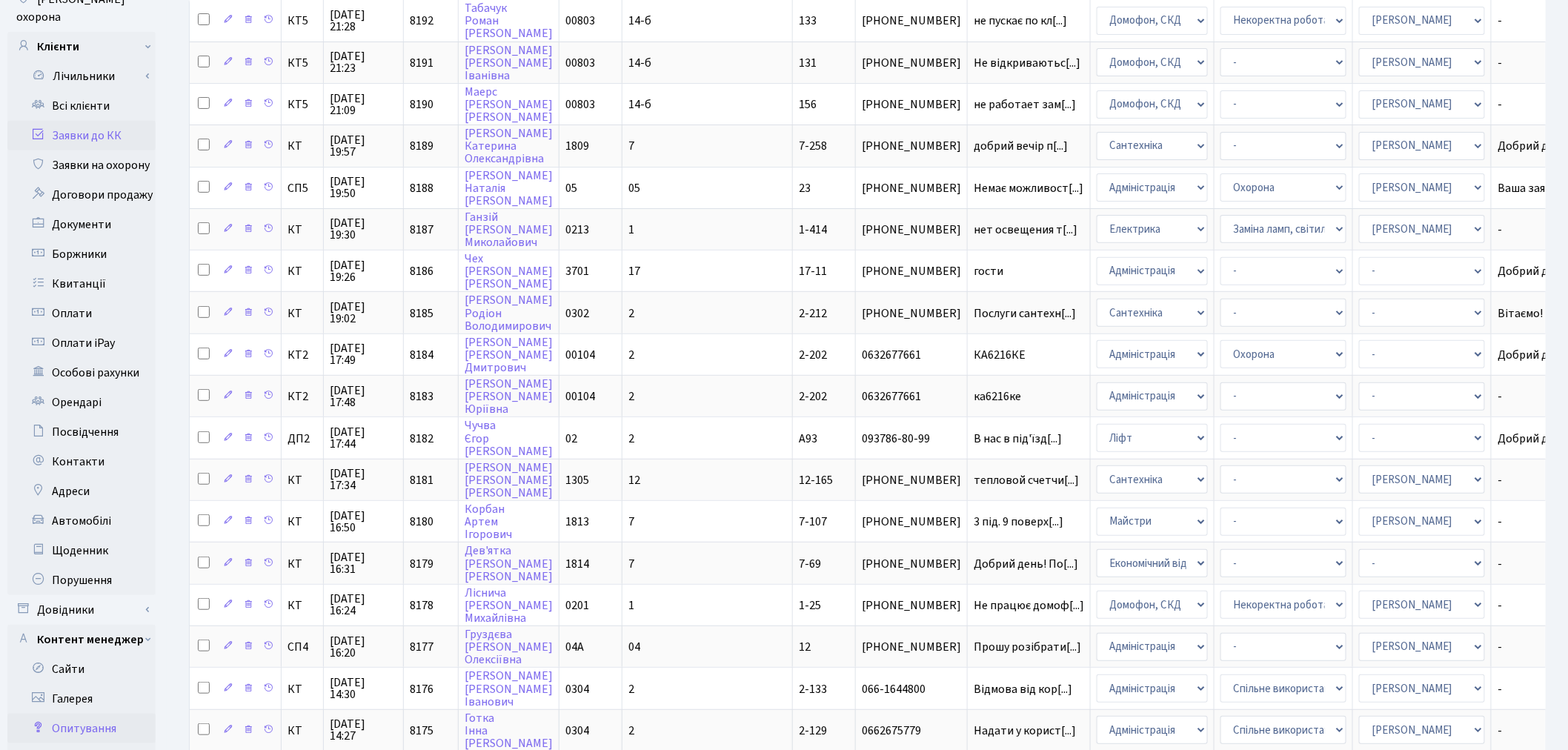
scroll to position [135, 0]
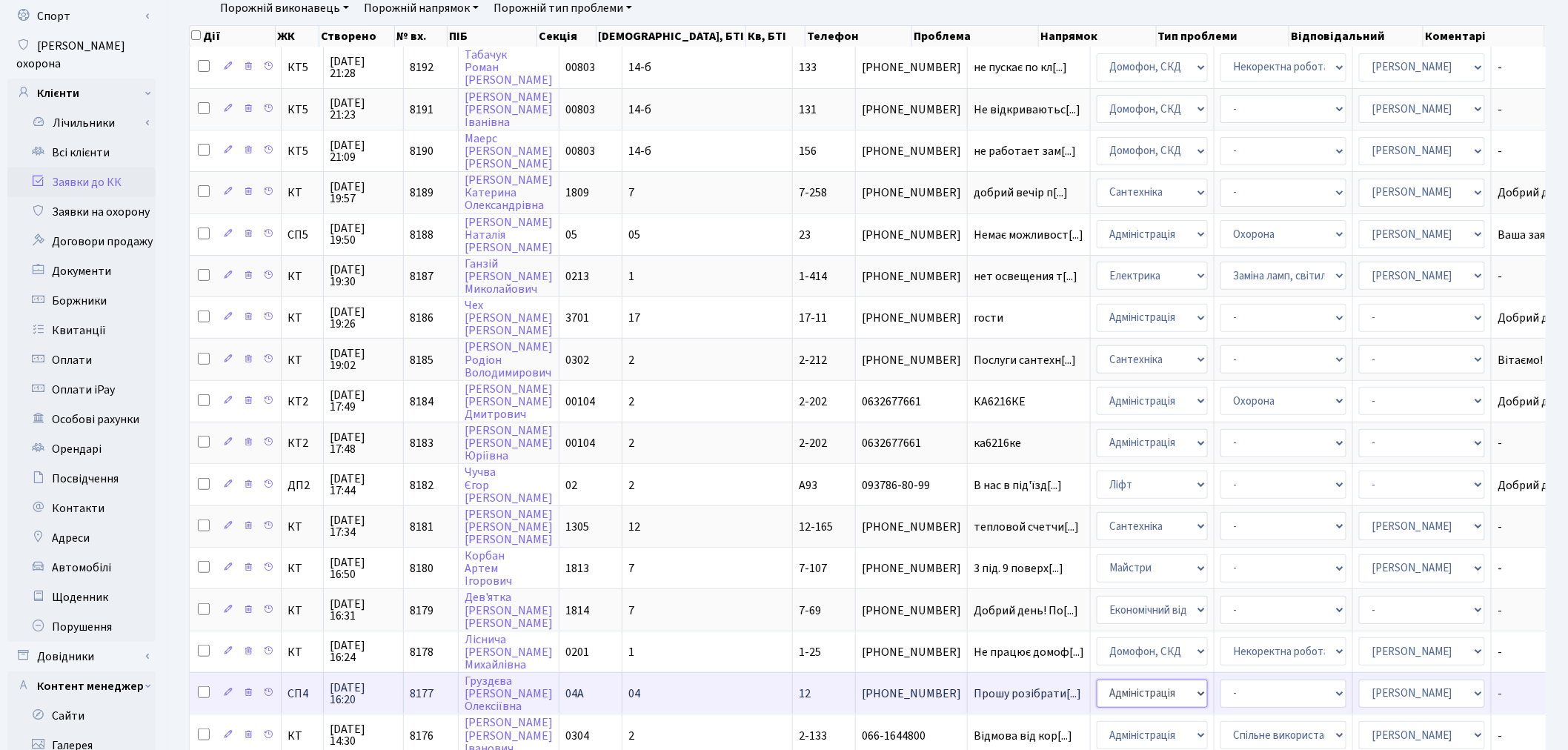
click at [1096, 679] on select "- Адміністрація Домофон, СКД Ліфт Майстри Сантехніка Економічний відділ Електри…" at bounding box center [1151, 693] width 111 height 28
select select "2"
click at [97, 139] on link "Всі клієнти" at bounding box center [81, 153] width 148 height 30
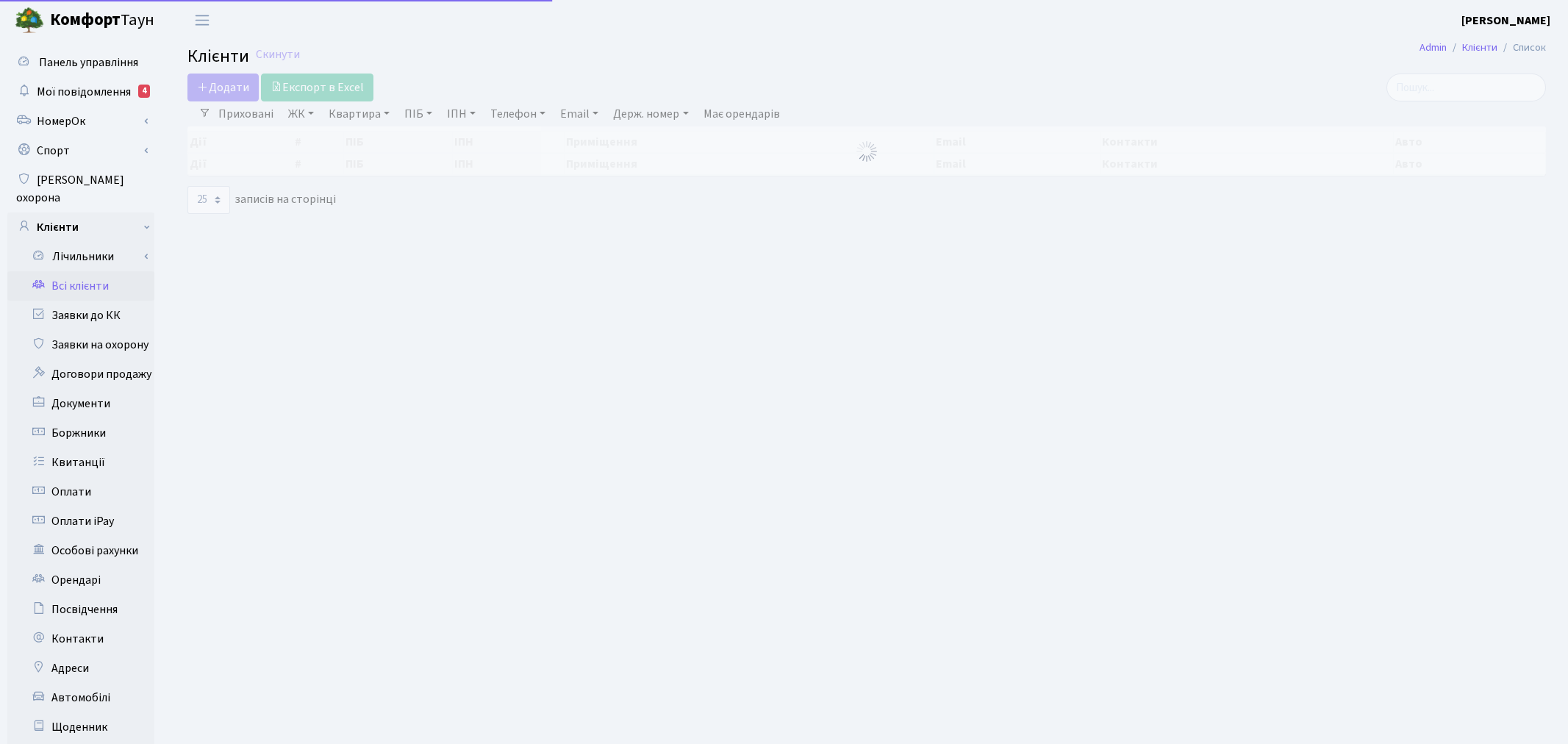
select select "25"
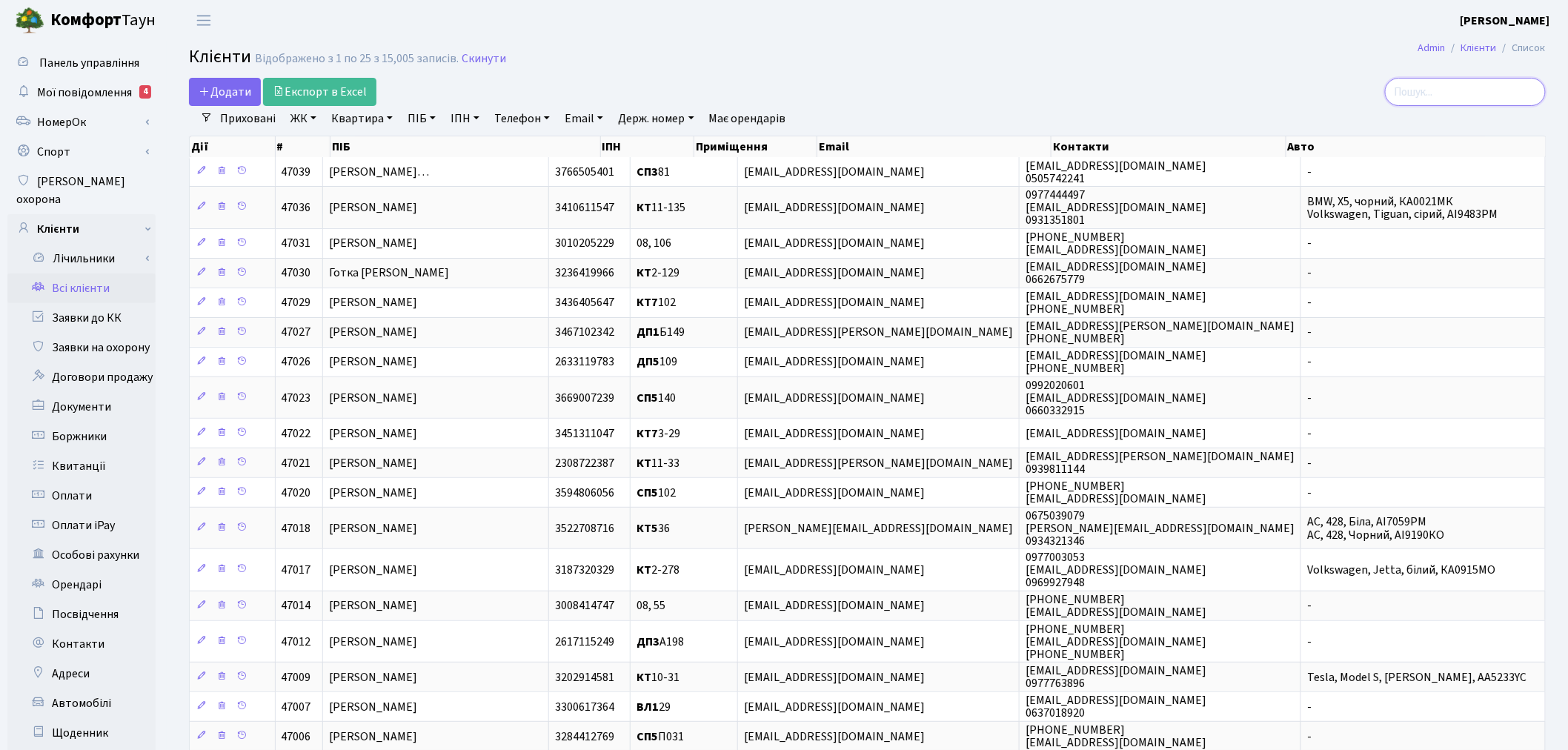
click at [1424, 80] on input "search" at bounding box center [1465, 92] width 161 height 28
paste input "Eva Tinovska <tinovskaeva@gmail.com>"
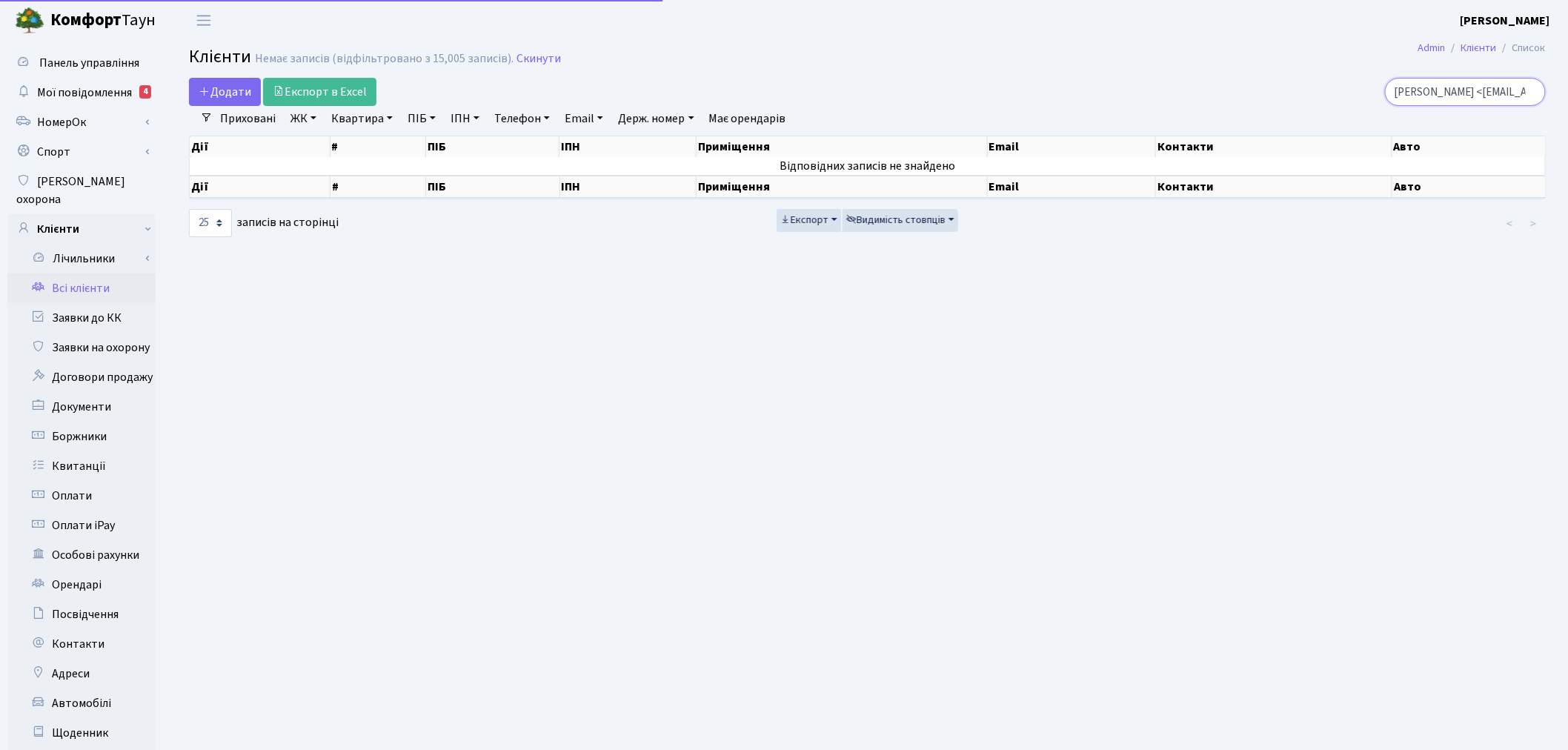
drag, startPoint x: 1419, startPoint y: 92, endPoint x: 1388, endPoint y: 93, distance: 31.0
click at [1388, 93] on div "Eva Tinovska <tinovskaeva@gmail.com" at bounding box center [1327, 92] width 437 height 28
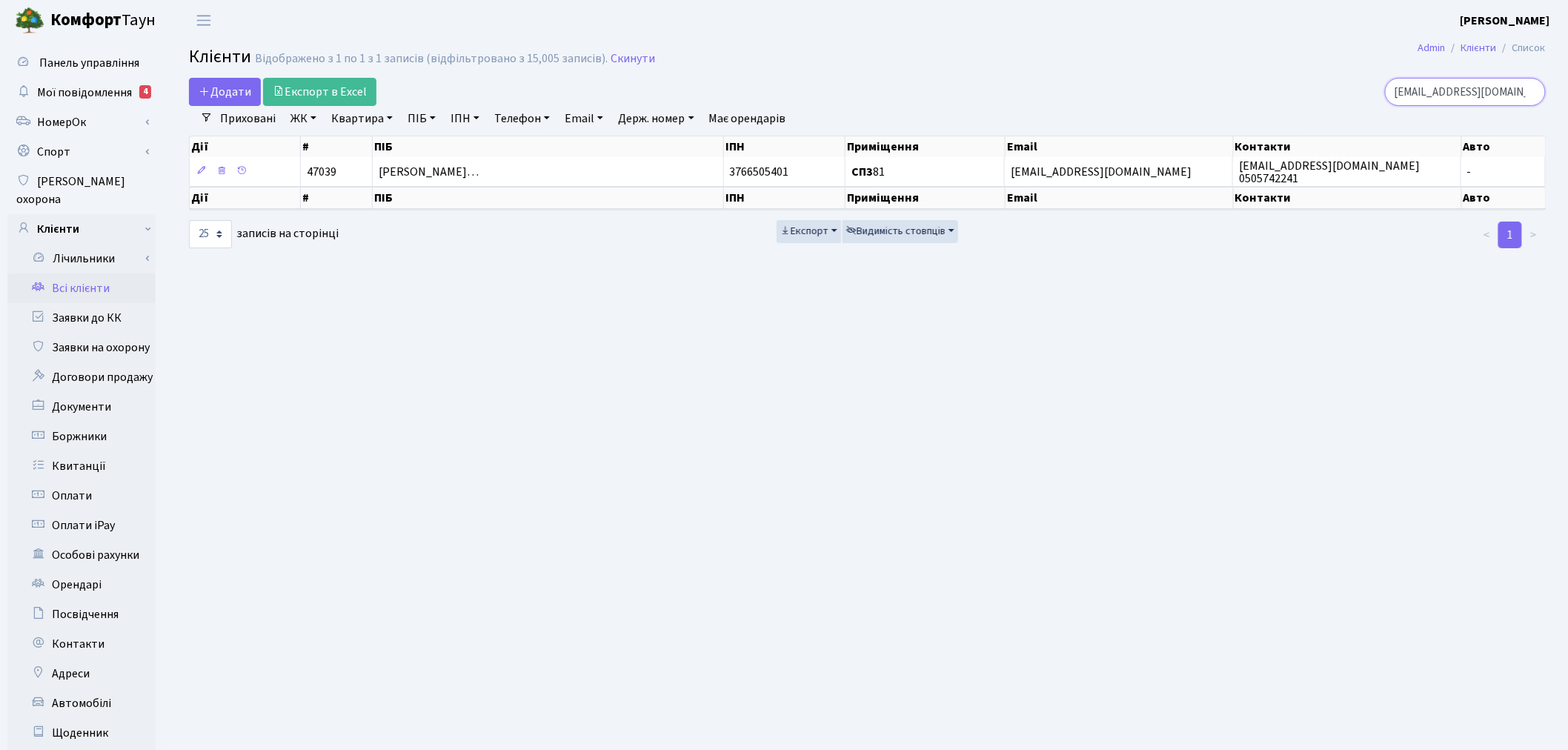
type input "tinovskaeva@gmail.com"
